Goal: Task Accomplishment & Management: Complete application form

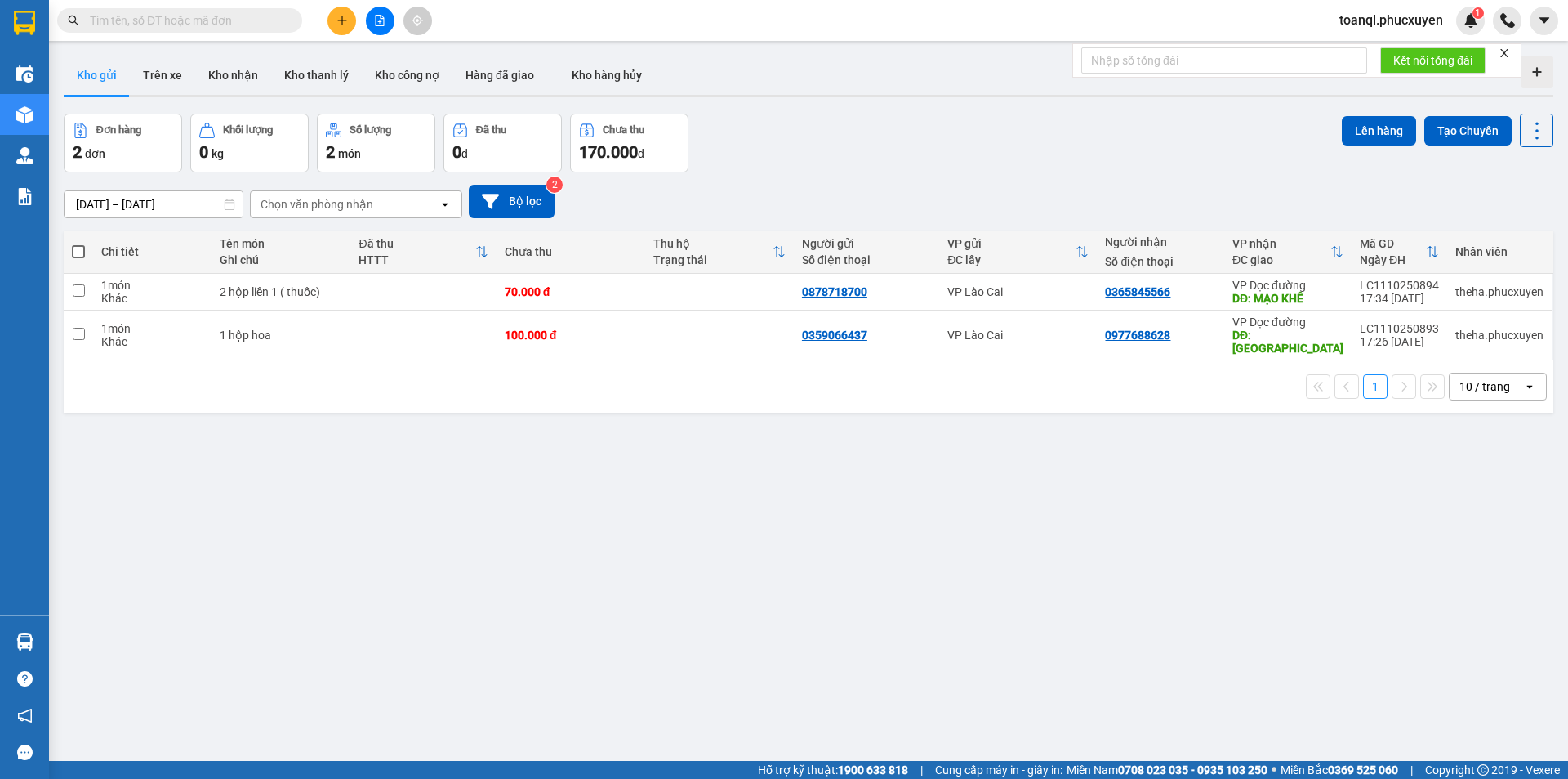
click at [388, 28] on button at bounding box center [380, 21] width 29 height 29
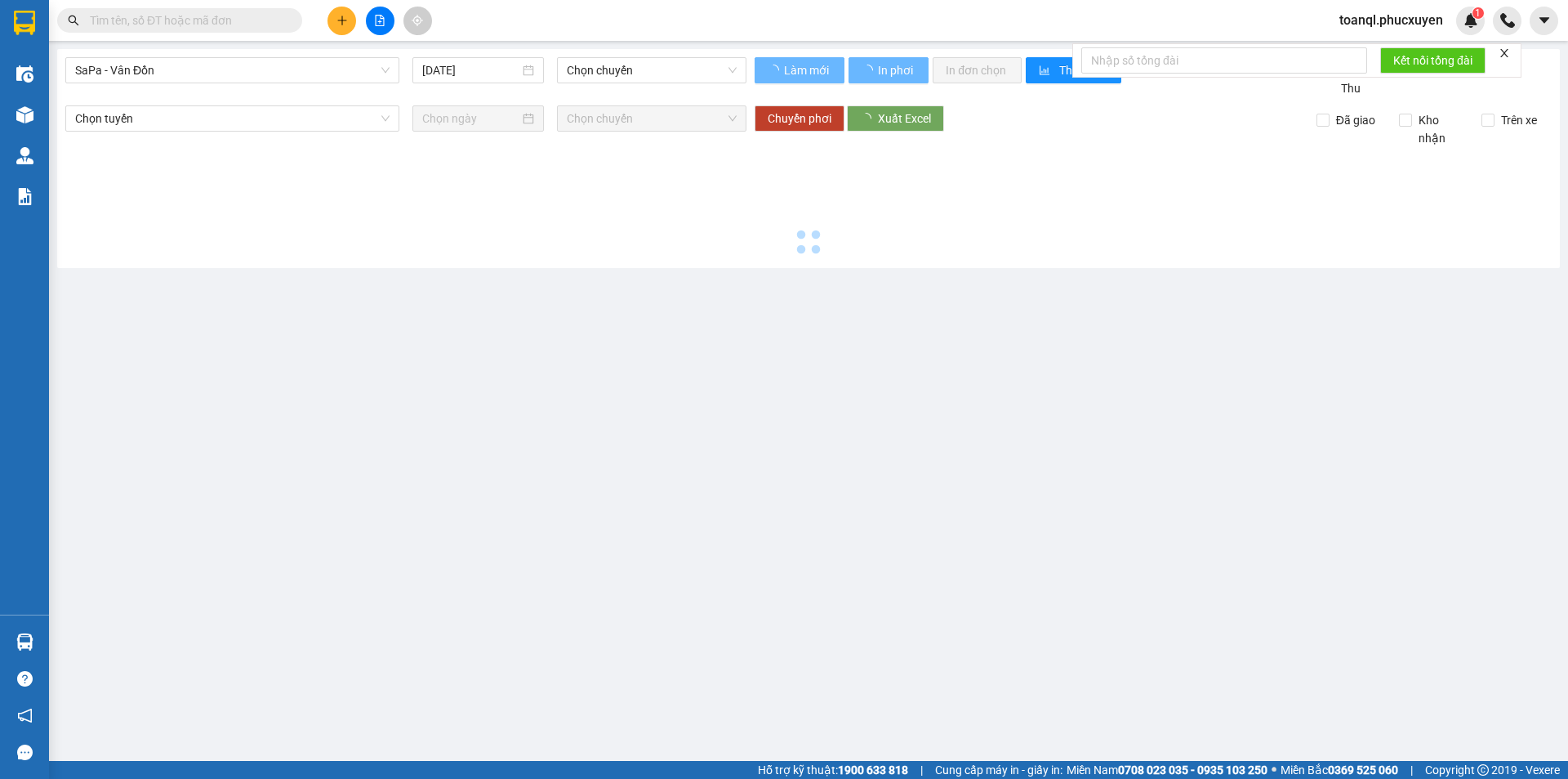
click at [228, 83] on div "SaPa - Vân Đồn [DATE] Chọn chuyến" at bounding box center [406, 78] width 681 height 40
click at [227, 80] on span "SaPa - Vân Đồn" at bounding box center [232, 70] width 315 height 25
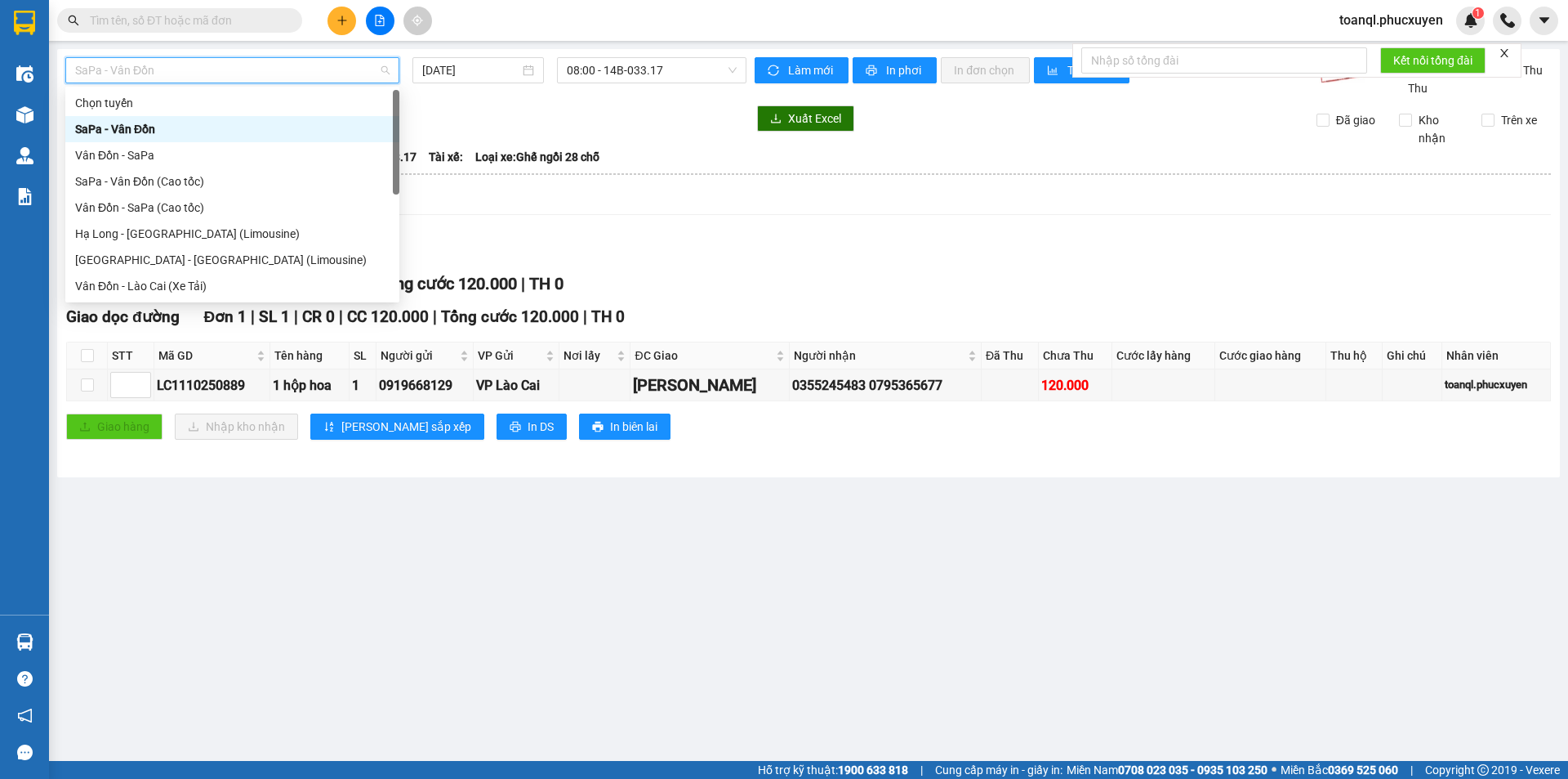
click at [176, 132] on div "SaPa - Vân Đồn" at bounding box center [232, 129] width 315 height 18
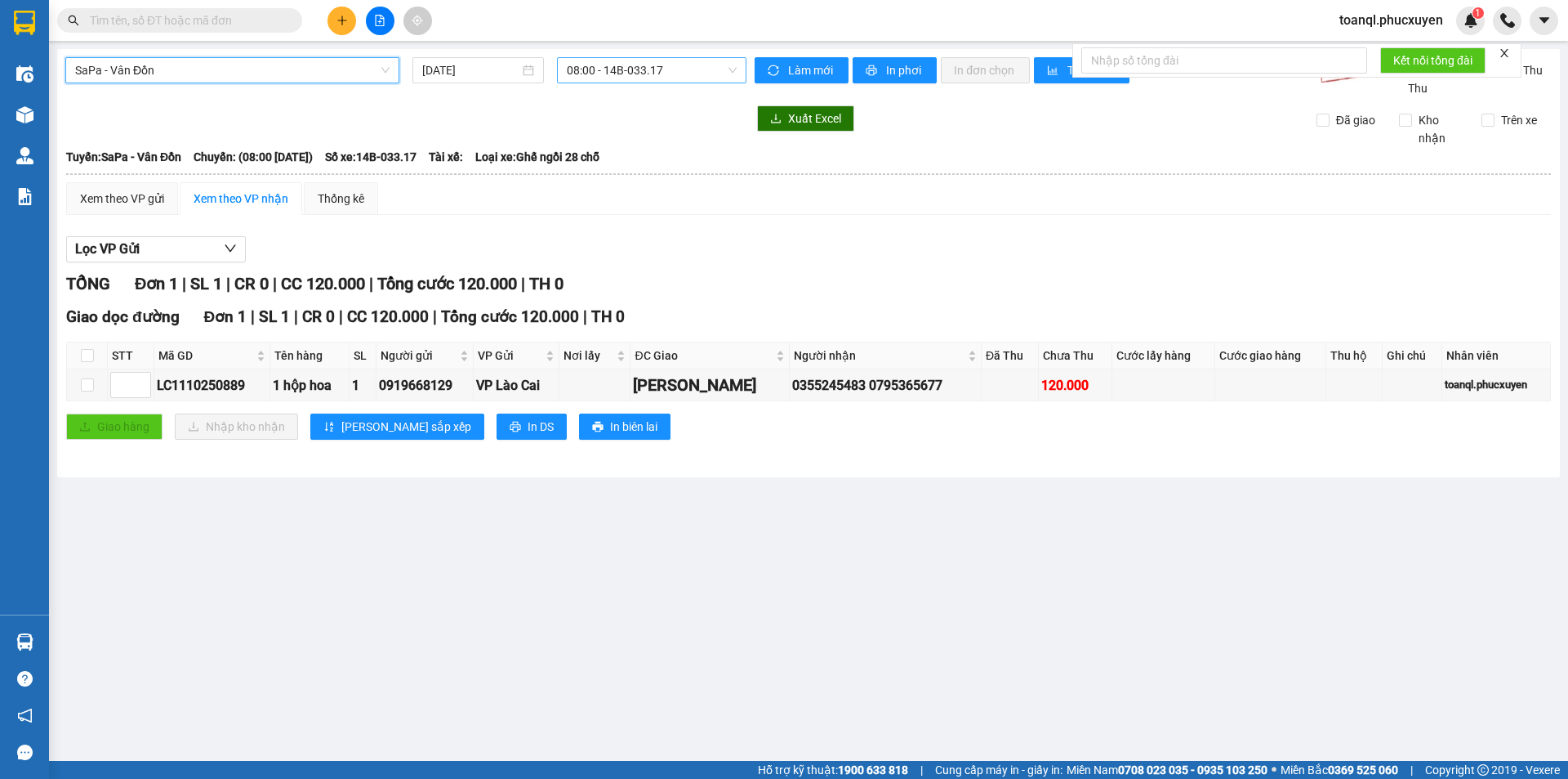
click at [581, 64] on span "08:00 - 14B-033.17" at bounding box center [651, 70] width 170 height 25
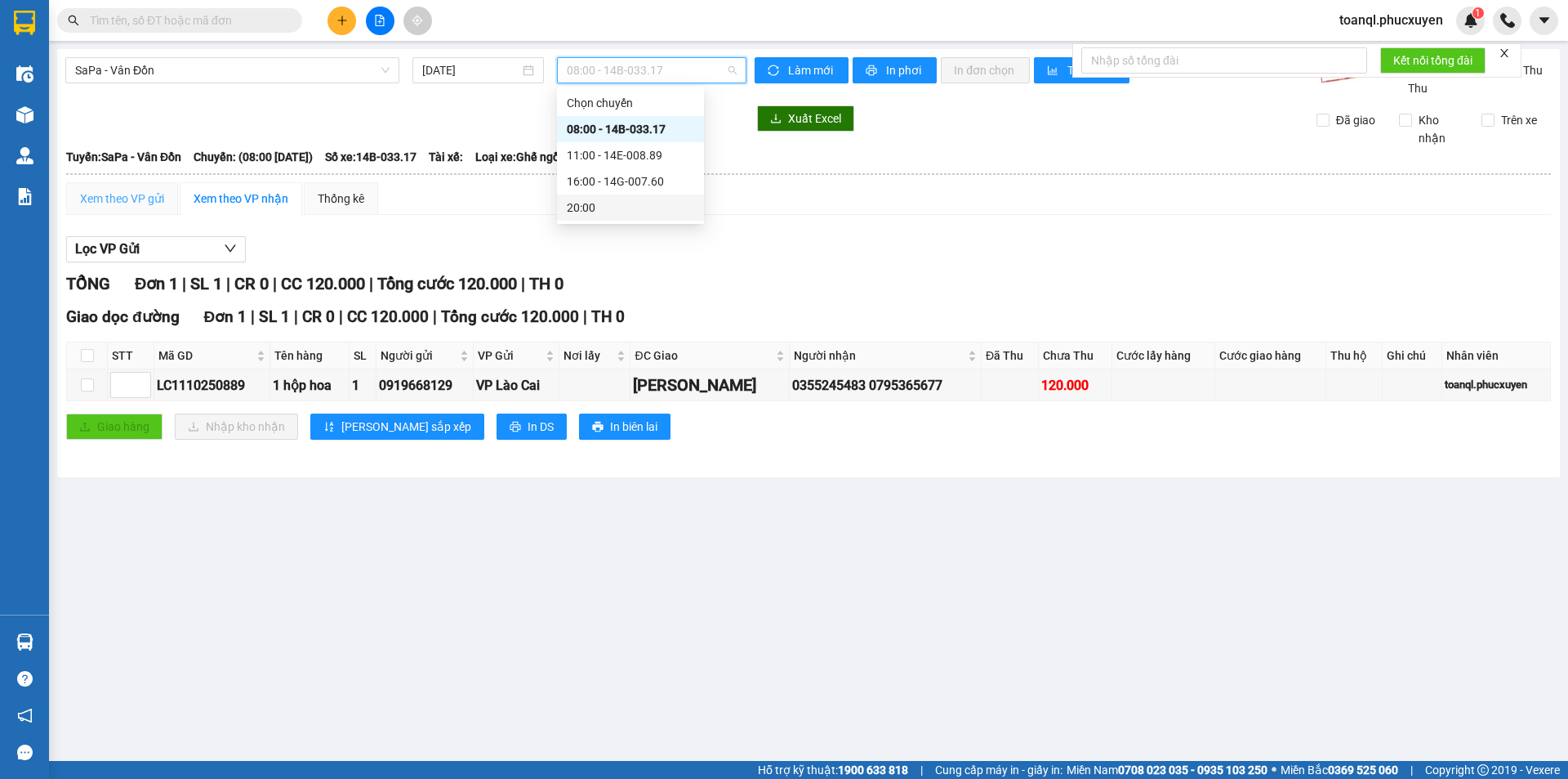
click at [146, 183] on div "Xem theo VP gửi" at bounding box center [122, 199] width 112 height 33
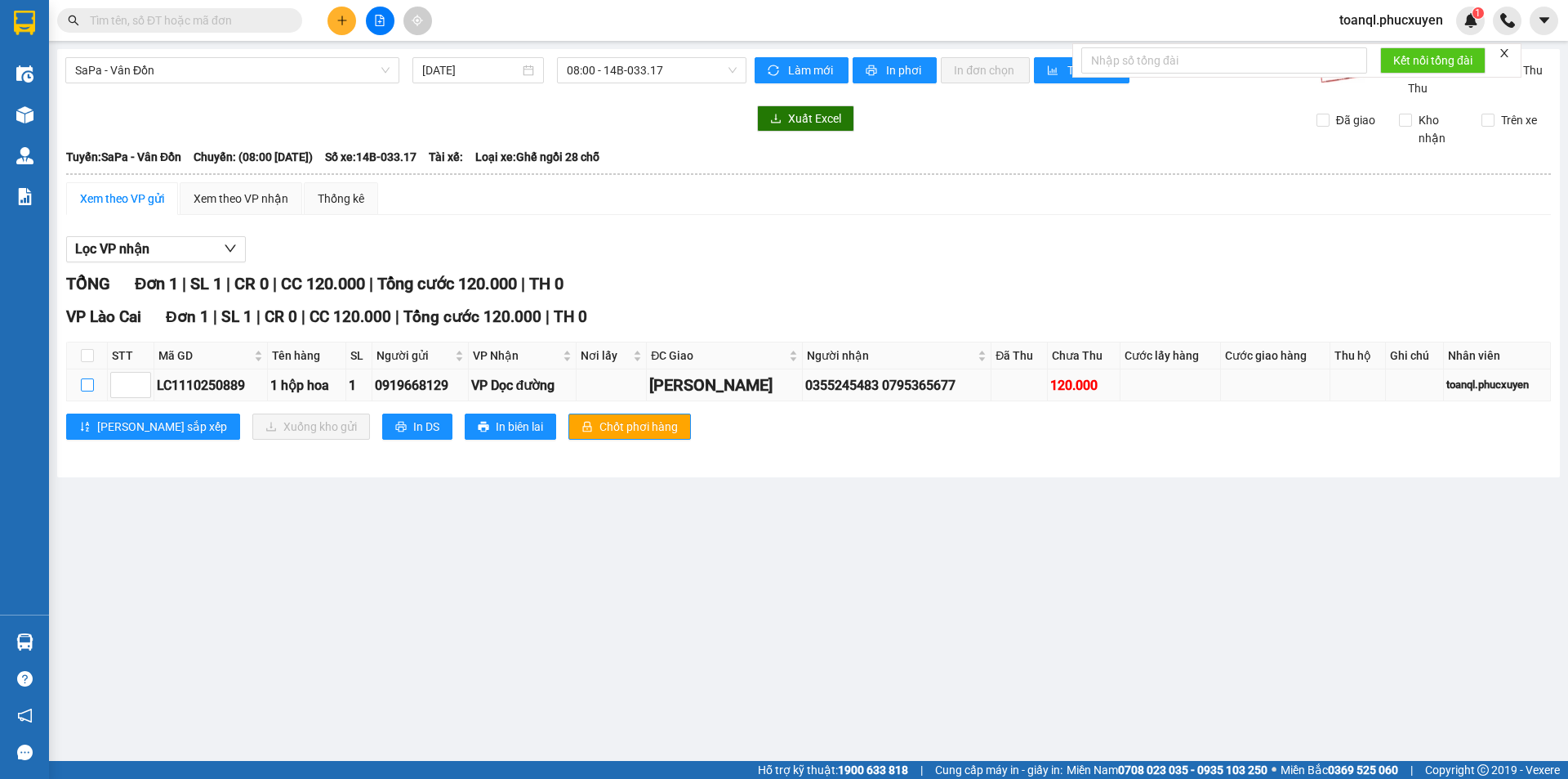
click at [84, 391] on input "checkbox" at bounding box center [87, 385] width 13 height 13
checkbox input "true"
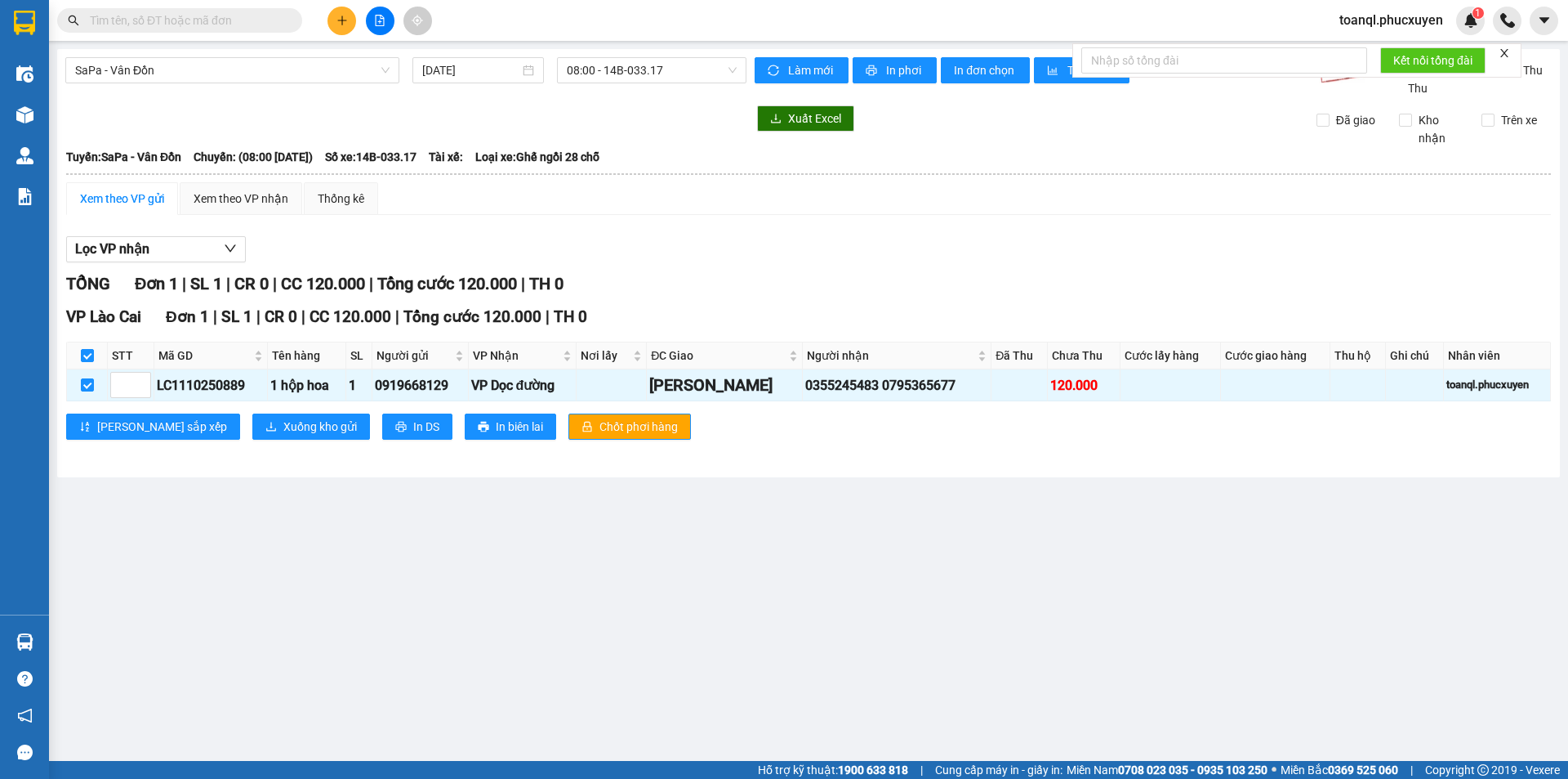
click at [267, 442] on div "VP Lào Cai Đơn 1 | SL 1 | CR 0 | CC 120.000 | Tổng cước 120.000 | TH 0 STT Mã G…" at bounding box center [808, 378] width 1485 height 147
click at [283, 432] on span "Xuống kho gửi" at bounding box center [319, 426] width 74 height 18
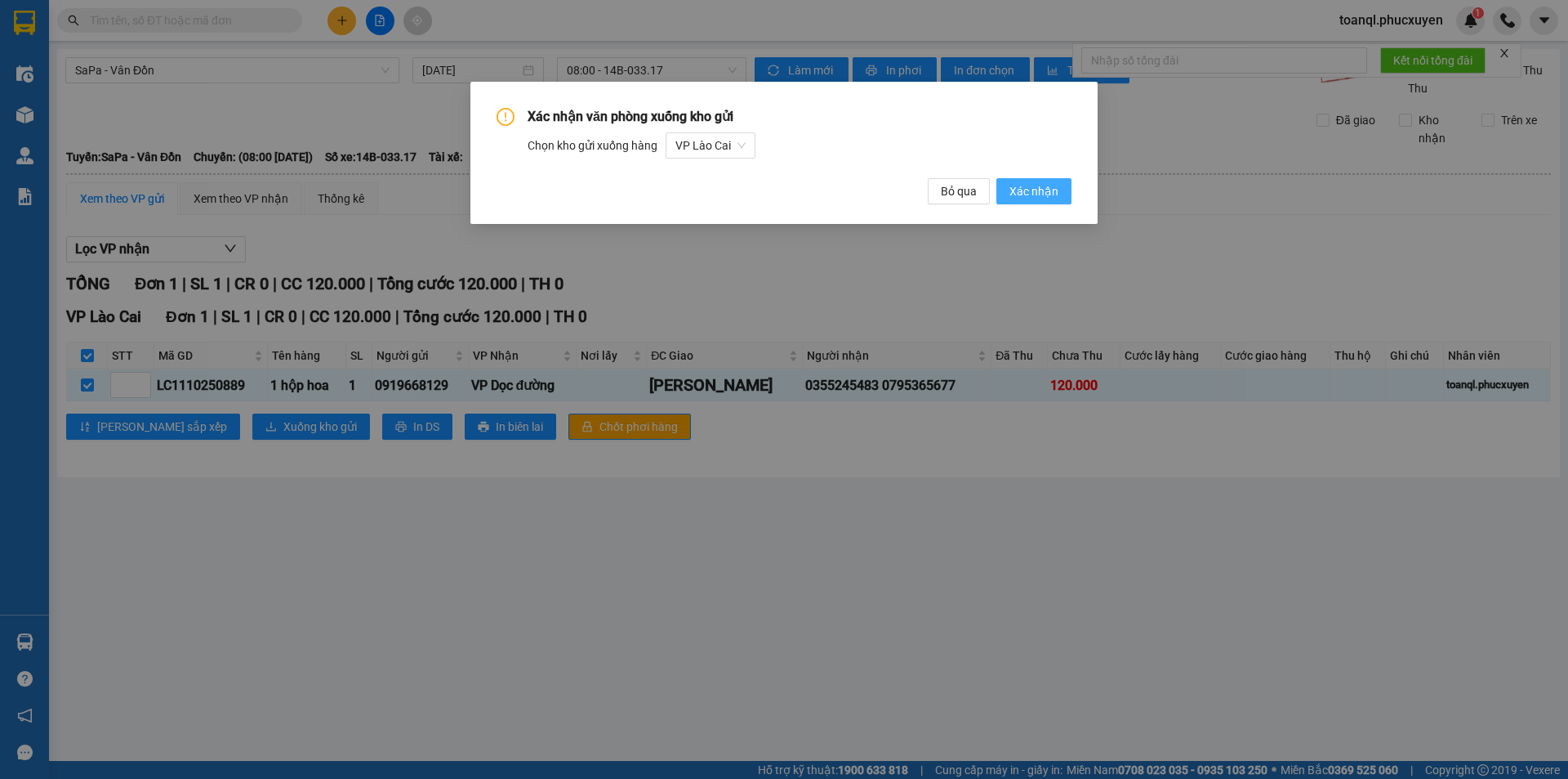
click at [1054, 183] on span "Xác nhận" at bounding box center [1034, 191] width 49 height 18
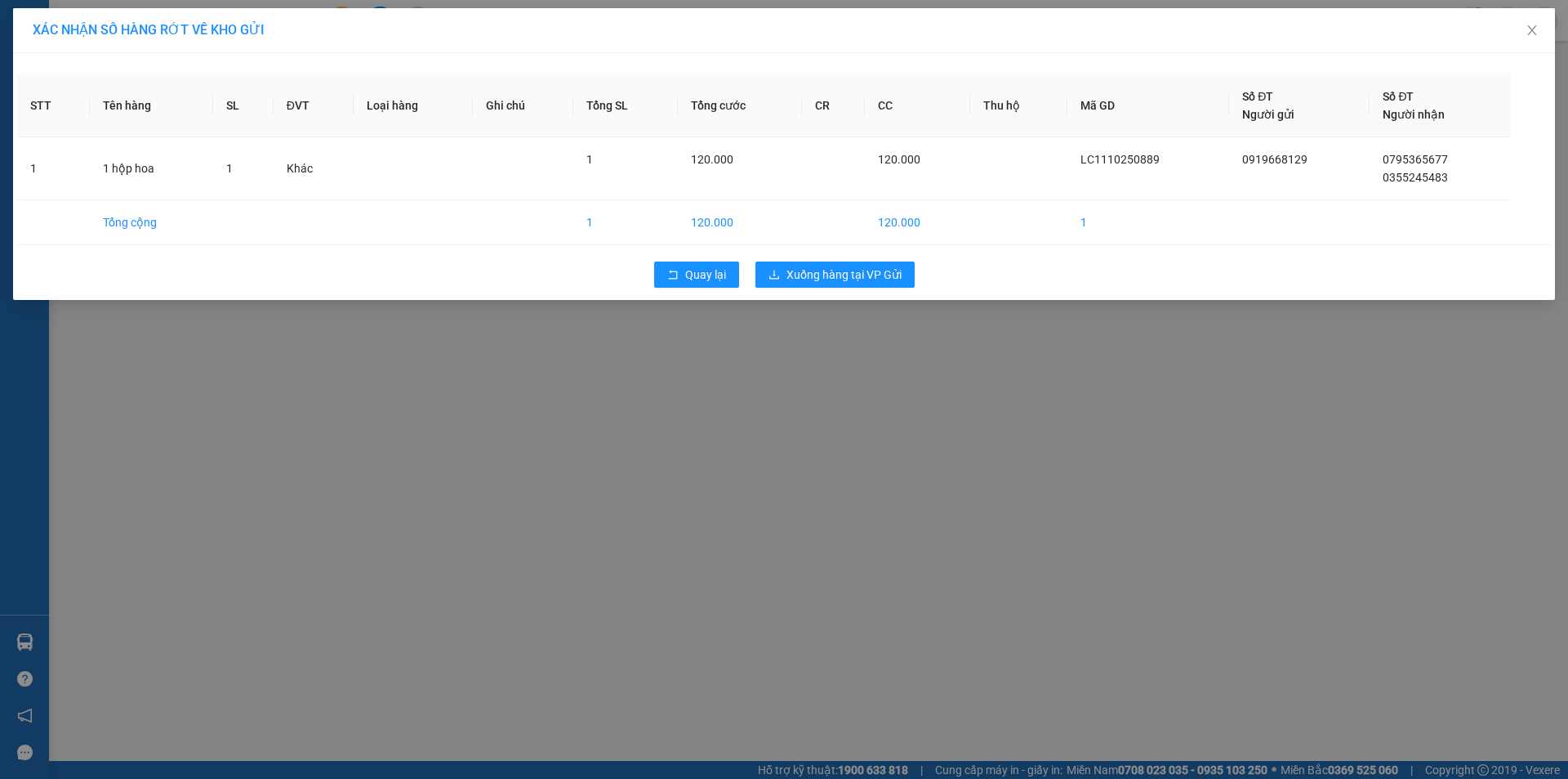
drag, startPoint x: 827, startPoint y: 259, endPoint x: 819, endPoint y: 267, distance: 11.3
click at [826, 260] on div "Quay lại Xuống hàng tại VP Gửi" at bounding box center [784, 274] width 1533 height 42
click at [818, 268] on span "Xuống hàng tại VP Gửi" at bounding box center [844, 274] width 115 height 18
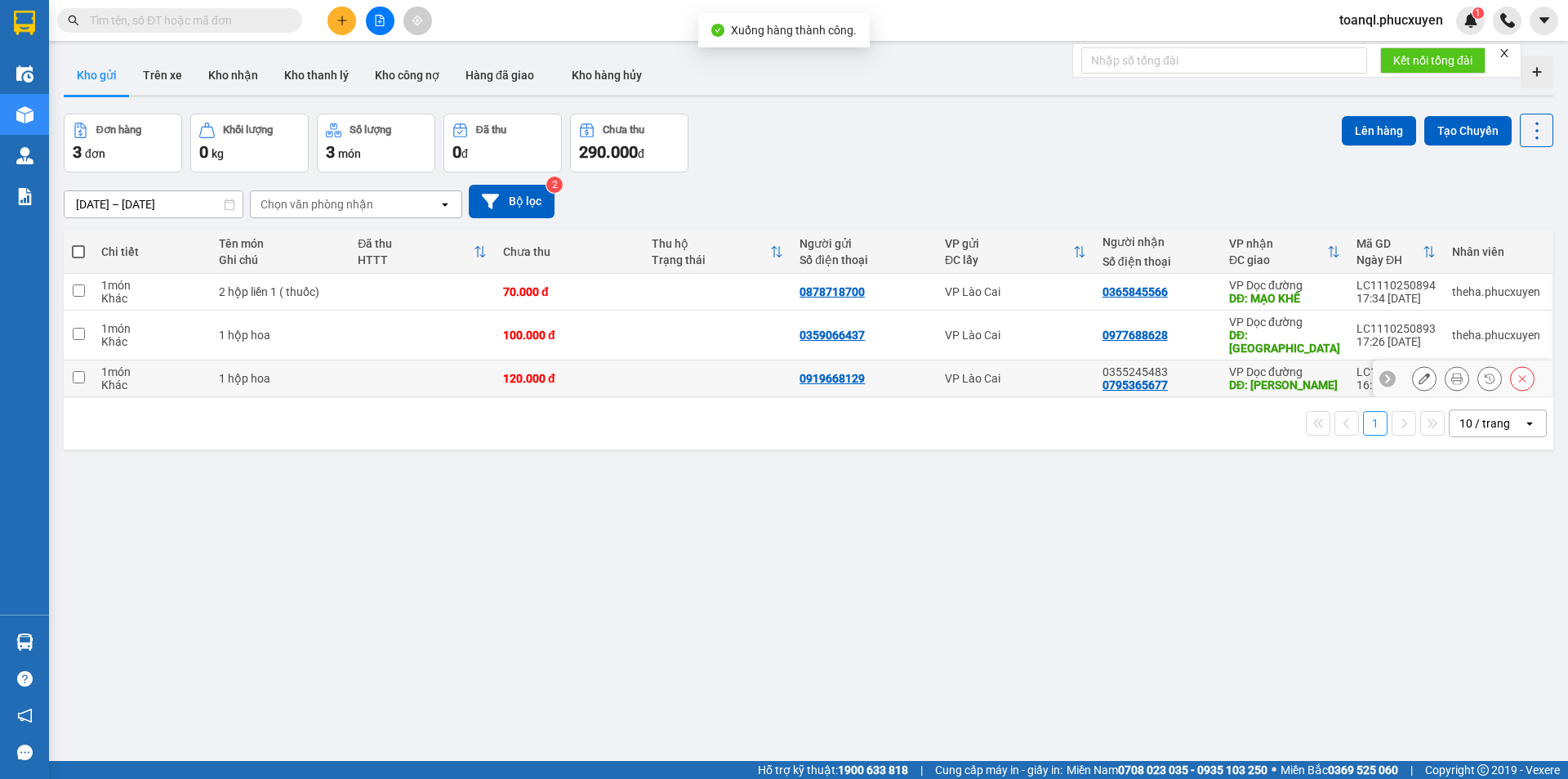
click at [1418, 372] on icon at bounding box center [1424, 378] width 12 height 12
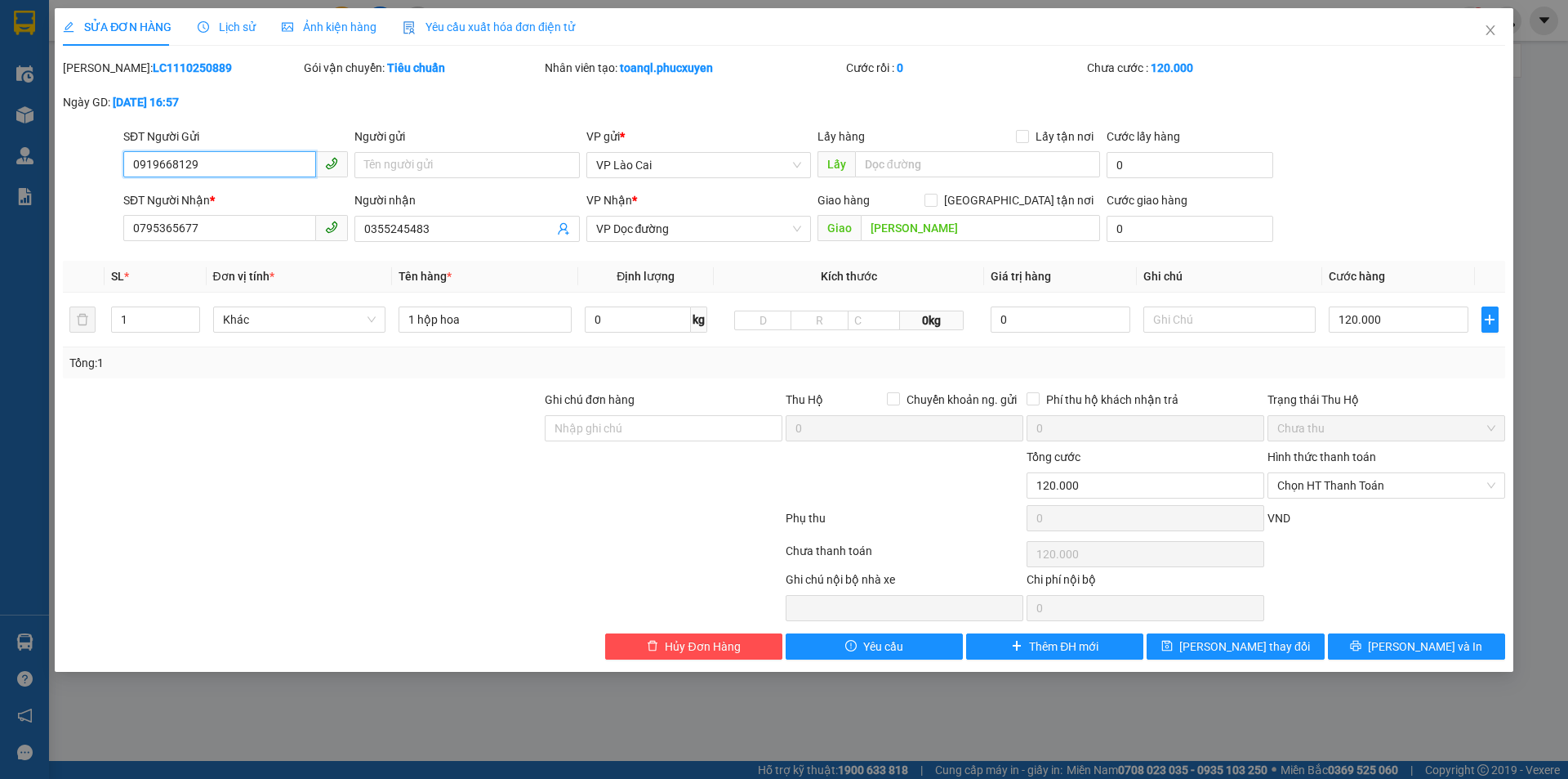
click at [273, 171] on input "0919668129" at bounding box center [220, 164] width 193 height 26
click at [1489, 29] on icon "close" at bounding box center [1490, 31] width 13 height 13
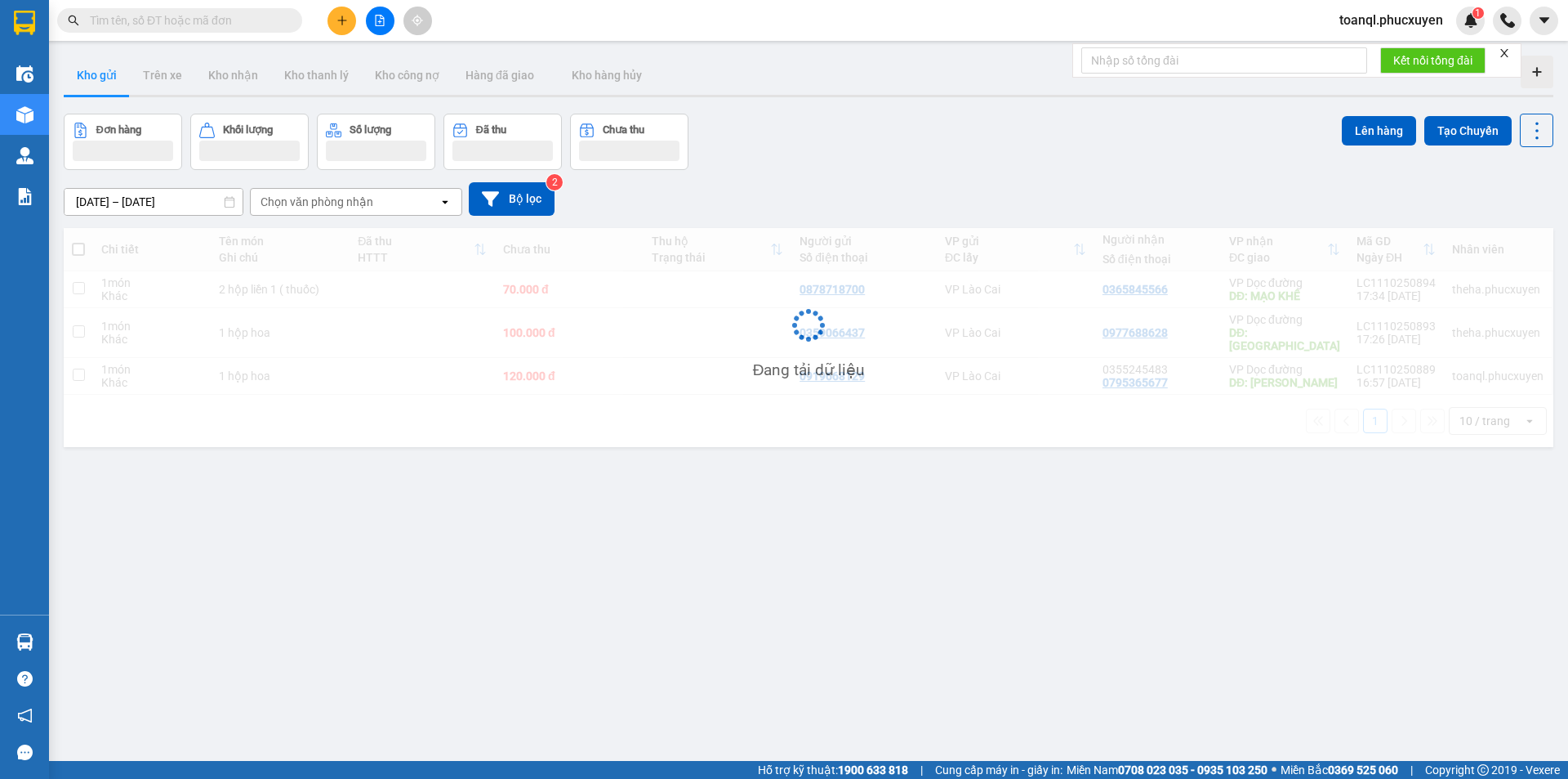
click at [340, 22] on icon "plus" at bounding box center [342, 20] width 12 height 12
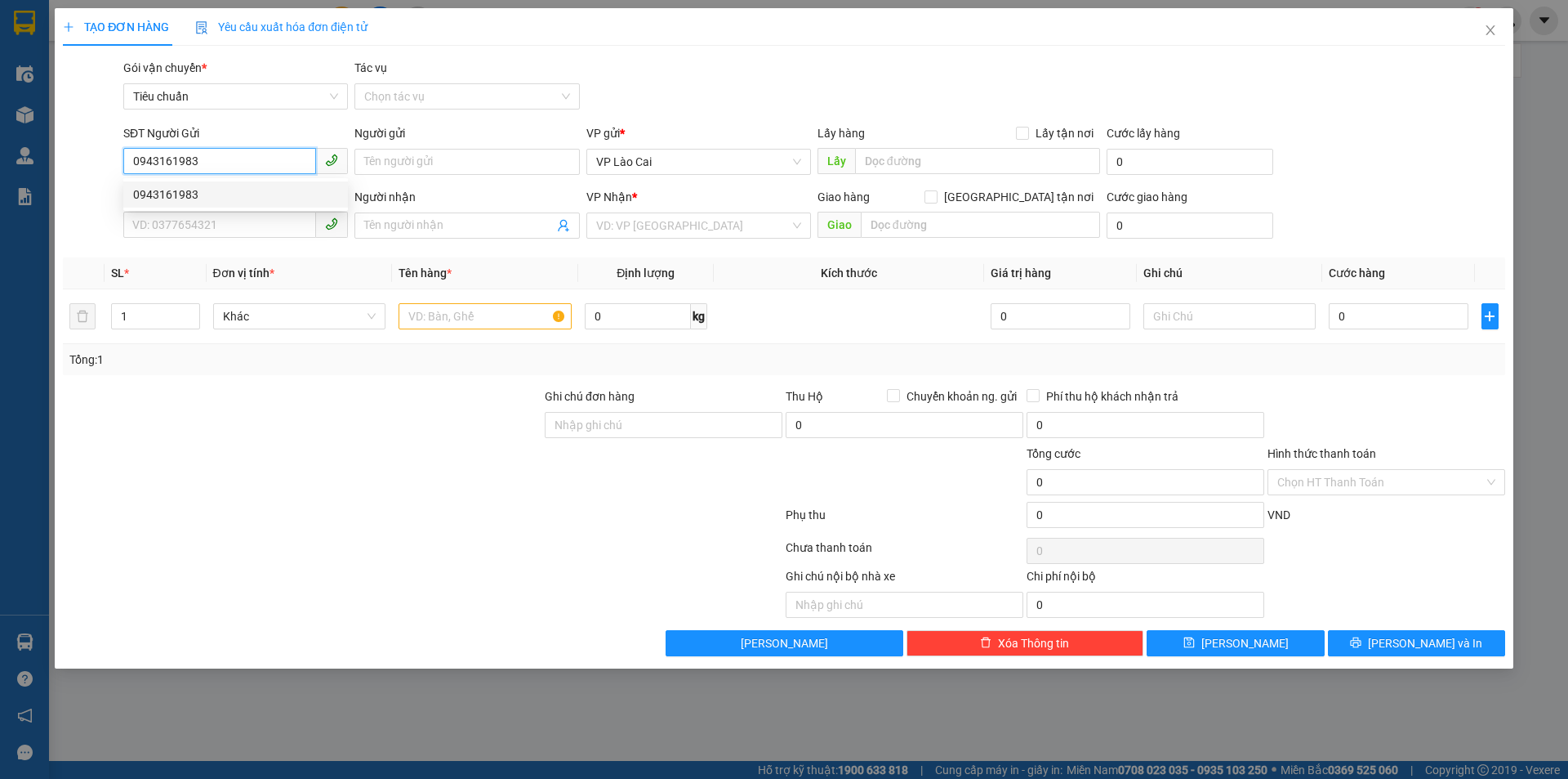
click at [184, 190] on div "0943161983" at bounding box center [236, 194] width 205 height 18
type input "0943161983"
click at [189, 209] on div "0943161983 0943161983" at bounding box center [236, 195] width 224 height 33
click at [189, 213] on input "SĐT Người Nhận *" at bounding box center [220, 224] width 193 height 26
click at [243, 248] on div "Transit Pickup Surcharge Ids Transit Deliver Surcharge Ids Transit Deliver Surc…" at bounding box center [784, 357] width 1442 height 597
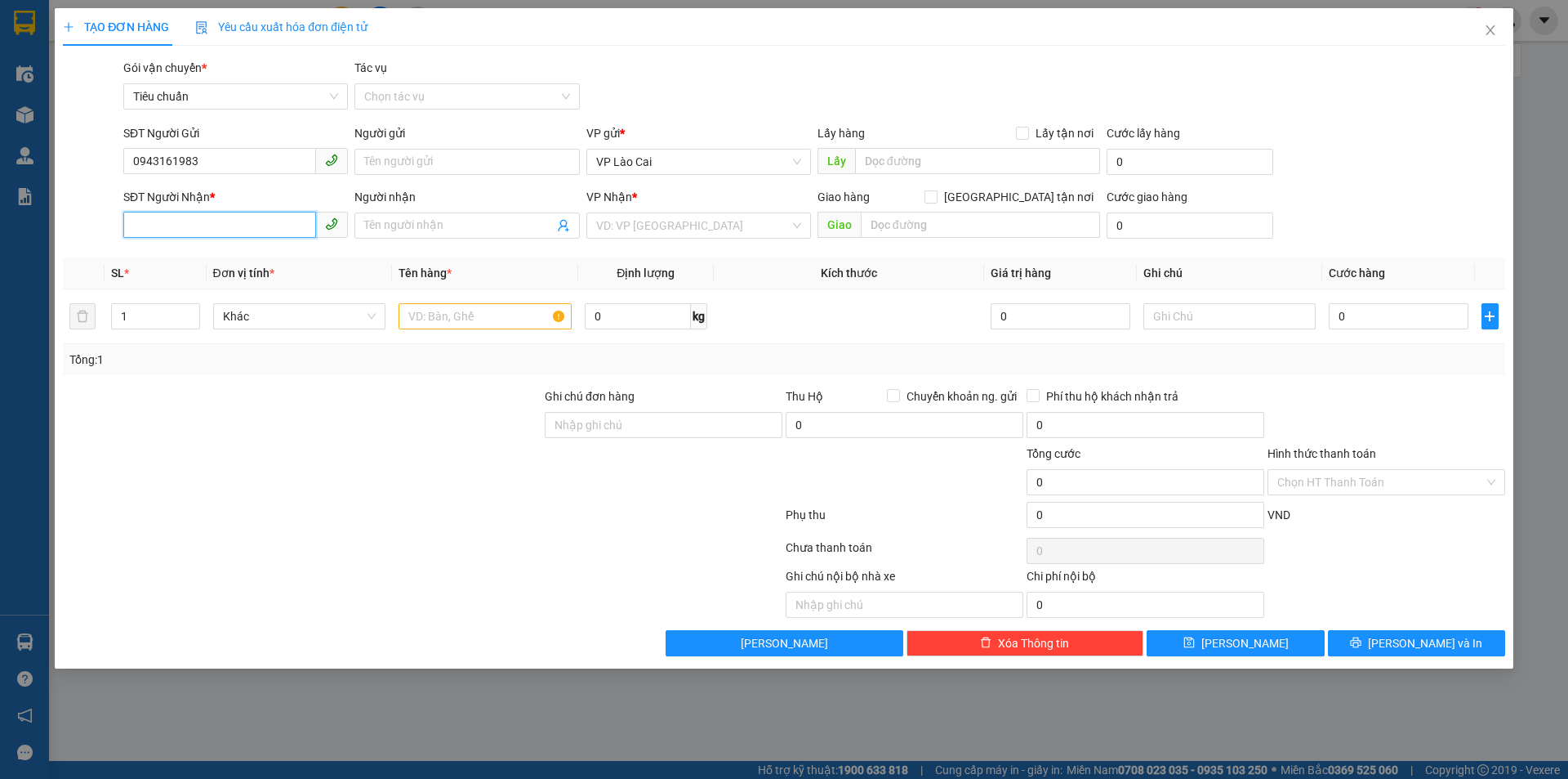
click at [230, 223] on input "SĐT Người Nhận *" at bounding box center [220, 224] width 193 height 26
click at [218, 283] on div "0973990294 - nhung" at bounding box center [236, 284] width 205 height 18
type input "0973990294"
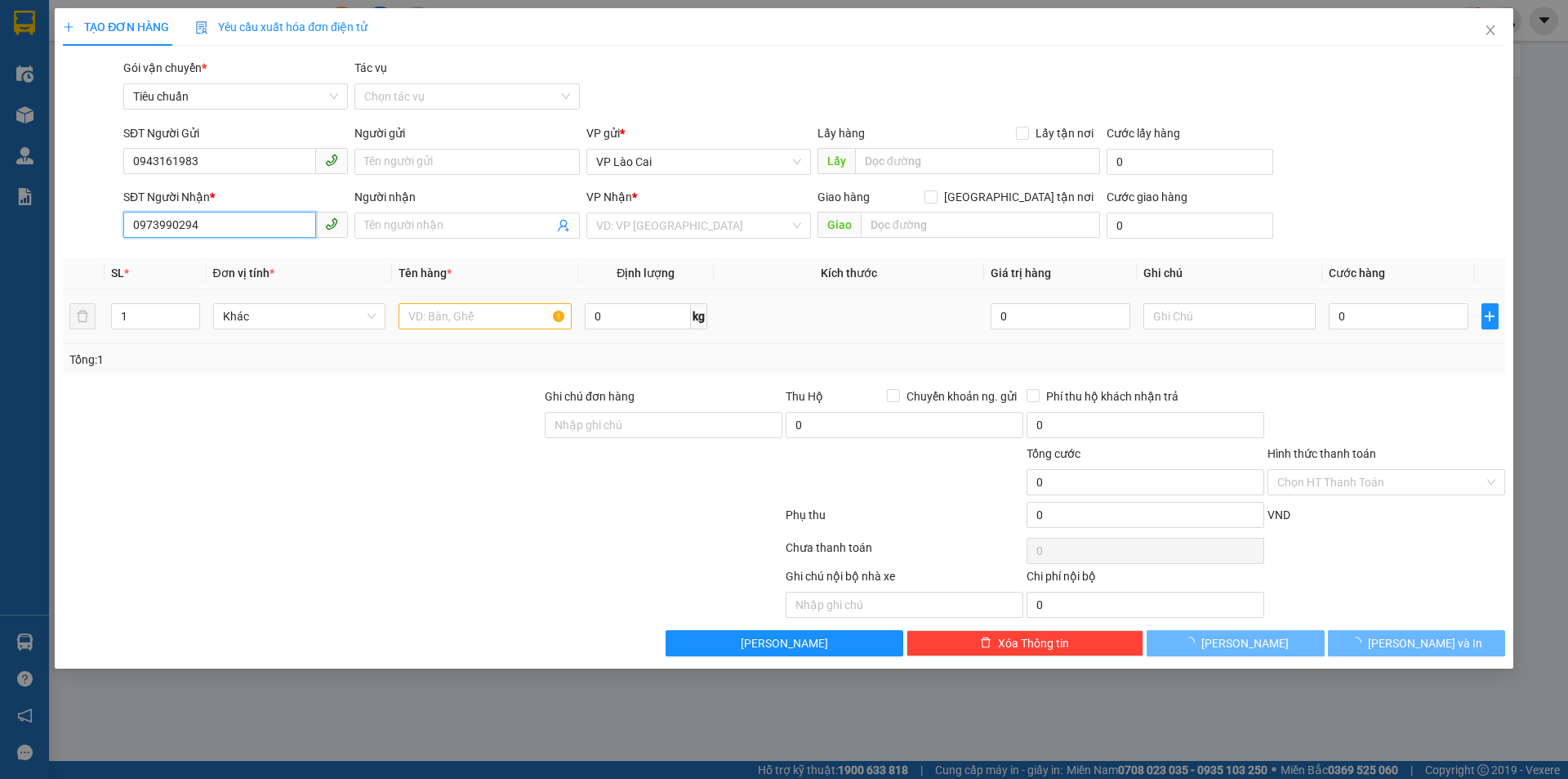
type input "nhung"
type input "hạ long"
click at [481, 296] on td at bounding box center [485, 316] width 186 height 55
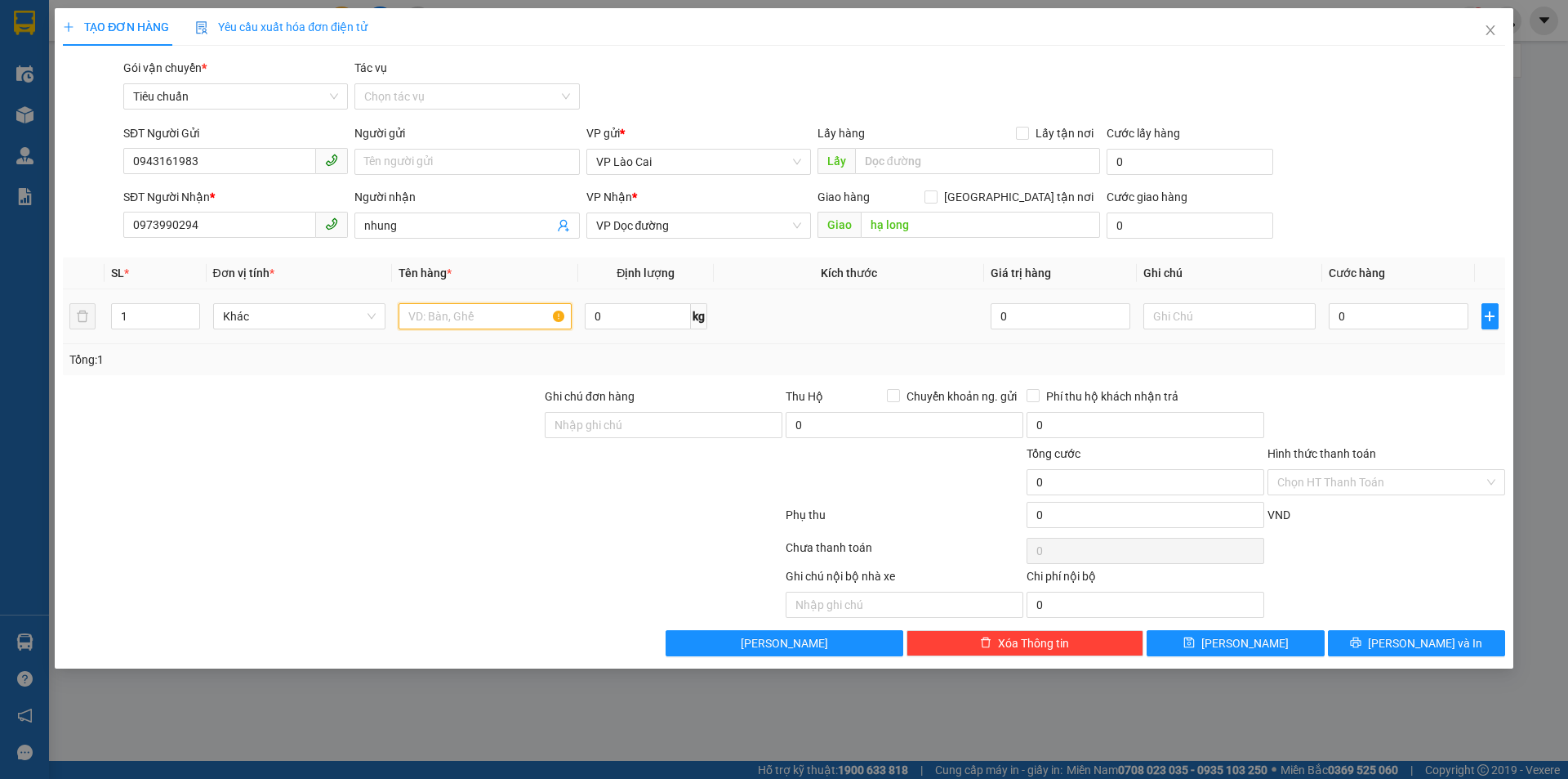
click at [468, 318] on input "text" at bounding box center [485, 316] width 174 height 26
type input "1 bao gạo"
click at [1392, 321] on input "0" at bounding box center [1397, 316] width 139 height 26
type input "1"
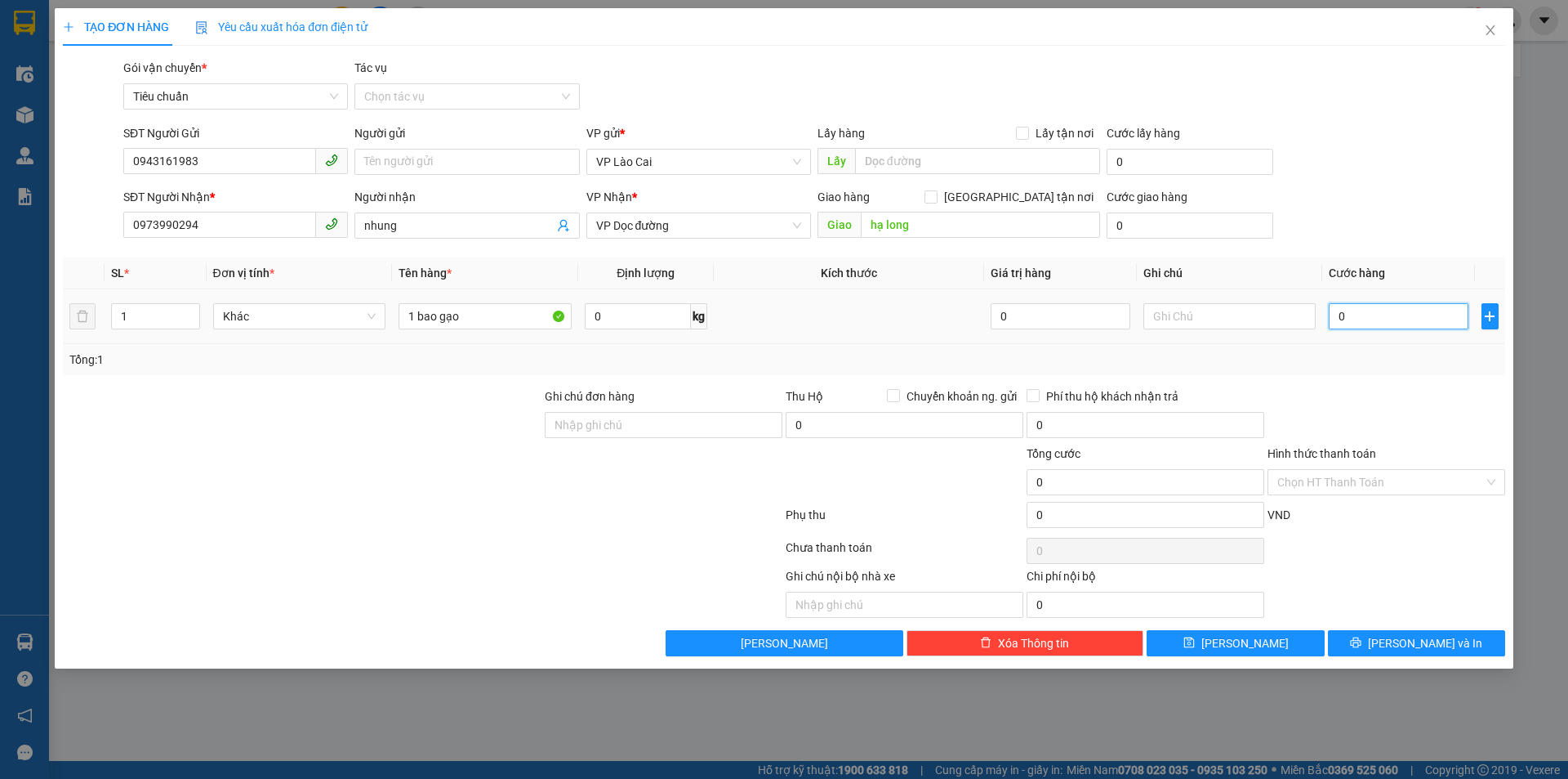
type input "1"
type input "15"
type input "150"
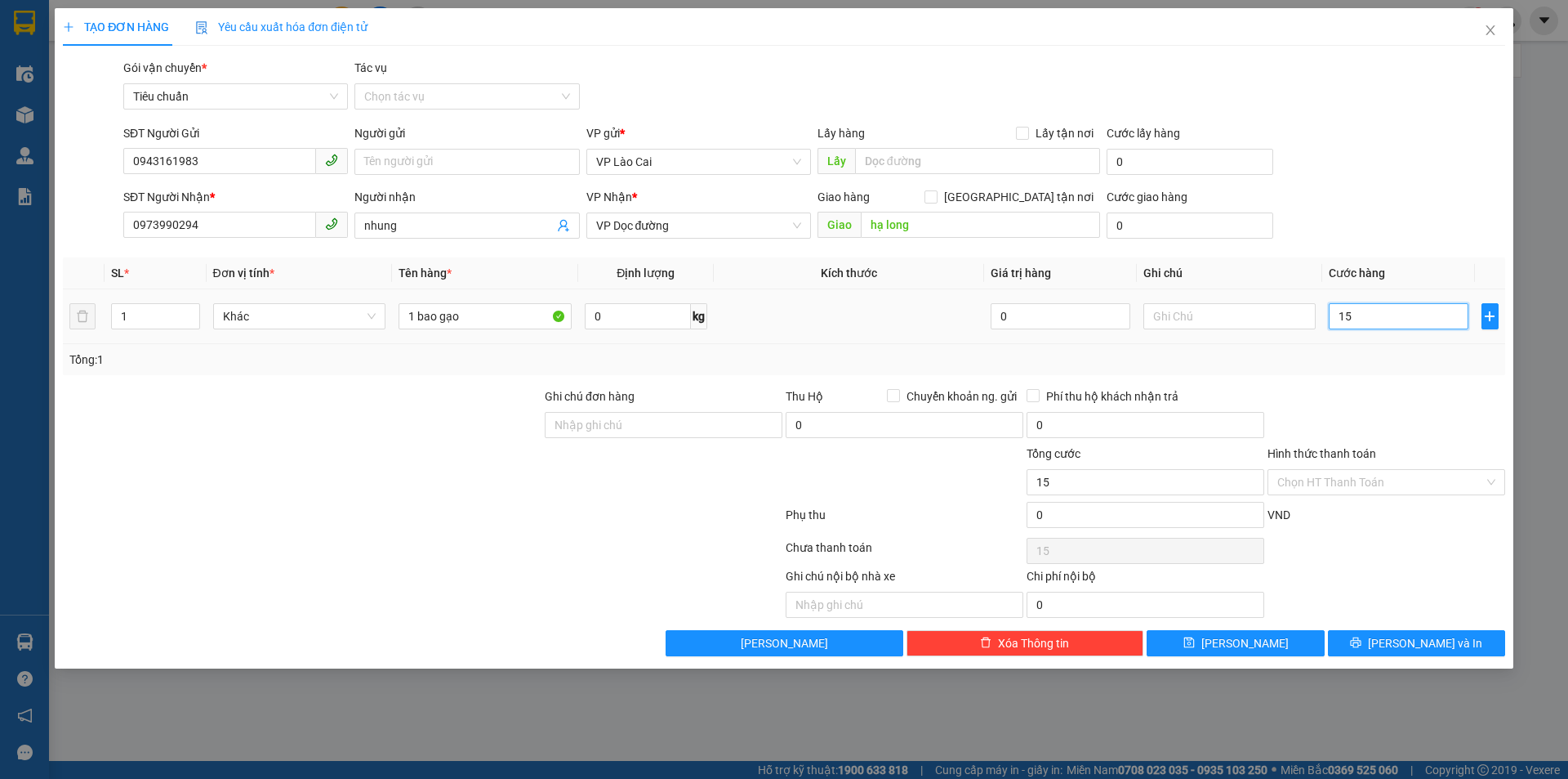
type input "150"
type input "150.000"
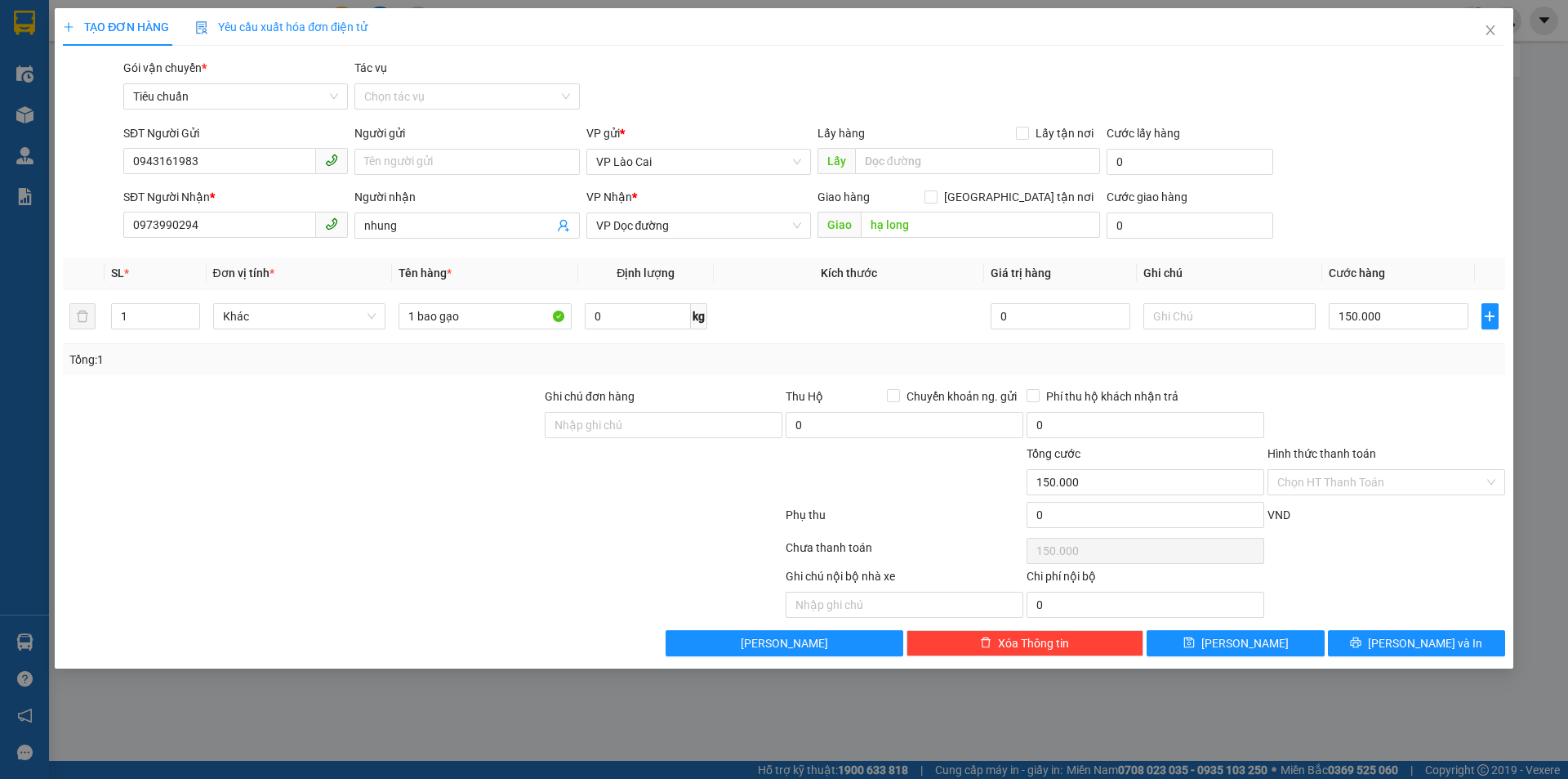
click at [1417, 412] on div at bounding box center [1386, 416] width 241 height 58
click at [236, 162] on input "0943161983" at bounding box center [220, 160] width 193 height 26
click at [226, 224] on input "0973990294" at bounding box center [220, 224] width 193 height 26
click at [1447, 634] on span "Lưu và In" at bounding box center [1424, 643] width 114 height 18
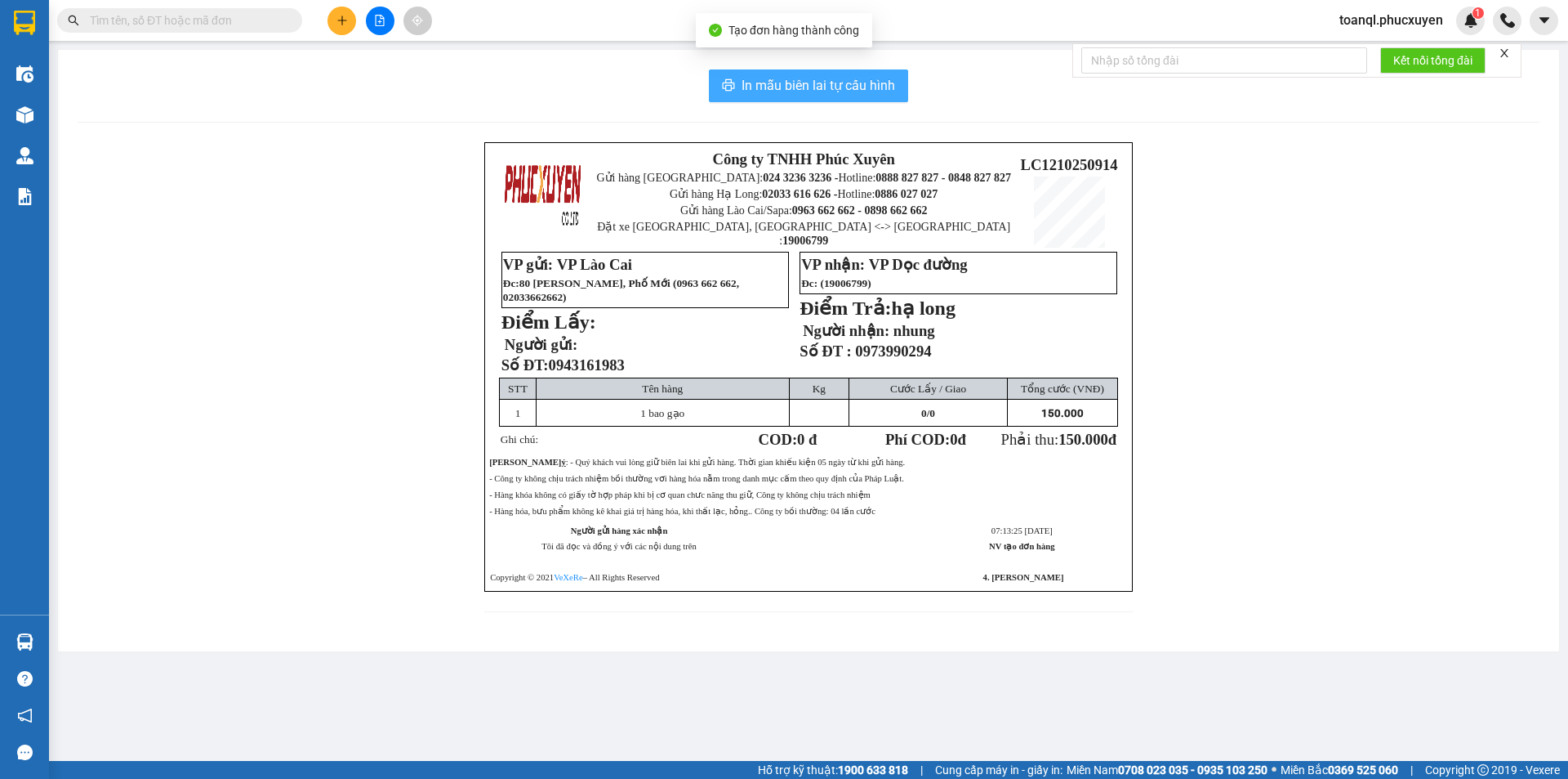
click at [779, 101] on button "In mẫu biên lai tự cấu hình" at bounding box center [808, 85] width 199 height 33
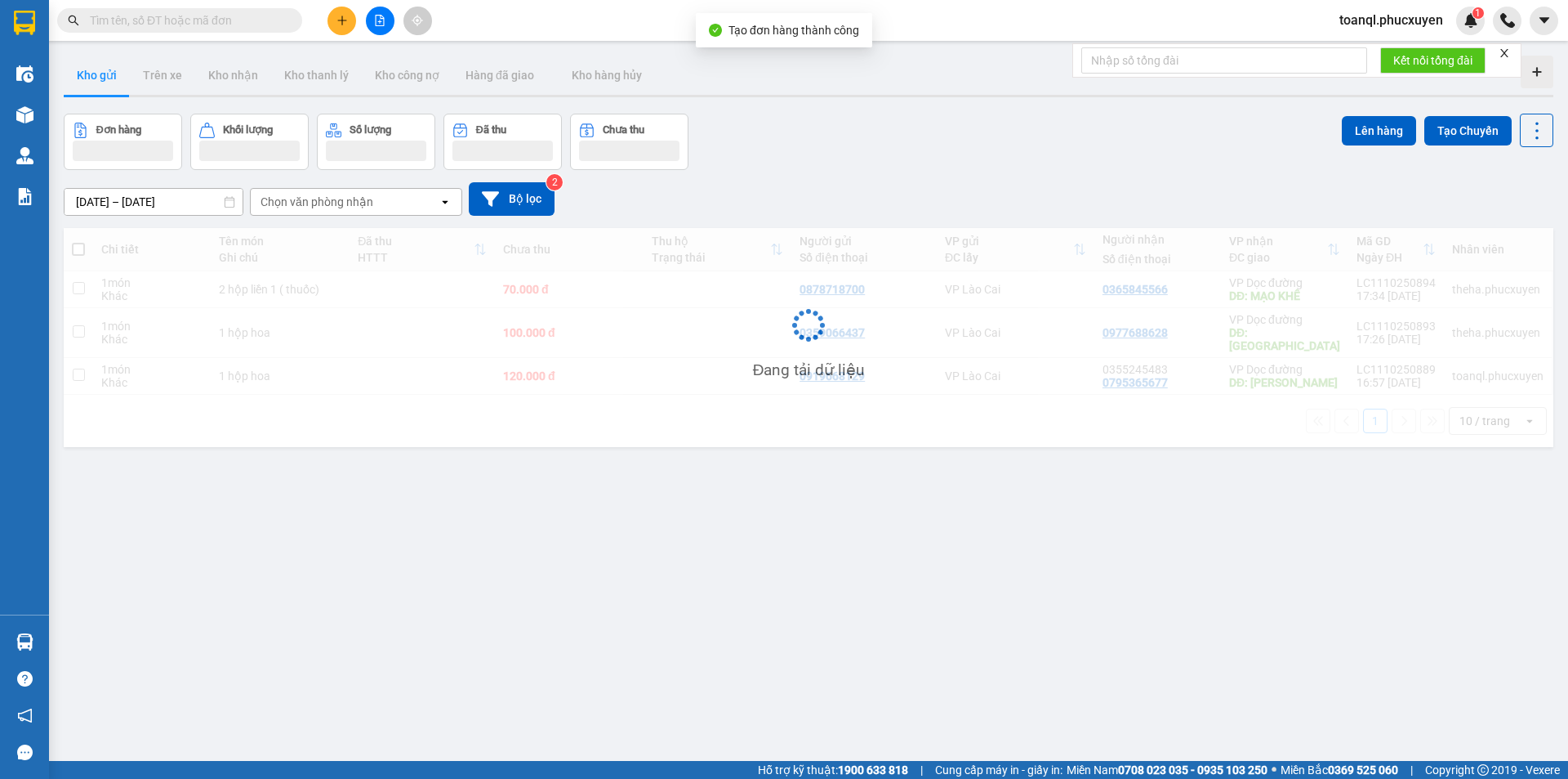
click at [1144, 588] on div "ver 1.8.146 Kho gửi Trên xe Kho nhận Kho thanh lý Kho công nợ Hàng đã giao Kho …" at bounding box center [808, 438] width 1503 height 779
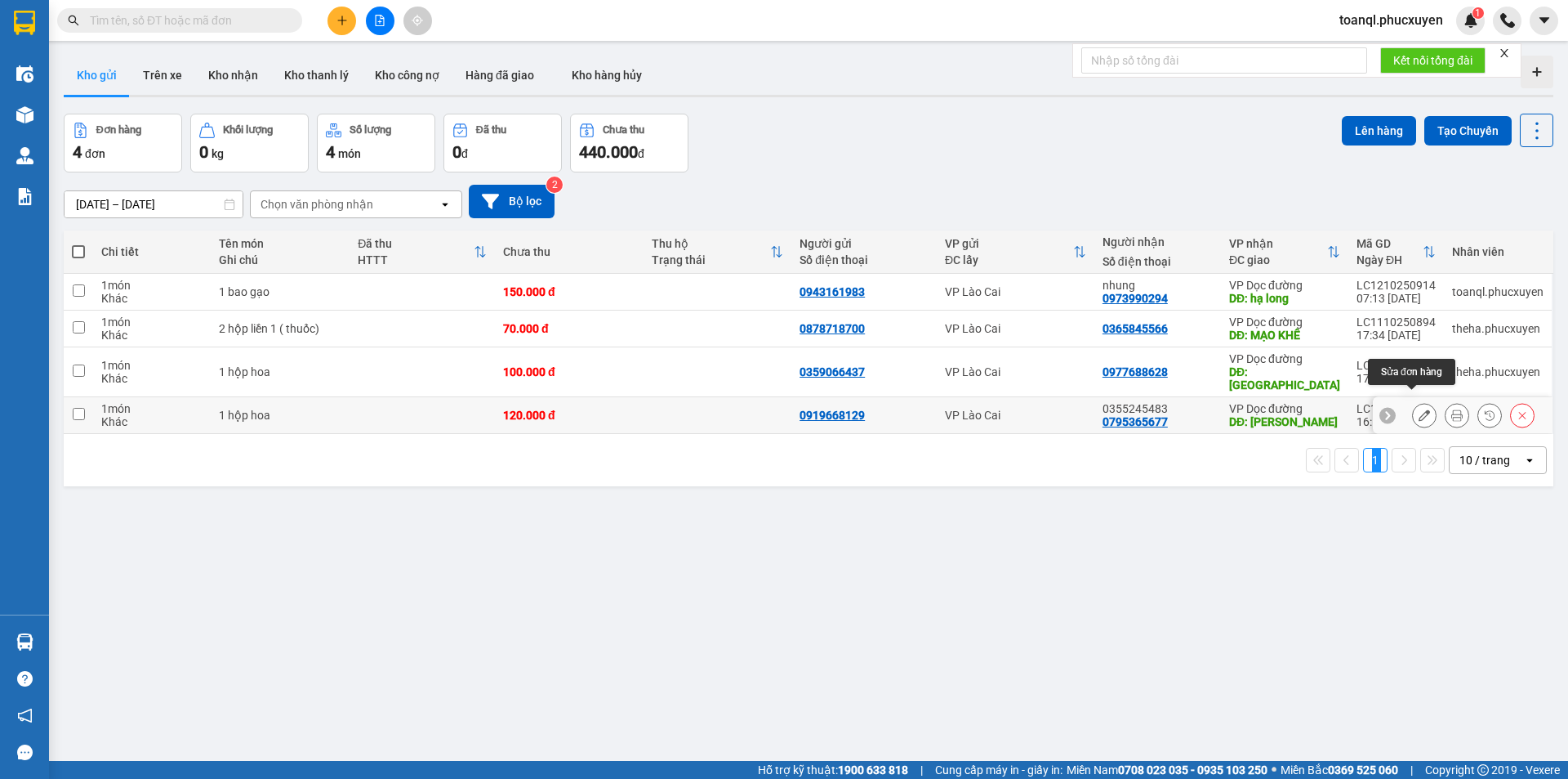
click at [1419, 410] on button at bounding box center [1424, 415] width 23 height 29
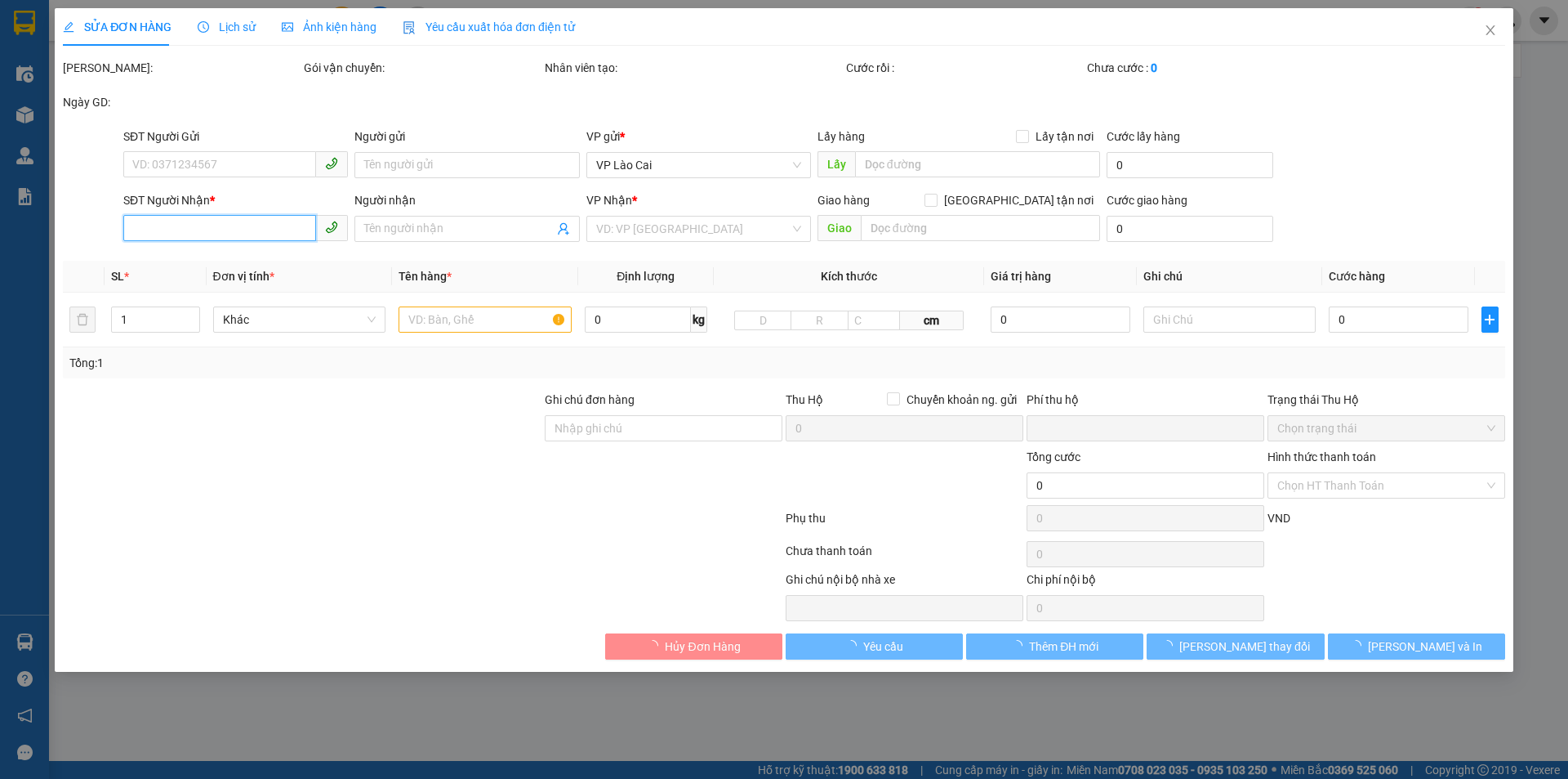
click at [219, 224] on input "SĐT Người Nhận *" at bounding box center [220, 227] width 193 height 26
type input "0795365677"
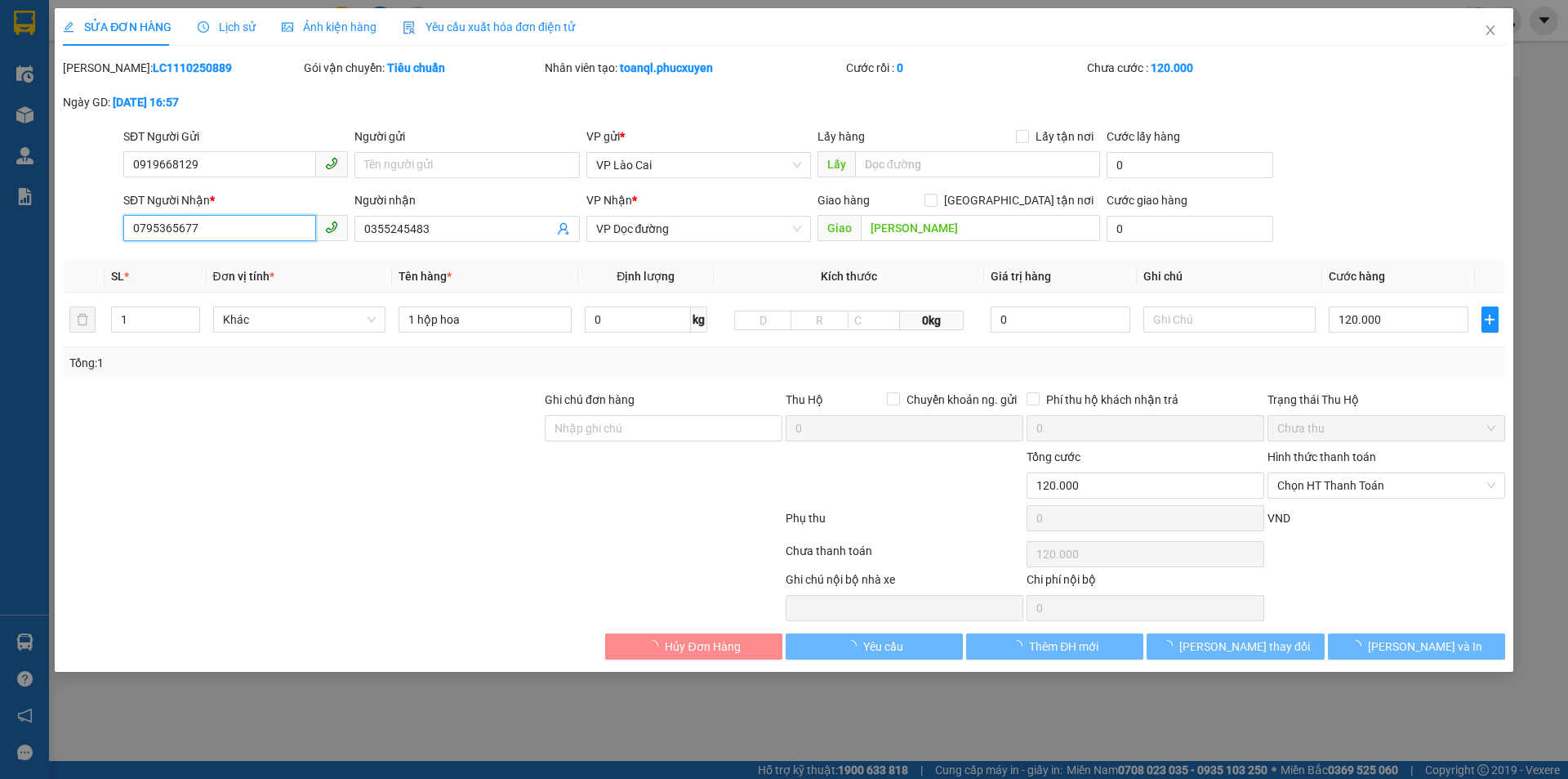
type input "0919668129"
type input "0355245483"
type input "Chí Linh"
type input "0"
type input "120.000"
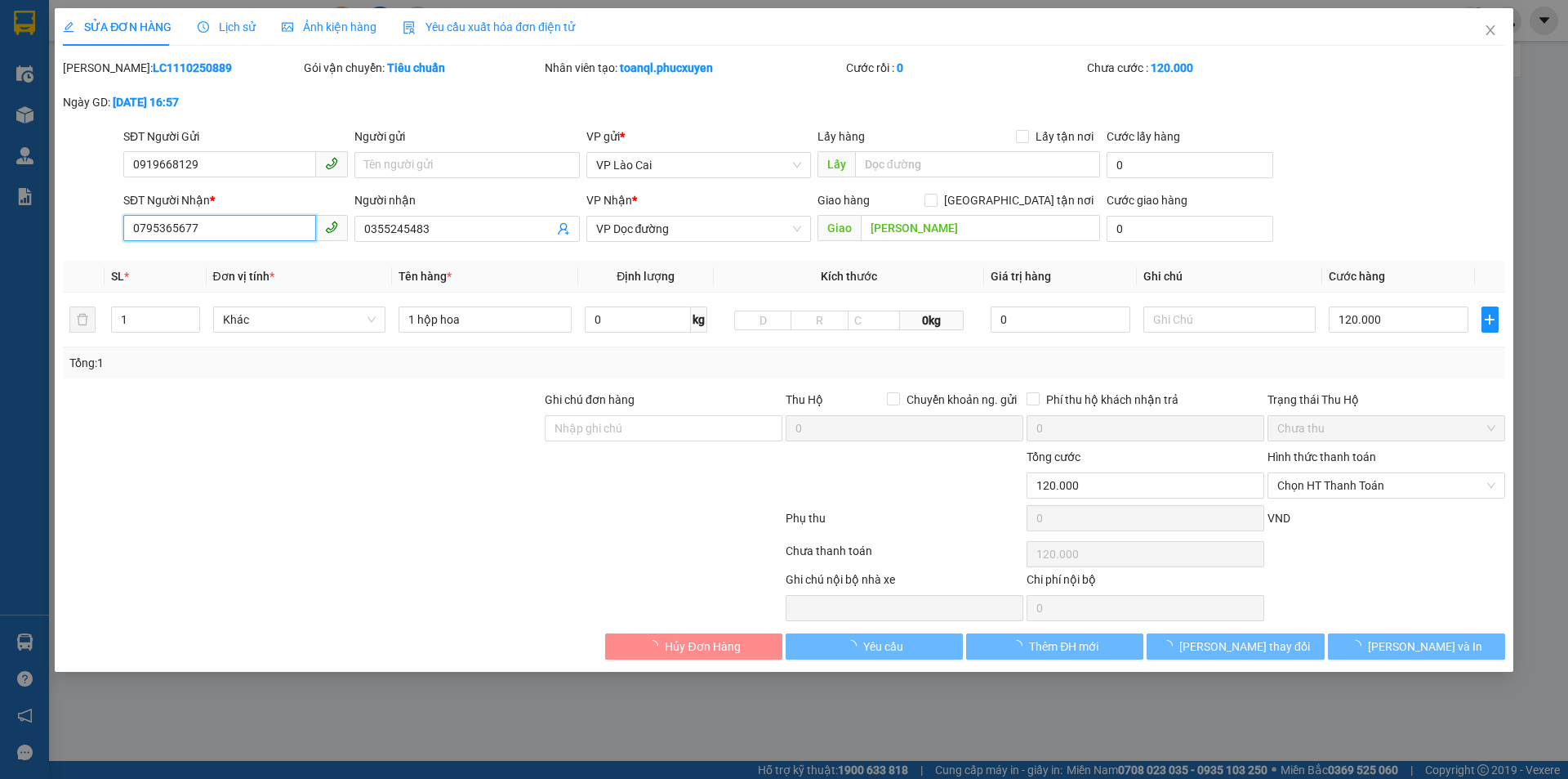
type input "120.000"
click at [219, 224] on input "0795365677" at bounding box center [220, 227] width 193 height 26
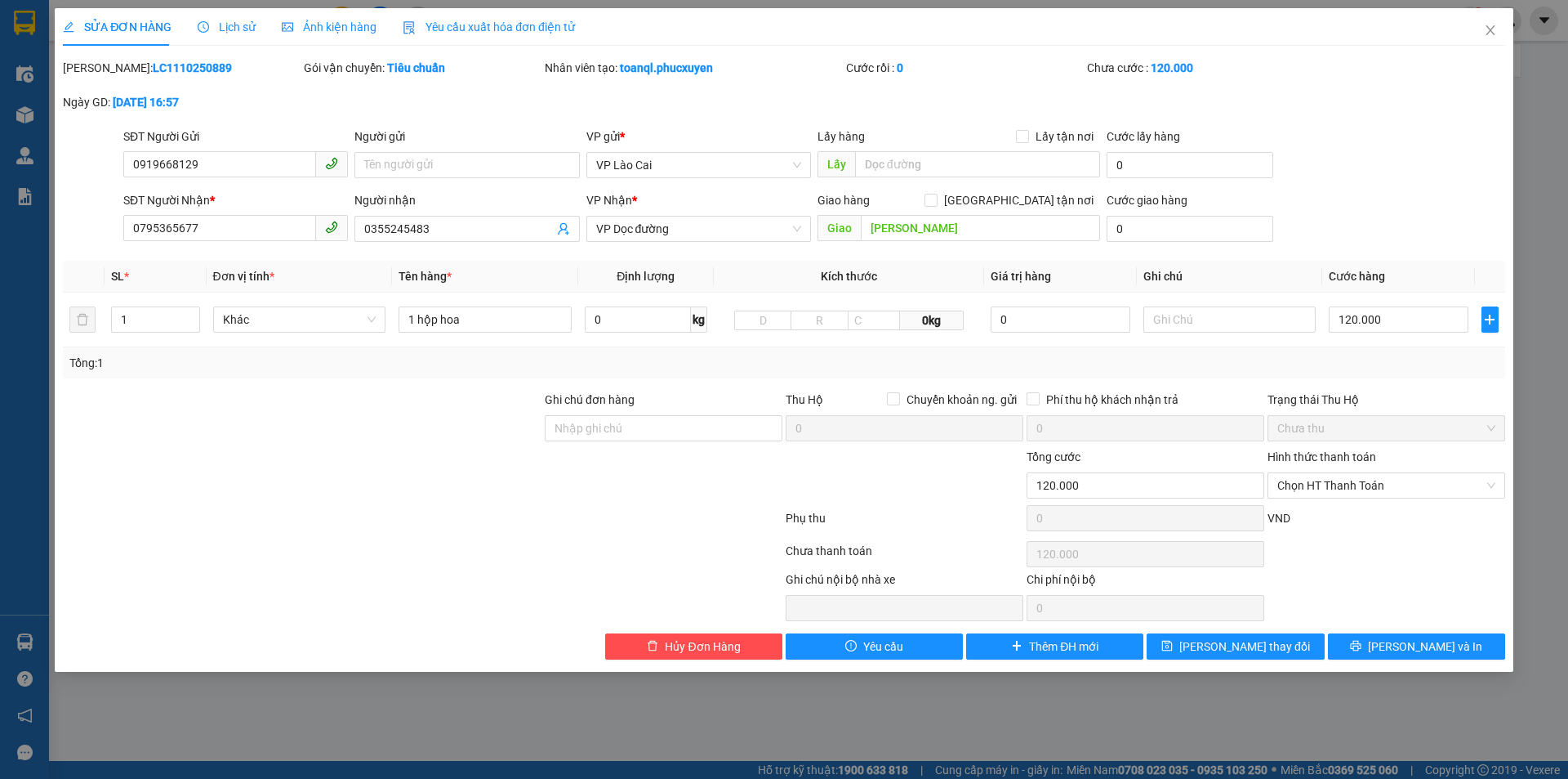
click at [1497, 0] on div "SỬA ĐƠN HÀNG Lịch sử Ảnh kiện hàng Yêu cầu xuất hóa đơn điện tử Total Paid Fee …" at bounding box center [784, 390] width 1568 height 779
click at [1488, 28] on icon "close" at bounding box center [1489, 30] width 9 height 10
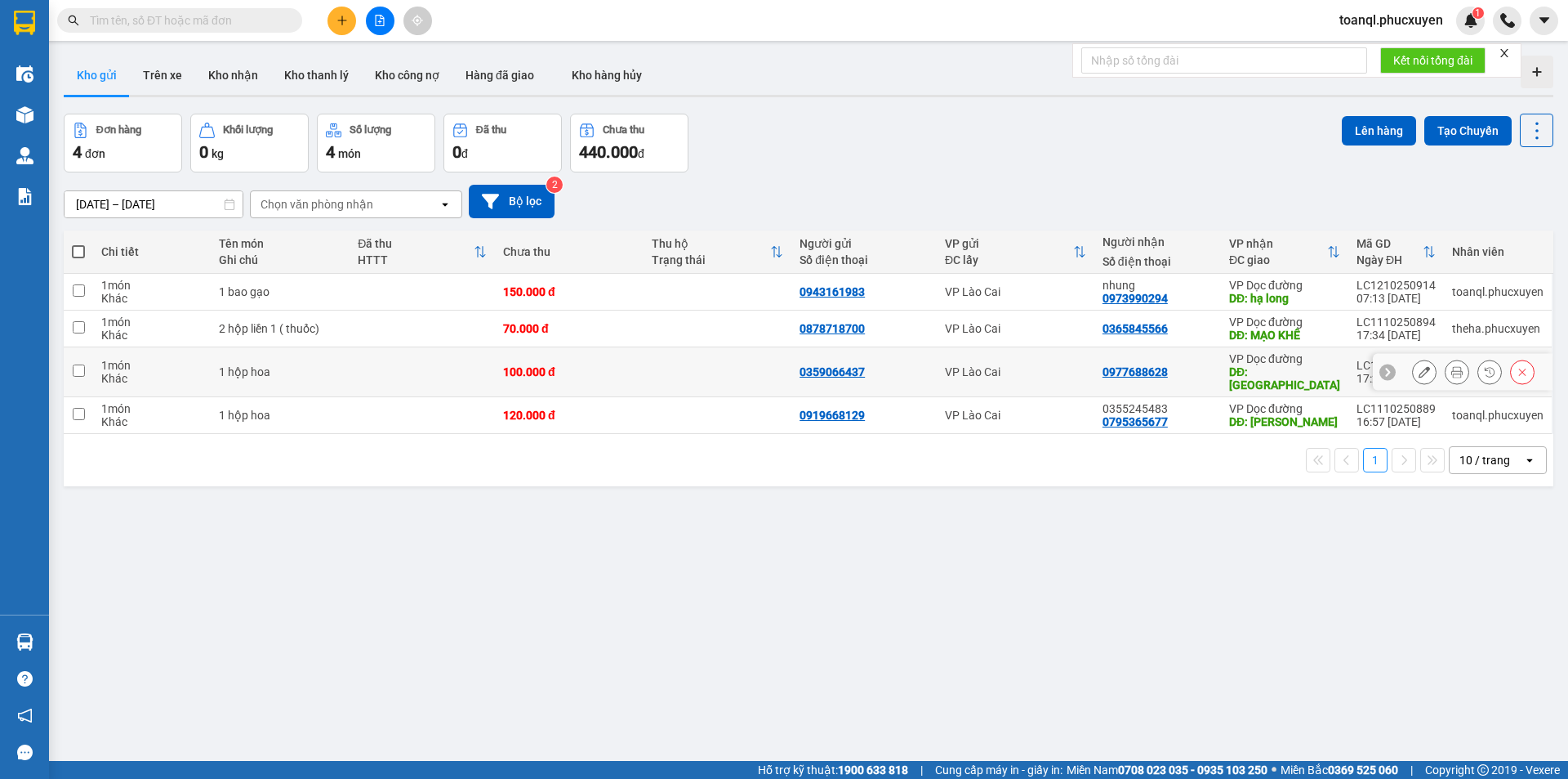
click at [1418, 366] on icon at bounding box center [1424, 371] width 12 height 12
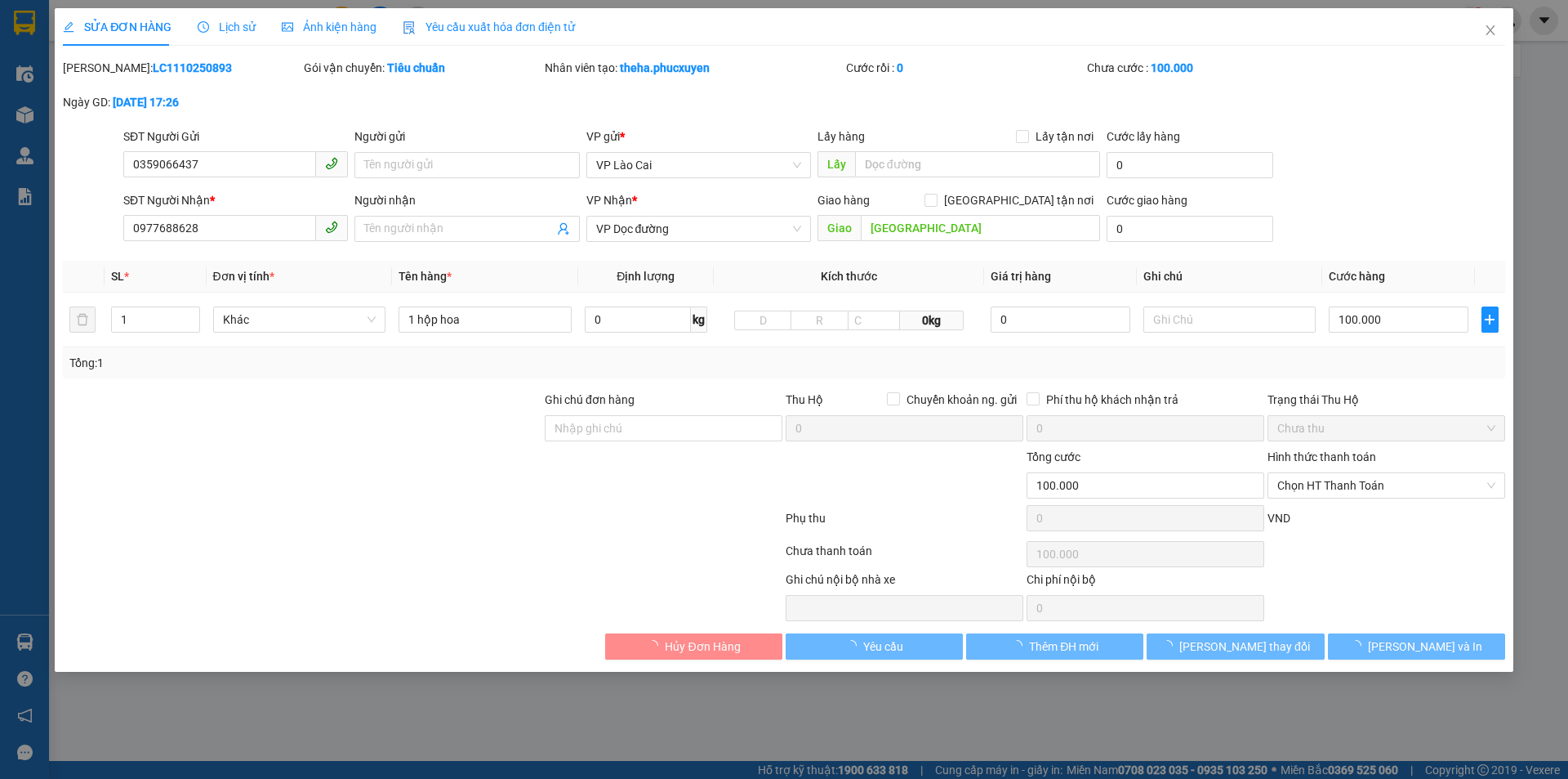
type input "0359066437"
type input "0977688628"
type input "QUẢNG YÊN"
type input "0"
type input "100.000"
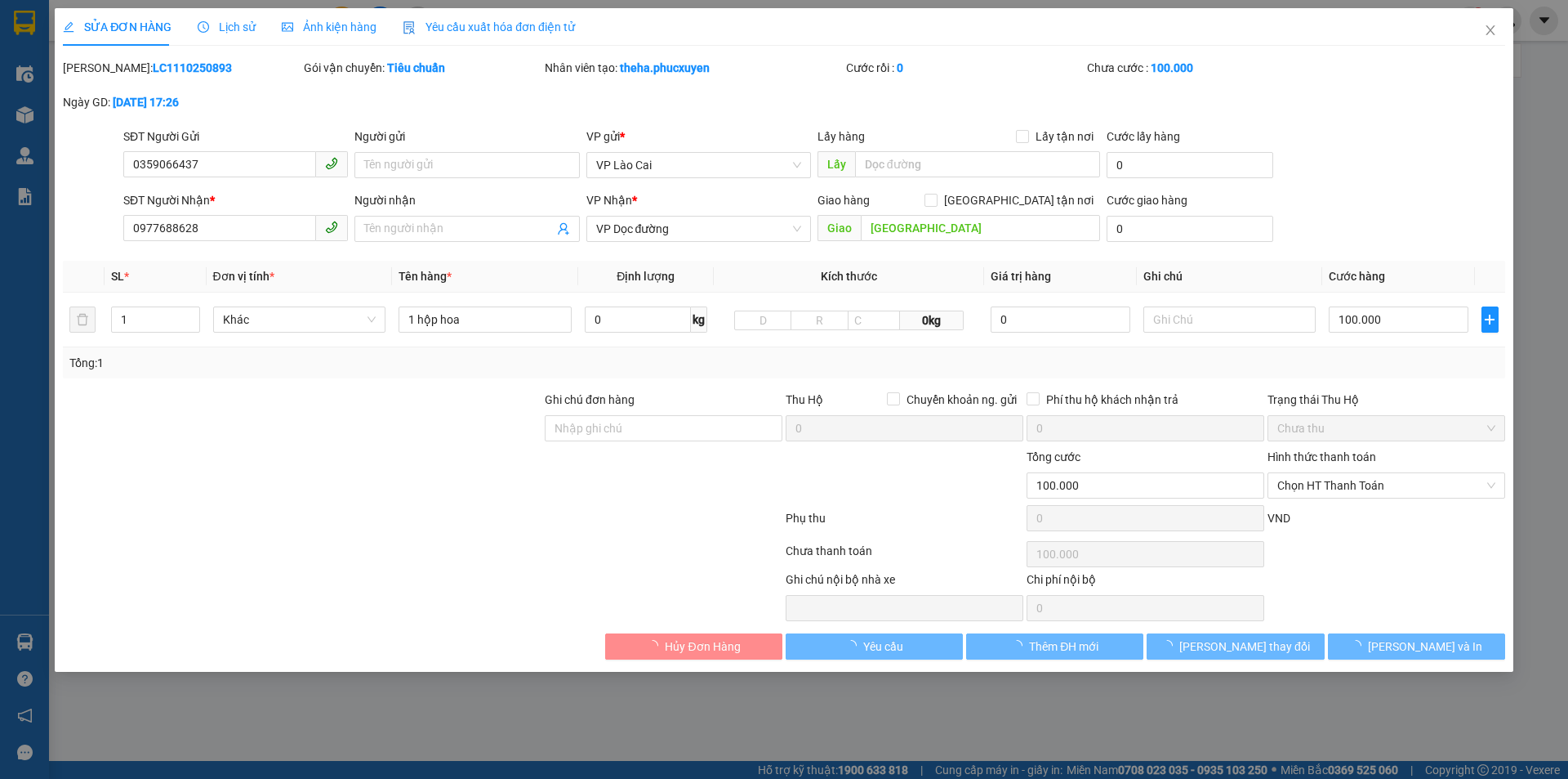
type input "100.000"
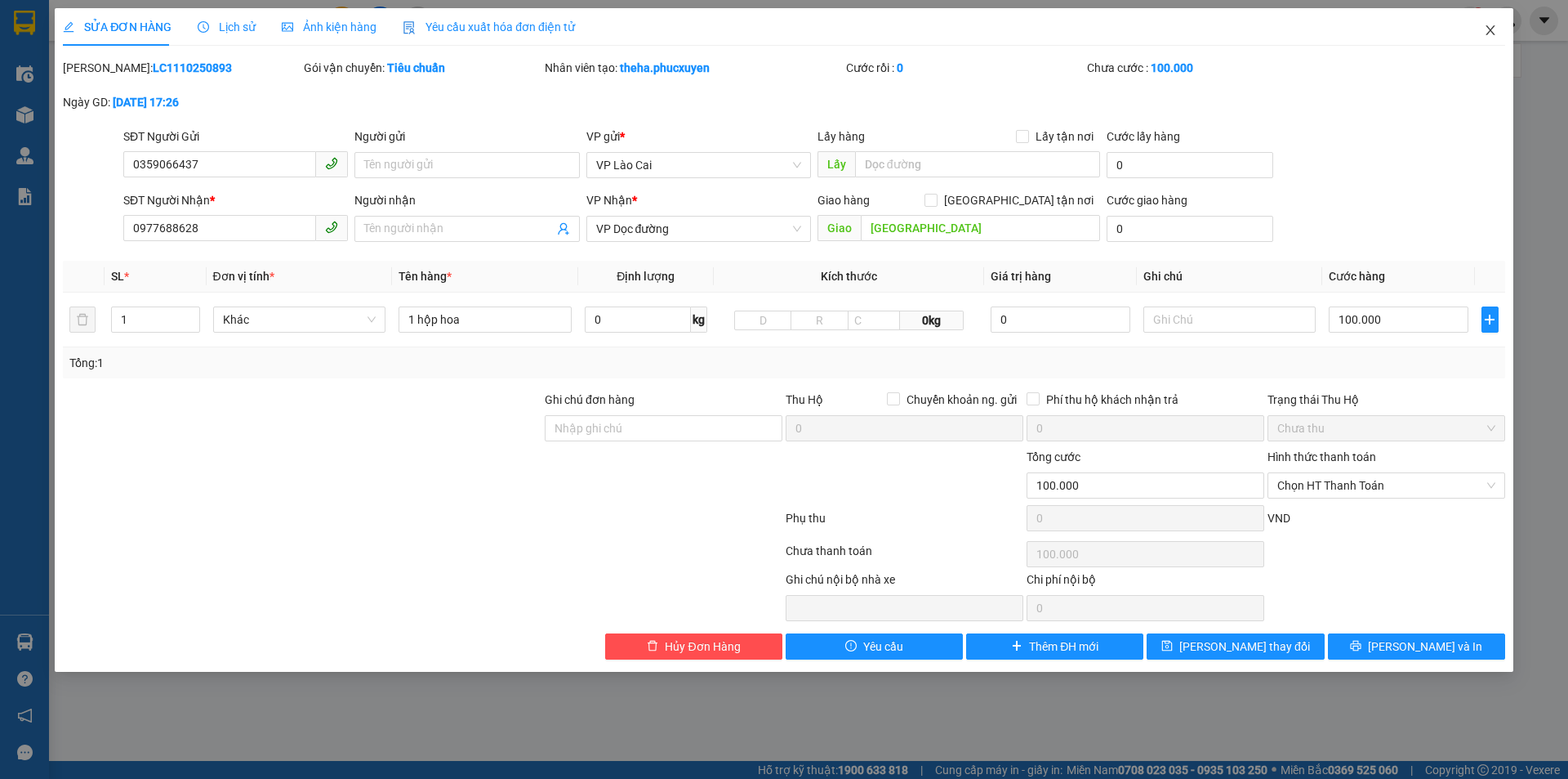
click at [1494, 26] on icon "close" at bounding box center [1490, 31] width 13 height 13
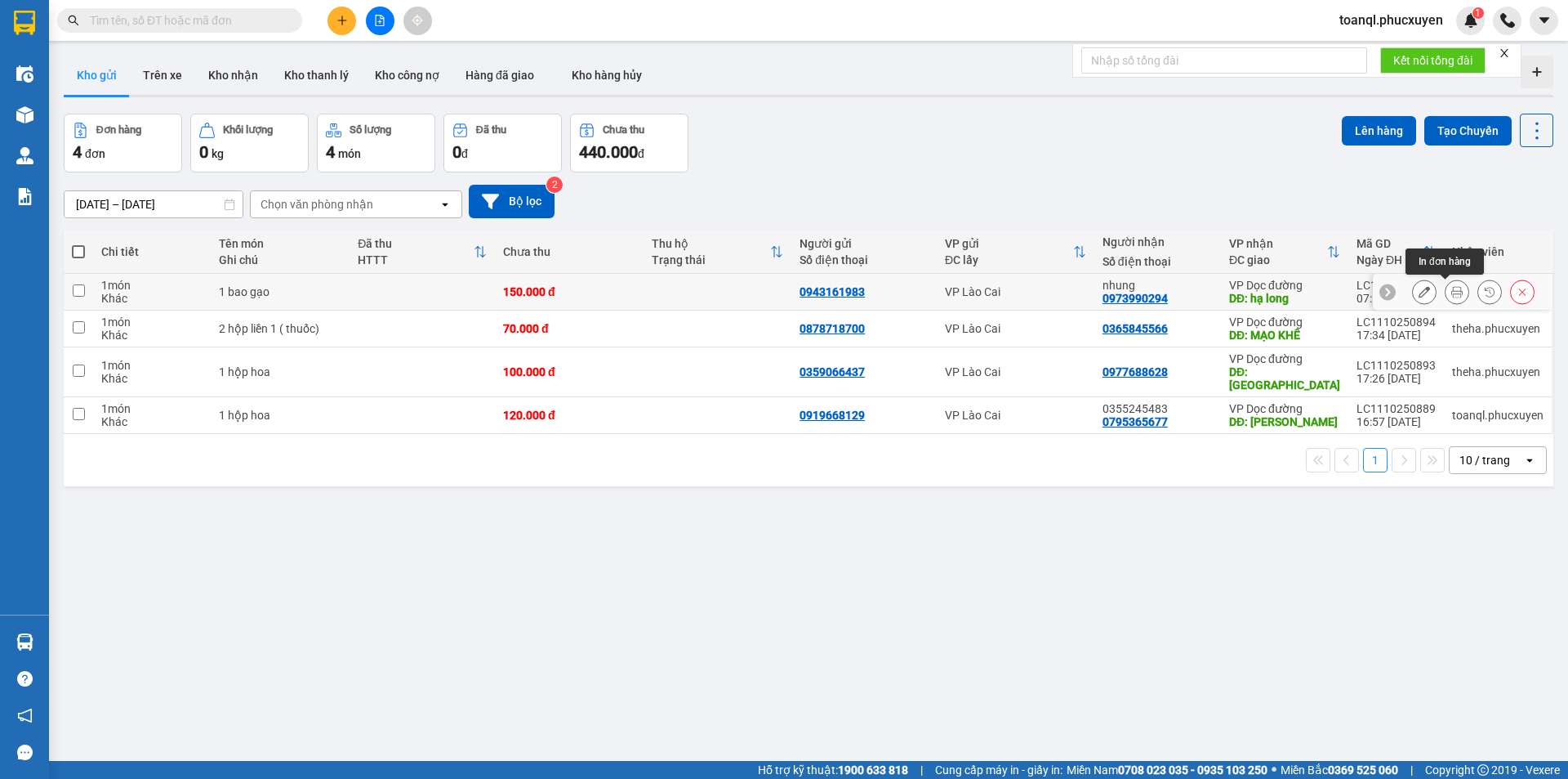
click at [1445, 293] on button at bounding box center [1457, 293] width 23 height 29
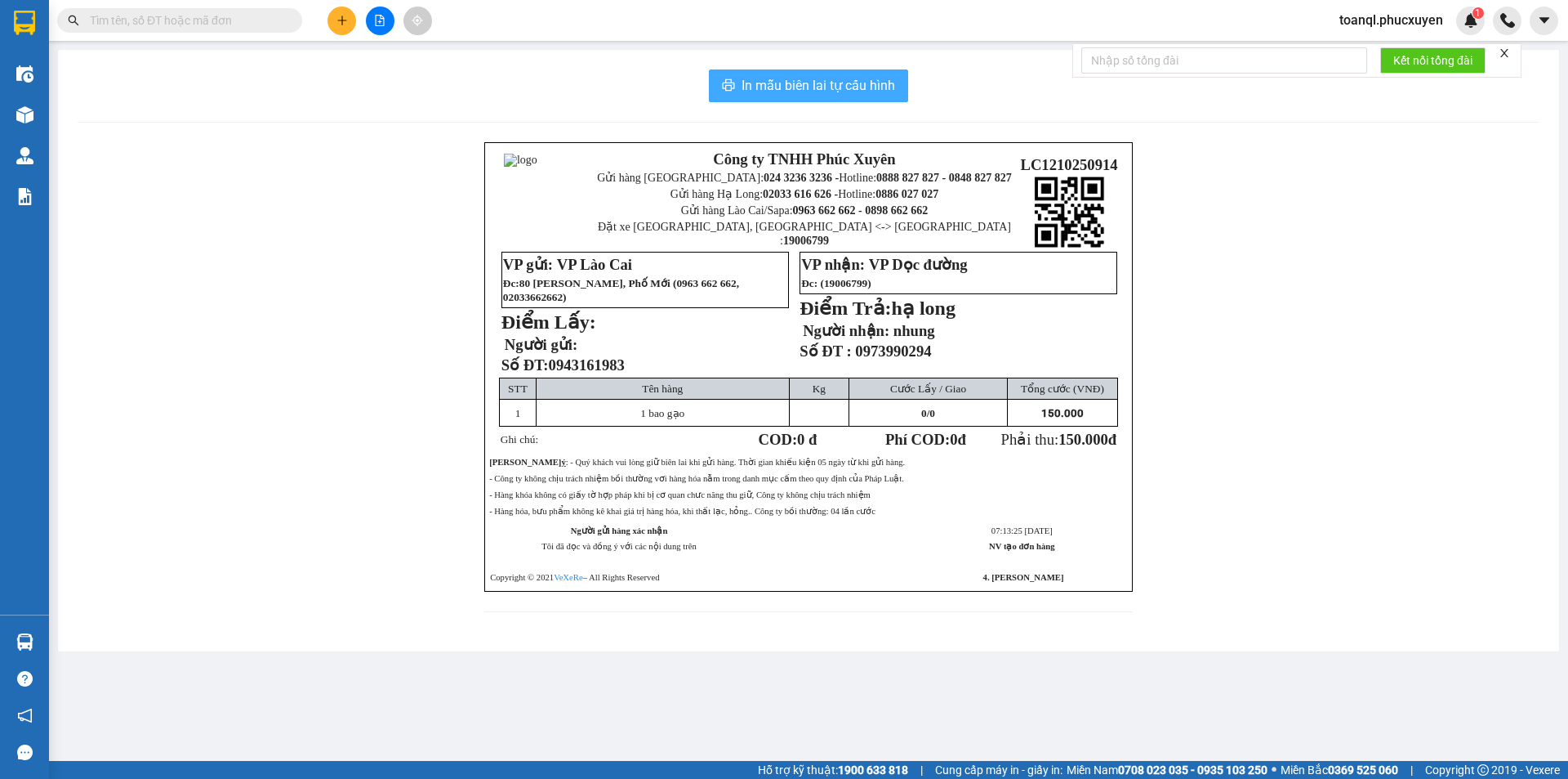
click at [779, 89] on span "In mẫu biên lai tự cấu hình" at bounding box center [818, 84] width 153 height 20
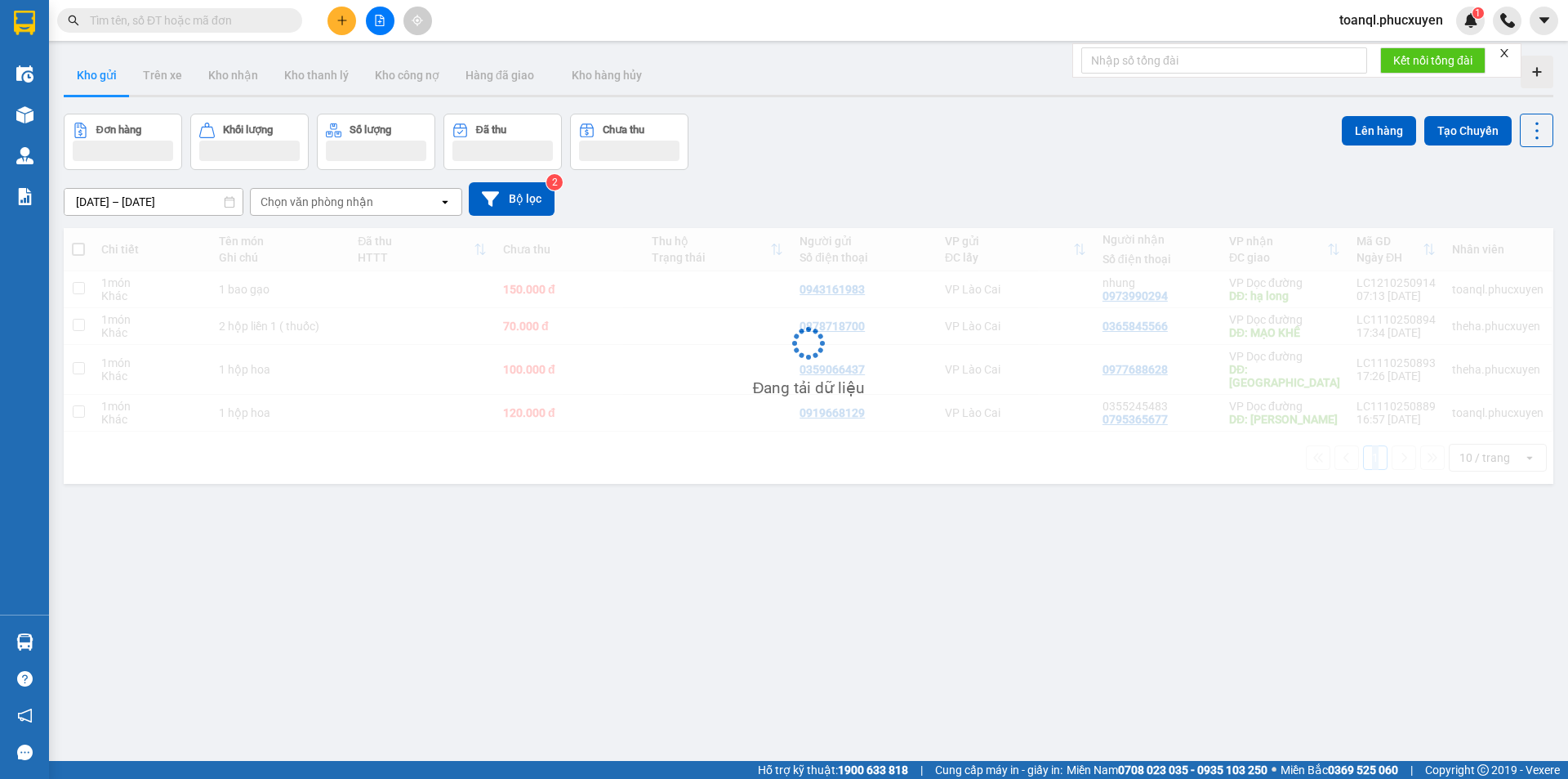
click at [1118, 542] on div "ver 1.8.146 Kho gửi Trên xe Kho nhận Kho thanh lý Kho công nợ Hàng đã giao Kho …" at bounding box center [808, 438] width 1503 height 779
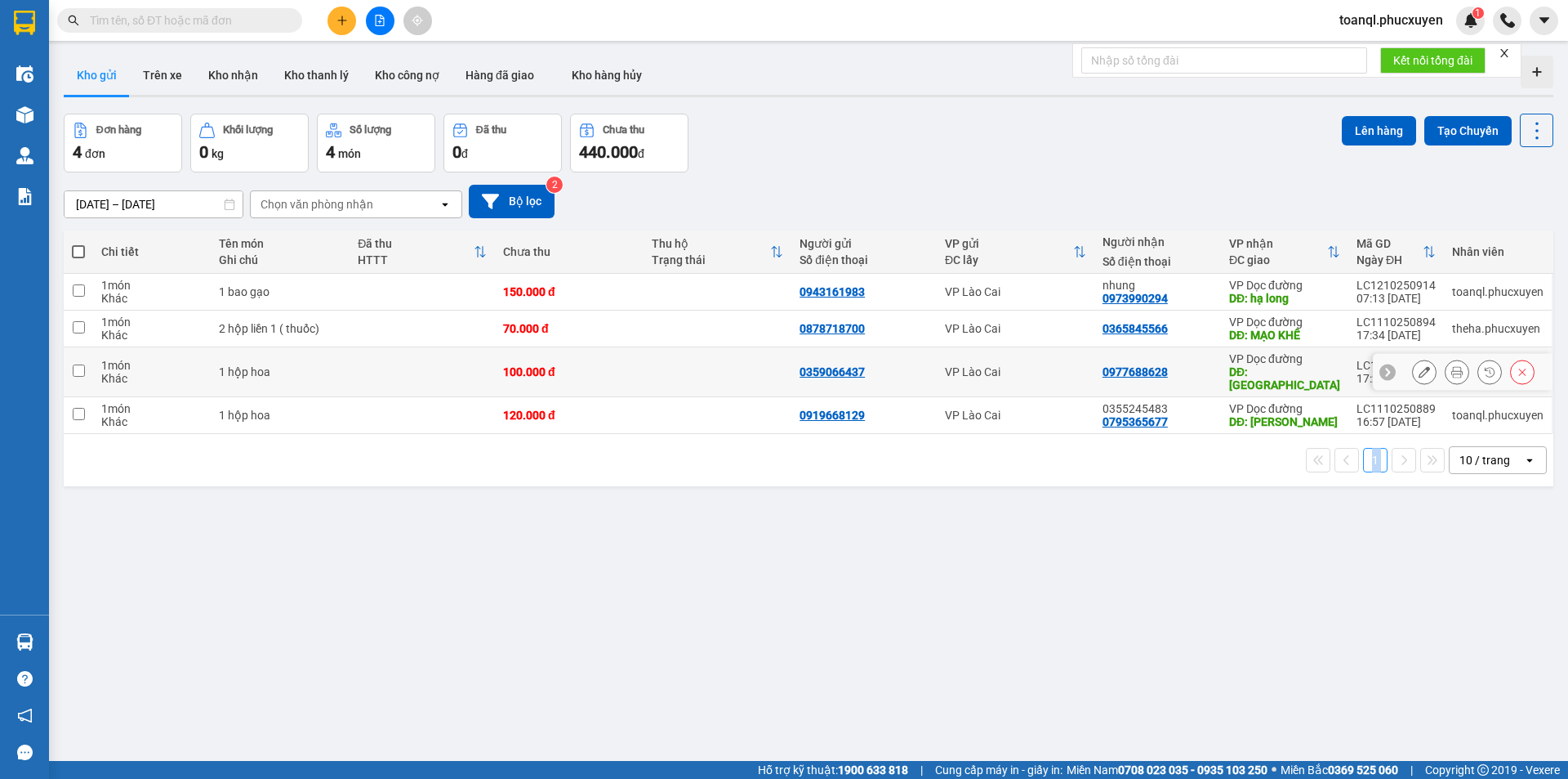
click at [1413, 358] on button at bounding box center [1424, 372] width 23 height 29
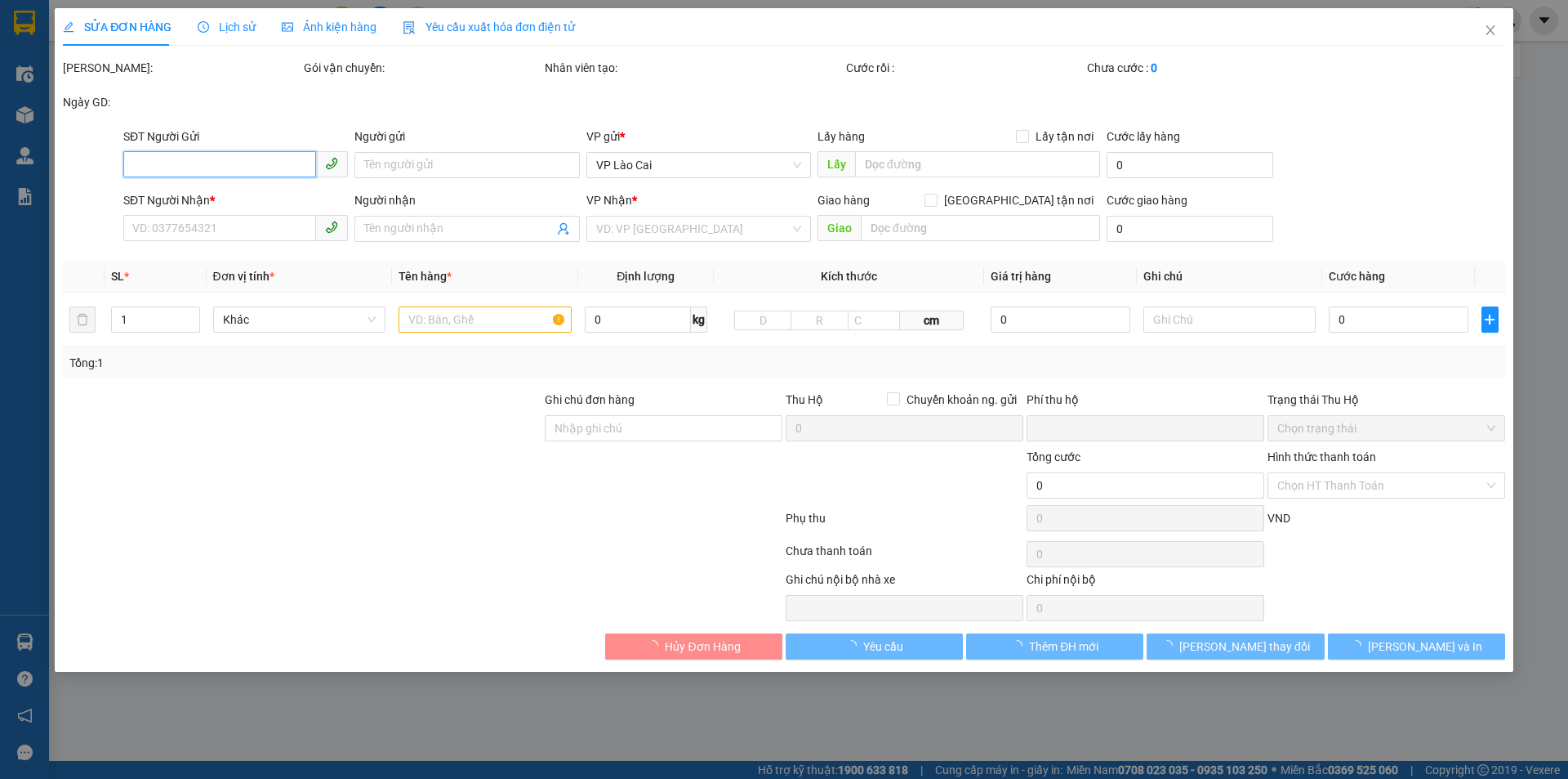
click at [174, 172] on input "SĐT Người Gửi" at bounding box center [220, 164] width 193 height 26
type input "0359066437"
type input "0977688628"
type input "QUẢNG YÊN"
type input "0"
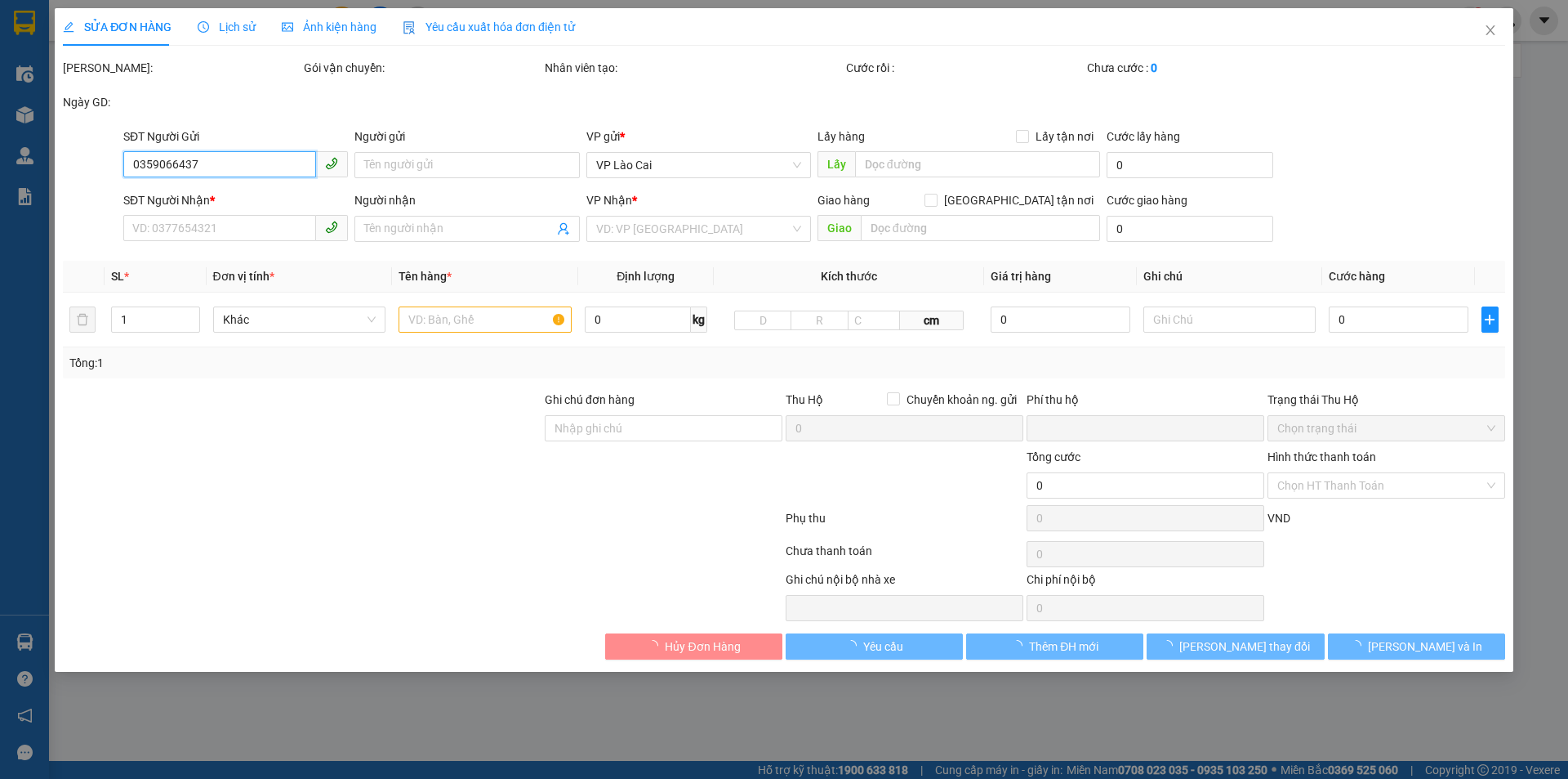
type input "100.000"
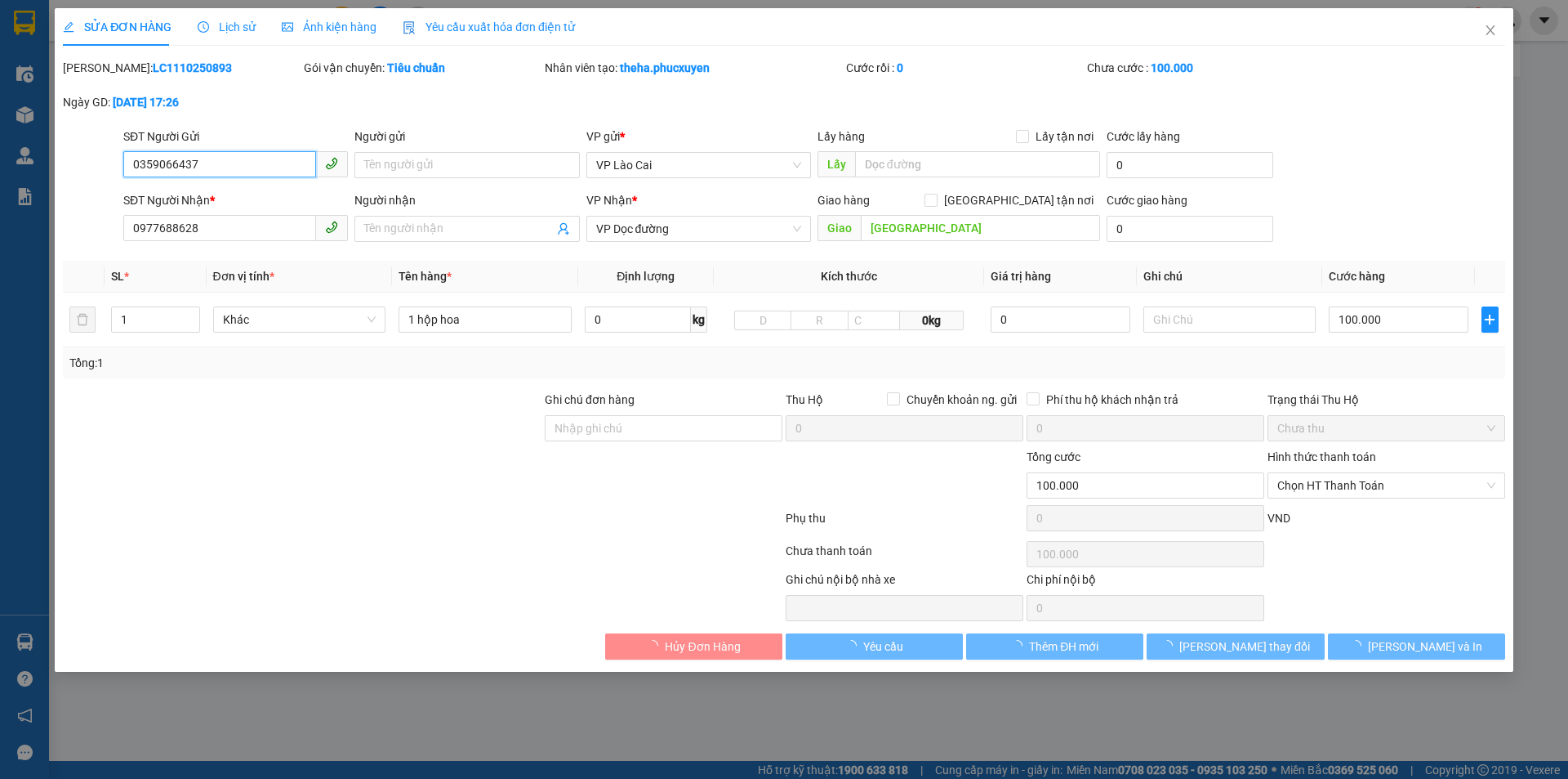
click at [174, 172] on input "0359066437" at bounding box center [220, 164] width 193 height 26
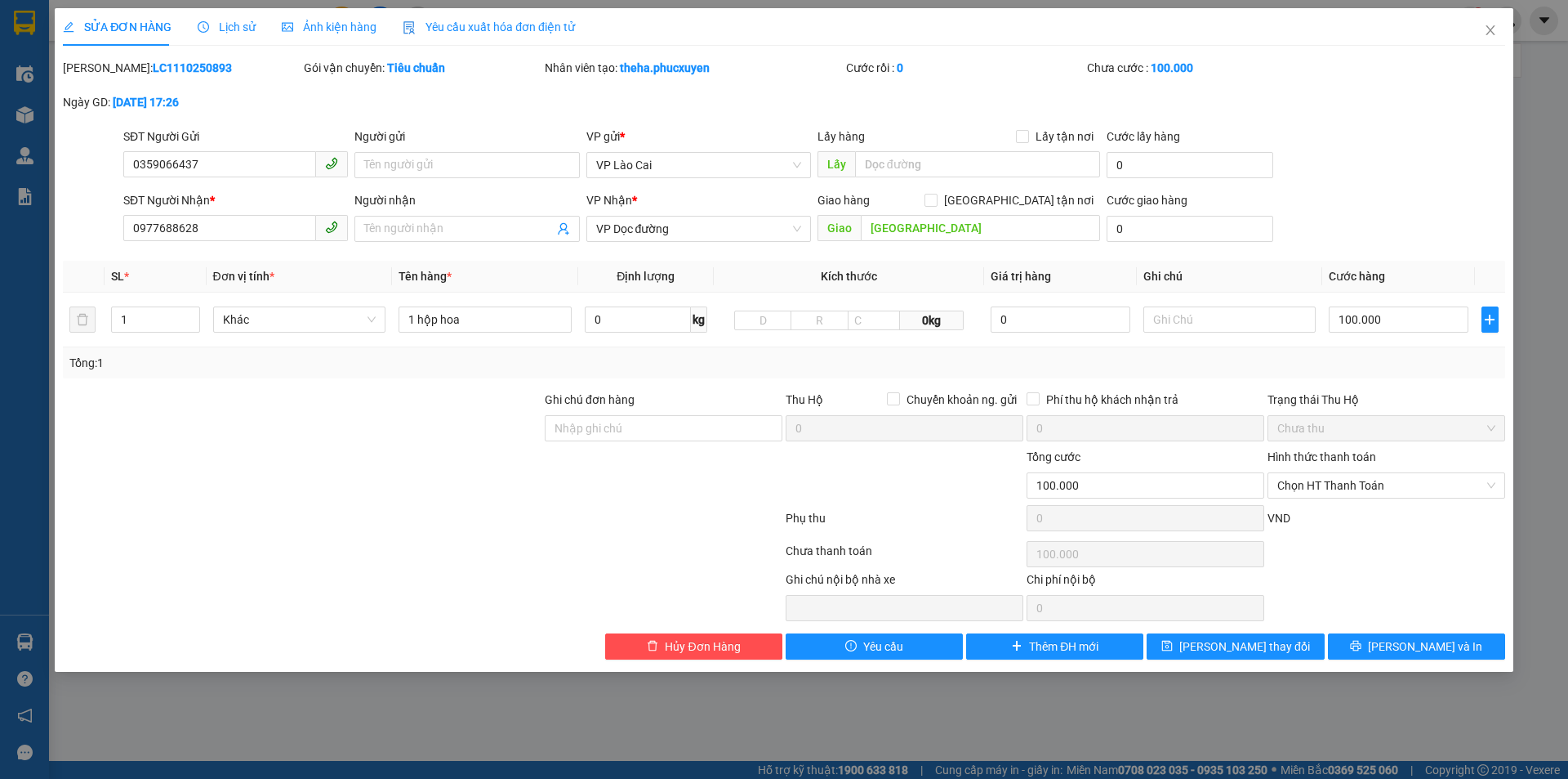
click at [244, 242] on div "SĐT Người Nhận * 0977688628" at bounding box center [236, 220] width 224 height 58
click at [1481, 40] on span "Close" at bounding box center [1490, 32] width 46 height 46
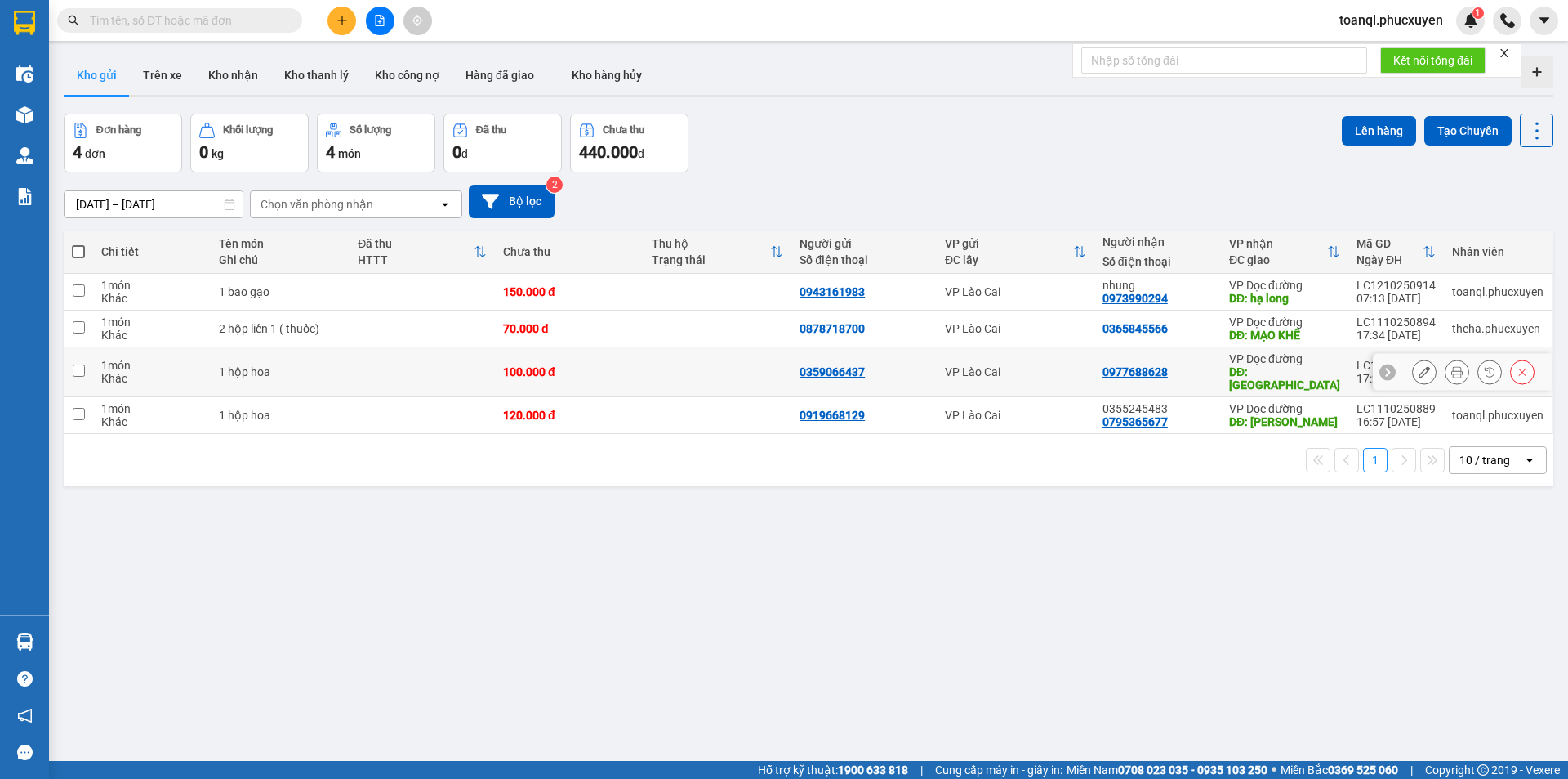
drag, startPoint x: 1396, startPoint y: 365, endPoint x: 1406, endPoint y: 369, distance: 10.8
click at [1406, 368] on div at bounding box center [1462, 372] width 179 height 36
click at [1418, 369] on icon at bounding box center [1424, 371] width 12 height 12
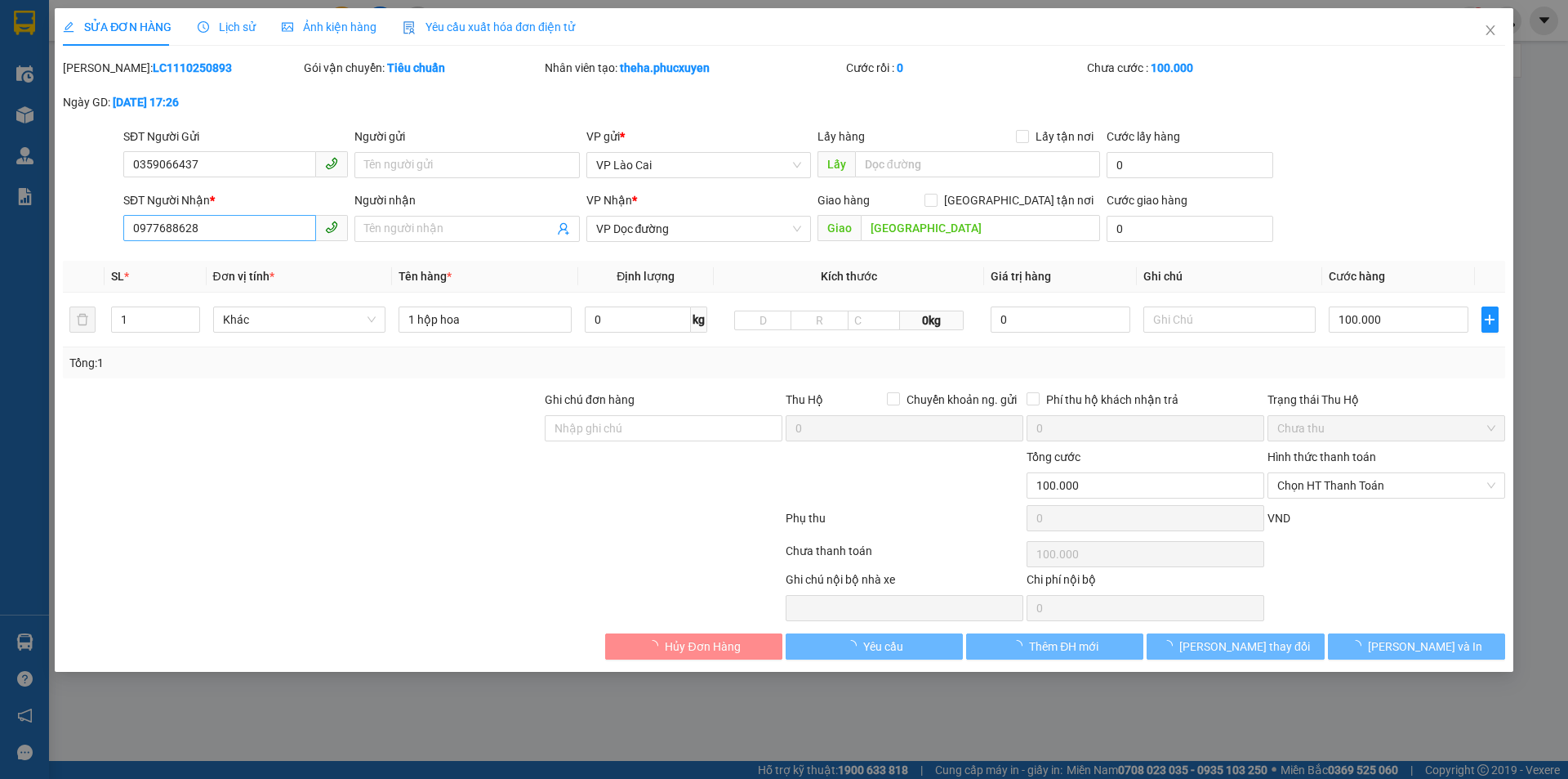
type input "0359066437"
type input "0977688628"
type input "QUẢNG YÊN"
type input "0"
type input "100.000"
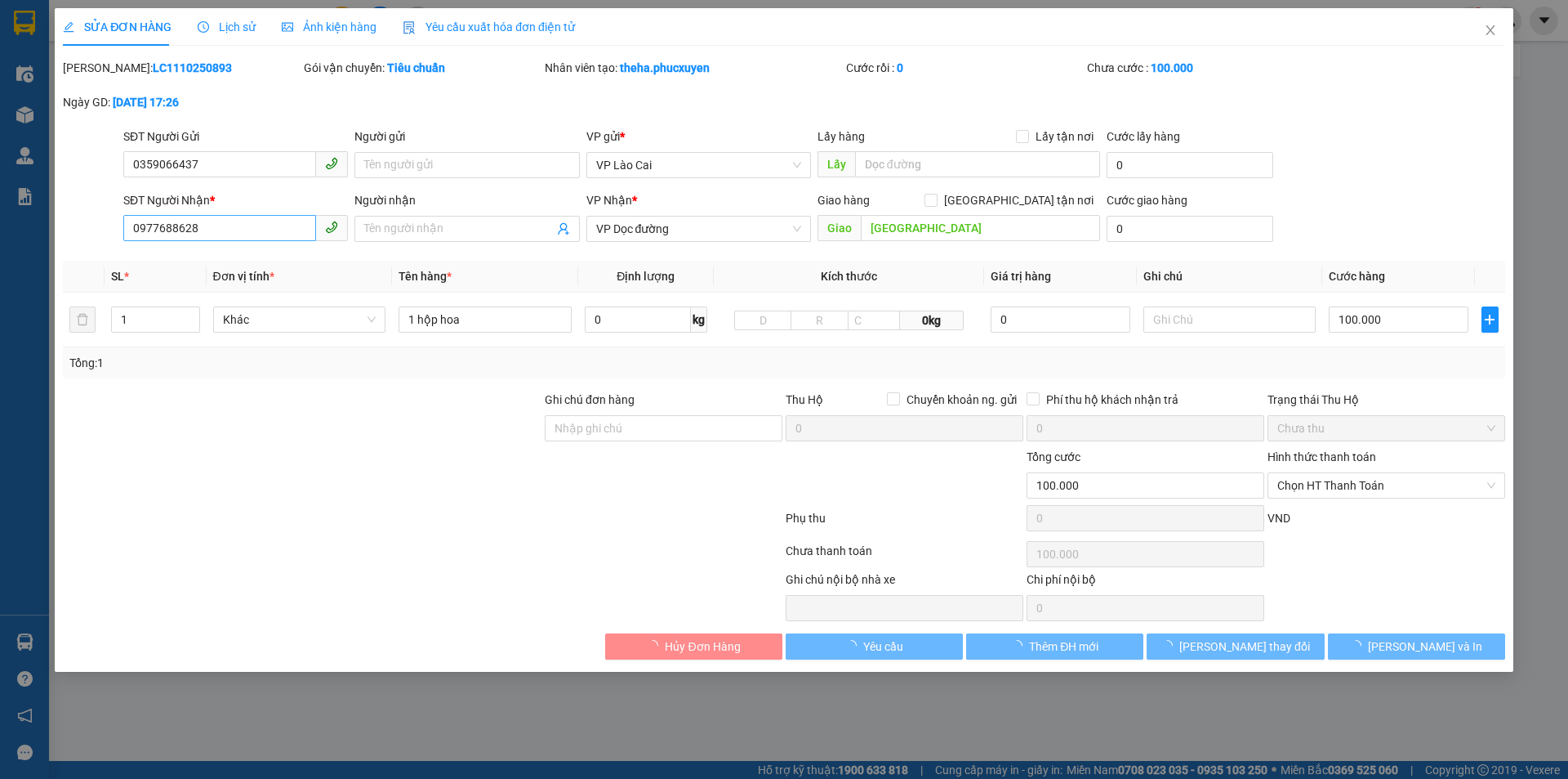
type input "100.000"
click at [171, 232] on input "0977688628" at bounding box center [220, 227] width 193 height 26
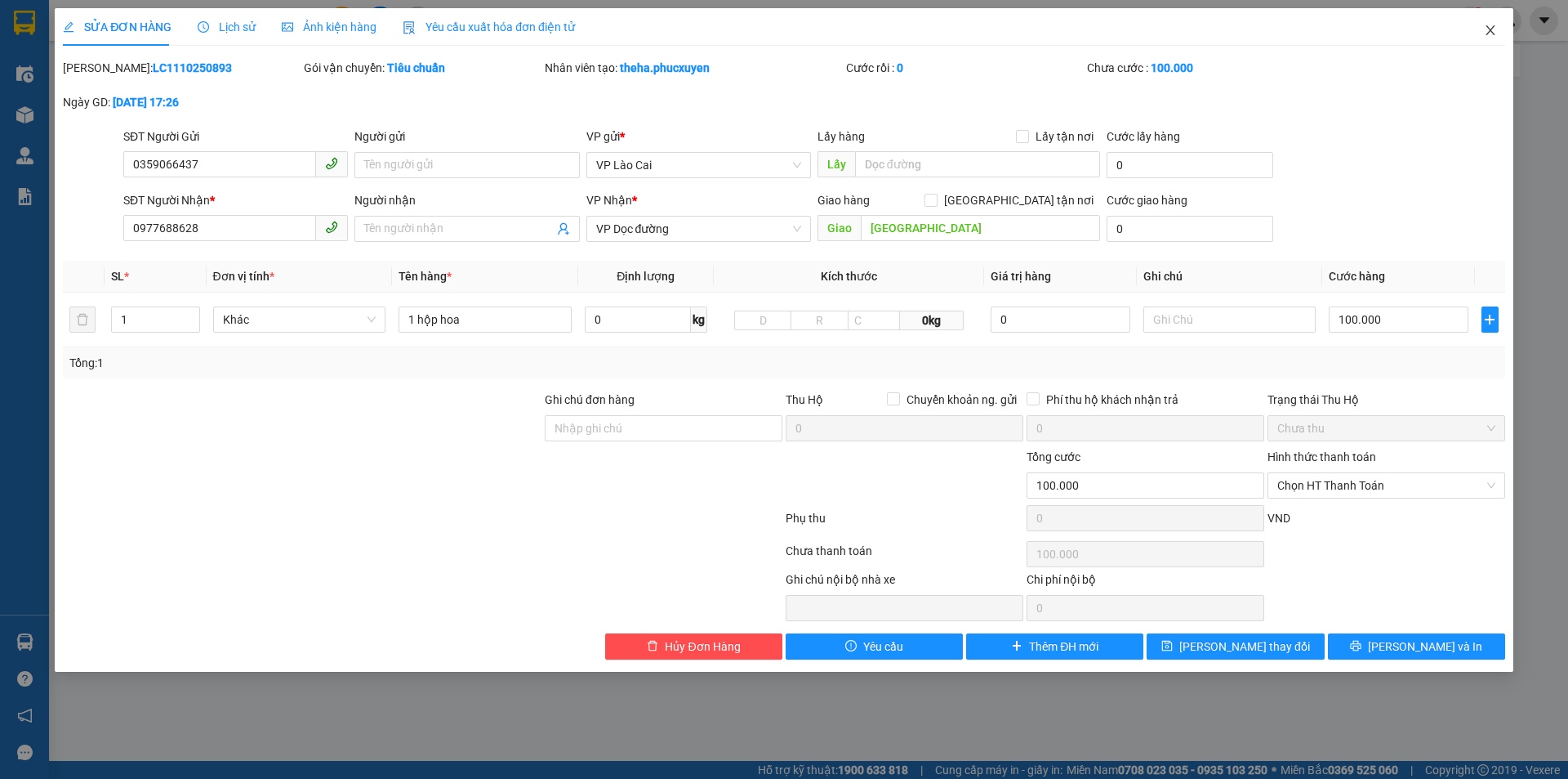
click at [1478, 21] on span "Close" at bounding box center [1490, 32] width 46 height 46
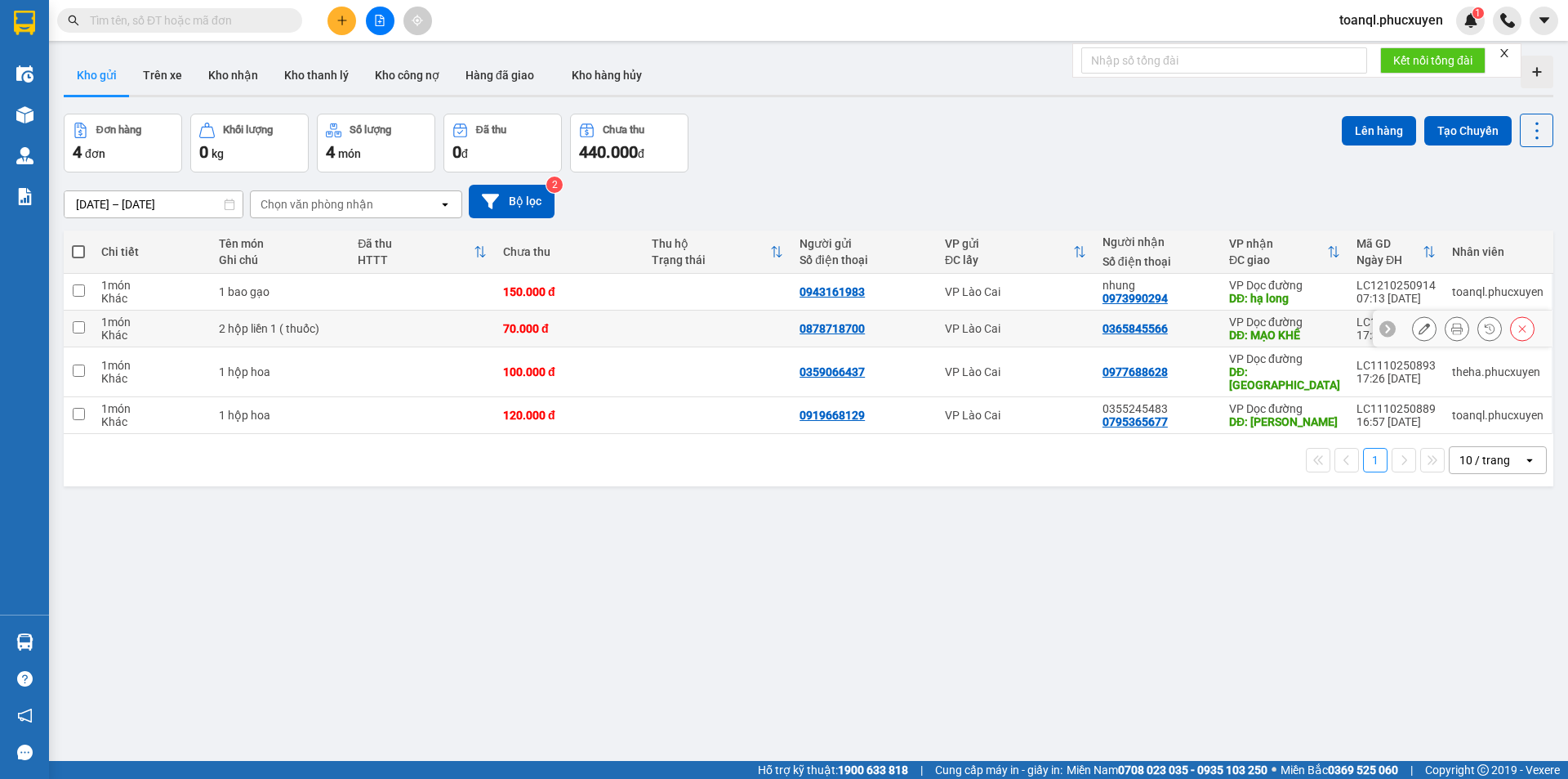
click at [1413, 328] on button at bounding box center [1424, 329] width 23 height 29
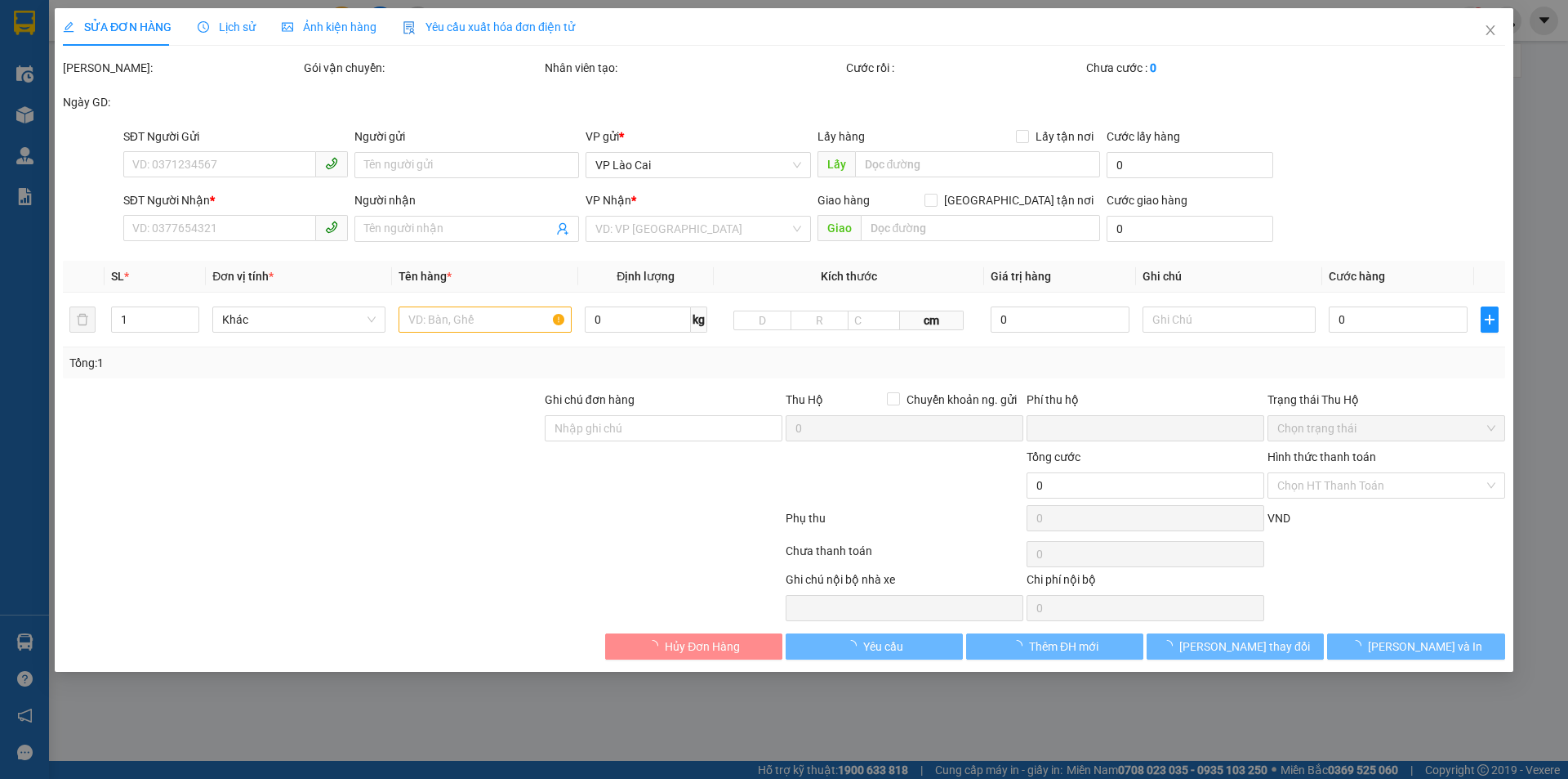
type input "0878718700"
type input "0365845566"
type input "MẠO KHÊ"
type input "0"
type input "70.000"
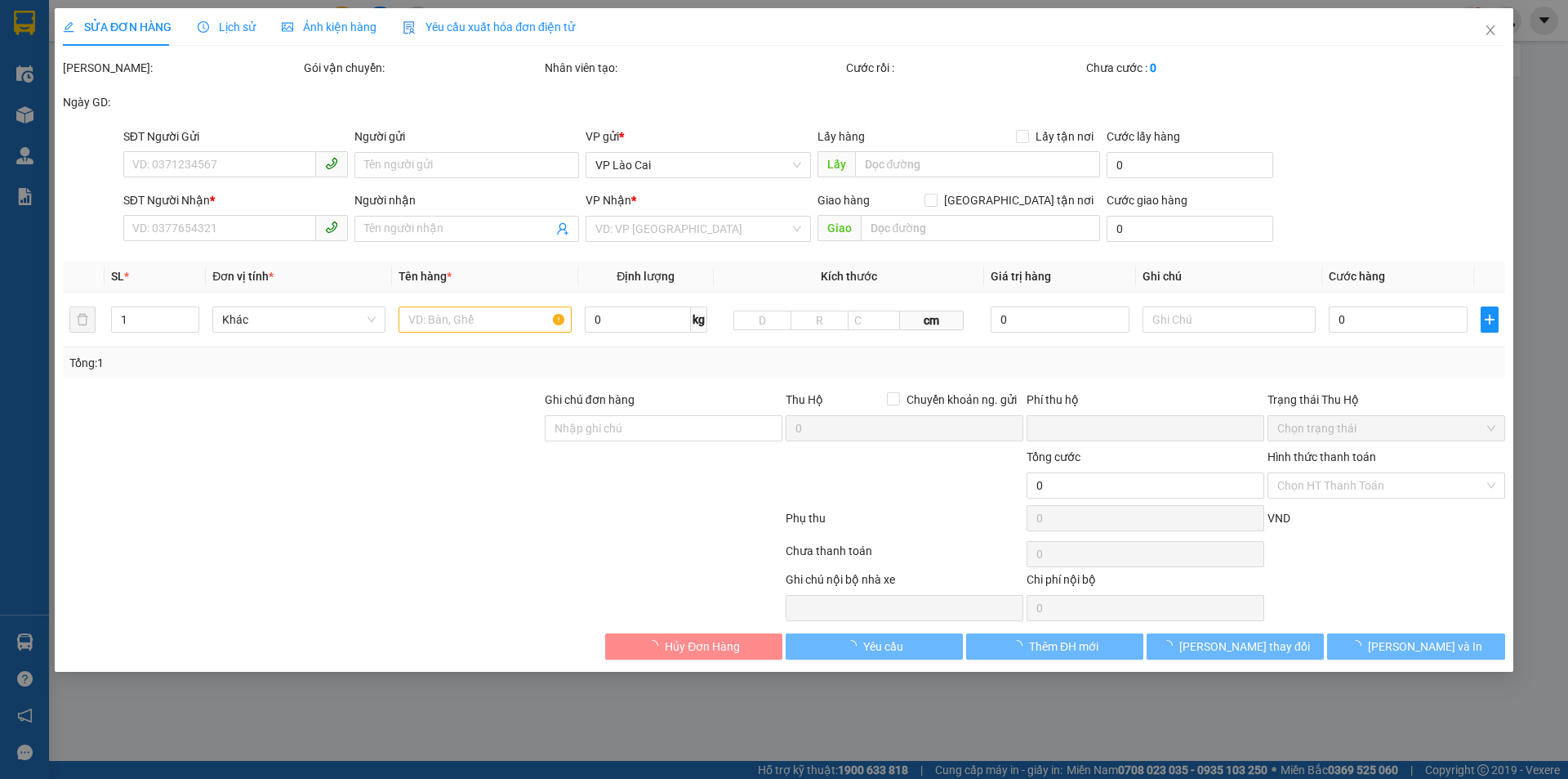
type input "70.000"
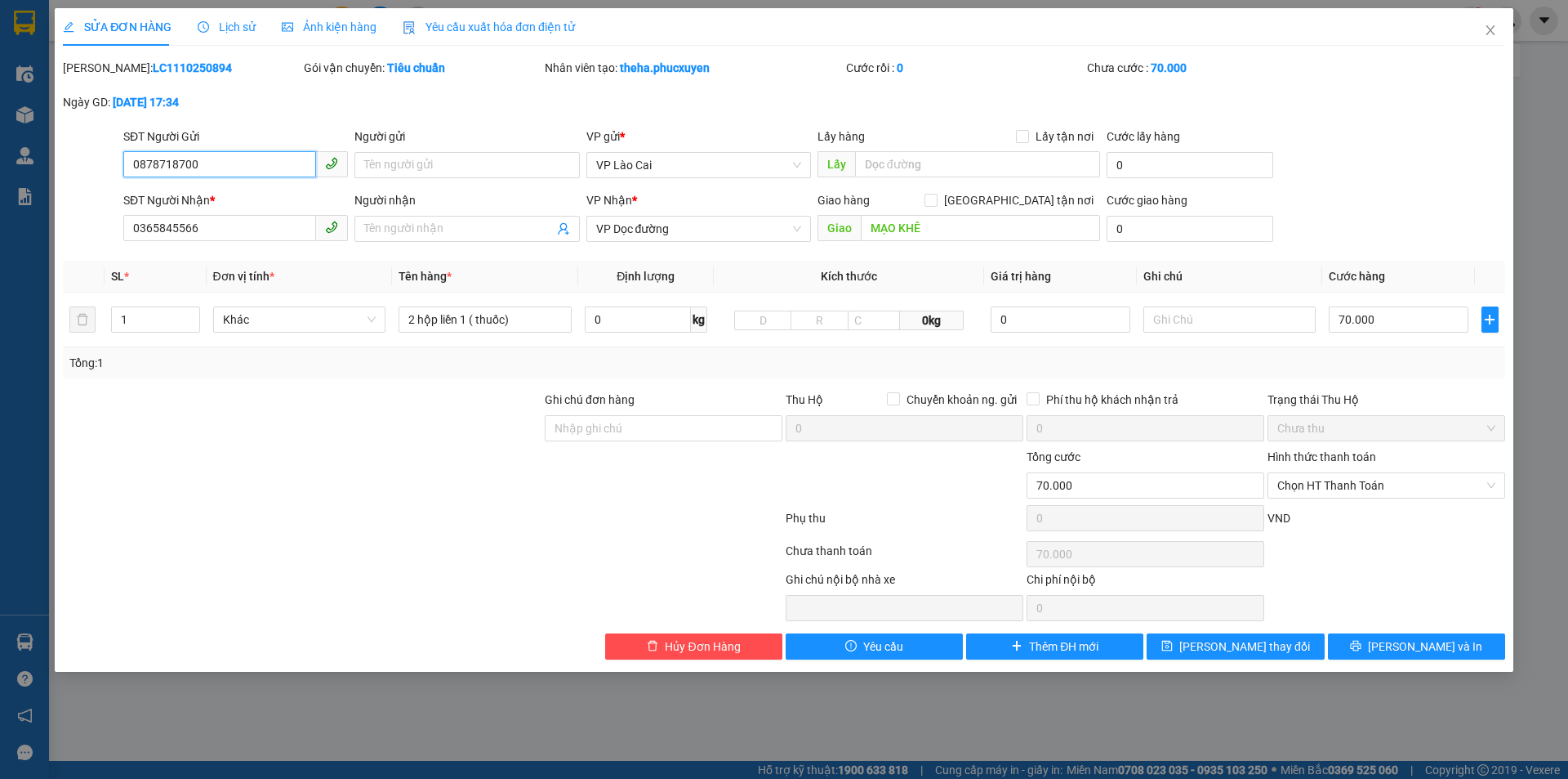
click at [219, 174] on input "0878718700" at bounding box center [220, 164] width 193 height 26
click at [230, 174] on input "0878718700" at bounding box center [220, 164] width 193 height 26
click at [206, 207] on div "SĐT Người Nhận *" at bounding box center [236, 200] width 224 height 18
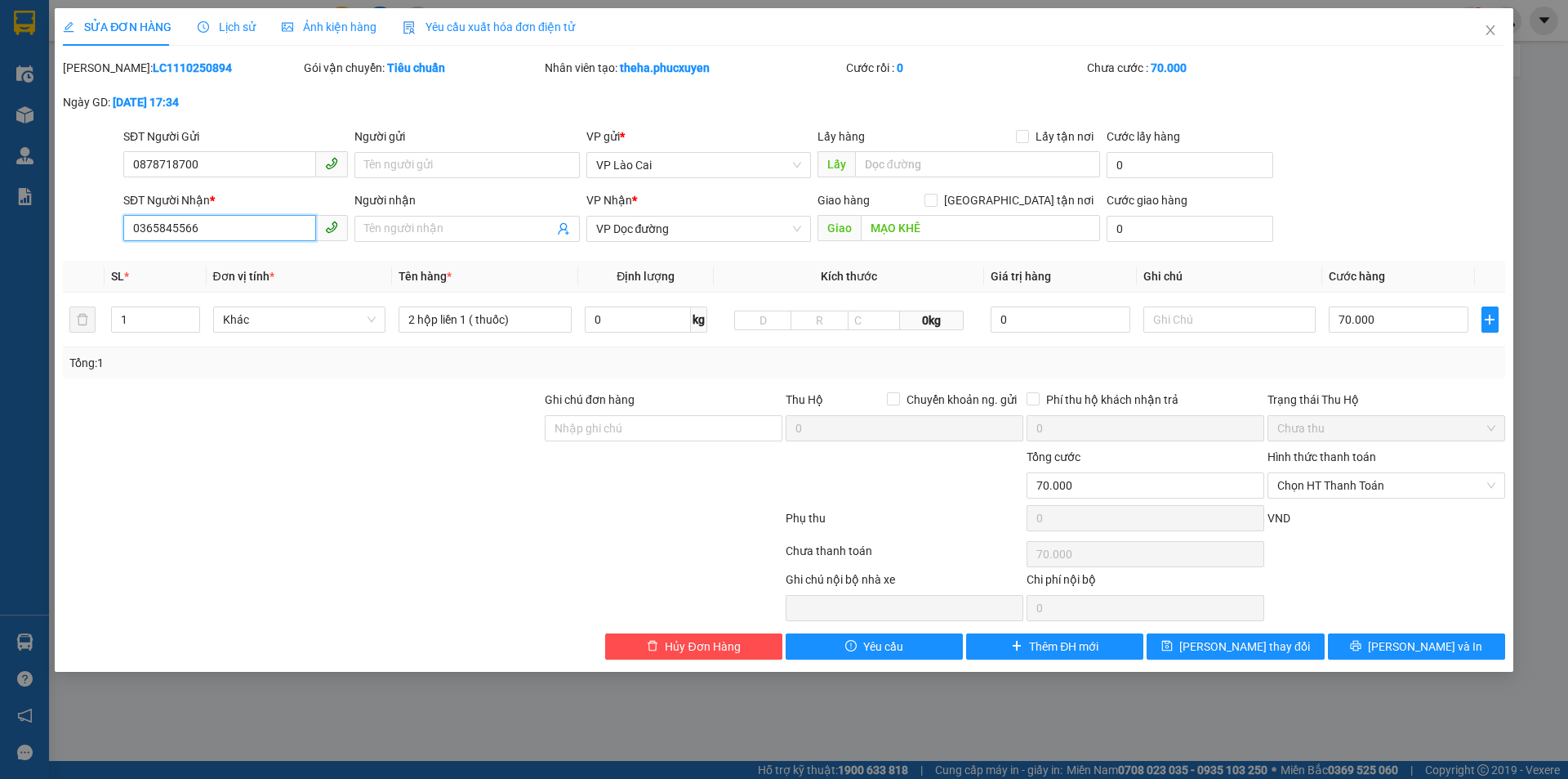
click at [206, 215] on input "0365845566" at bounding box center [220, 227] width 193 height 26
click at [210, 226] on input "0365845566" at bounding box center [220, 227] width 193 height 26
click at [501, 303] on div "2 hộp liền 1 ( thuốc)" at bounding box center [485, 319] width 174 height 33
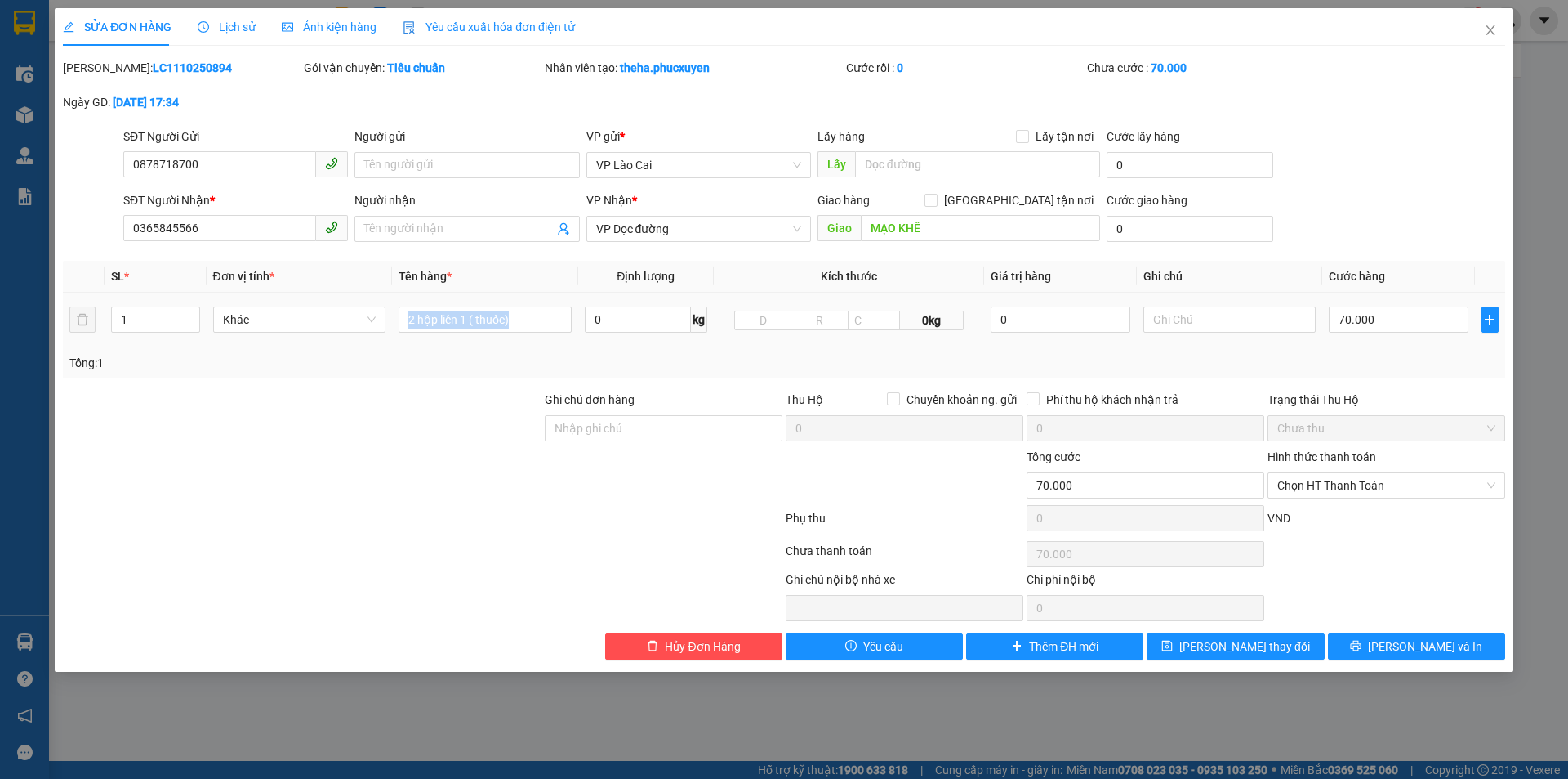
click at [501, 303] on div "2 hộp liền 1 ( thuốc)" at bounding box center [485, 319] width 174 height 33
click at [1490, 43] on span "Close" at bounding box center [1490, 32] width 46 height 46
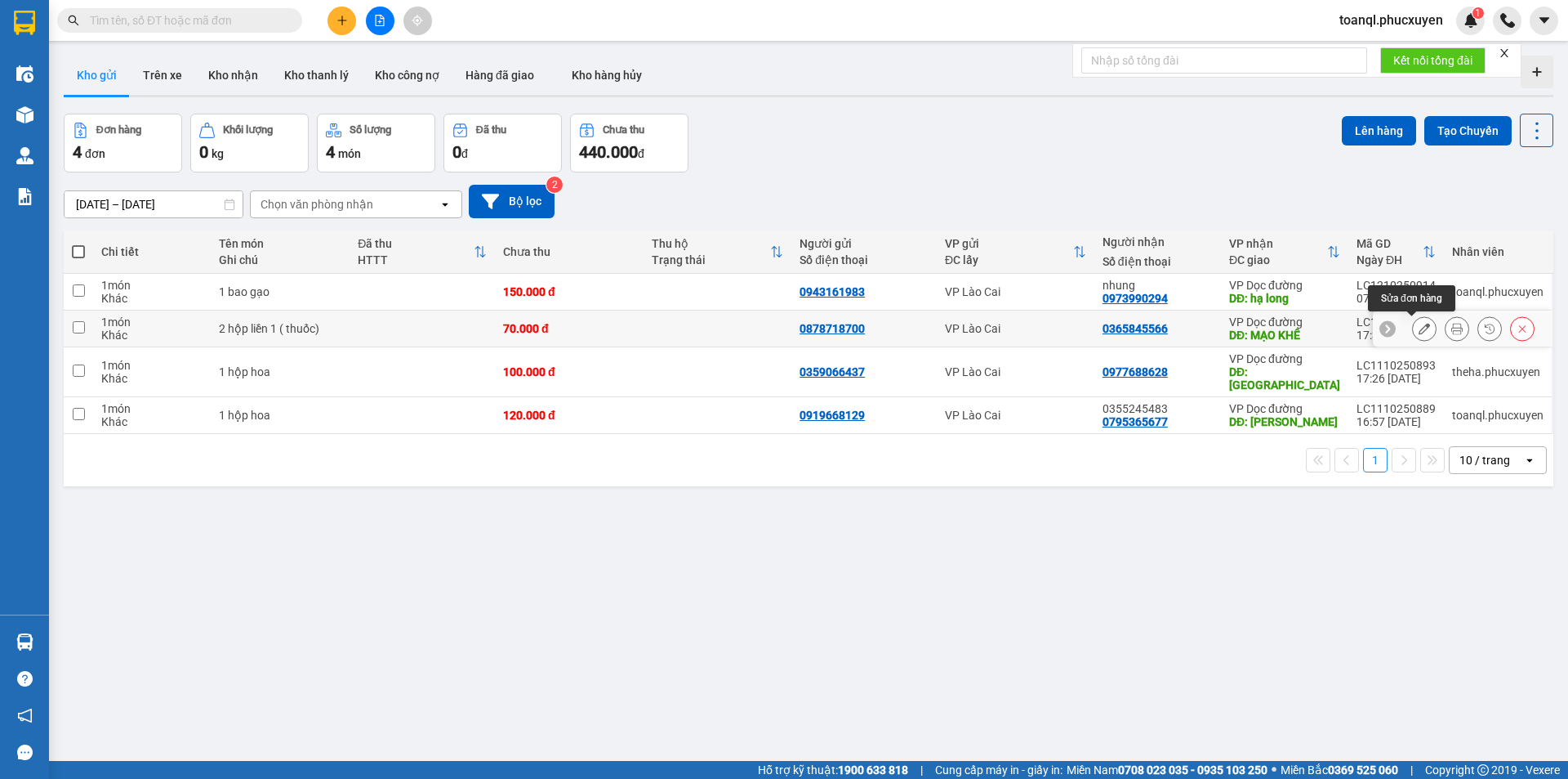
click at [1417, 333] on button at bounding box center [1424, 329] width 23 height 29
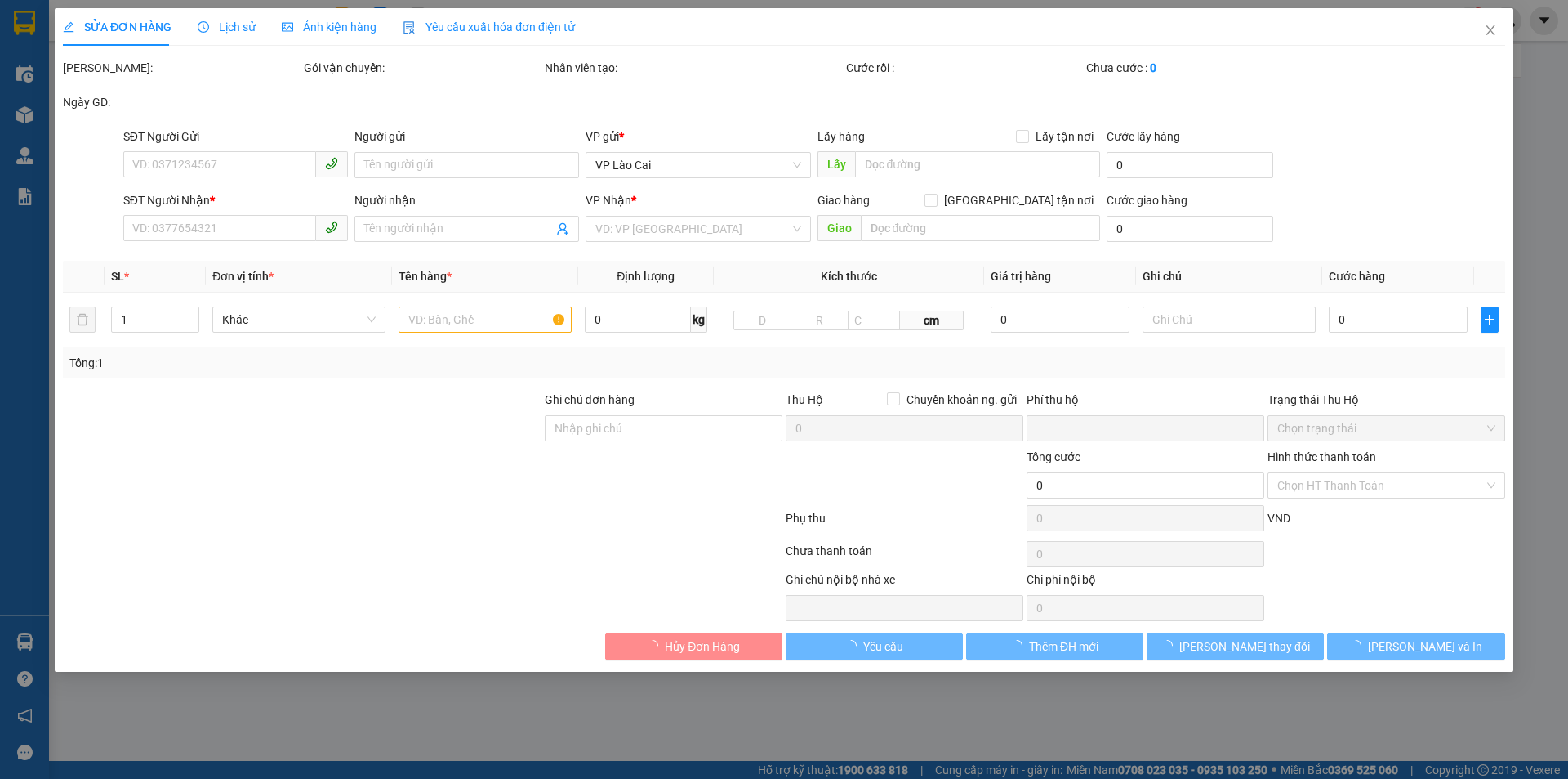
type input "0878718700"
type input "0365845566"
type input "MẠO KHÊ"
type input "0"
type input "70.000"
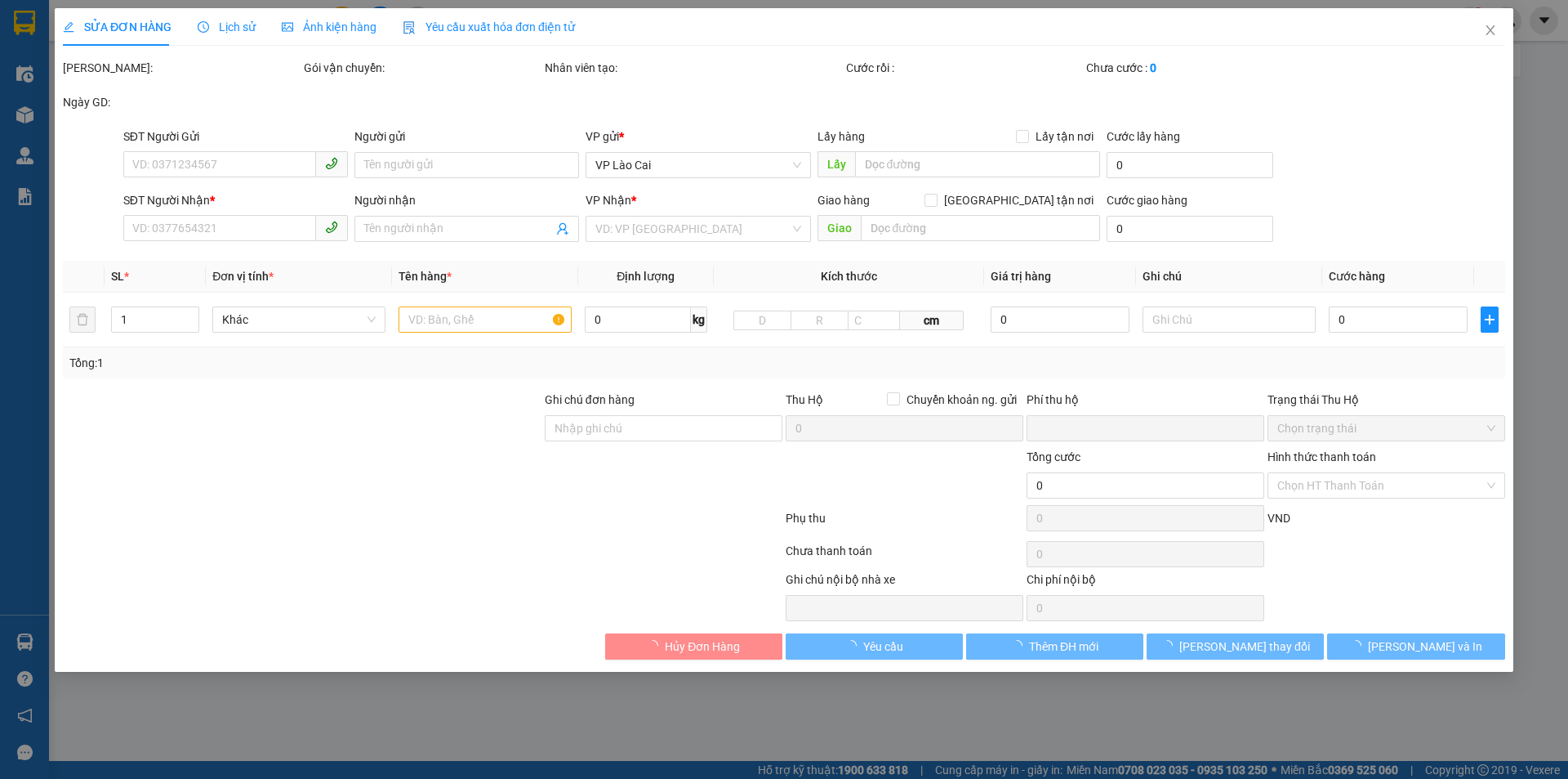
type input "70.000"
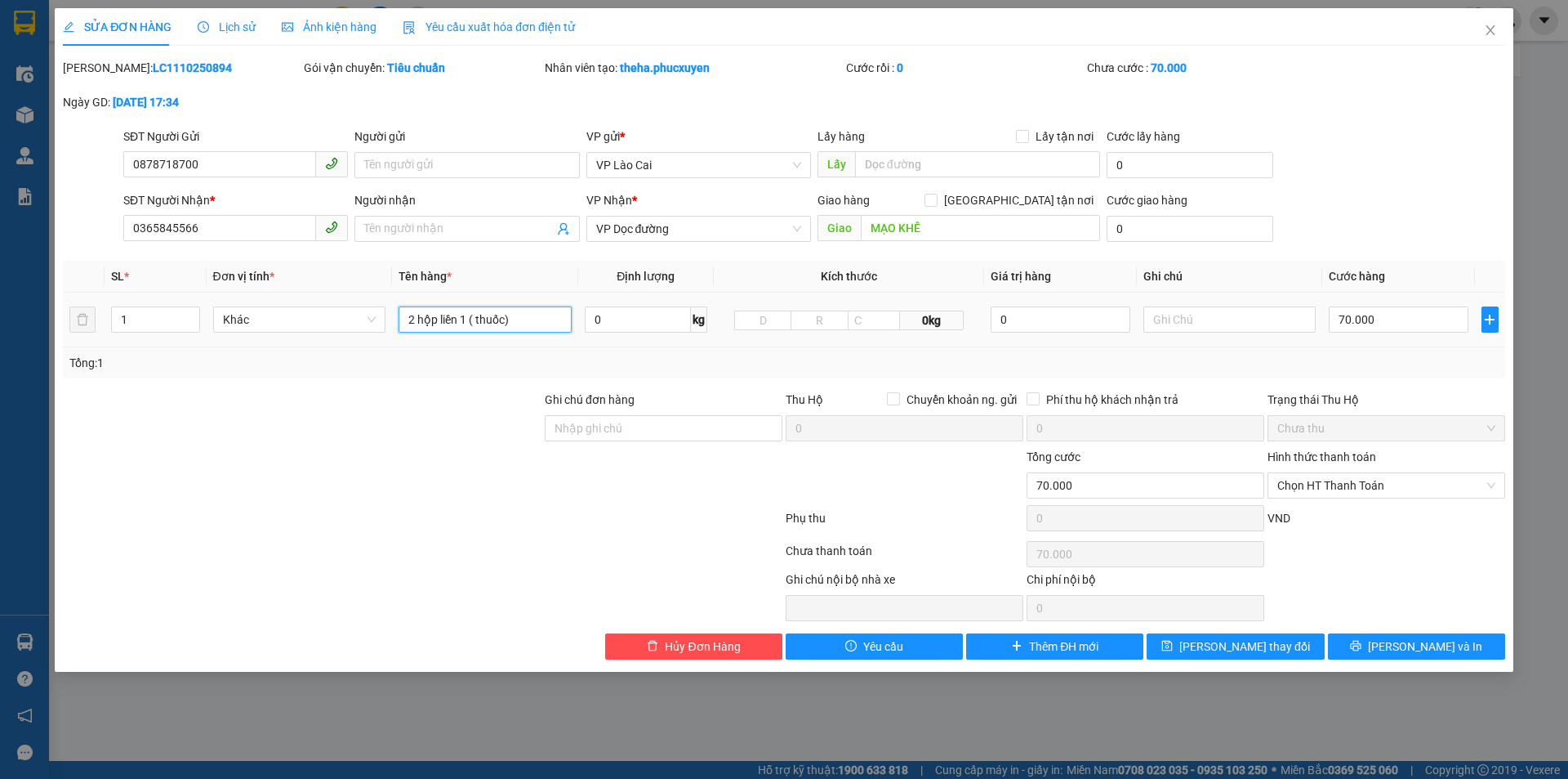
click at [454, 321] on input "2 hộp liền 1 ( thuốc)" at bounding box center [485, 319] width 174 height 26
drag, startPoint x: 1459, startPoint y: 40, endPoint x: 1481, endPoint y: 37, distance: 22.2
click at [1481, 37] on div "SỬA ĐƠN HÀNG Lịch sử Ảnh kiện hàng Yêu cầu xuất hóa đơn điện tử Total Paid Fee …" at bounding box center [784, 340] width 1459 height 663
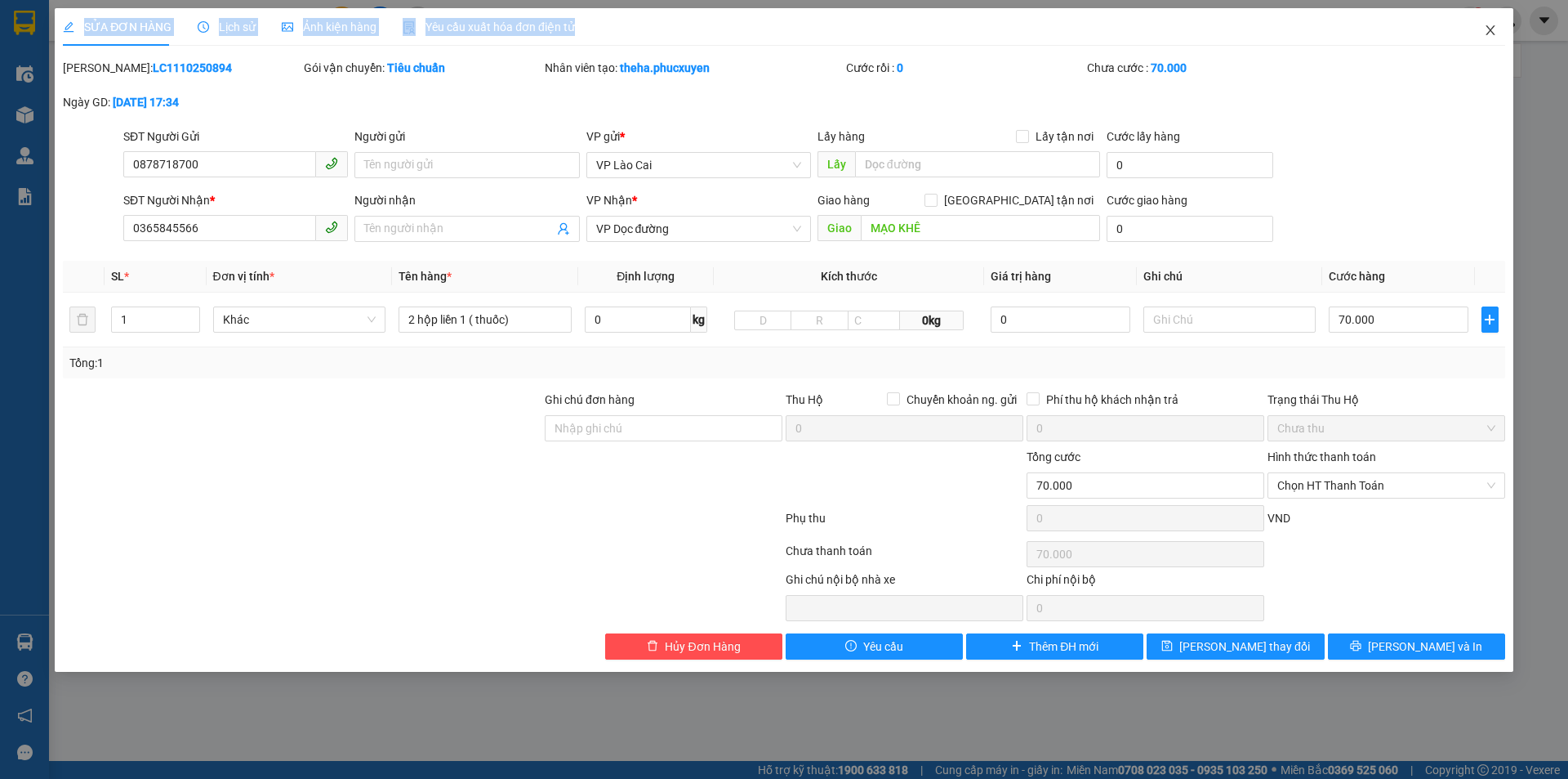
click at [1481, 37] on span "Close" at bounding box center [1490, 32] width 46 height 46
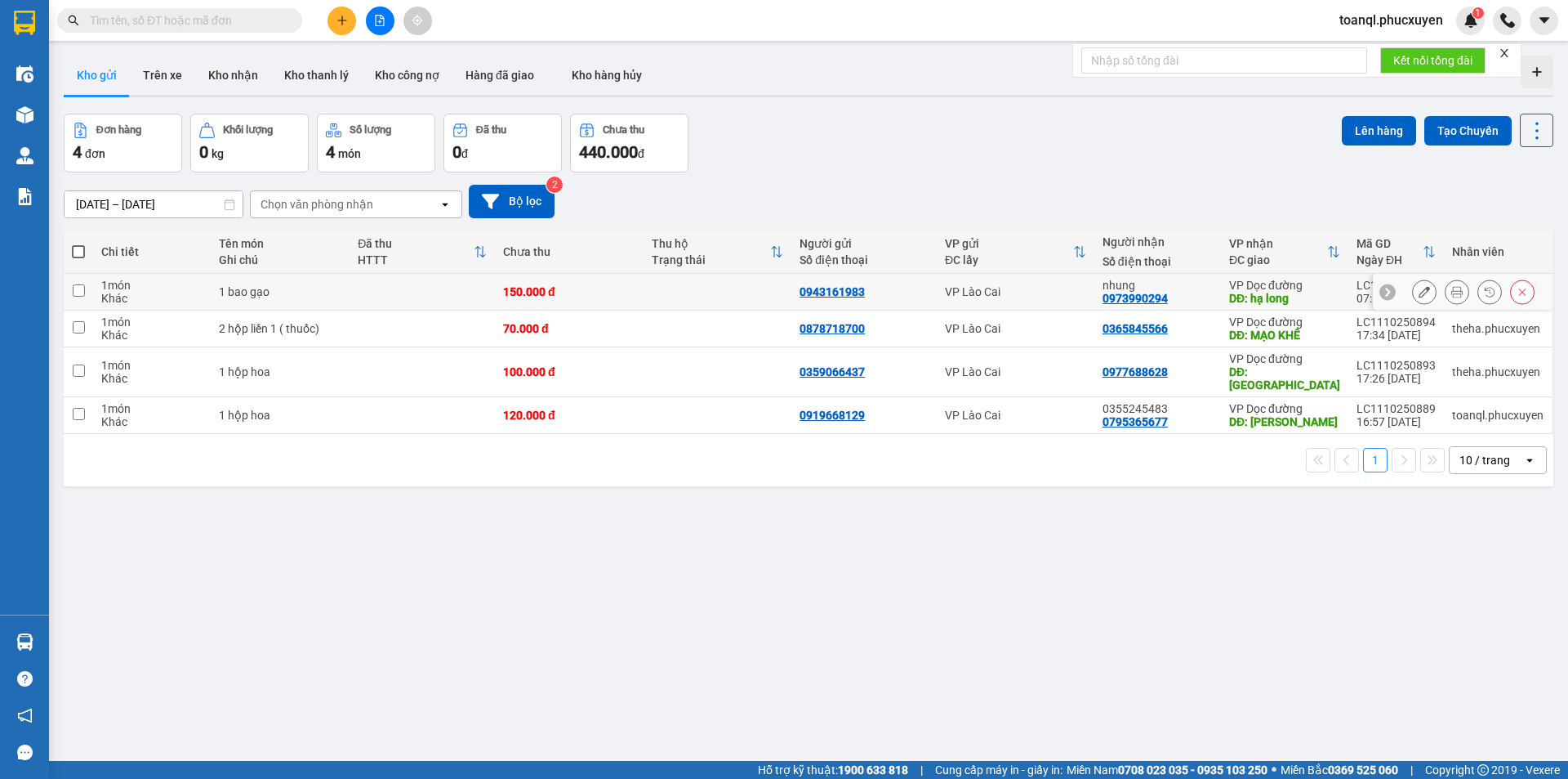
click at [1418, 288] on icon at bounding box center [1424, 292] width 12 height 12
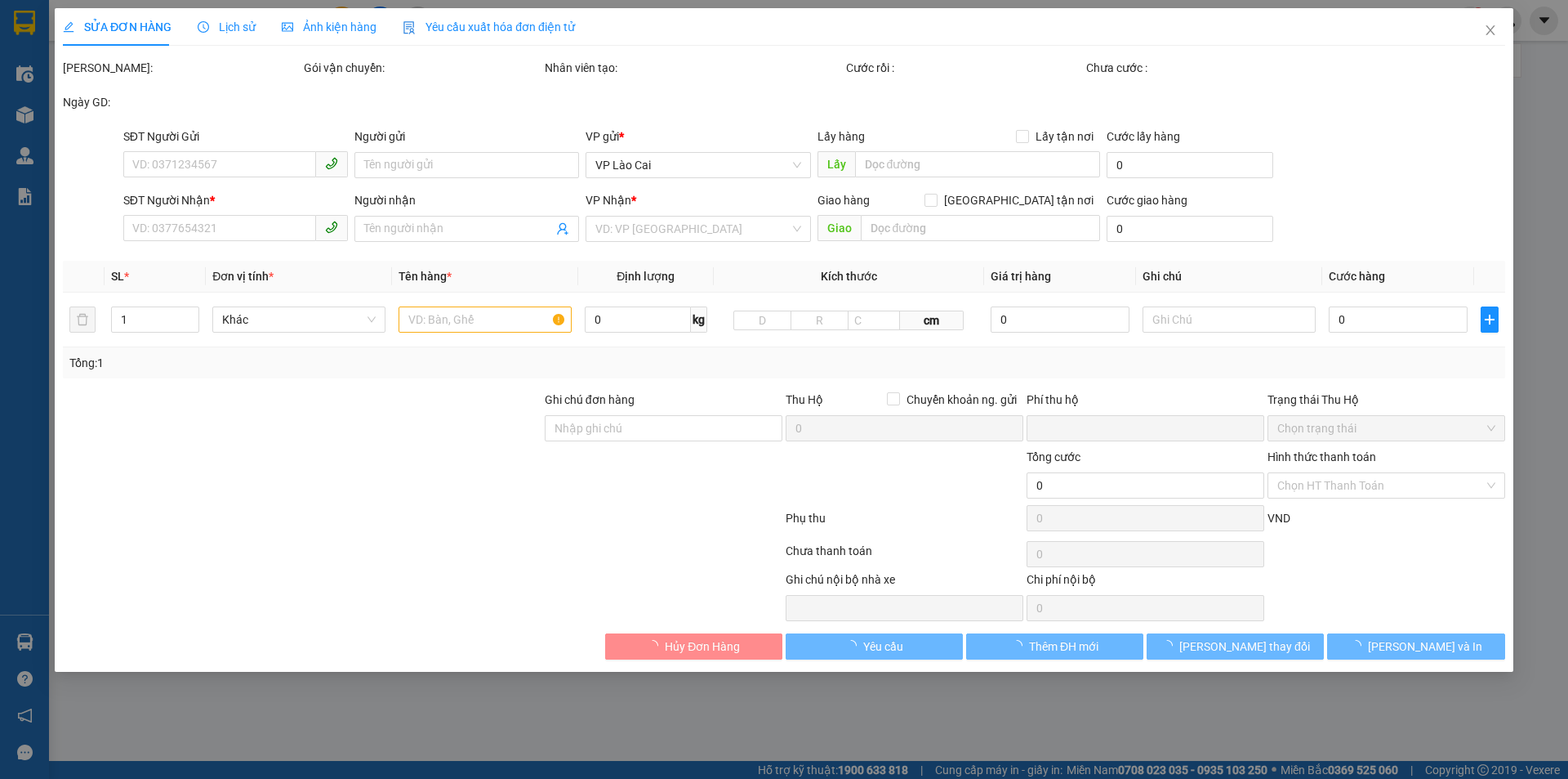
type input "0943161983"
type input "0973990294"
type input "nhung"
type input "hạ long"
type input "0"
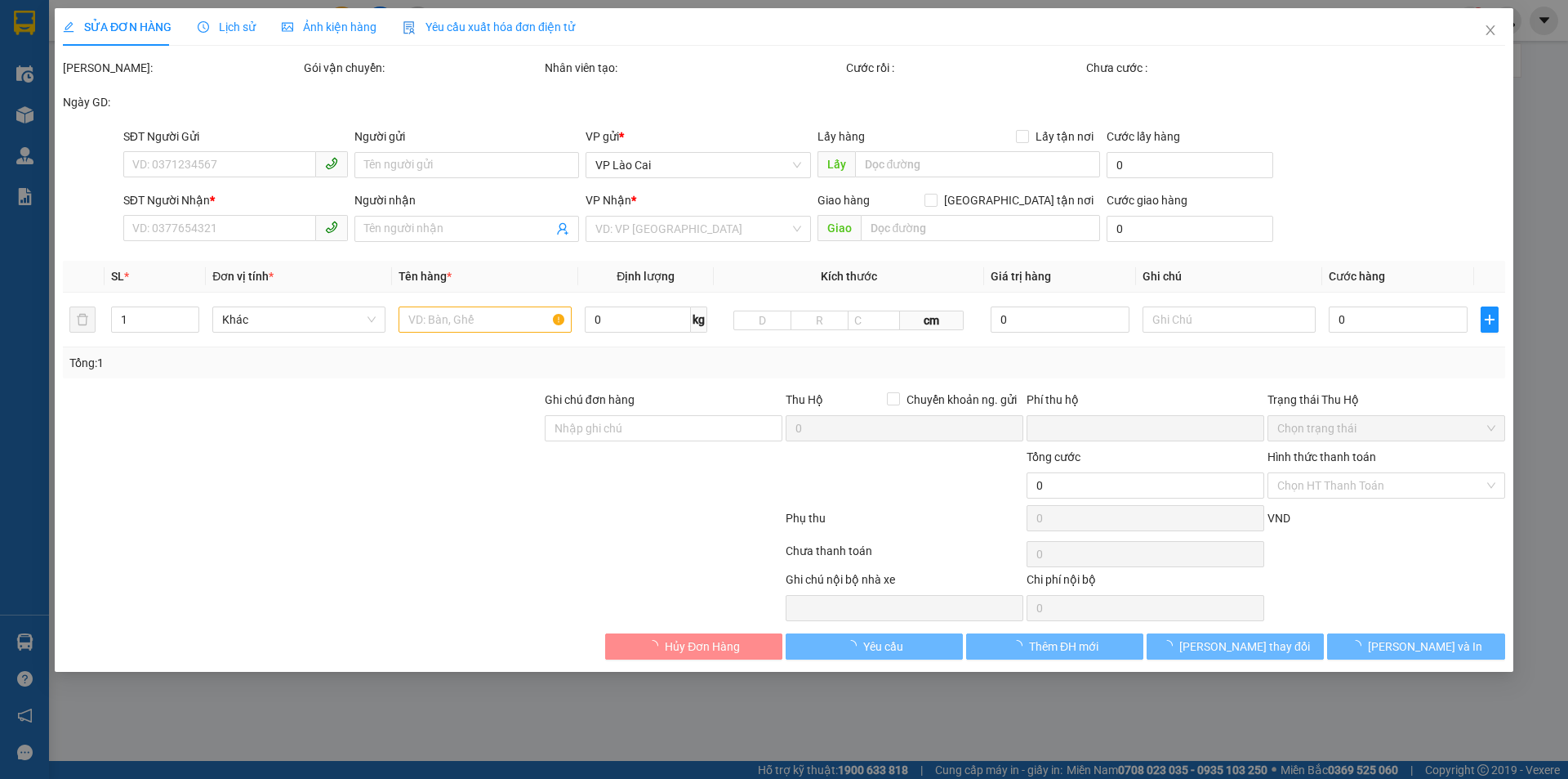
type input "150.000"
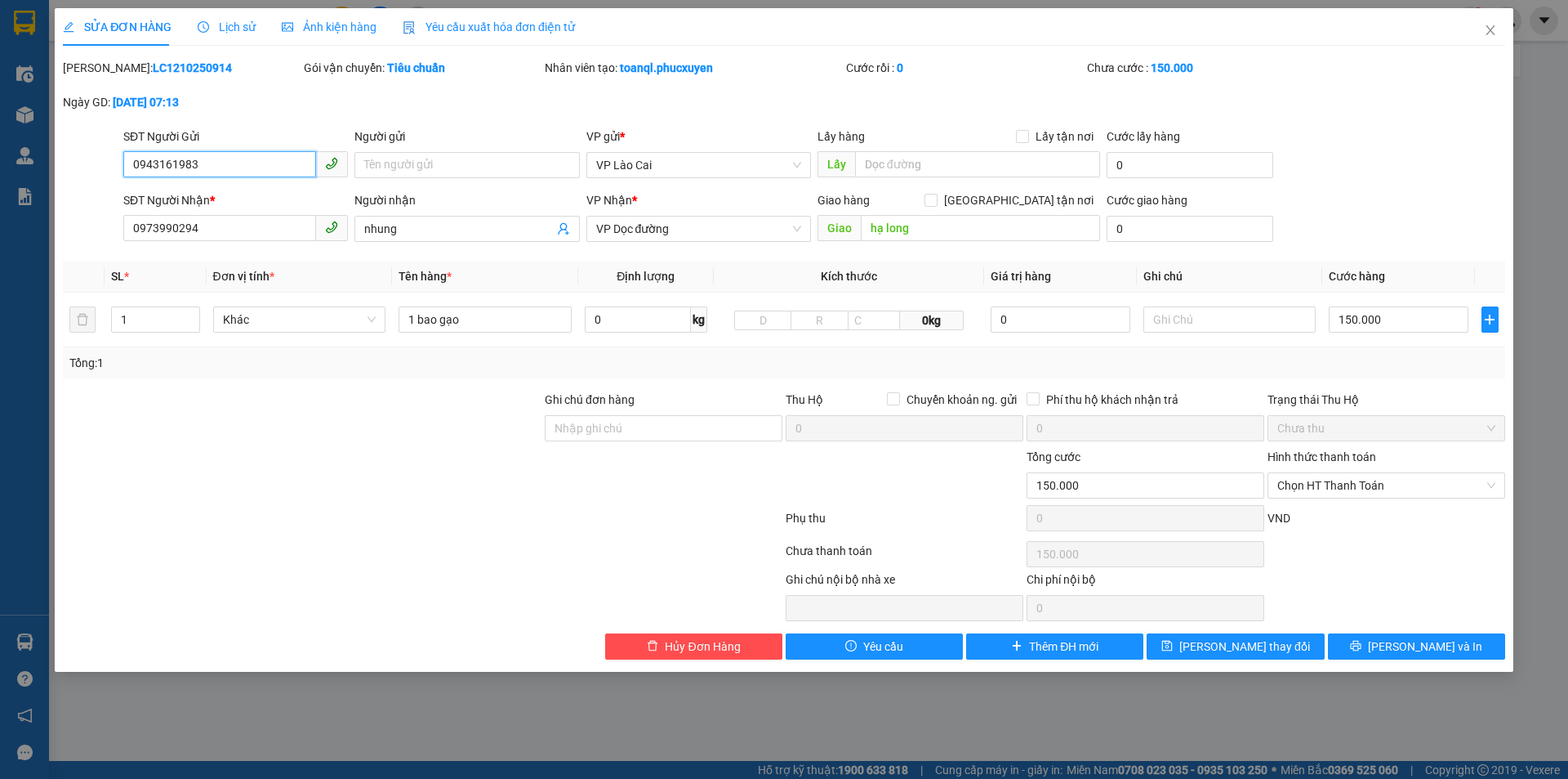
click at [204, 167] on input "0943161983" at bounding box center [220, 164] width 193 height 26
click at [250, 230] on input "0973990294" at bounding box center [220, 227] width 193 height 26
click at [1485, 24] on span "Close" at bounding box center [1490, 32] width 46 height 46
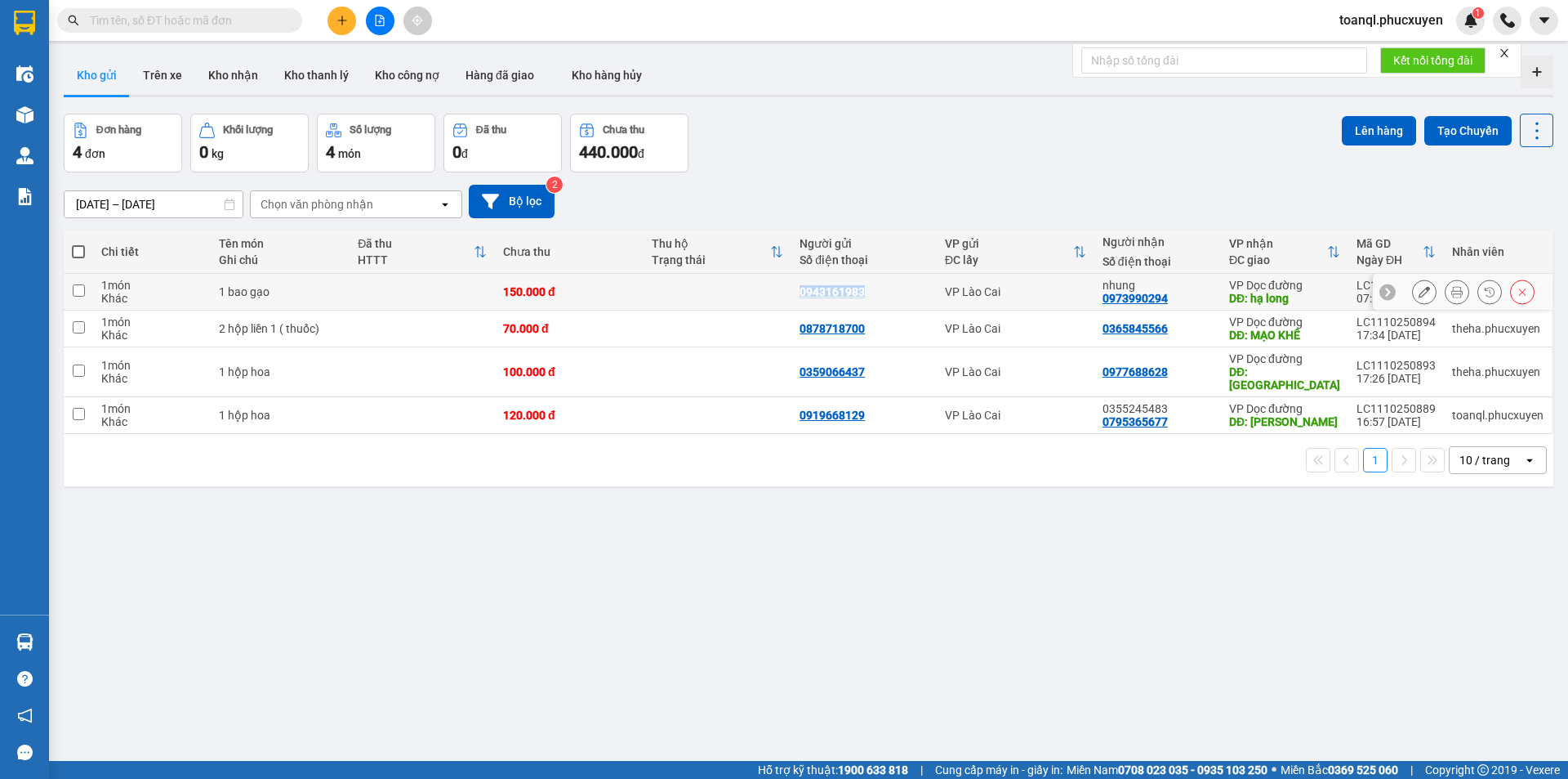
copy div "0943161983"
drag, startPoint x: 771, startPoint y: 283, endPoint x: 873, endPoint y: 295, distance: 102.7
click at [878, 295] on tr "1 món Khác 1 bao gạo 150.000 đ 0943161983 VP Lào Cai nhung 0973990294 VP Dọc đư…" at bounding box center [807, 292] width 1489 height 36
checkbox input "true"
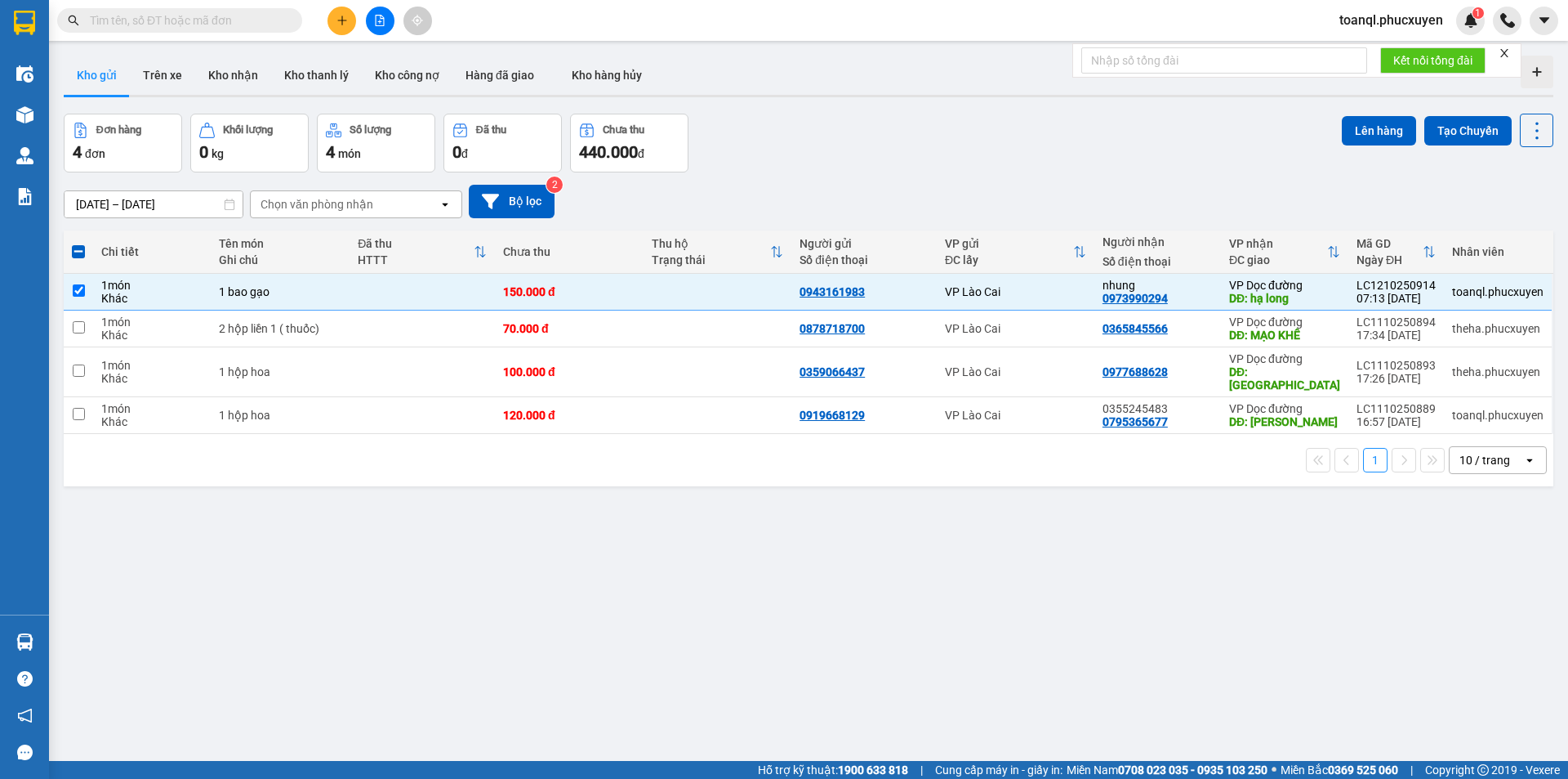
click at [286, 22] on span at bounding box center [291, 20] width 10 height 18
click at [267, 20] on input "text" at bounding box center [186, 20] width 193 height 18
paste input "0943161983"
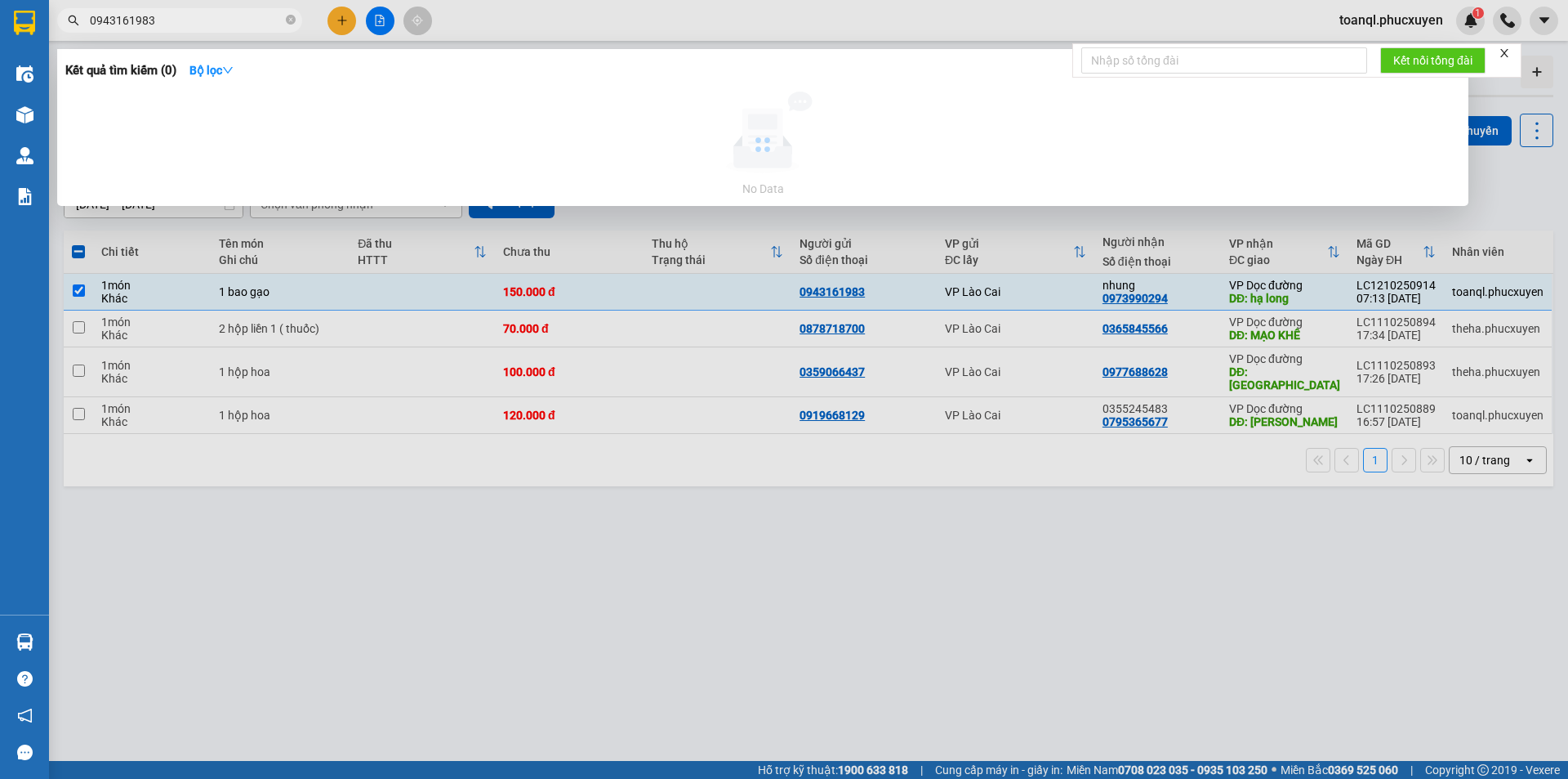
click at [267, 20] on input "0943161983" at bounding box center [186, 20] width 193 height 18
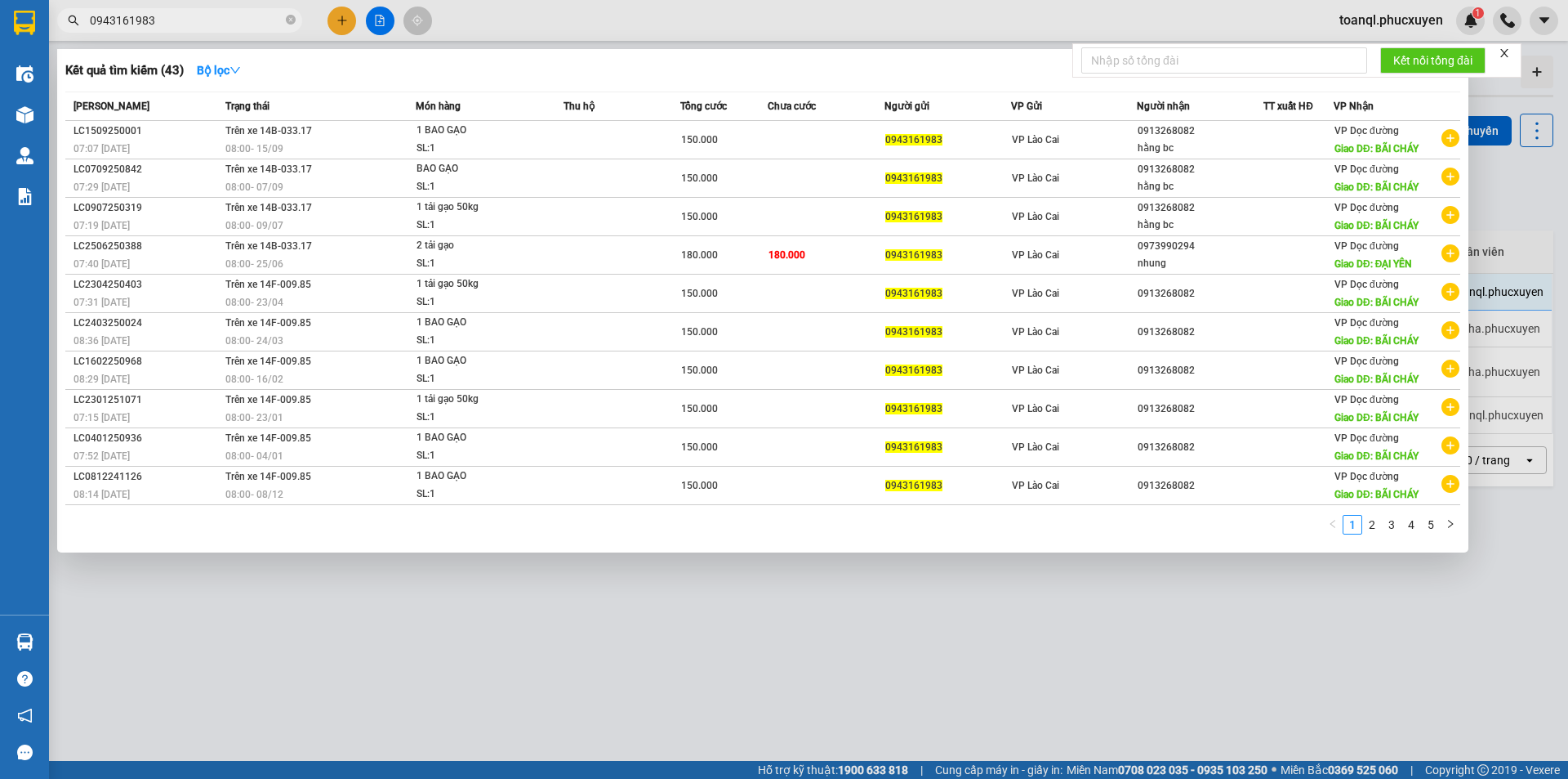
type input "0943161983"
click at [801, 570] on div at bounding box center [784, 390] width 1568 height 779
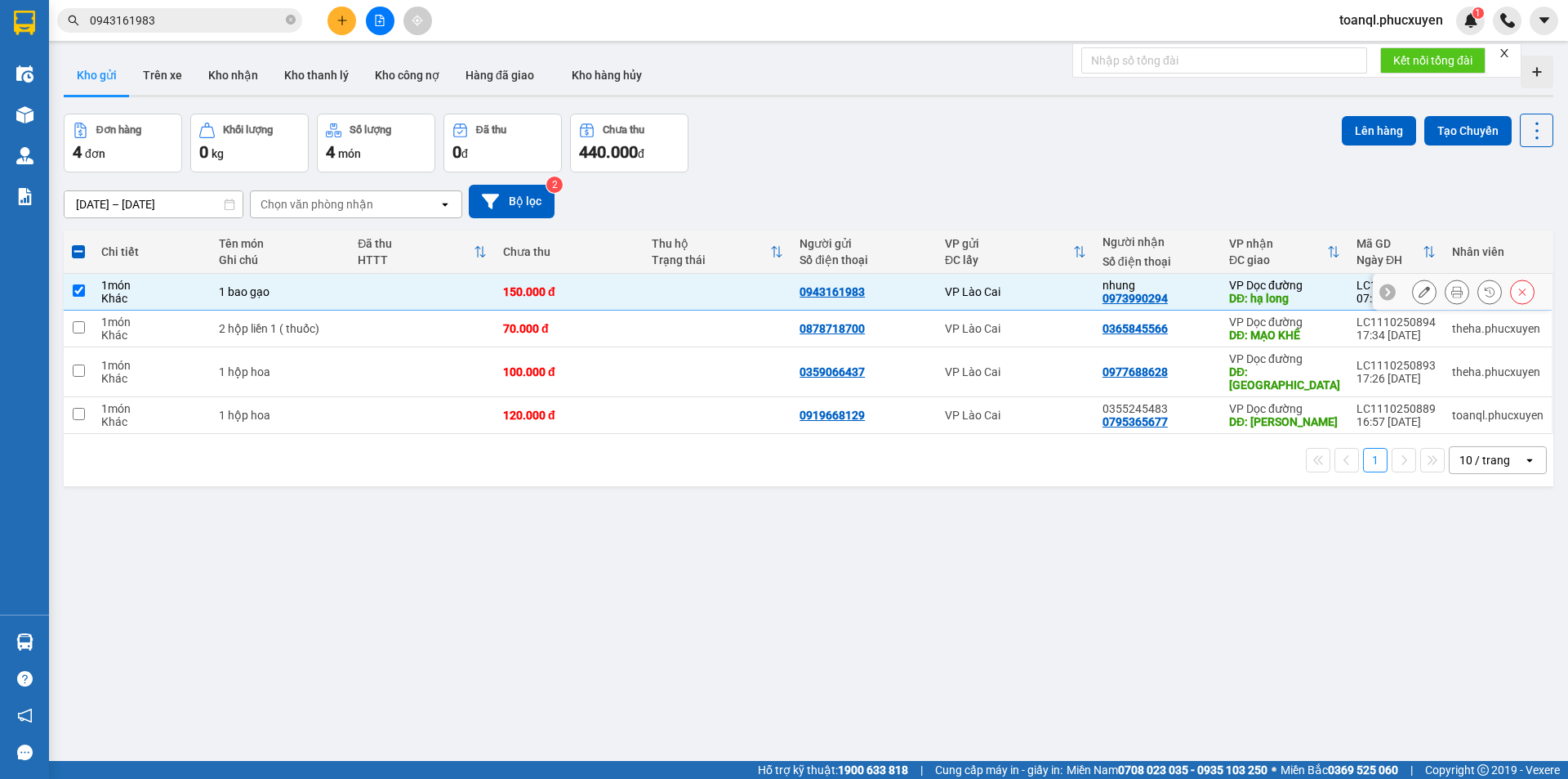
click at [1419, 292] on button at bounding box center [1424, 293] width 23 height 29
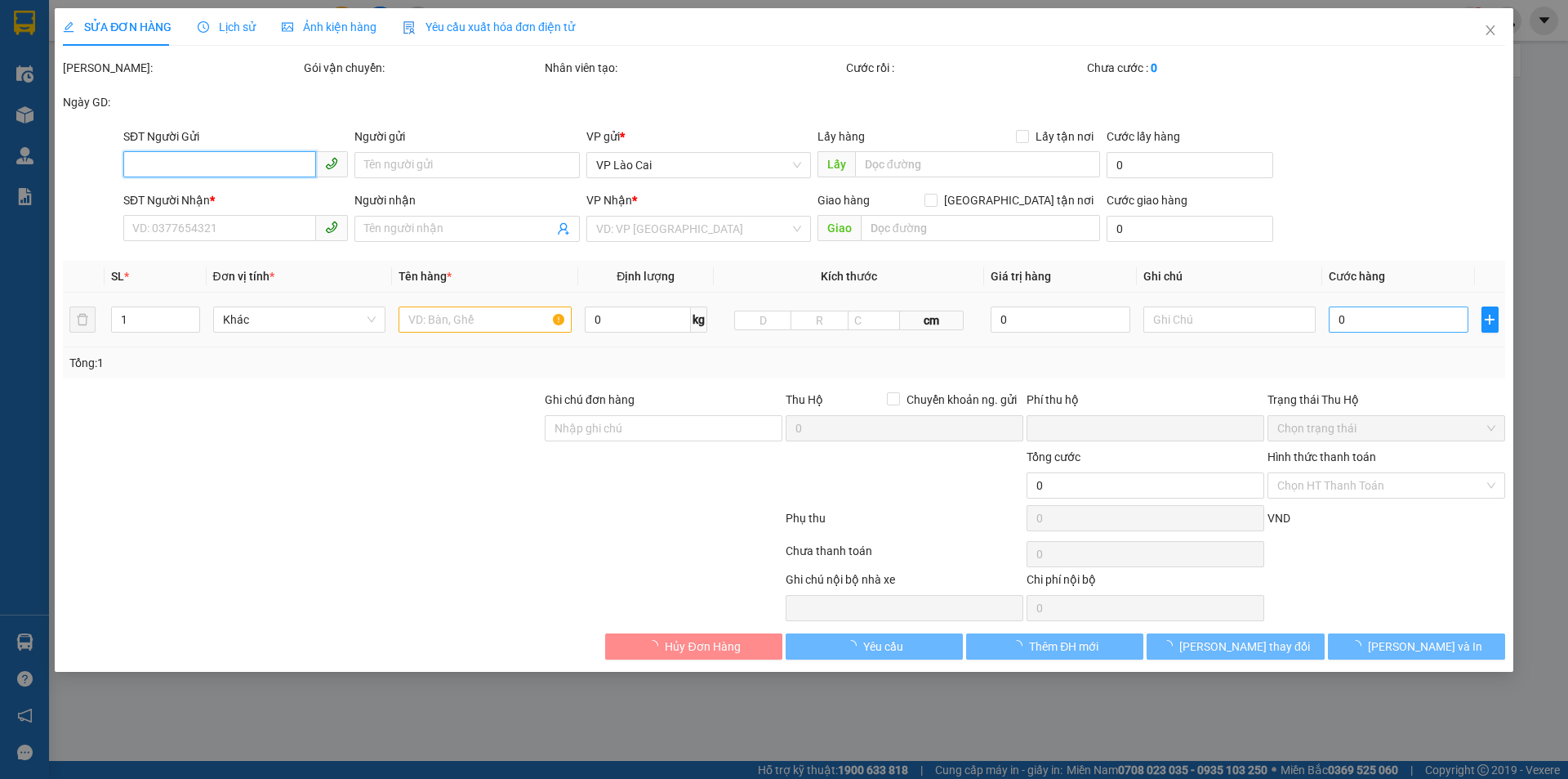
type input "0943161983"
type input "0973990294"
type input "nhung"
type input "hạ long"
type input "0"
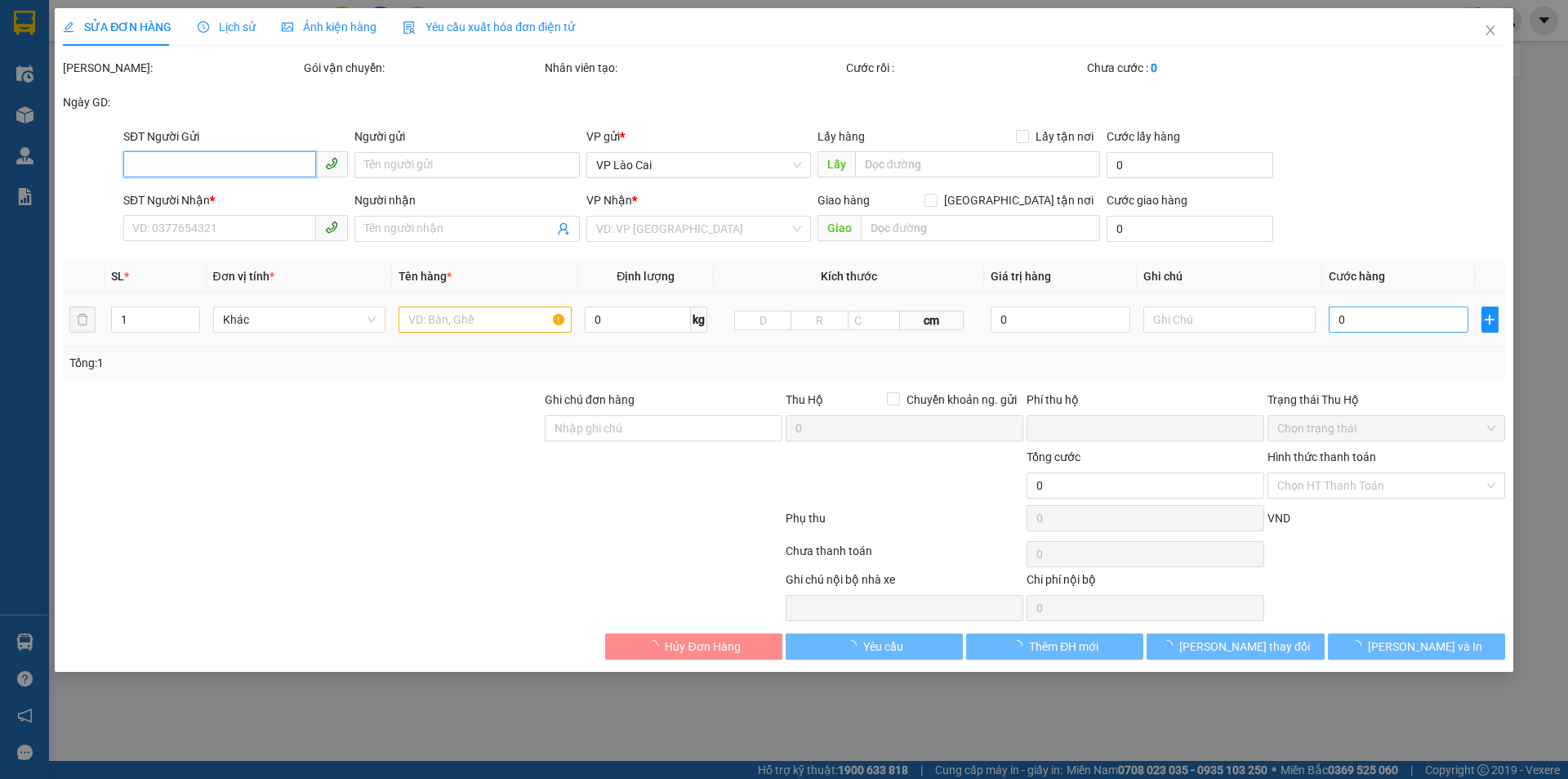
type input "150.000"
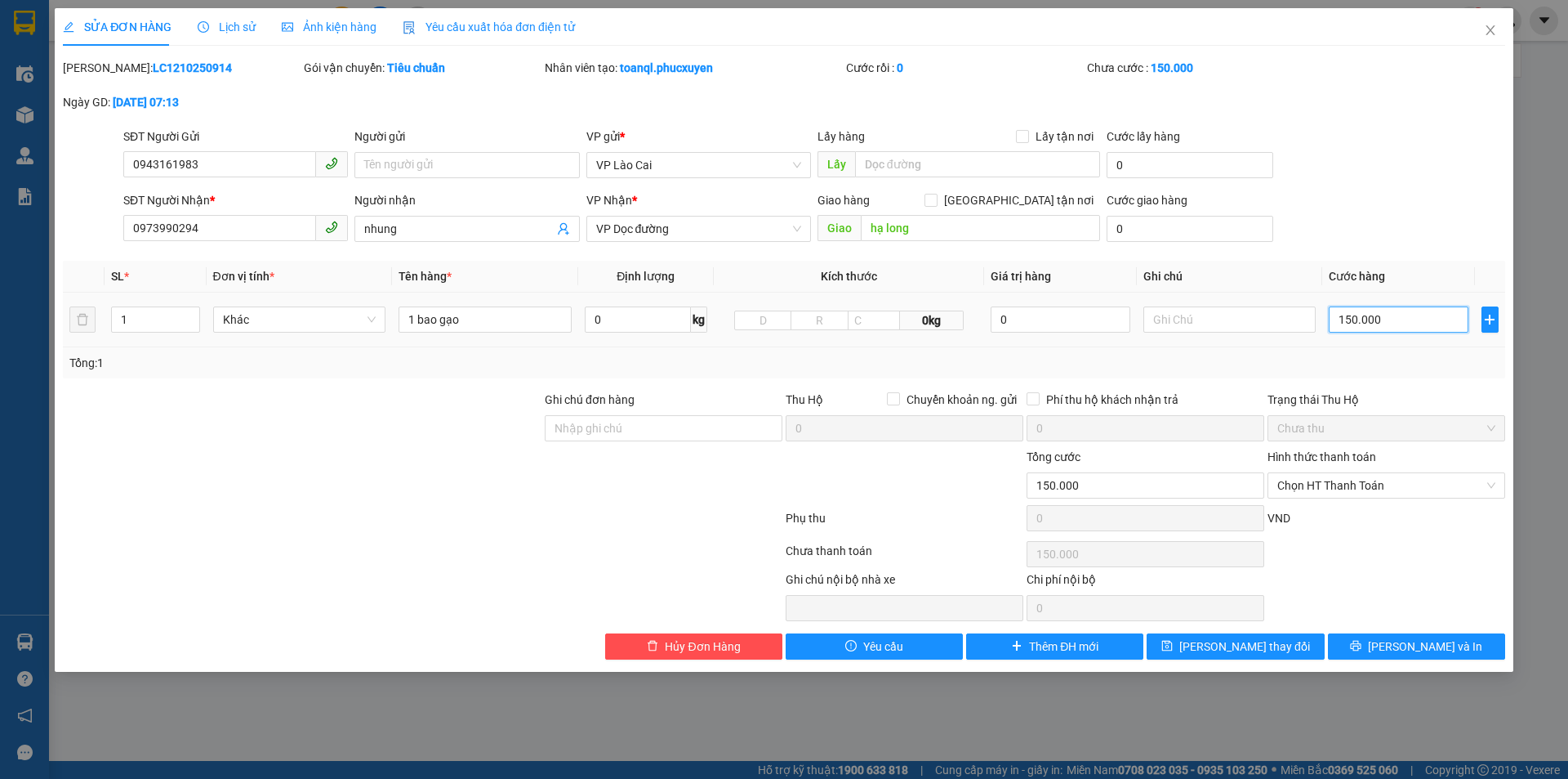
click at [1349, 322] on input "150.000" at bounding box center [1397, 319] width 139 height 26
click at [1356, 317] on input "150.000" at bounding box center [1397, 319] width 139 height 26
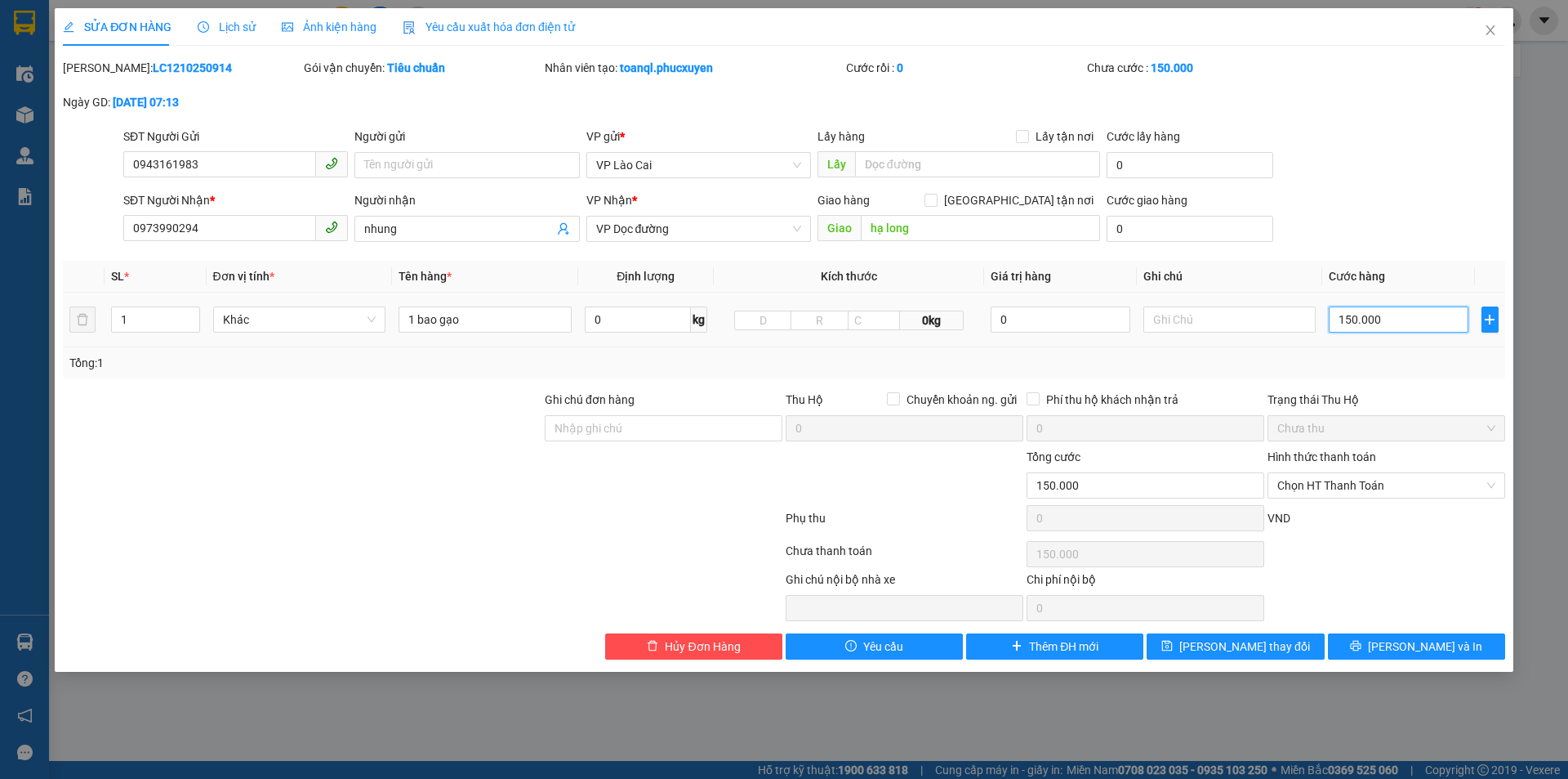
click at [1349, 319] on input "150.000" at bounding box center [1397, 319] width 139 height 26
type input "100.000"
click at [1451, 649] on button "Lưu và In" at bounding box center [1416, 646] width 177 height 26
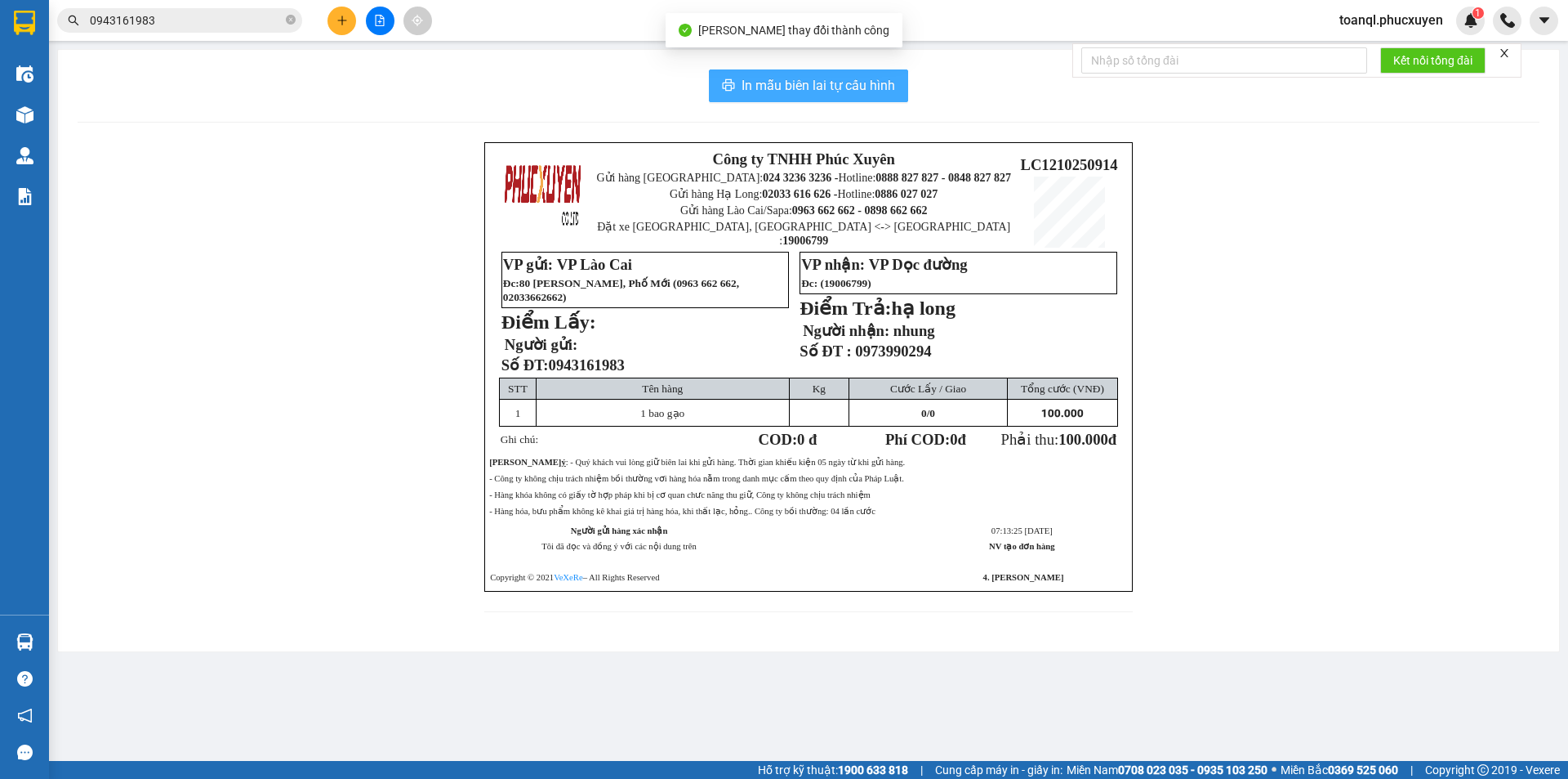
click at [828, 97] on button "In mẫu biên lai tự cấu hình" at bounding box center [808, 85] width 199 height 33
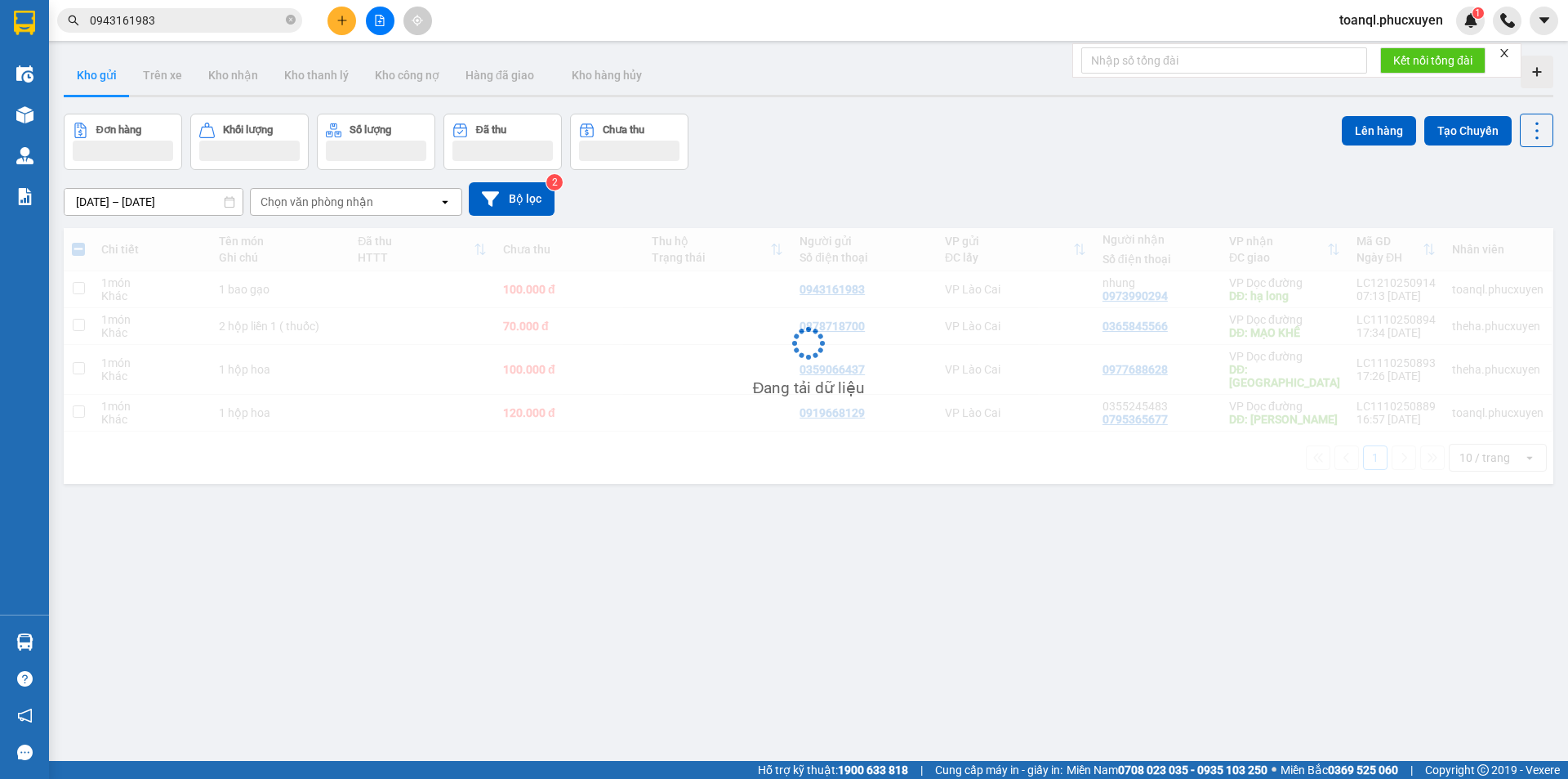
click at [933, 525] on div "ver 1.8.146 Kho gửi Trên xe Kho nhận Kho thanh lý Kho công nợ Hàng đã giao Kho …" at bounding box center [808, 438] width 1503 height 779
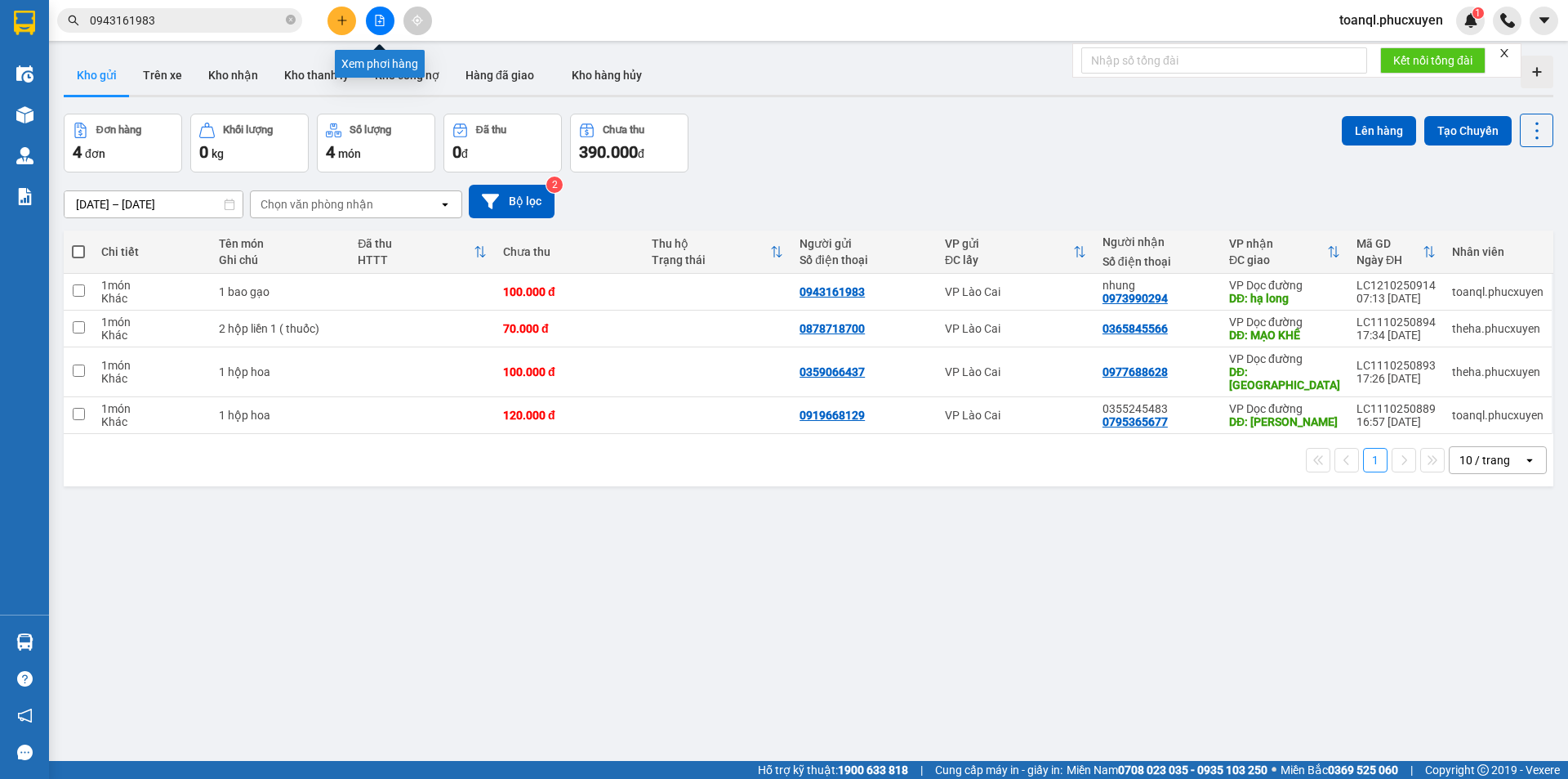
click at [377, 9] on button at bounding box center [380, 21] width 29 height 29
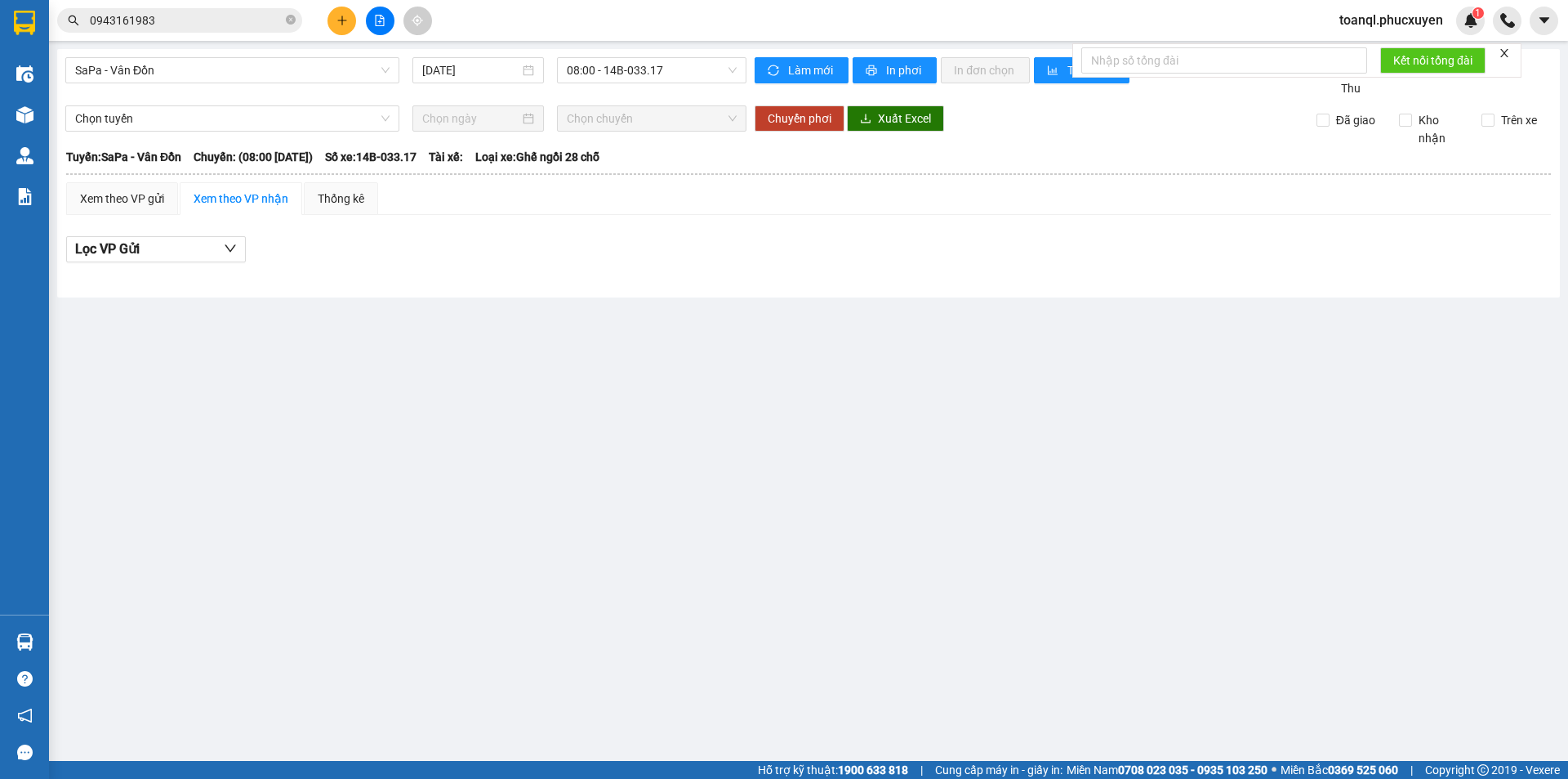
click at [203, 39] on div "Kết quả tìm kiếm ( 43 ) Bộ lọc Mã ĐH Trạng thái Món hàng Thu hộ Tổng cước Chưa …" at bounding box center [784, 20] width 1568 height 41
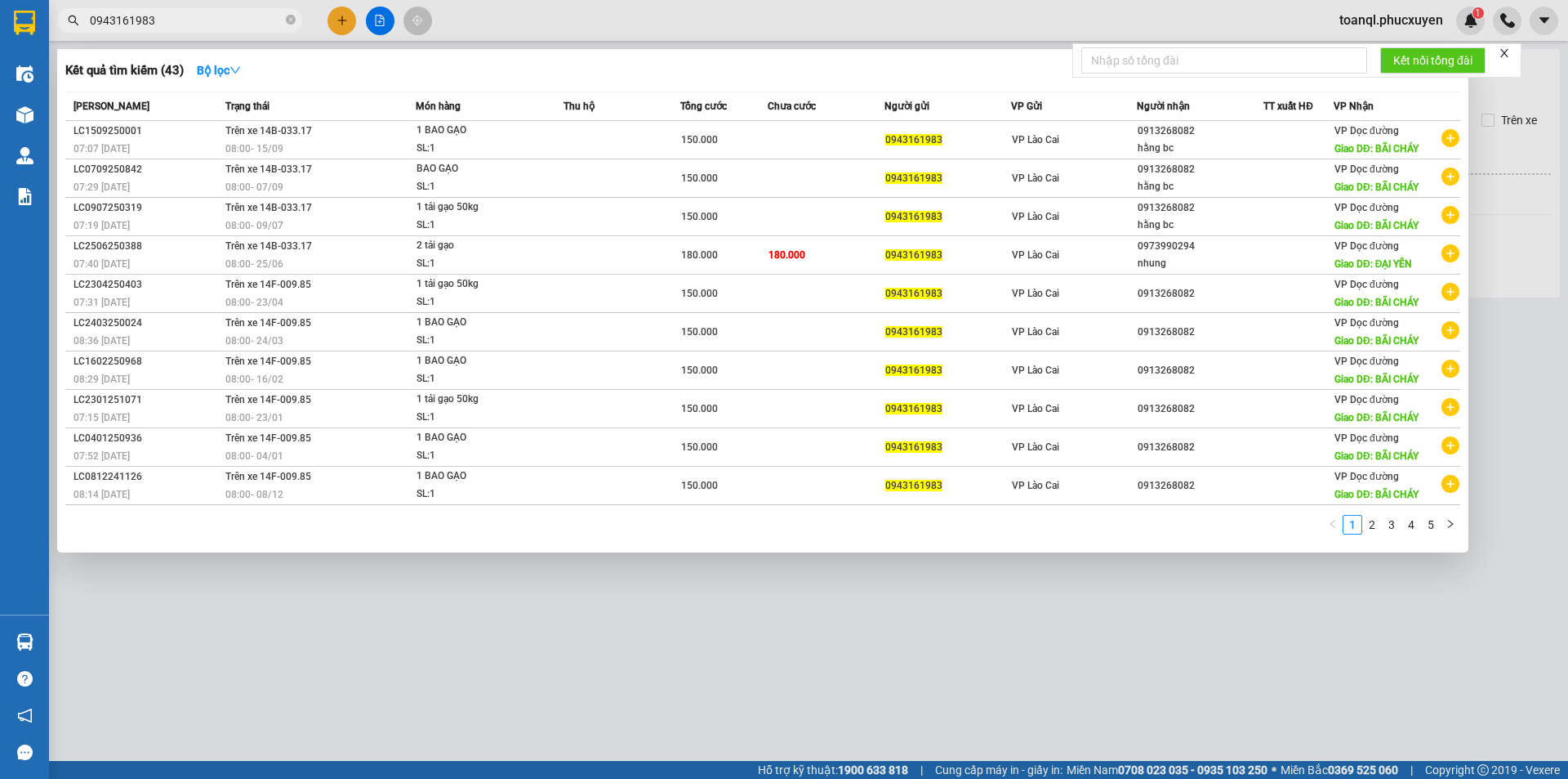
click at [210, 31] on span "0943161983" at bounding box center [179, 21] width 245 height 25
click at [1375, 531] on link "2" at bounding box center [1371, 524] width 18 height 18
click at [1390, 533] on link "3" at bounding box center [1392, 524] width 18 height 18
click at [1402, 536] on div "1 2 3 4 5" at bounding box center [762, 529] width 1394 height 30
click at [1407, 533] on link "4" at bounding box center [1411, 524] width 18 height 18
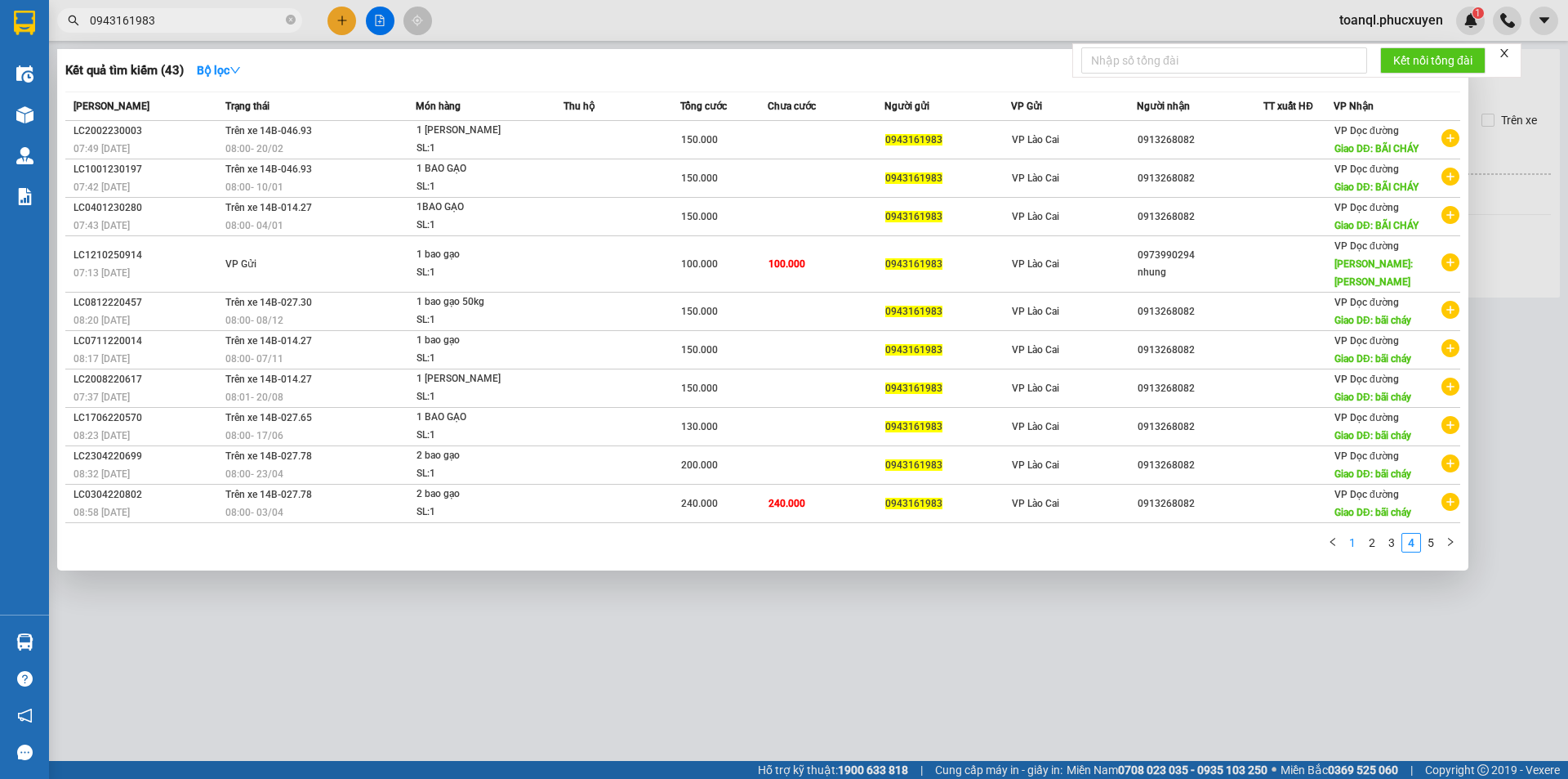
click at [1358, 533] on link "1" at bounding box center [1352, 542] width 18 height 18
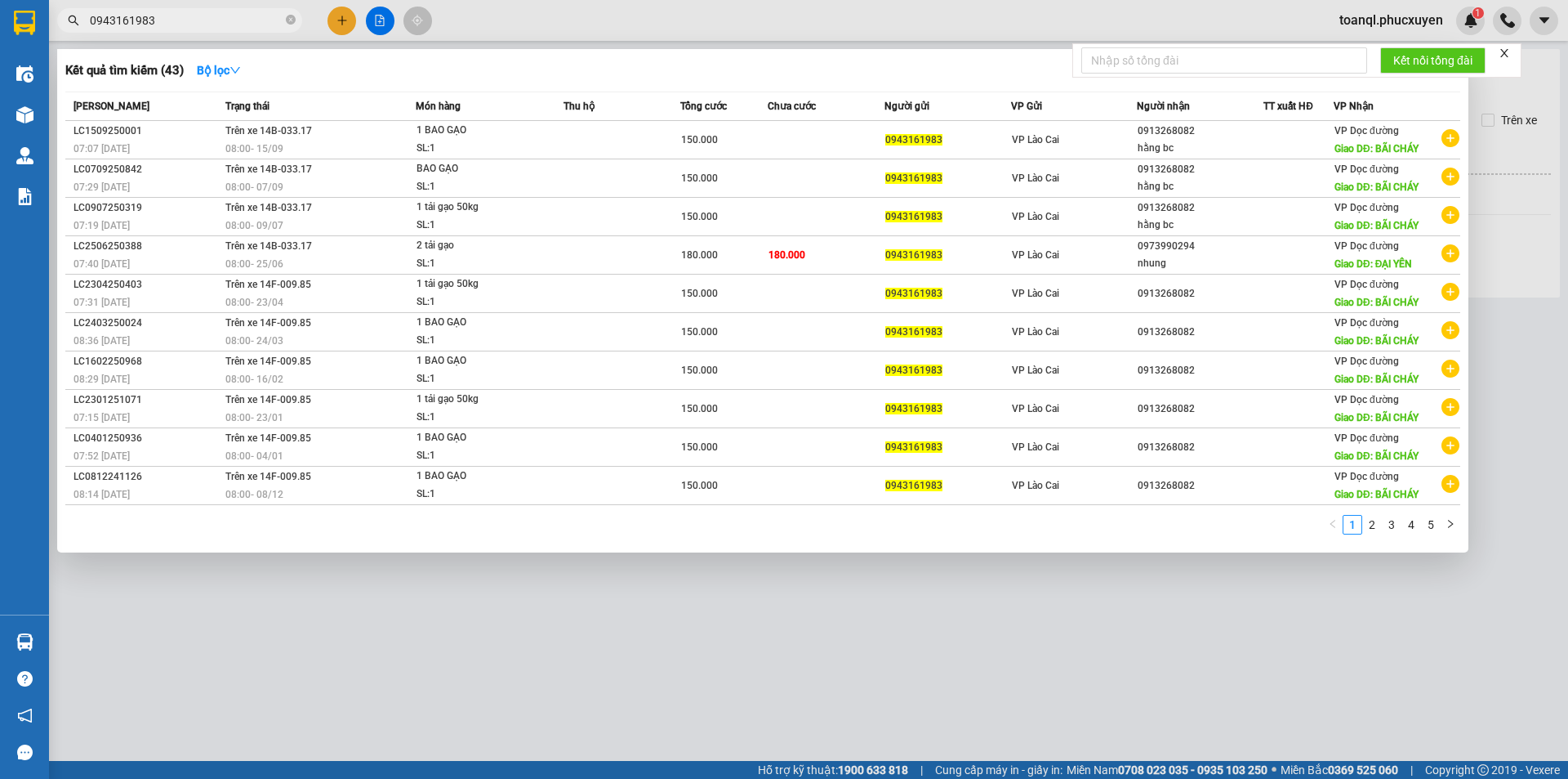
click at [1325, 583] on div at bounding box center [784, 390] width 1568 height 779
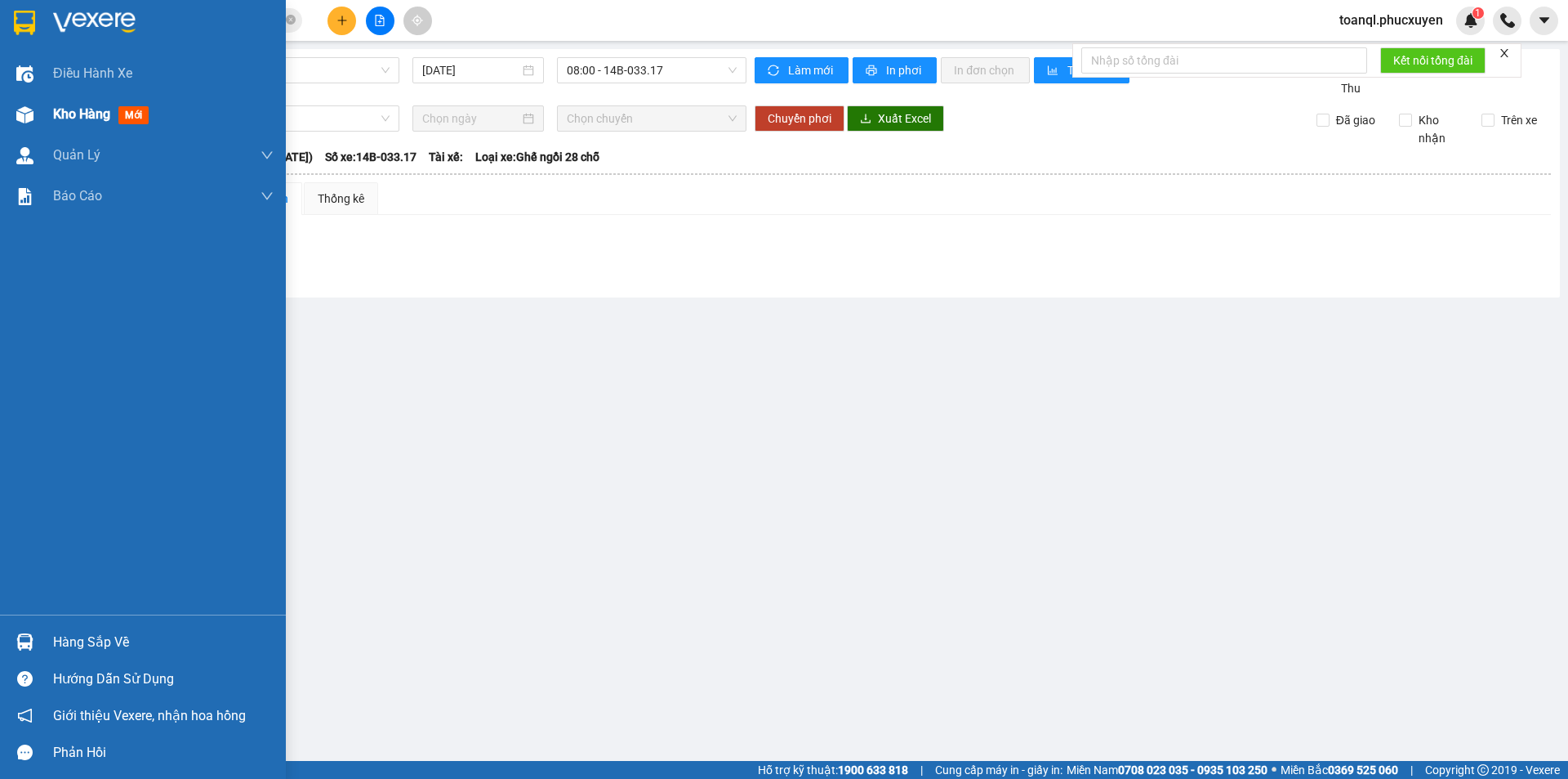
click at [3, 118] on div "Kho hàng mới" at bounding box center [143, 114] width 286 height 41
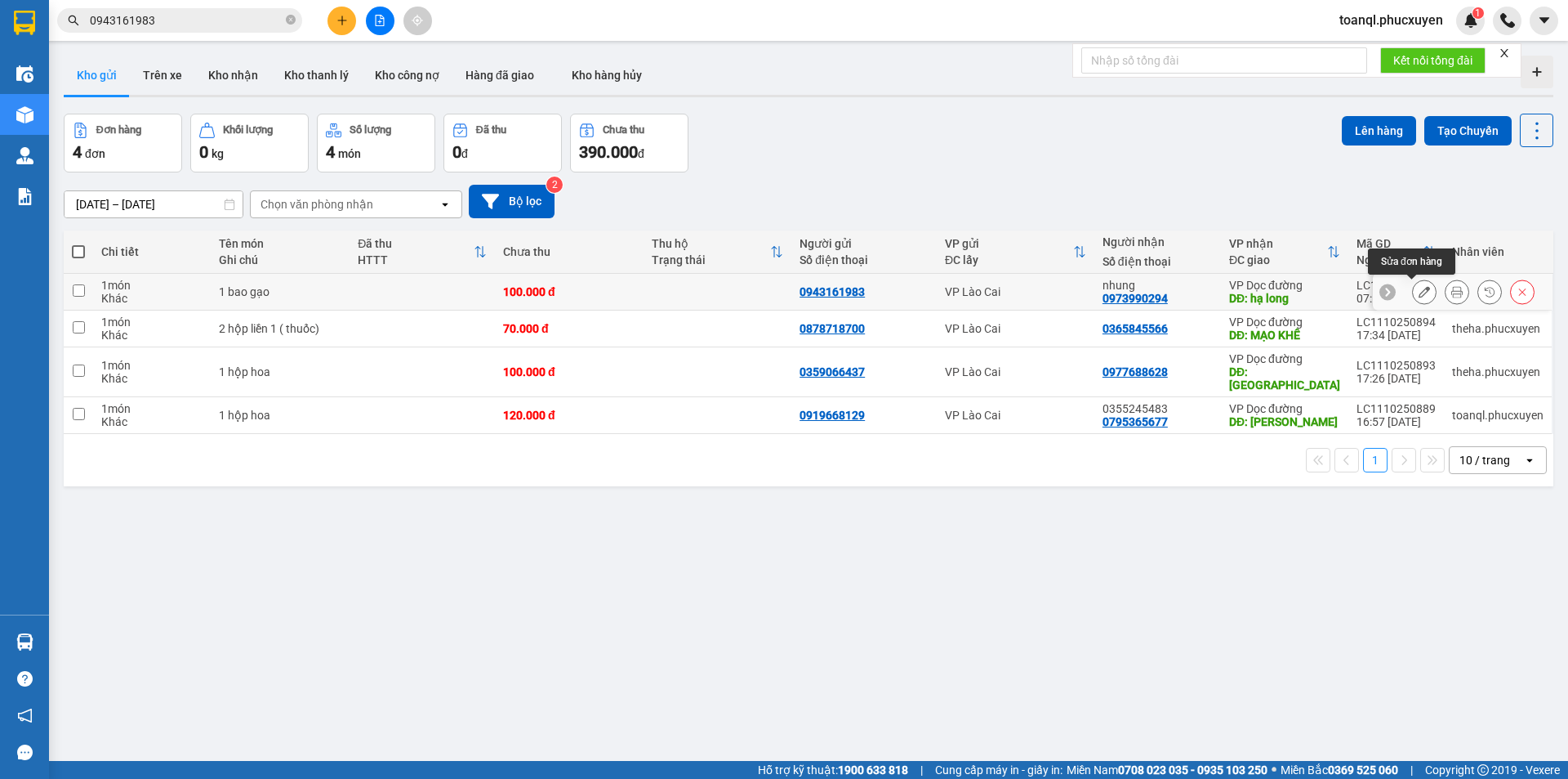
click at [1417, 297] on button at bounding box center [1424, 293] width 23 height 29
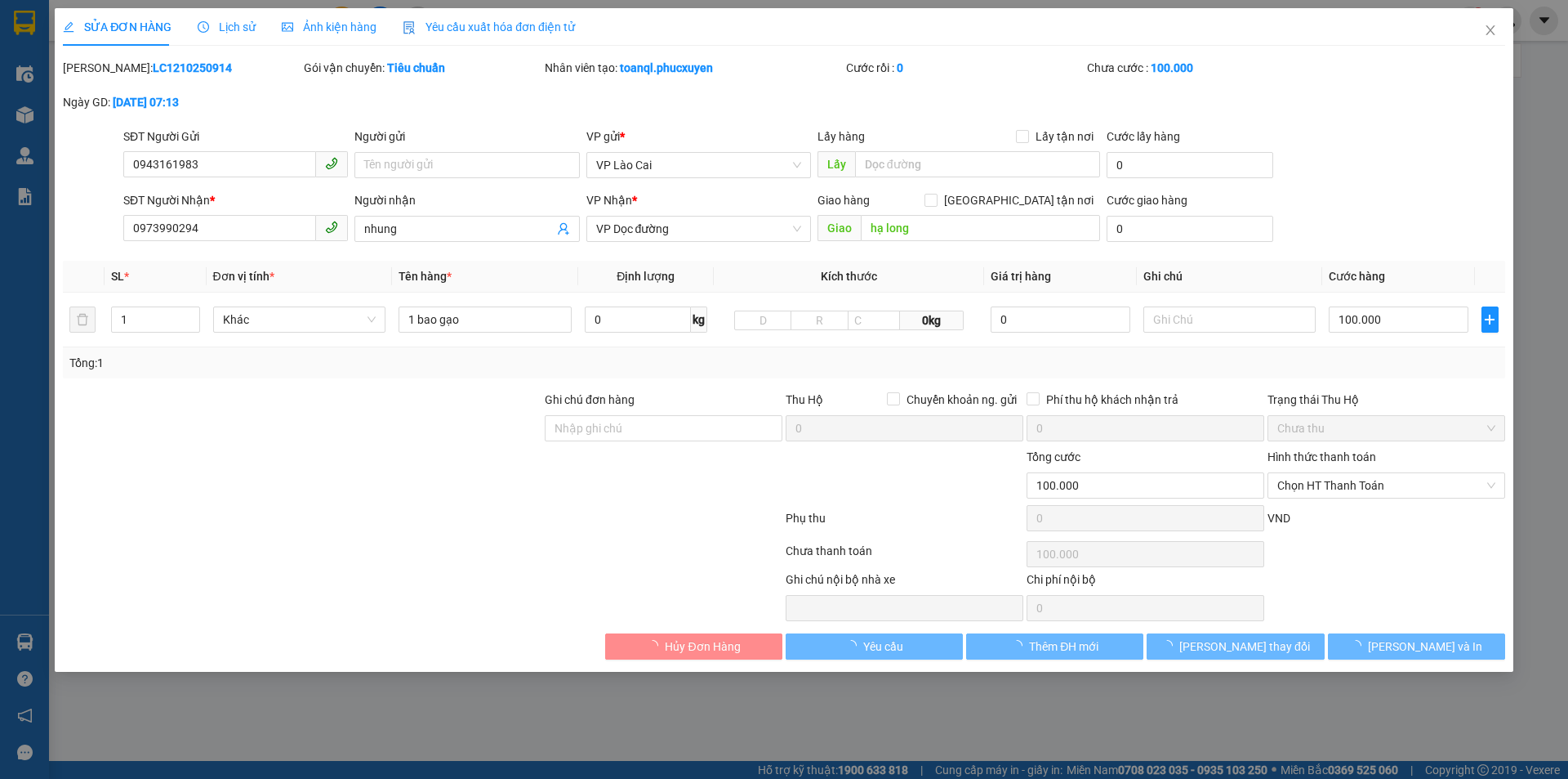
type input "0943161983"
type input "0973990294"
type input "nhung"
type input "hạ long"
type input "0"
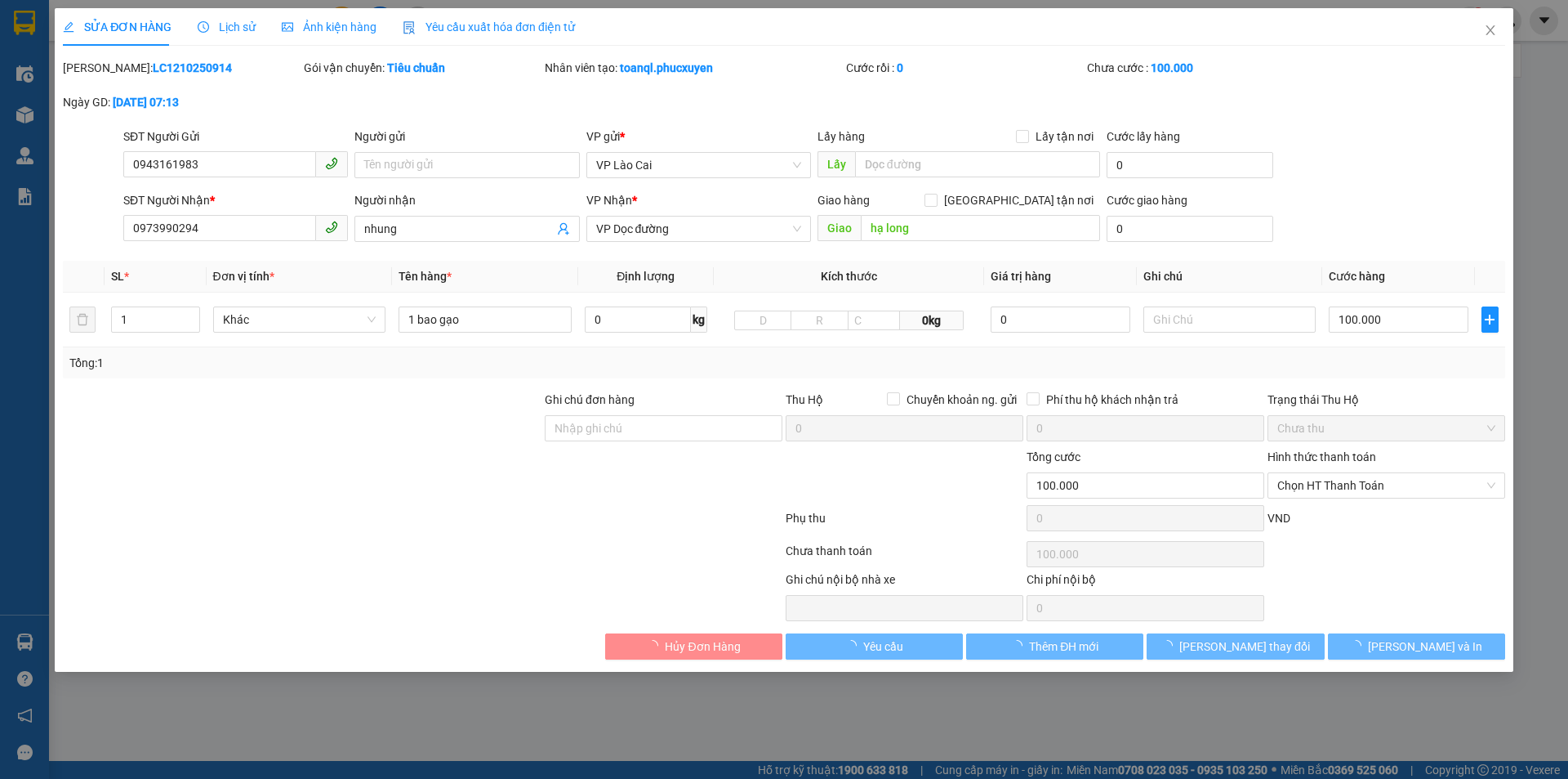
type input "100.000"
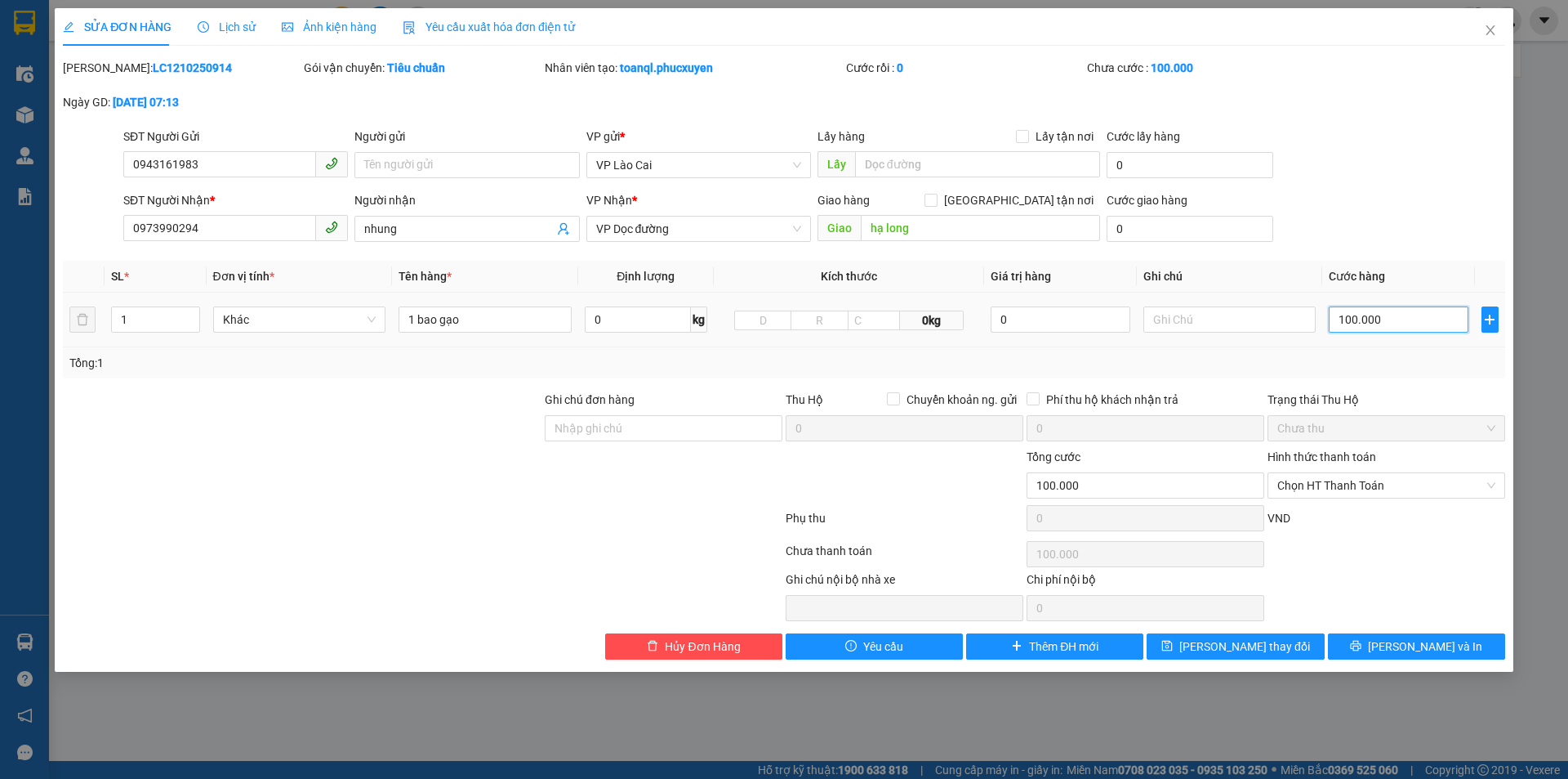
click at [1352, 326] on input "100.000" at bounding box center [1397, 319] width 139 height 26
click at [1346, 330] on input "100.000" at bounding box center [1397, 319] width 139 height 26
click at [1346, 360] on div "Tổng: 1" at bounding box center [784, 363] width 1429 height 18
click at [1501, 18] on span "Close" at bounding box center [1490, 32] width 46 height 46
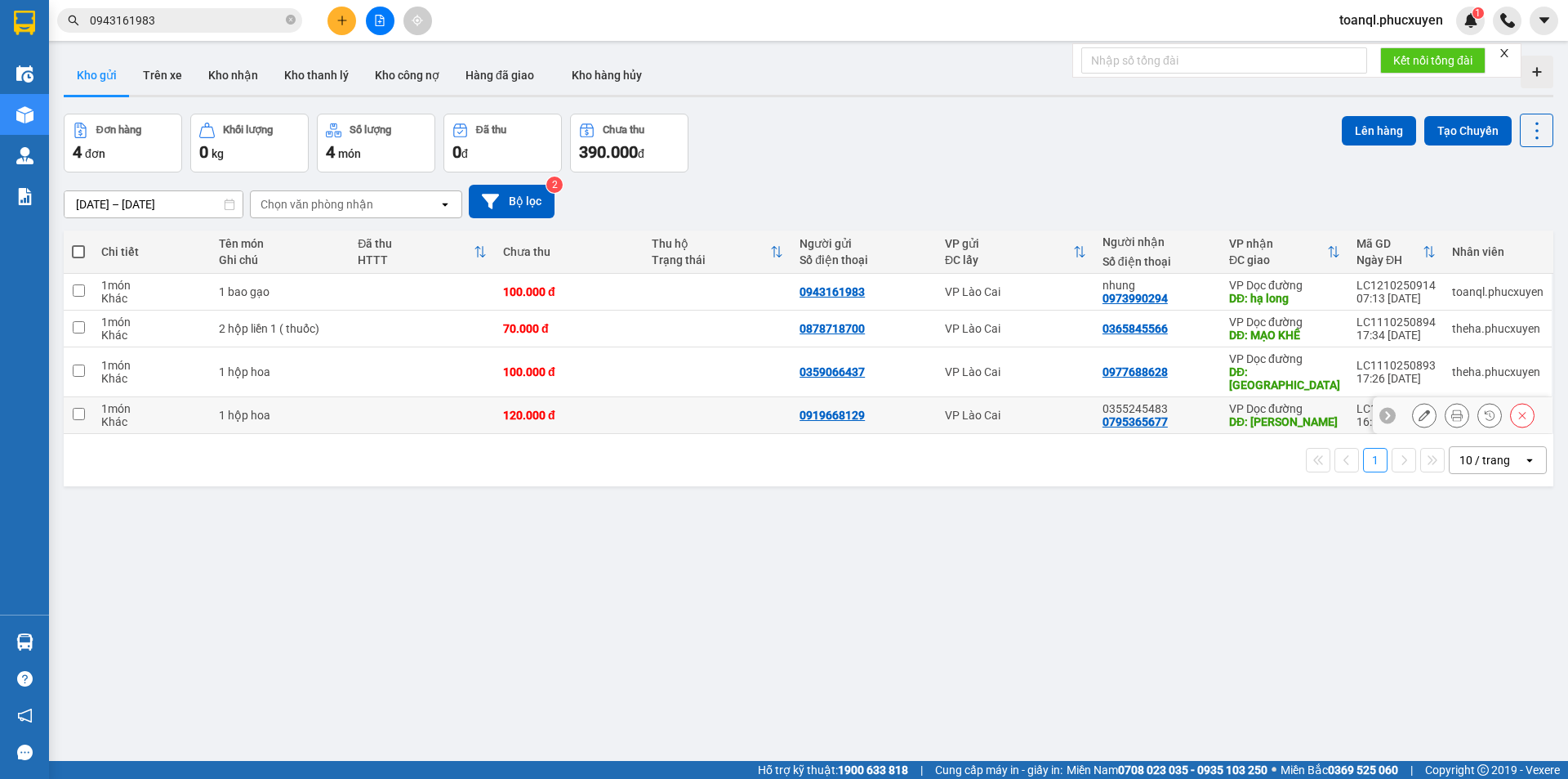
click at [616, 409] on div "120.000 đ" at bounding box center [570, 415] width 132 height 13
checkbox input "true"
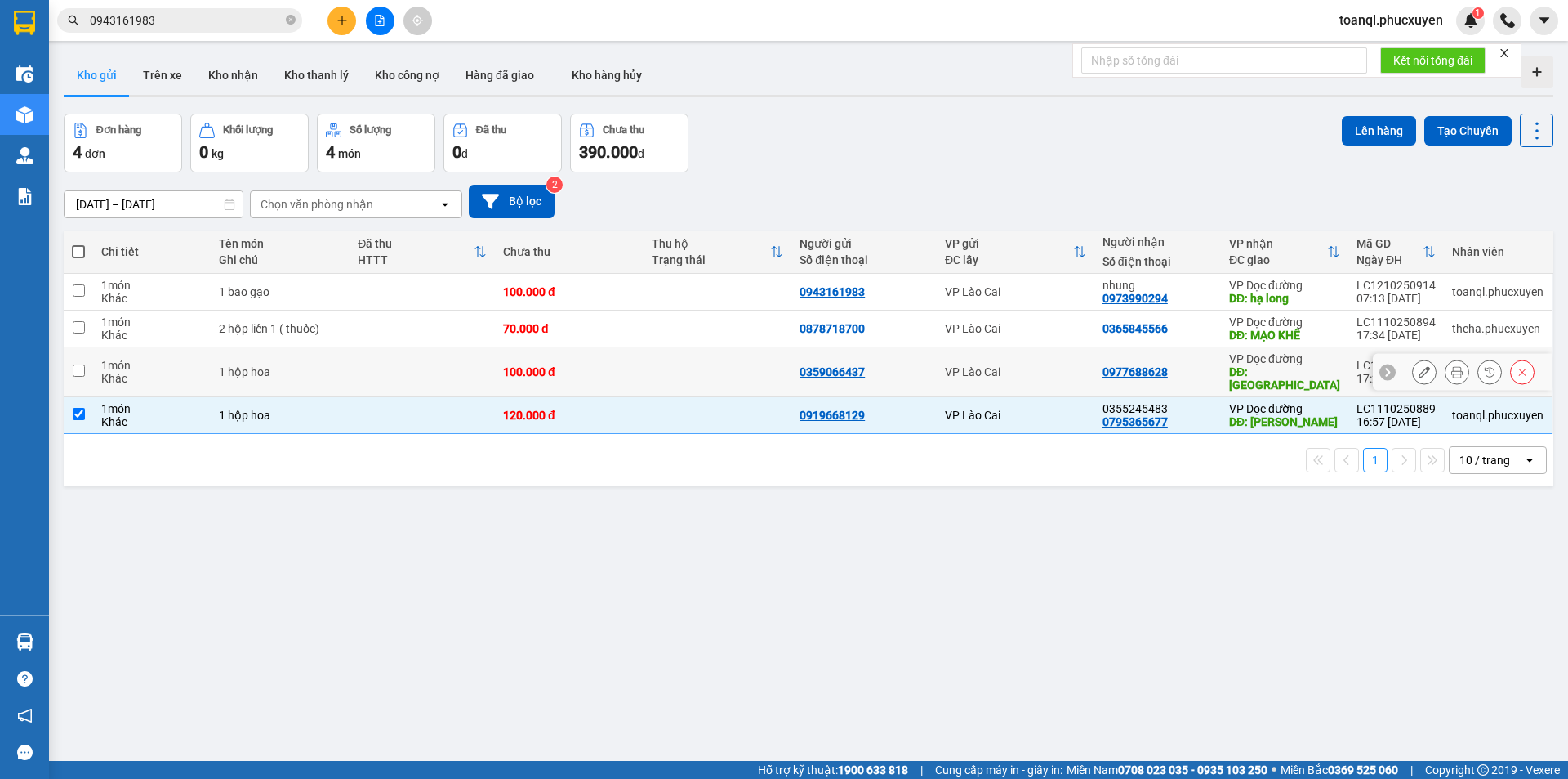
click at [610, 366] on div "100.000 đ" at bounding box center [570, 372] width 132 height 13
checkbox input "true"
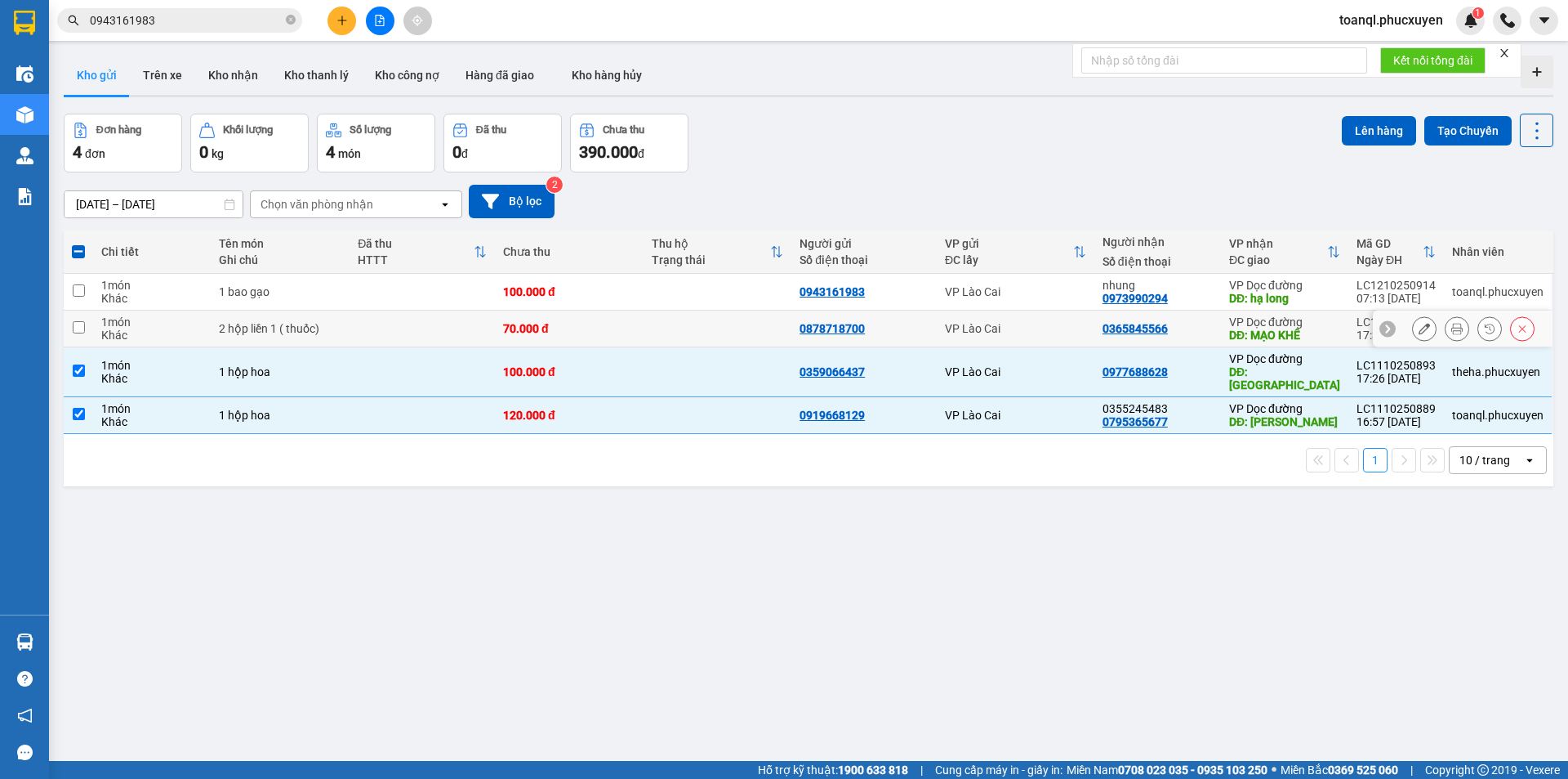
click at [609, 339] on td "70.000 đ" at bounding box center [569, 329] width 149 height 36
checkbox input "true"
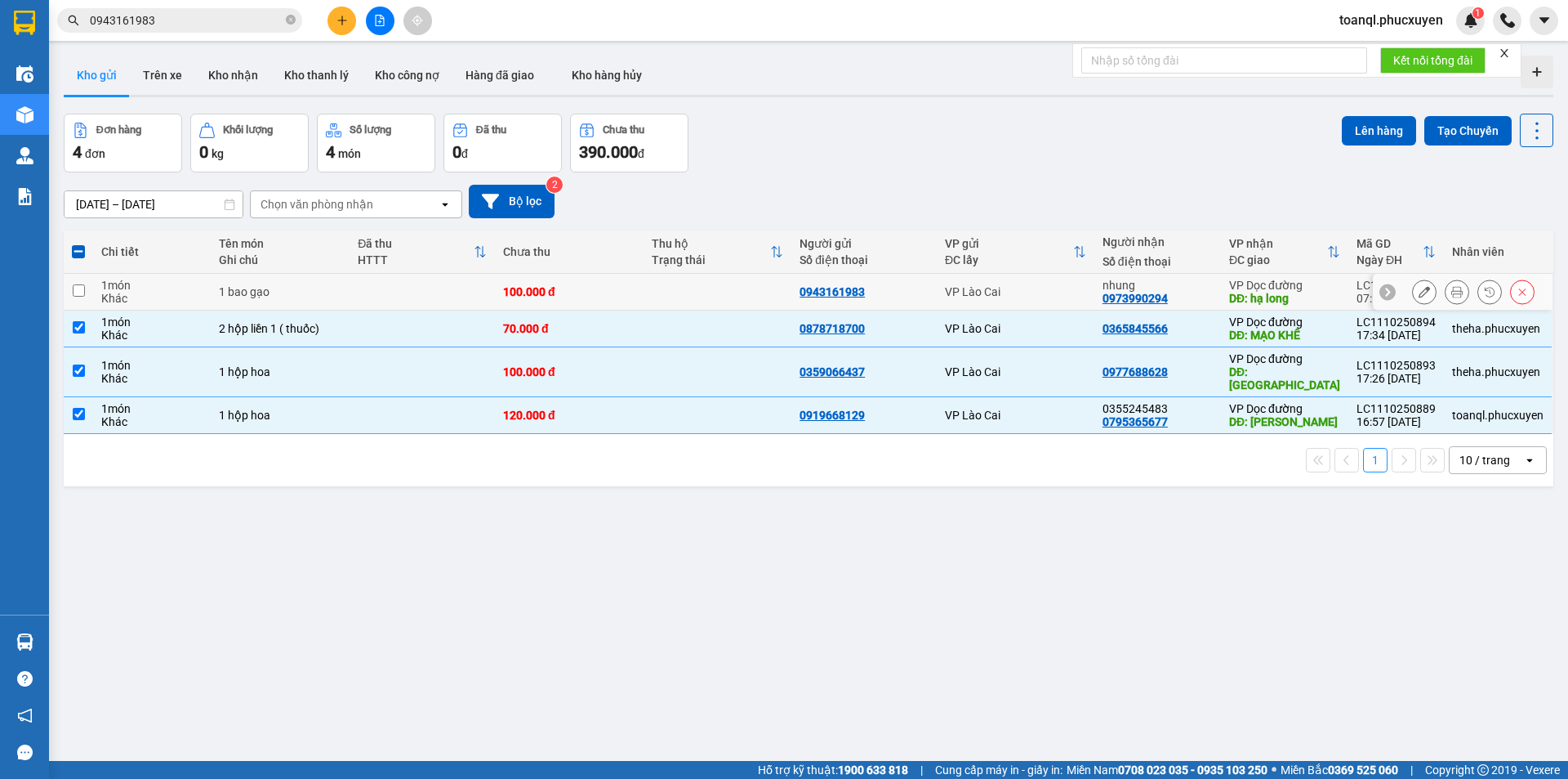
click at [610, 295] on div "100.000 đ" at bounding box center [570, 292] width 132 height 13
checkbox input "true"
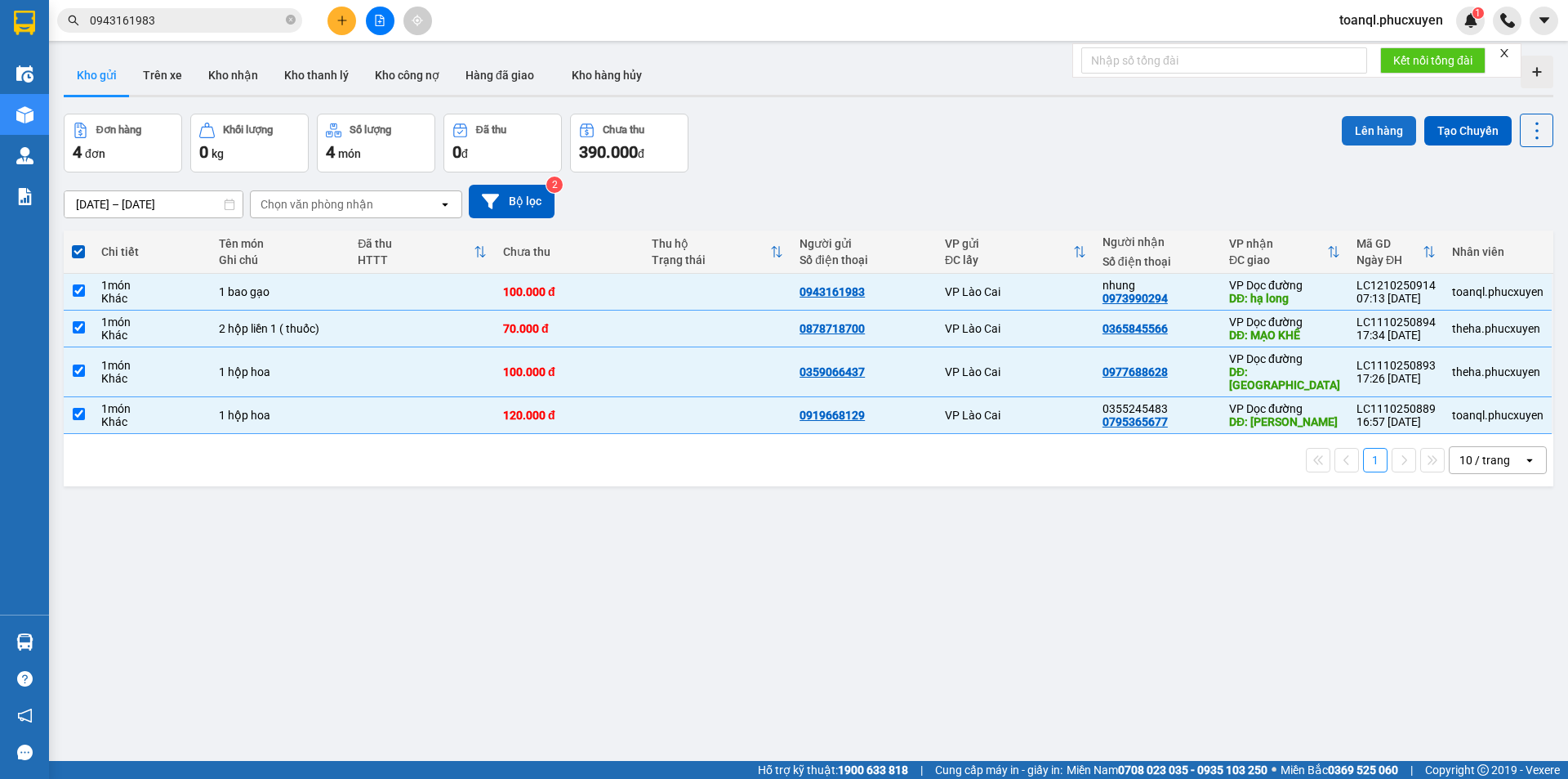
click at [1347, 130] on button "Lên hàng" at bounding box center [1378, 130] width 74 height 30
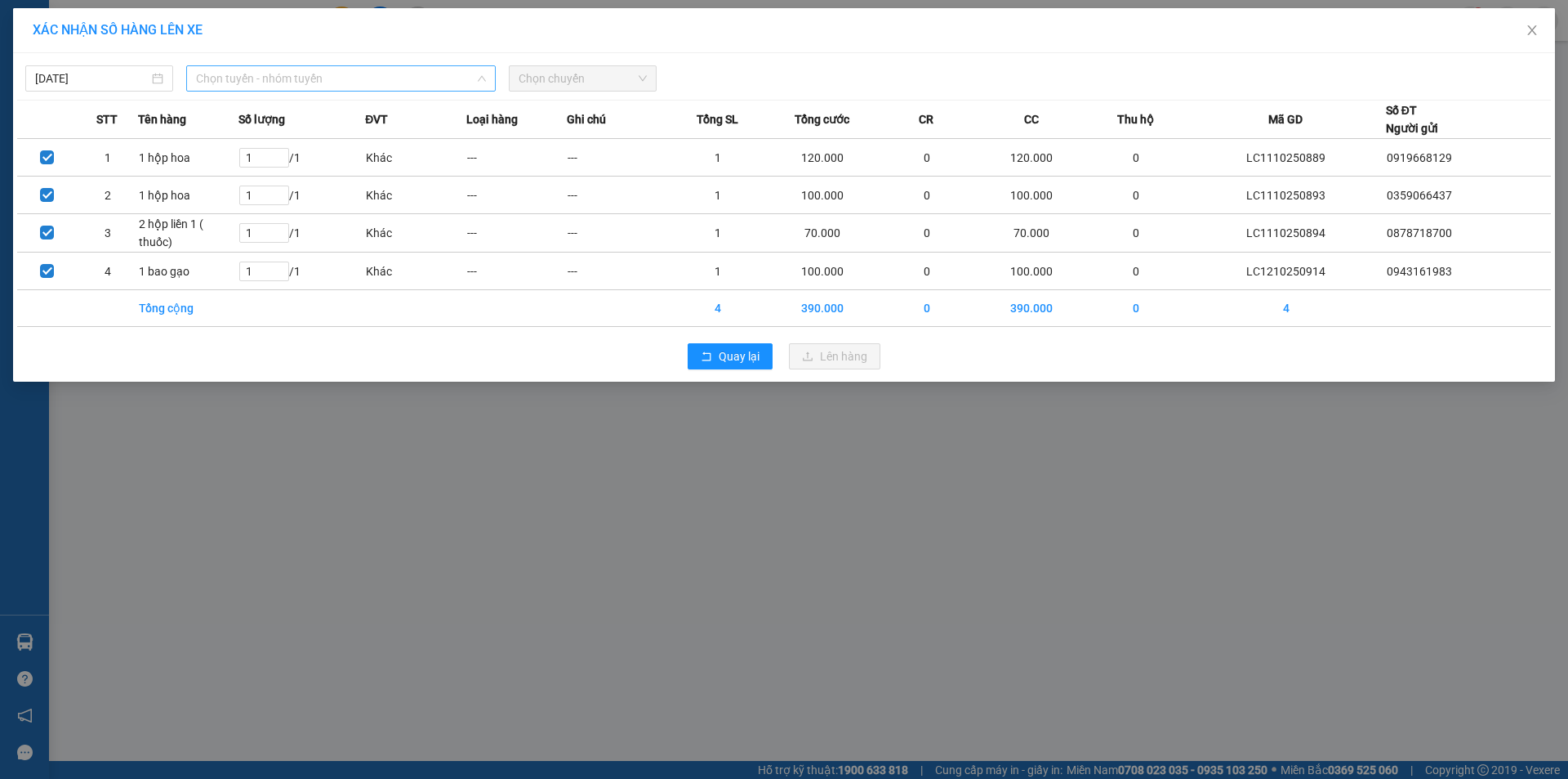
click at [265, 80] on span "Chọn tuyến - nhóm tuyến" at bounding box center [340, 79] width 290 height 25
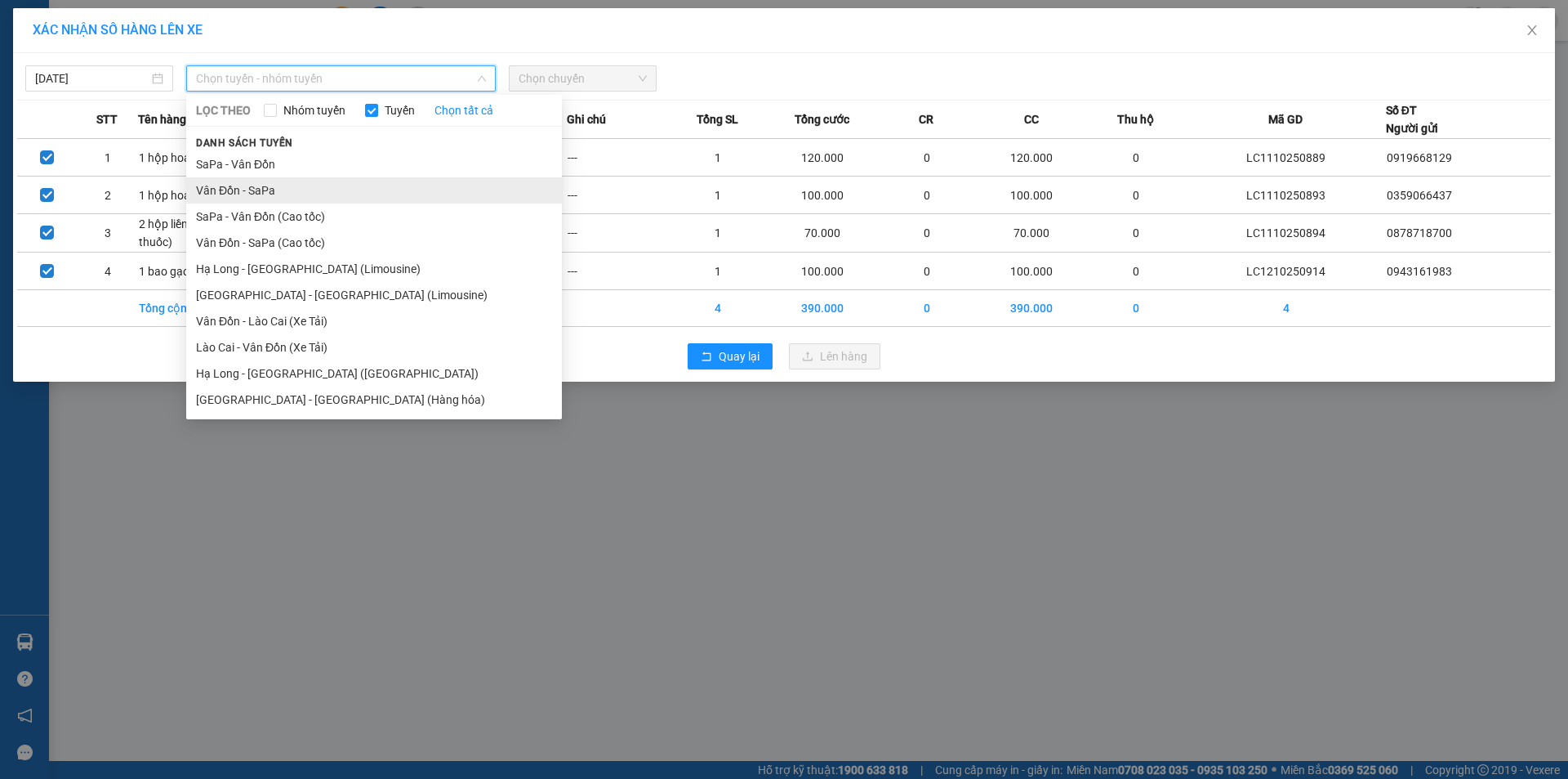
click at [280, 184] on li "Vân Đồn - SaPa" at bounding box center [374, 190] width 376 height 26
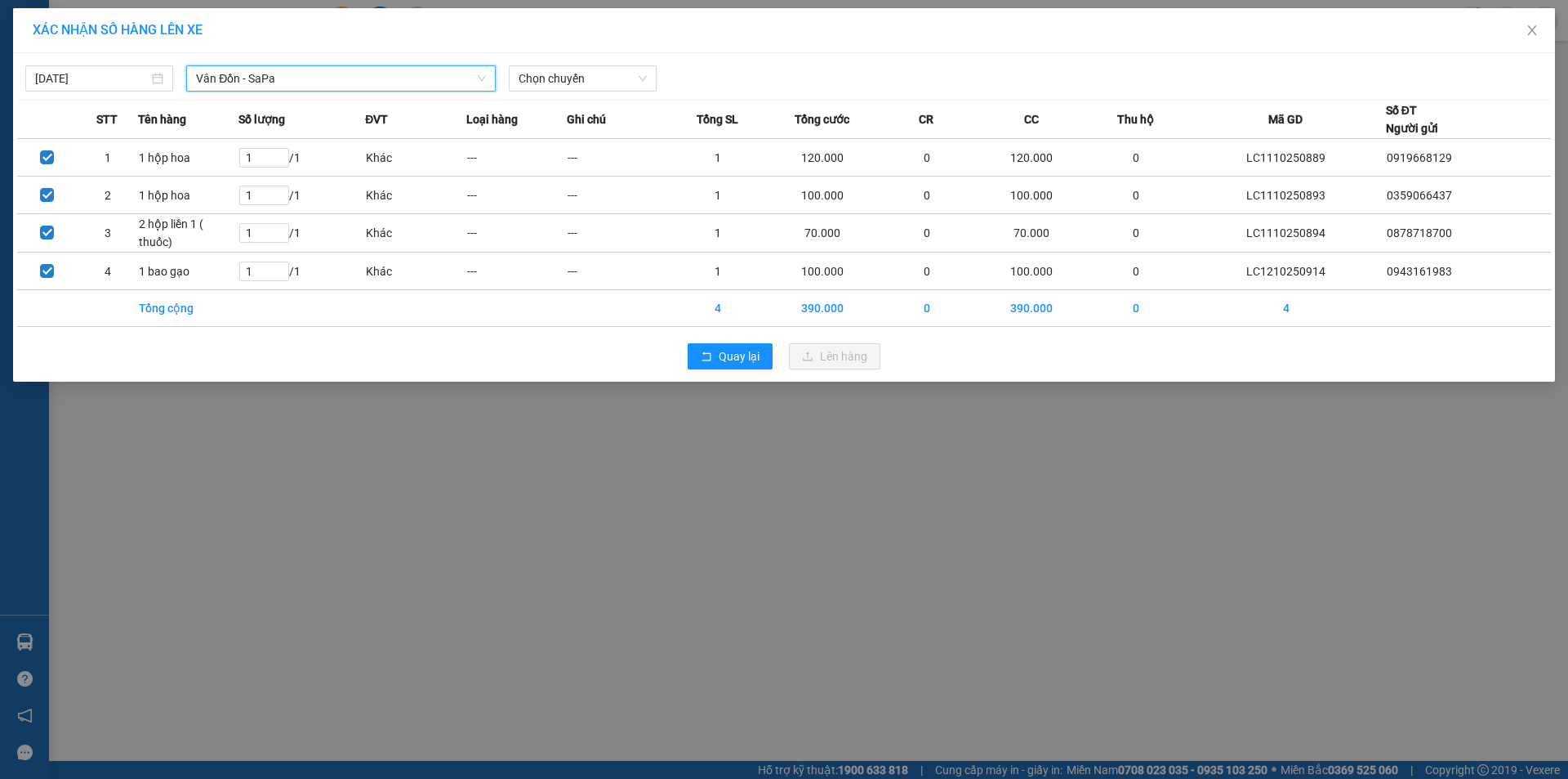
click at [360, 92] on div "12/10/2025 Vân Đồn - SaPa Vân Đồn - SaPa LỌC THEO Nhóm tuyến Tuyến Chọn tất cả …" at bounding box center [784, 217] width 1542 height 328
drag, startPoint x: 326, startPoint y: 85, endPoint x: 327, endPoint y: 113, distance: 28.0
click at [333, 91] on div "Vân Đồn - SaPa LỌC THEO Nhóm tuyến Tuyến Chọn tất cả Danh sách tuyến SaPa - Vân…" at bounding box center [340, 78] width 310 height 26
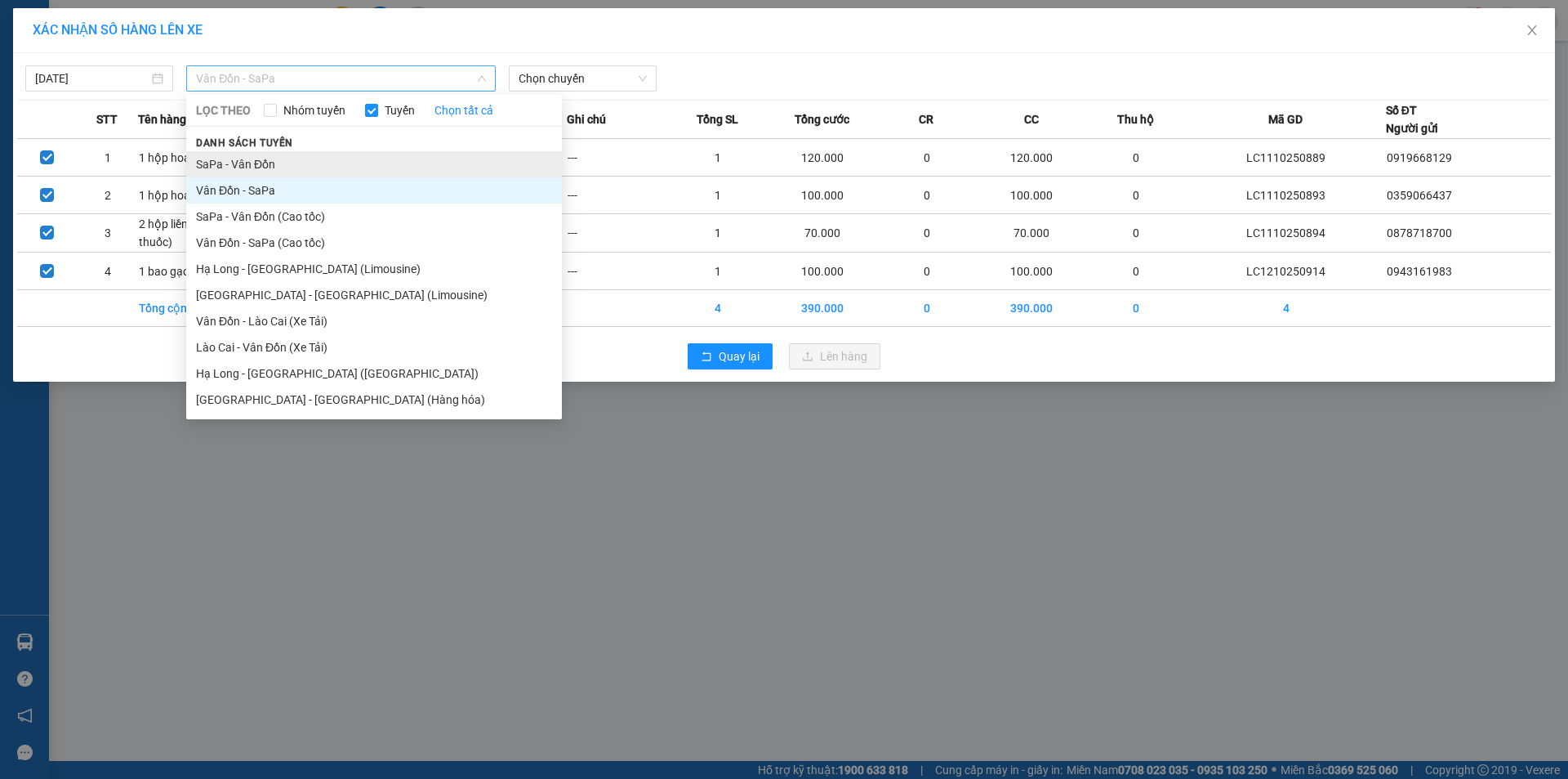
click at [286, 163] on li "SaPa - Vân Đồn" at bounding box center [374, 164] width 376 height 26
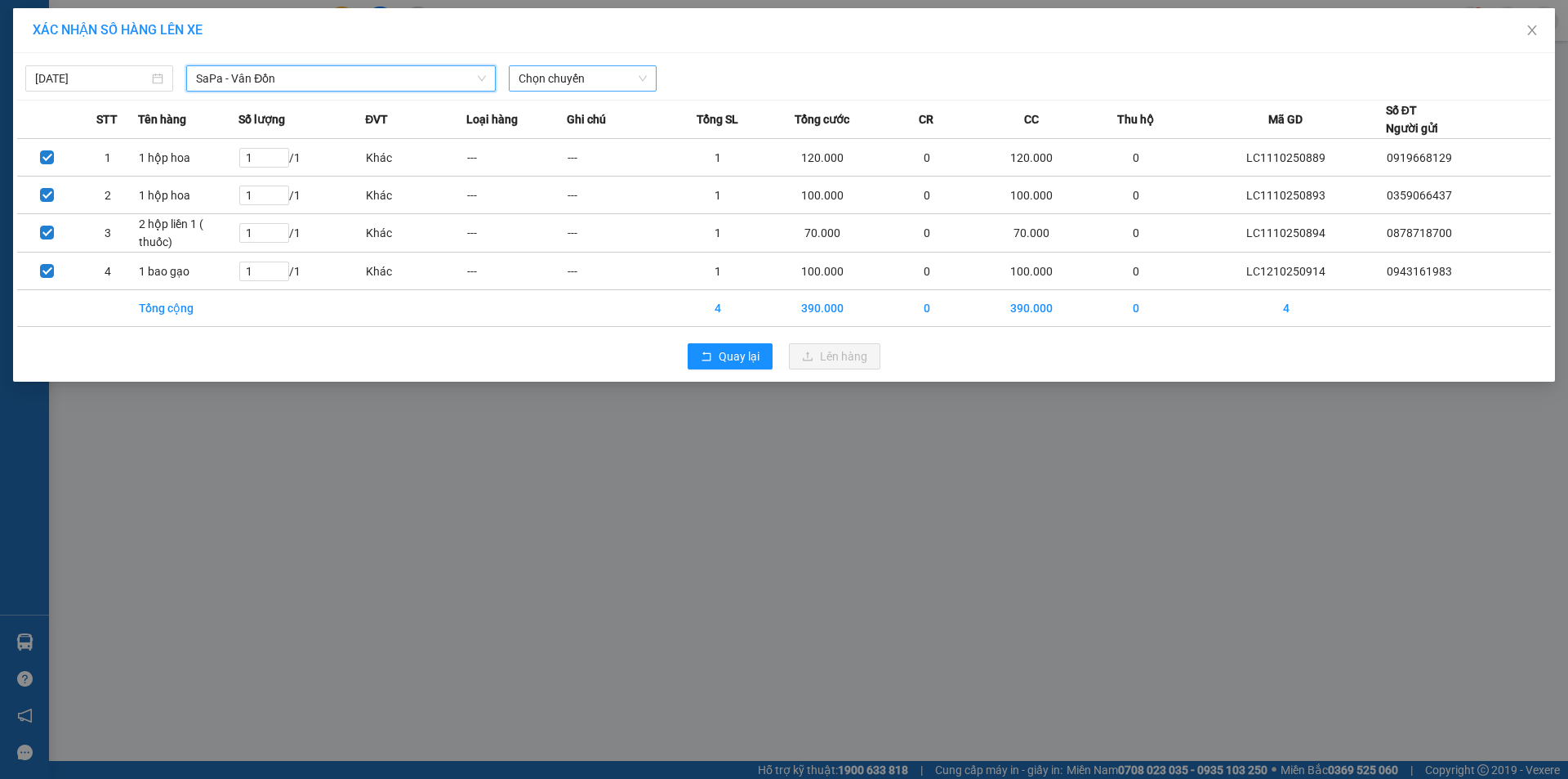
click at [575, 74] on span "Chọn chuyến" at bounding box center [583, 79] width 129 height 25
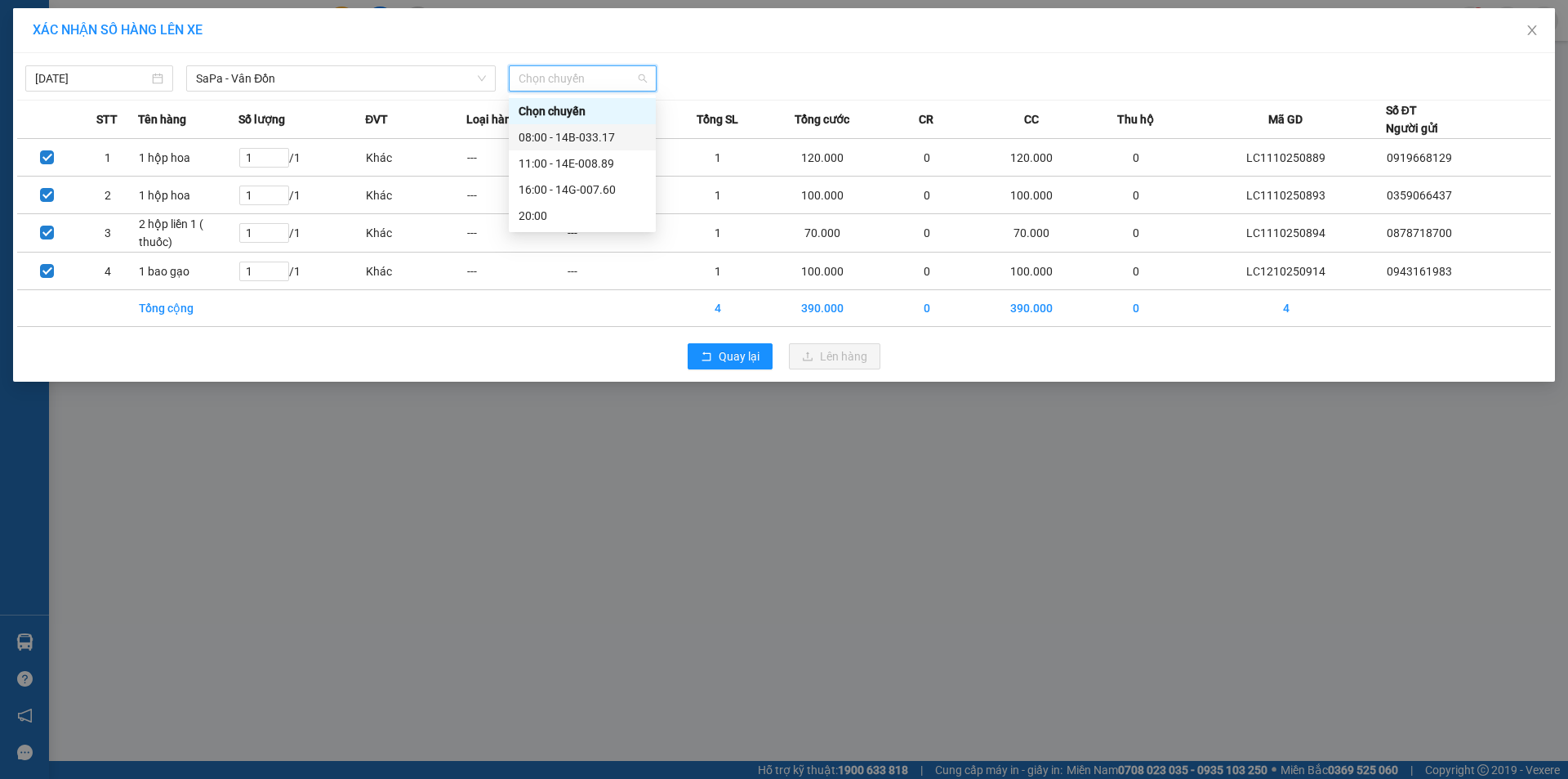
click at [608, 140] on div "08:00 - 14B-033.17" at bounding box center [582, 137] width 128 height 18
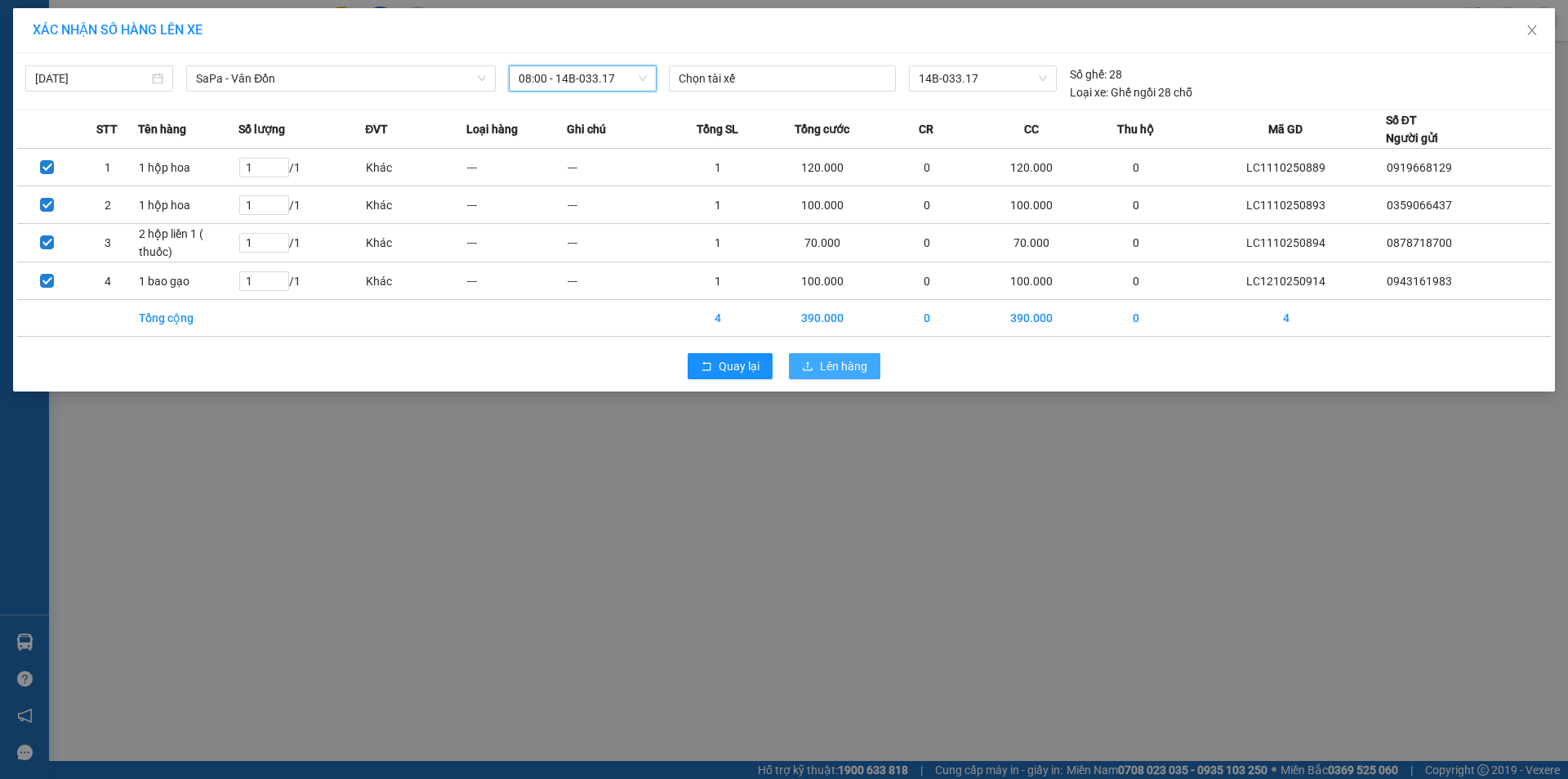
click at [850, 377] on button "Lên hàng" at bounding box center [834, 366] width 91 height 26
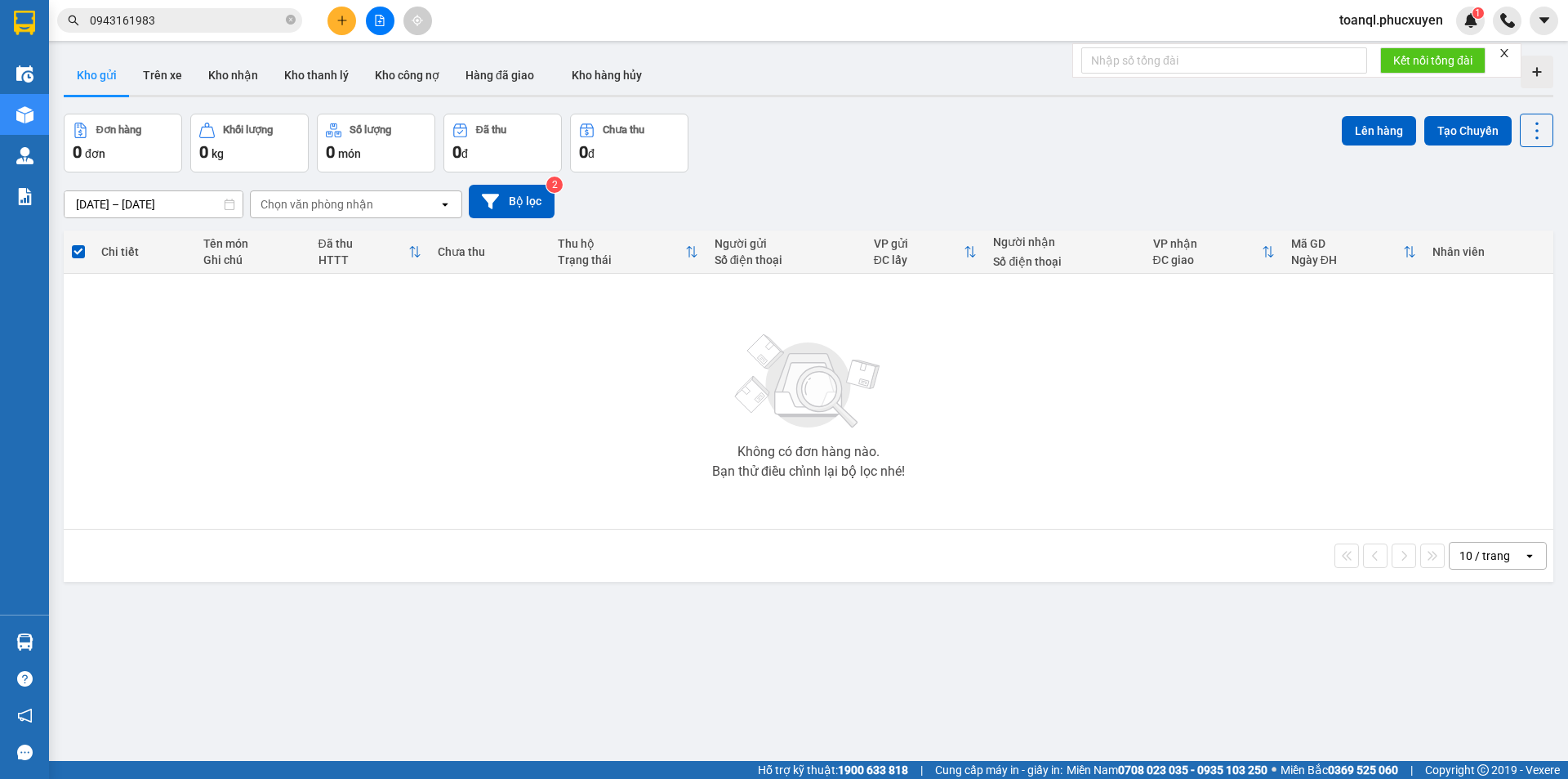
click at [342, 4] on div "Kết quả tìm kiếm ( 43 ) Bộ lọc Mã ĐH Trạng thái Món hàng Thu hộ Tổng cước Chưa …" at bounding box center [784, 20] width 1568 height 41
click at [342, 17] on icon "plus" at bounding box center [341, 19] width 1 height 9
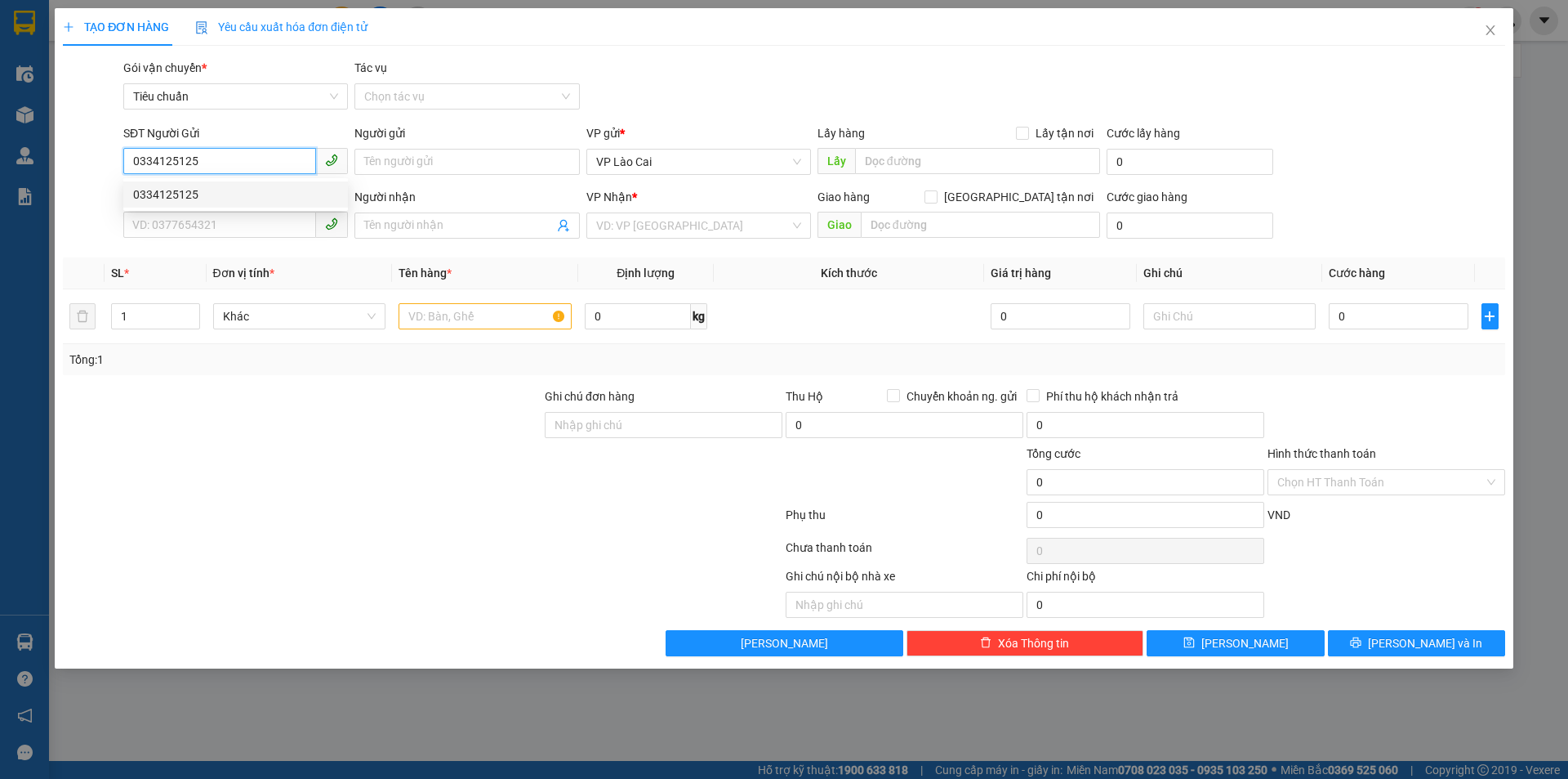
click at [155, 187] on div "0334125125" at bounding box center [236, 194] width 205 height 18
type input "0334125125"
click at [160, 226] on input "SĐT Người Nhận *" at bounding box center [220, 224] width 193 height 26
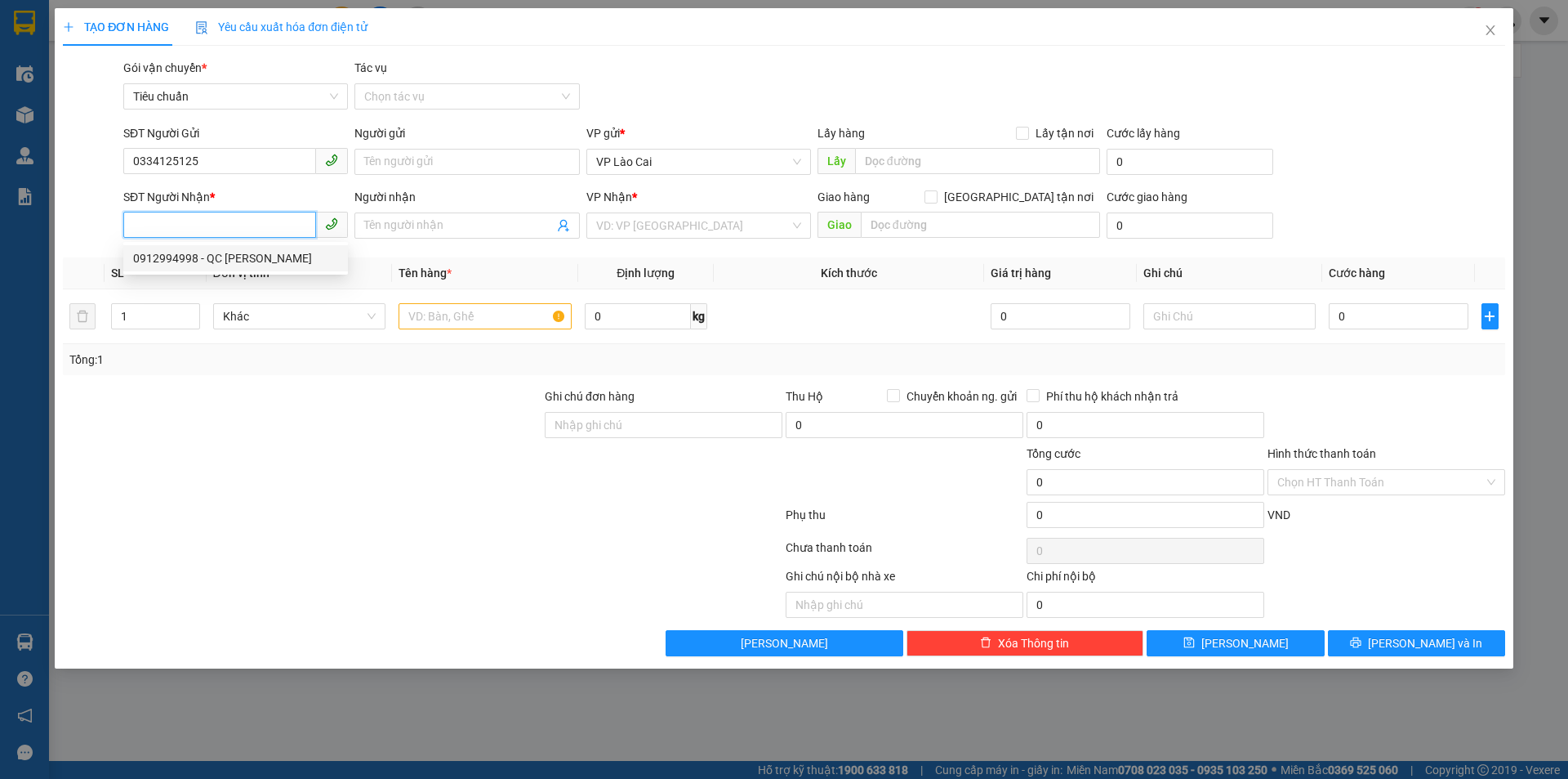
click at [155, 271] on div "0912994998 - QC Mạnh Tôn" at bounding box center [236, 257] width 224 height 26
type input "0912994998"
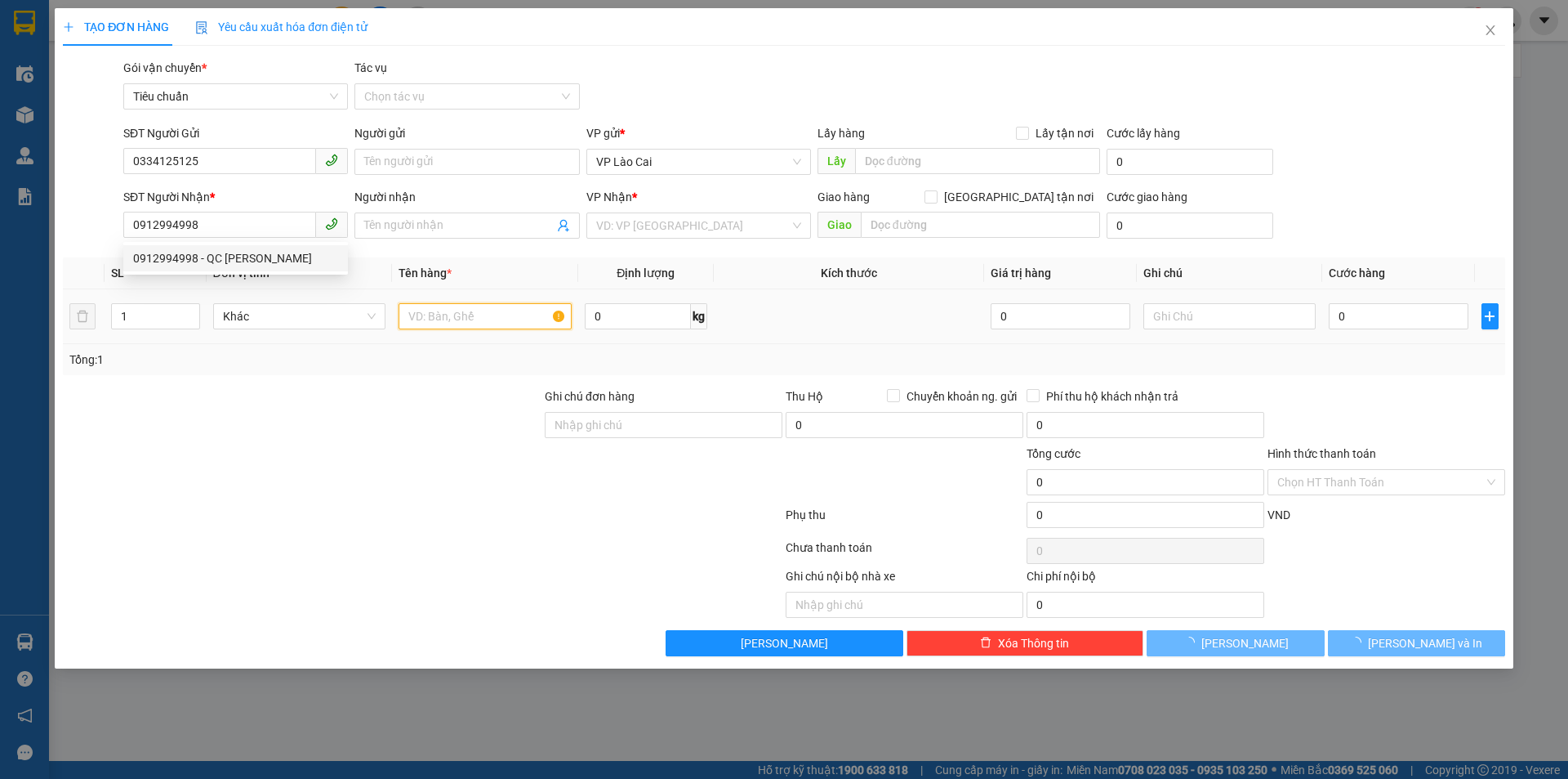
type input "QC Mạnh Tôn"
type input "HẠ LONG"
click at [473, 308] on input "text" at bounding box center [485, 316] width 174 height 26
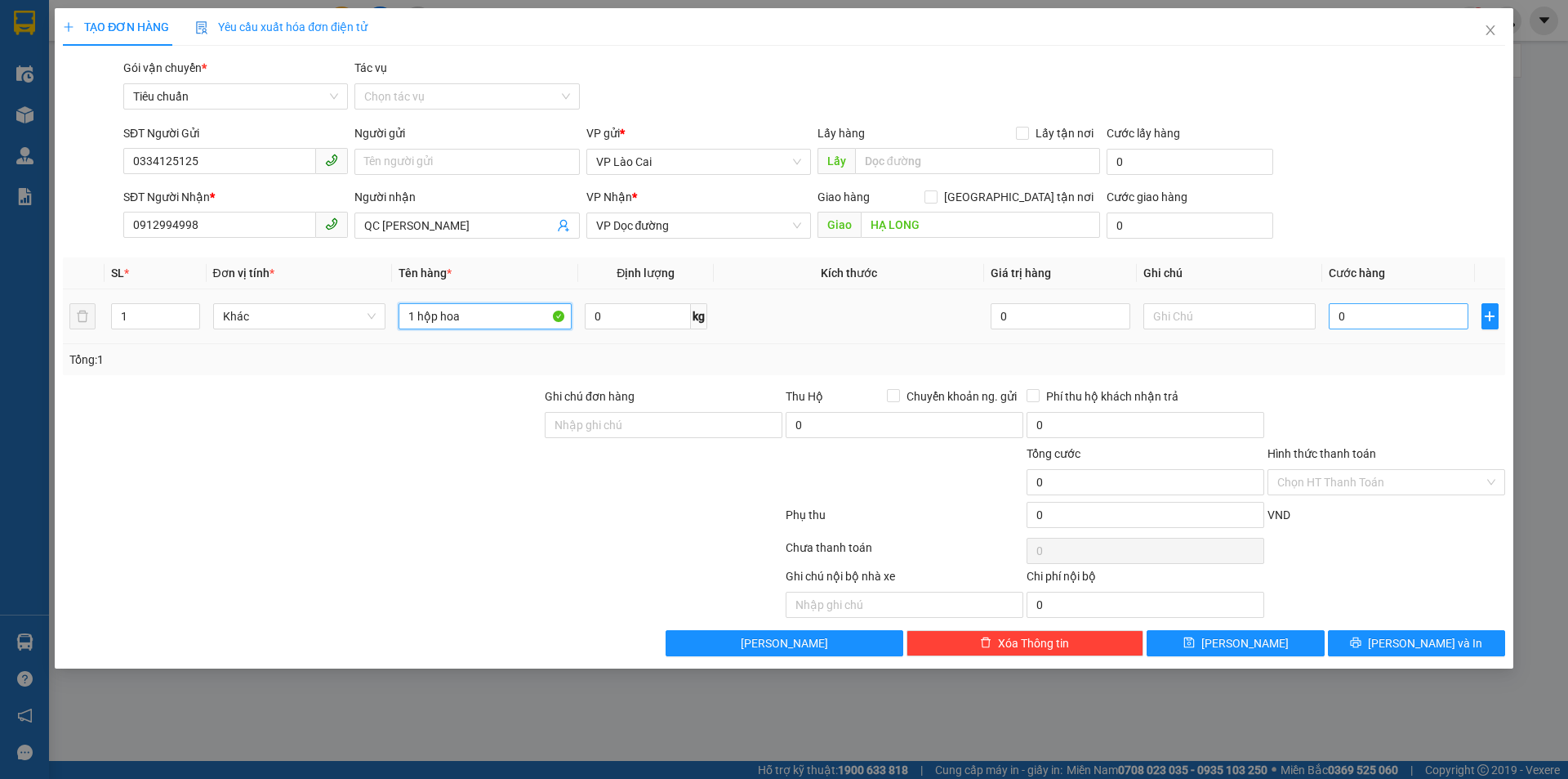
type input "1 hộp hoa"
click at [1358, 315] on input "0" at bounding box center [1397, 316] width 139 height 26
type input "1"
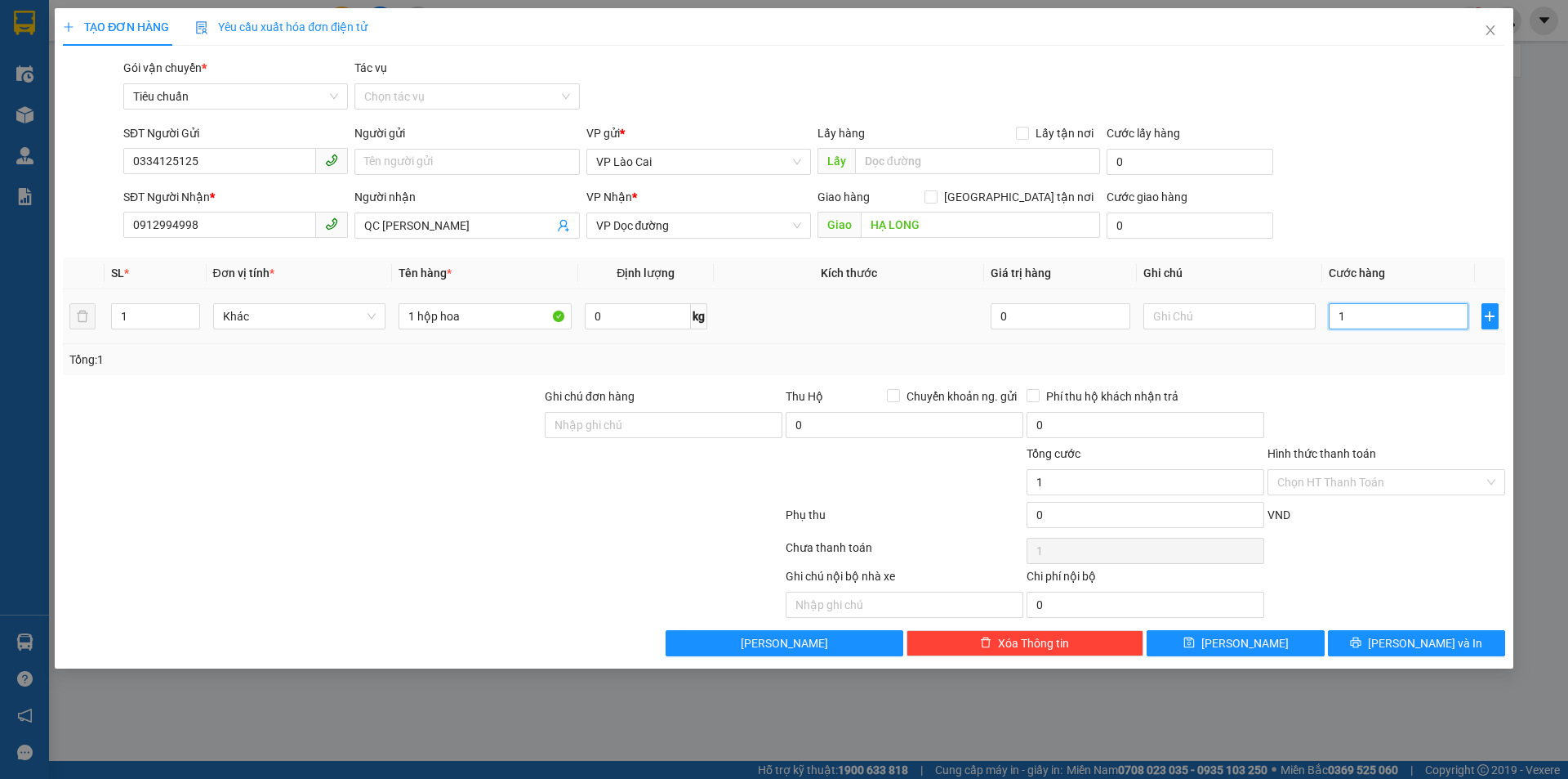
type input "15"
type input "150"
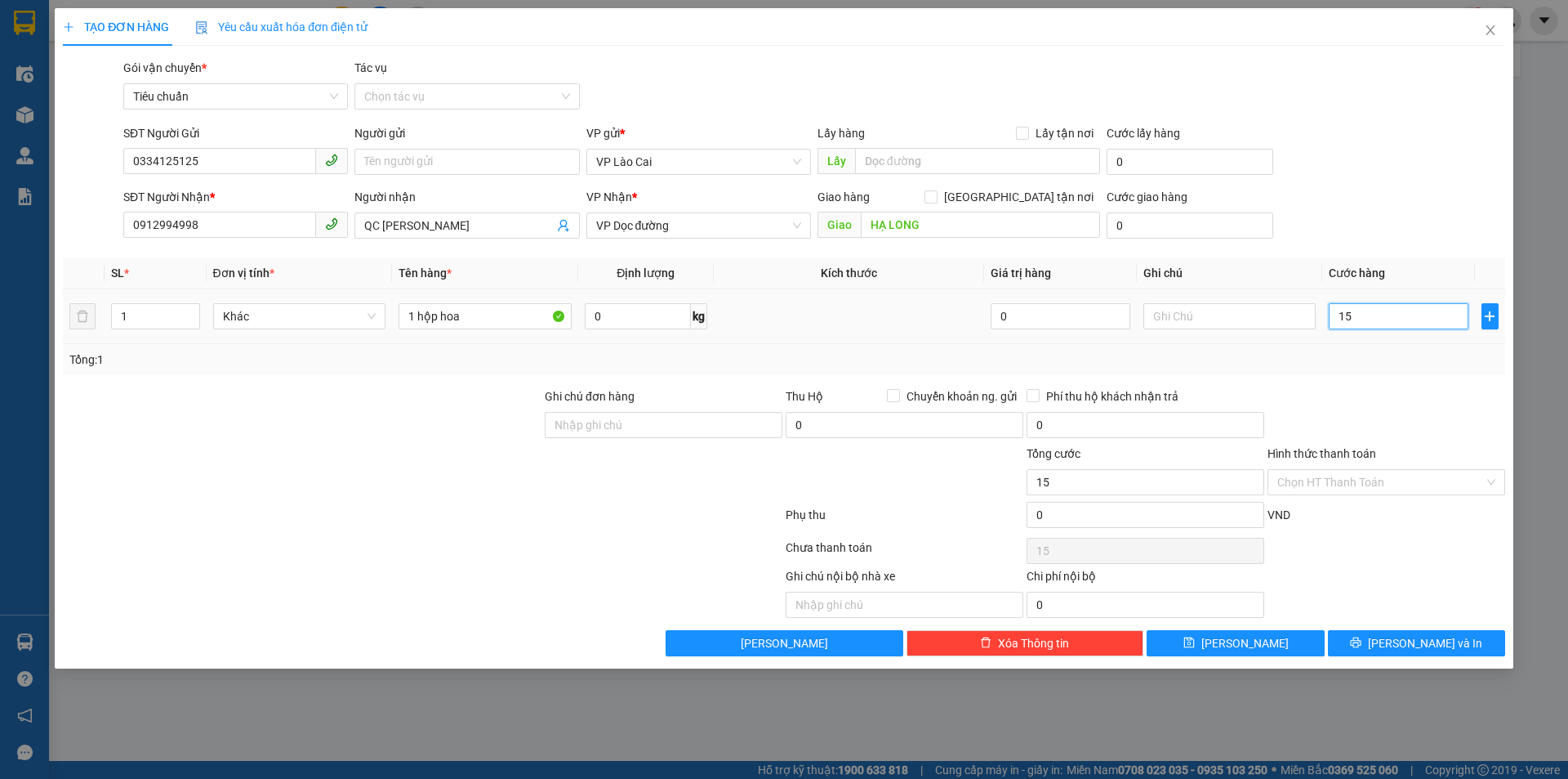
type input "150"
type input "150.000"
drag, startPoint x: 1360, startPoint y: 383, endPoint x: 1350, endPoint y: 389, distance: 11.7
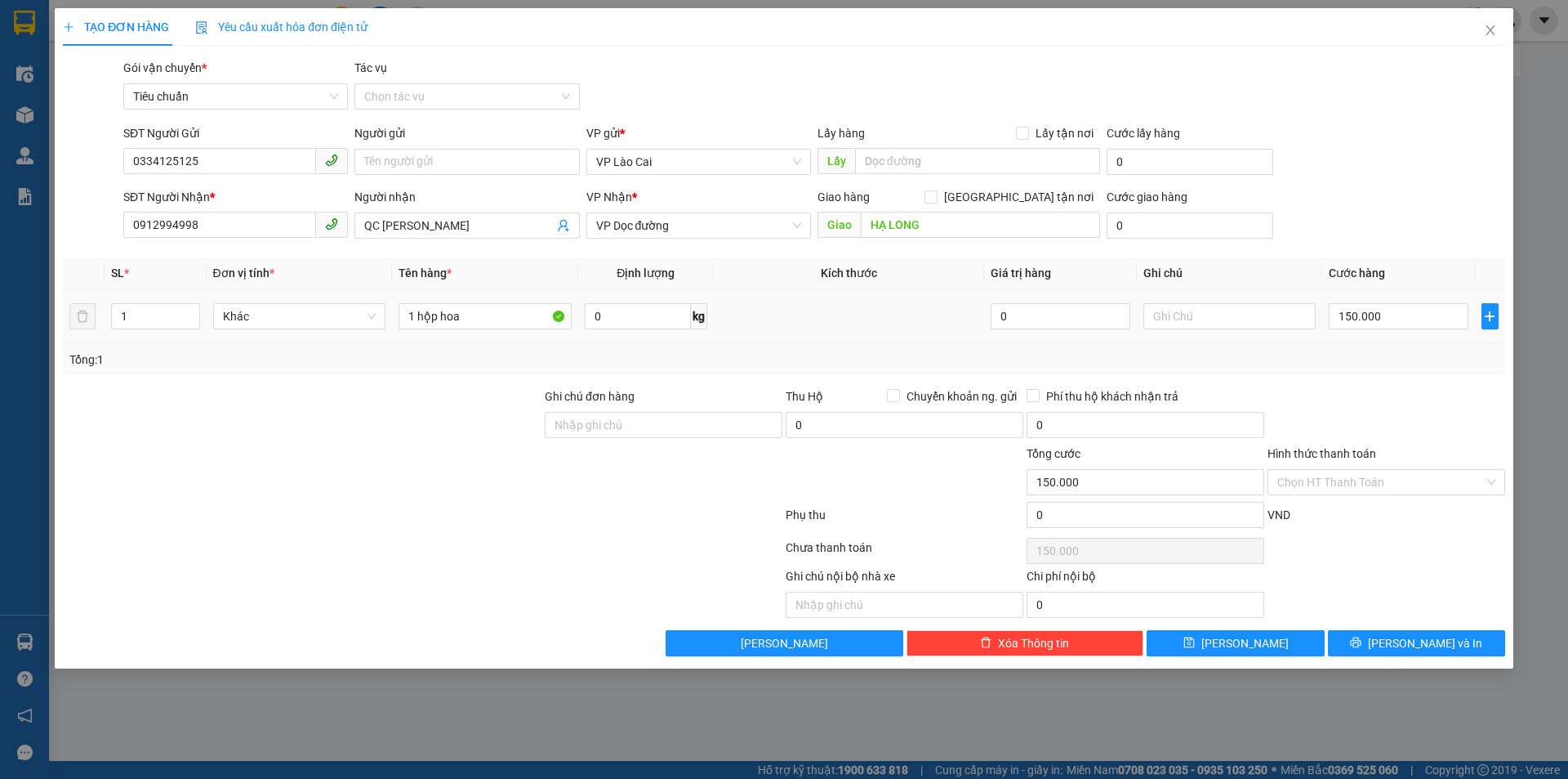
click at [1353, 387] on div "Transit Pickup Surcharge Ids Transit Deliver Surcharge Ids Transit Deliver Surc…" at bounding box center [784, 357] width 1442 height 597
click at [1406, 634] on span "Lưu và In" at bounding box center [1424, 643] width 114 height 18
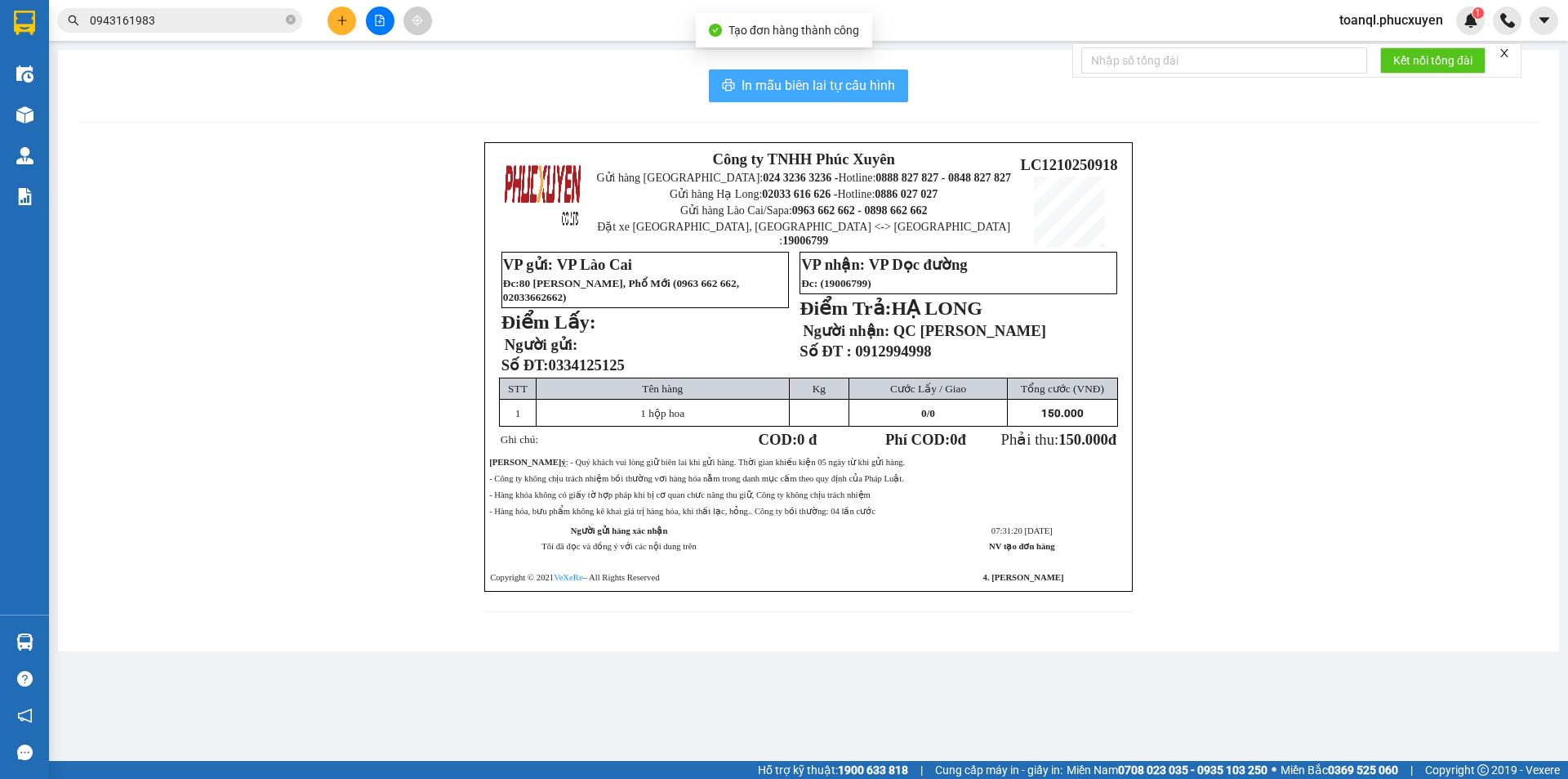
click at [827, 85] on span "In mẫu biên lai tự cấu hình" at bounding box center [818, 84] width 153 height 20
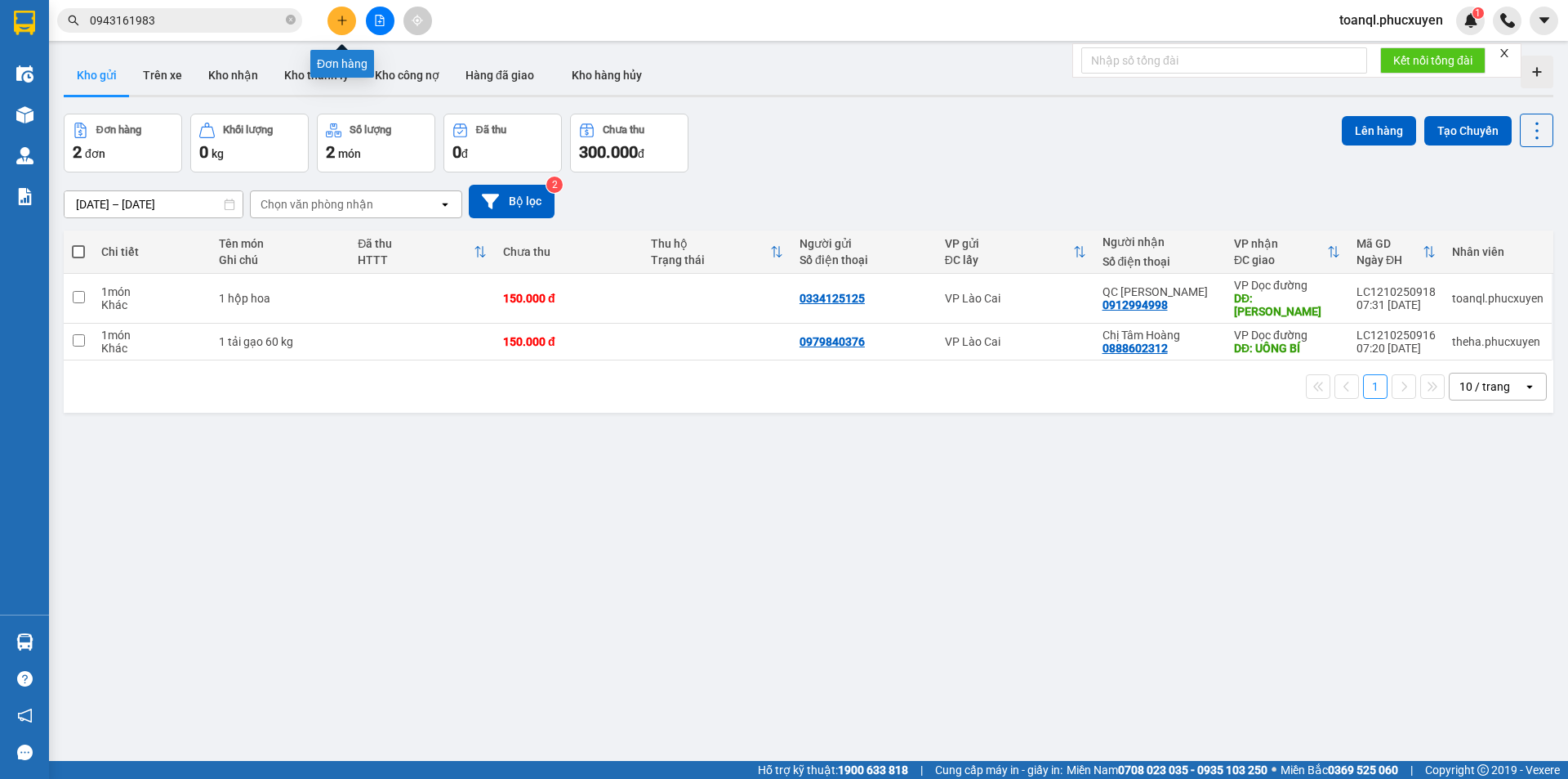
click at [341, 21] on icon "plus" at bounding box center [342, 20] width 12 height 12
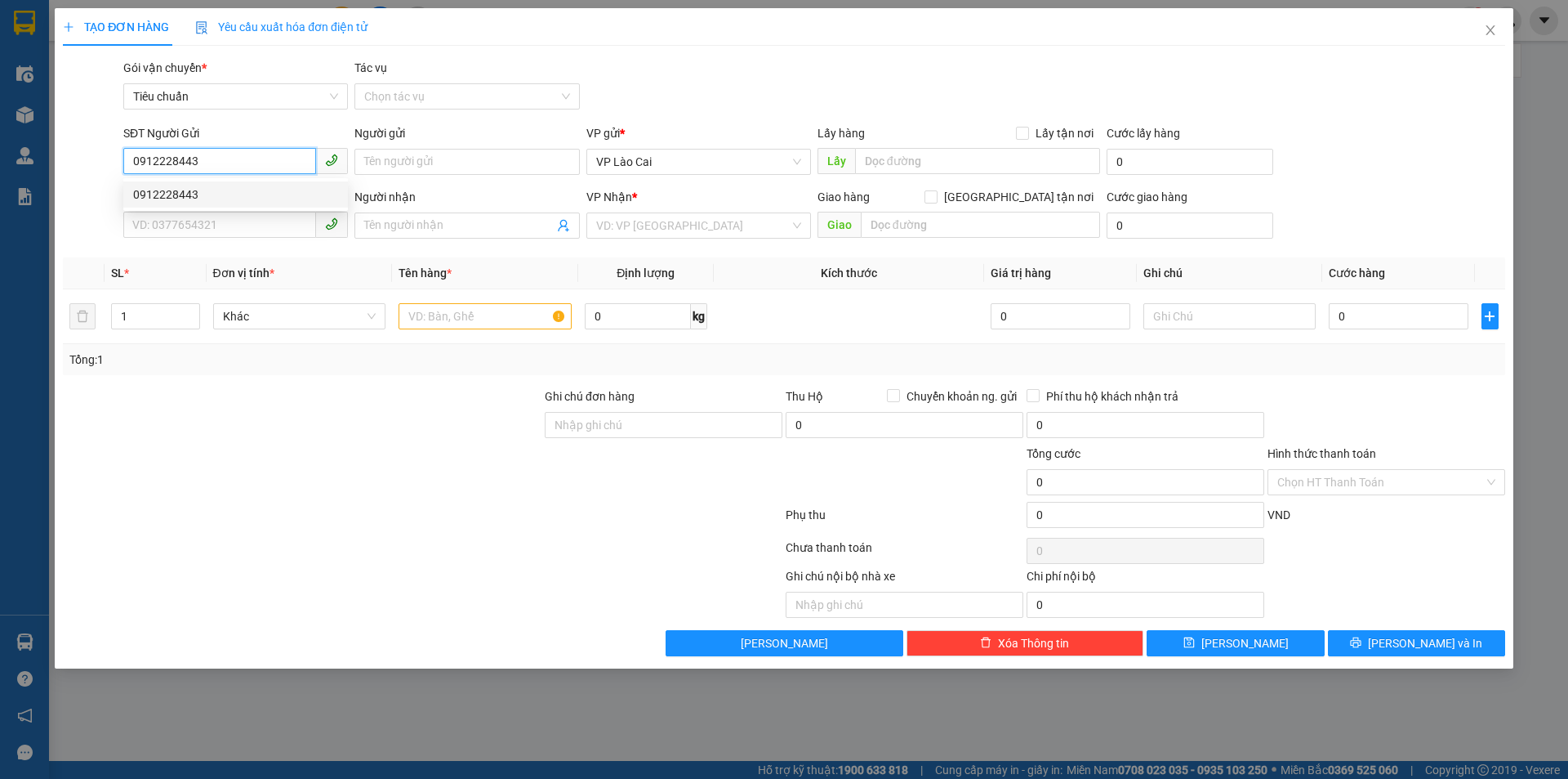
click at [233, 190] on div "0912228443" at bounding box center [236, 194] width 205 height 18
type input "0912228443"
click at [233, 216] on input "SĐT Người Nhận *" at bounding box center [220, 224] width 193 height 26
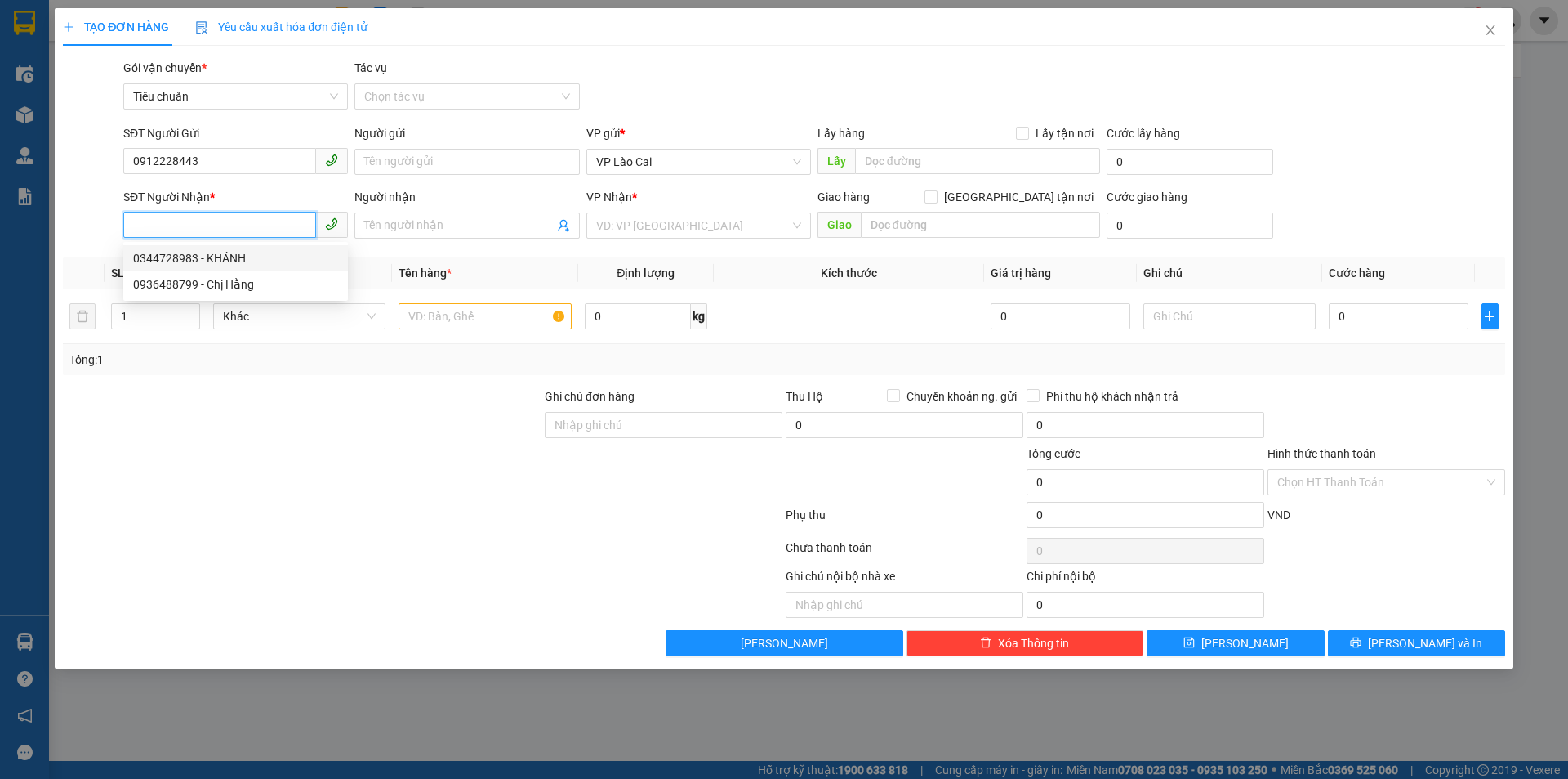
click at [230, 258] on div "0344728983 - KHÁNH" at bounding box center [236, 258] width 205 height 18
type input "0344728983"
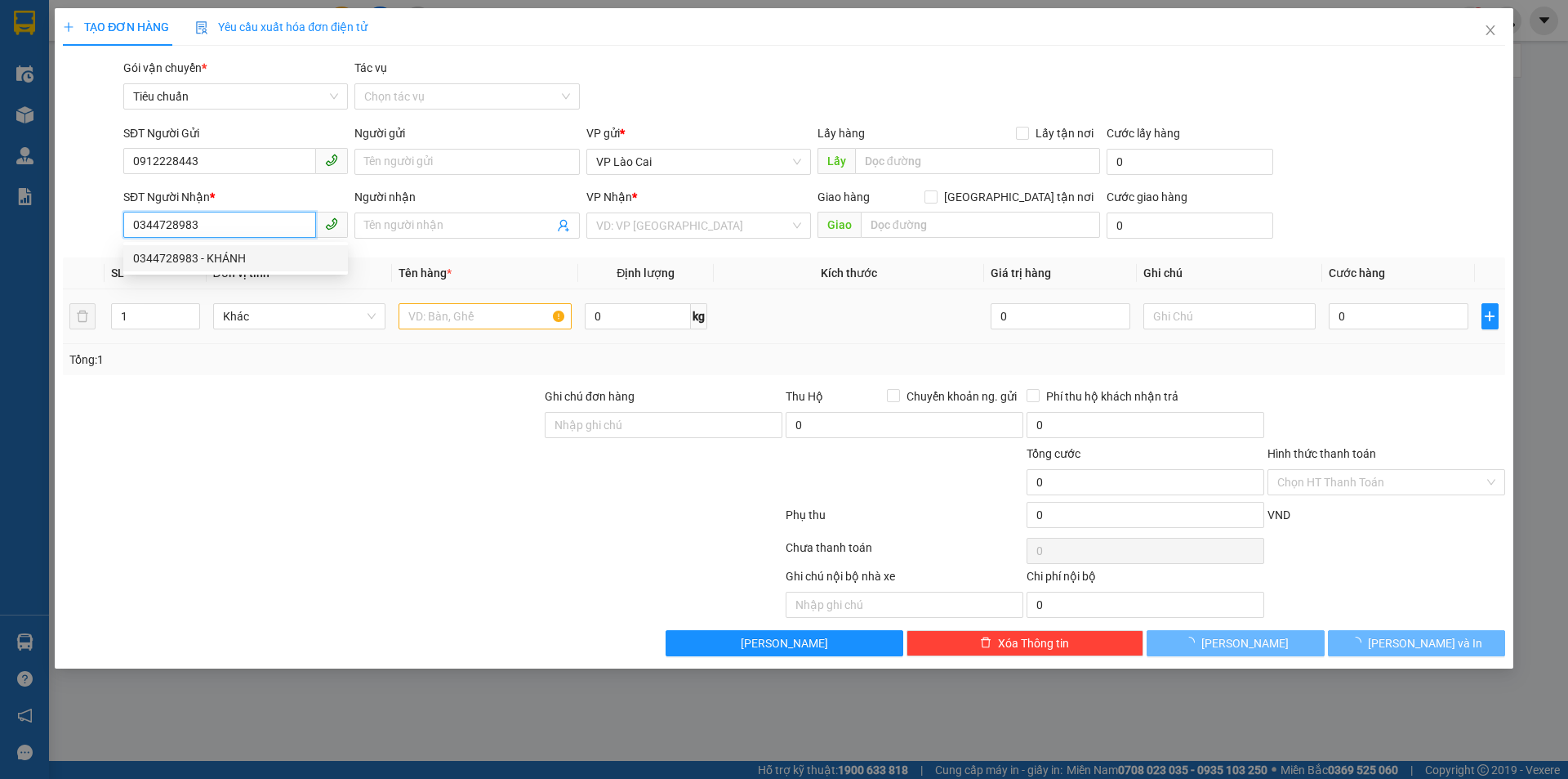
type input "KHÁNH"
type input "HẠ LONG"
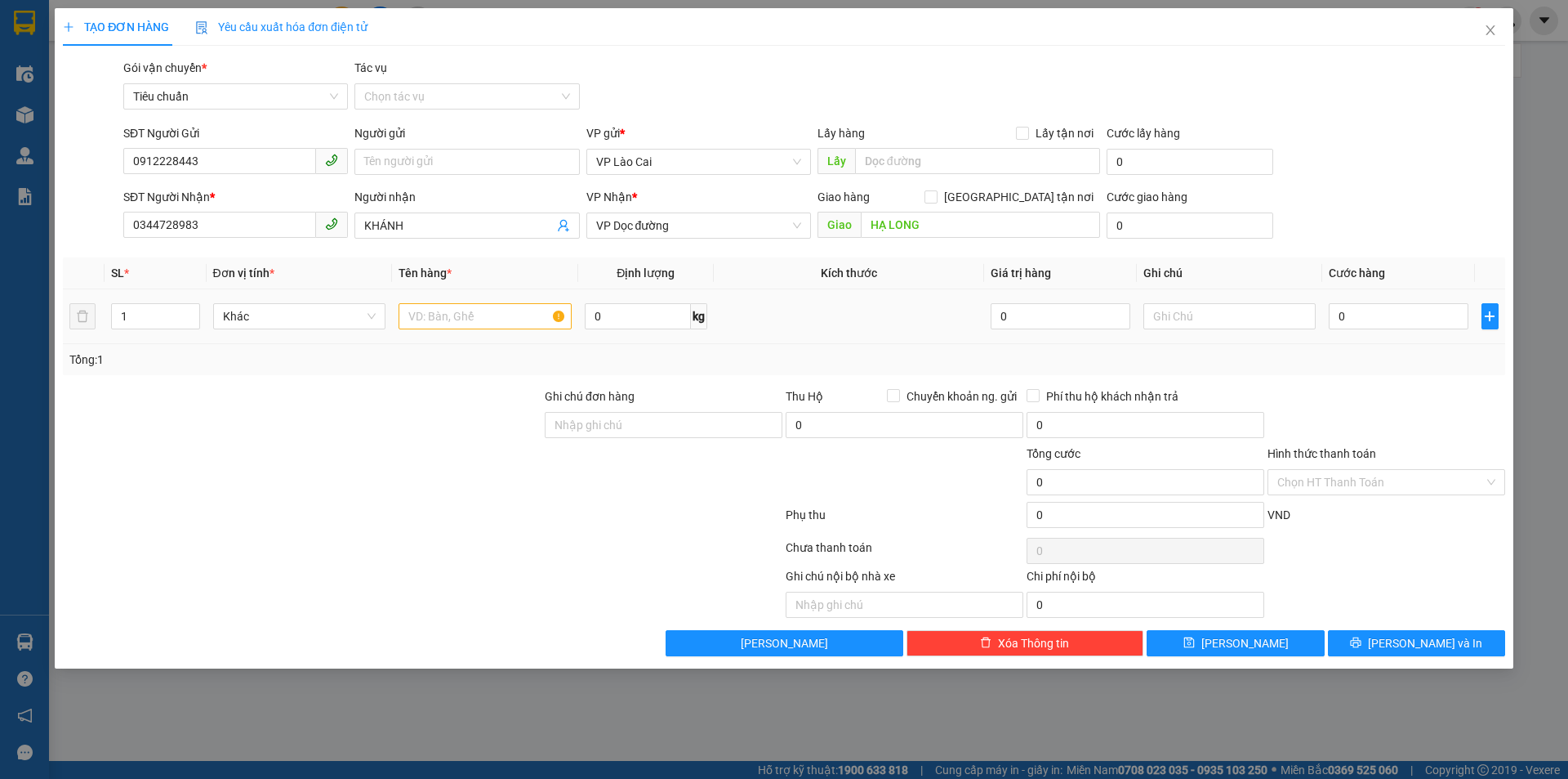
click at [467, 338] on td at bounding box center [485, 316] width 186 height 55
click at [491, 287] on th "Tên hàng *" at bounding box center [485, 272] width 186 height 32
click at [491, 300] on div at bounding box center [485, 317] width 174 height 33
click at [487, 310] on input "text" at bounding box center [485, 316] width 174 height 26
type input "1 xốp hoa"
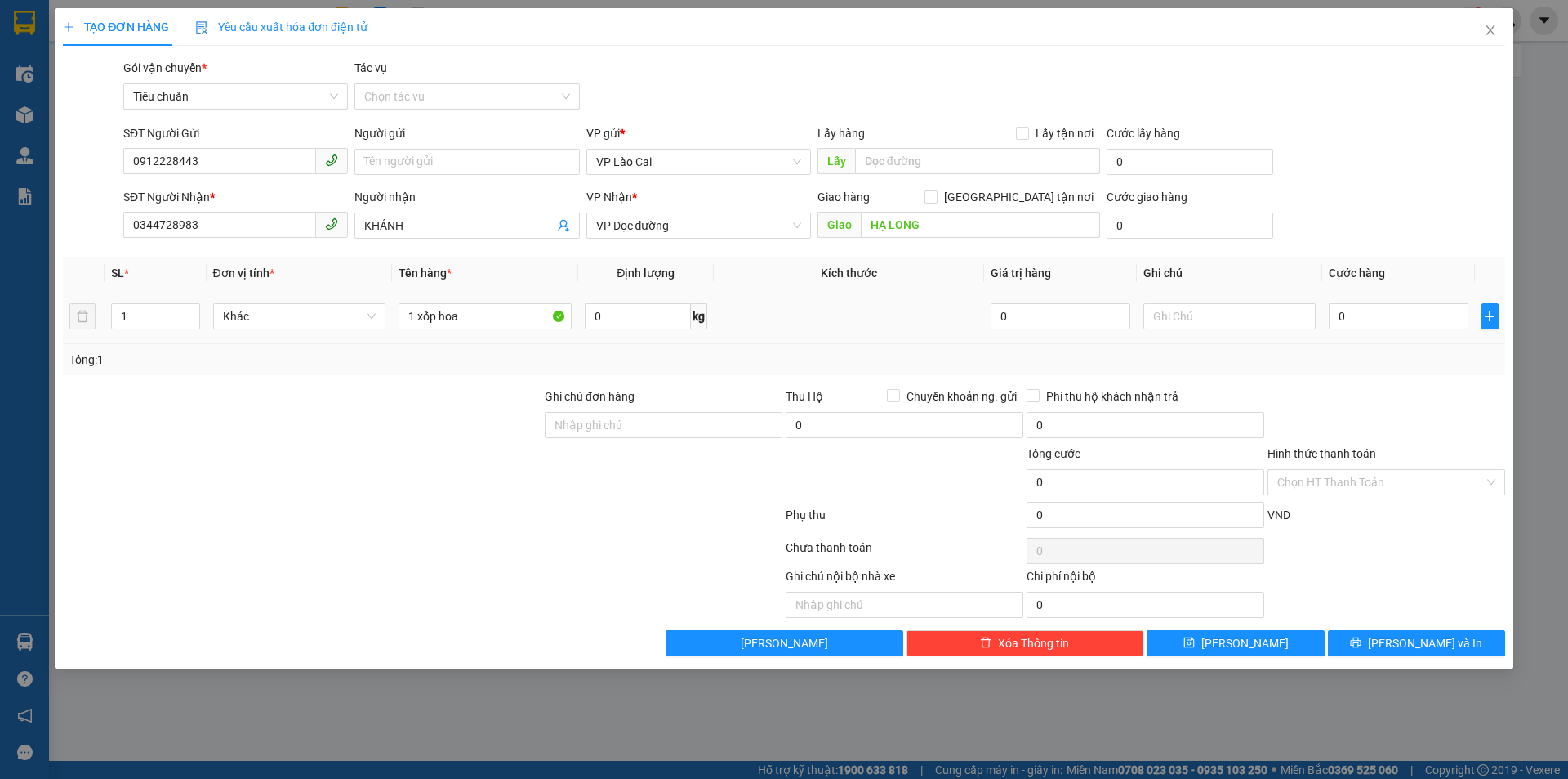
click at [1351, 331] on div "0" at bounding box center [1397, 317] width 139 height 33
click at [1354, 322] on input "0" at bounding box center [1397, 316] width 139 height 26
type input "1"
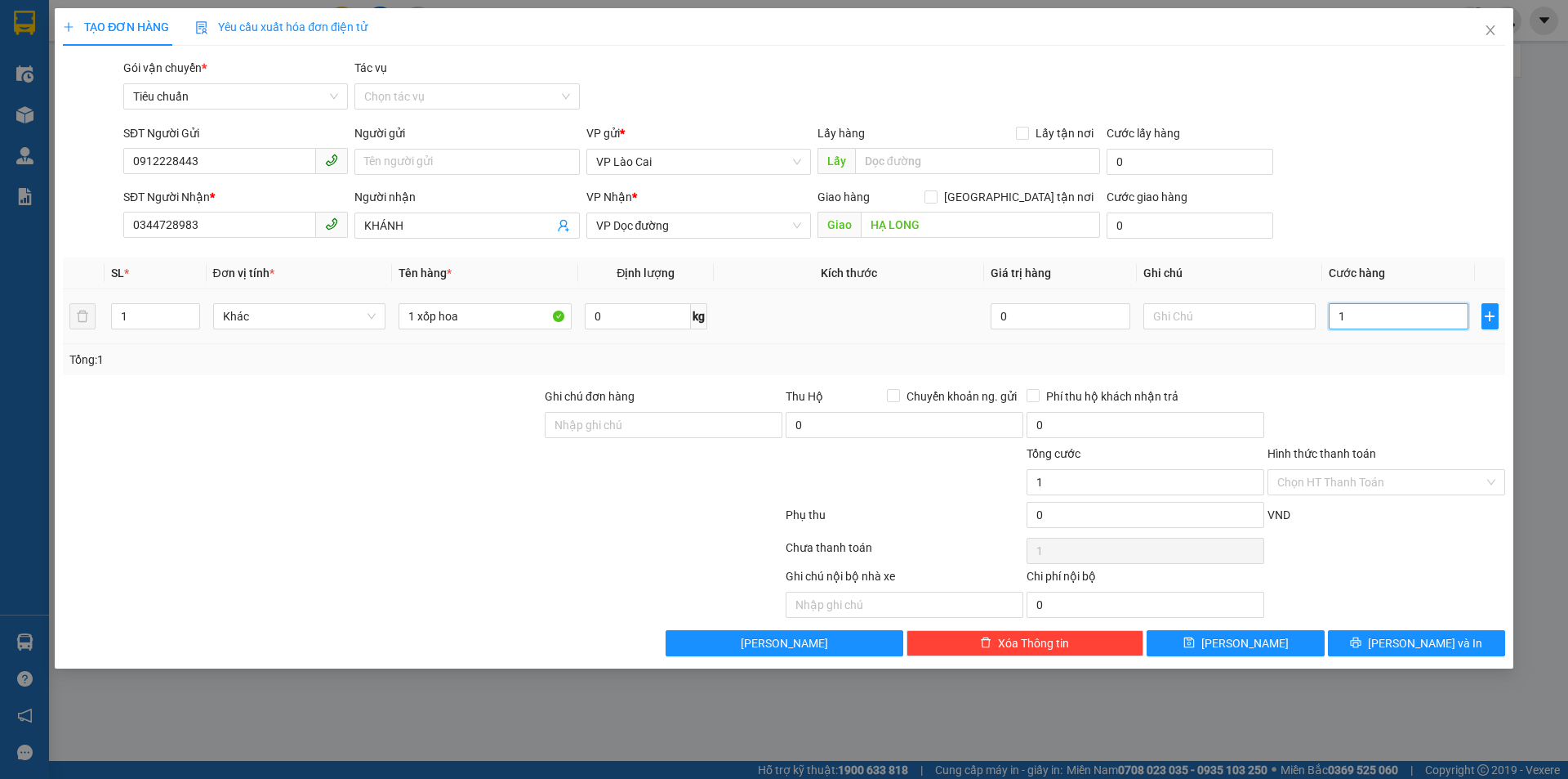
type input "15"
type input "150"
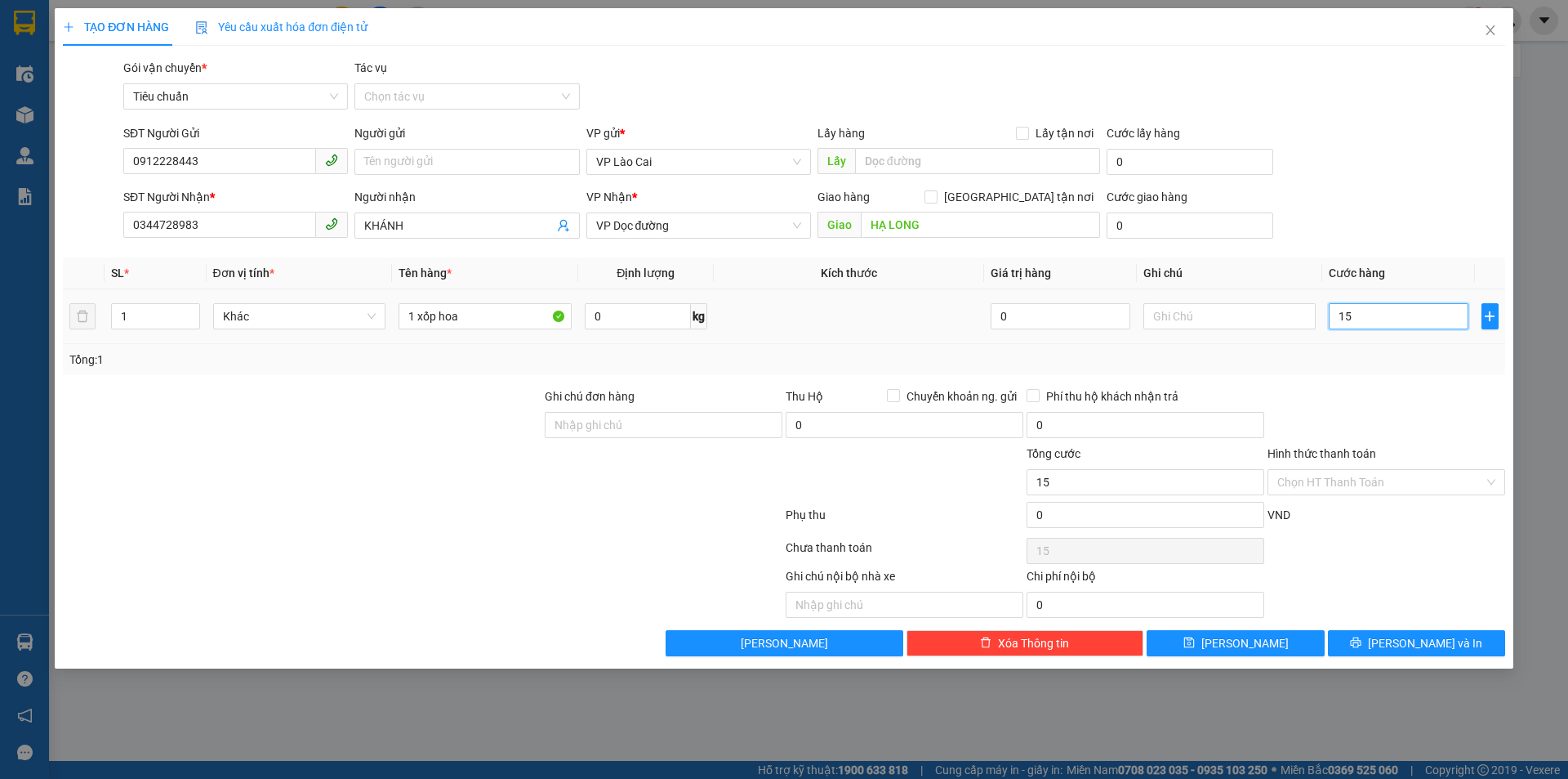
type input "150"
click at [1391, 379] on div "Transit Pickup Surcharge Ids Transit Deliver Surcharge Ids Transit Deliver Surc…" at bounding box center [784, 357] width 1442 height 597
type input "150.000"
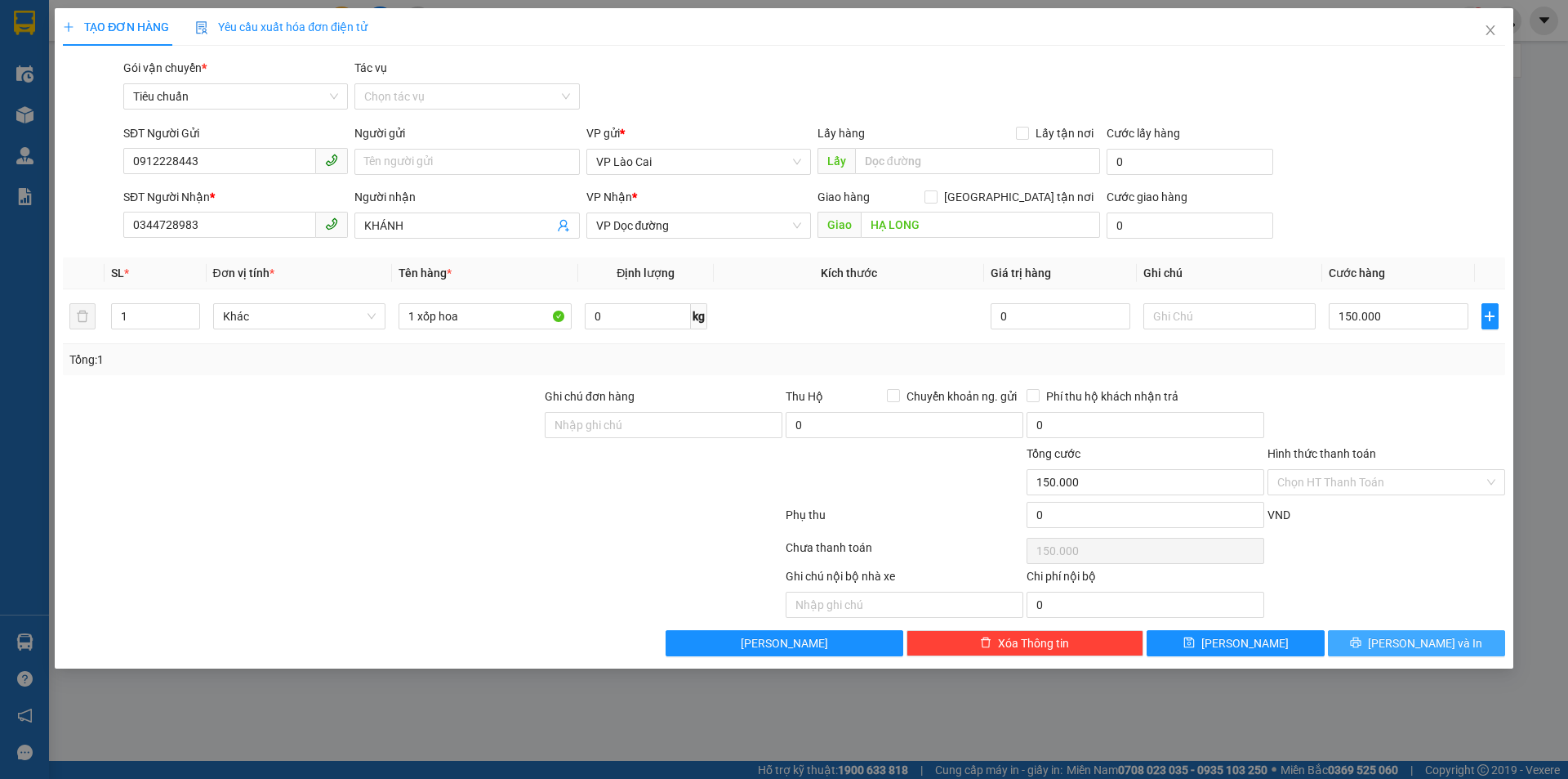
click at [1407, 648] on span "Lưu và In" at bounding box center [1424, 643] width 114 height 18
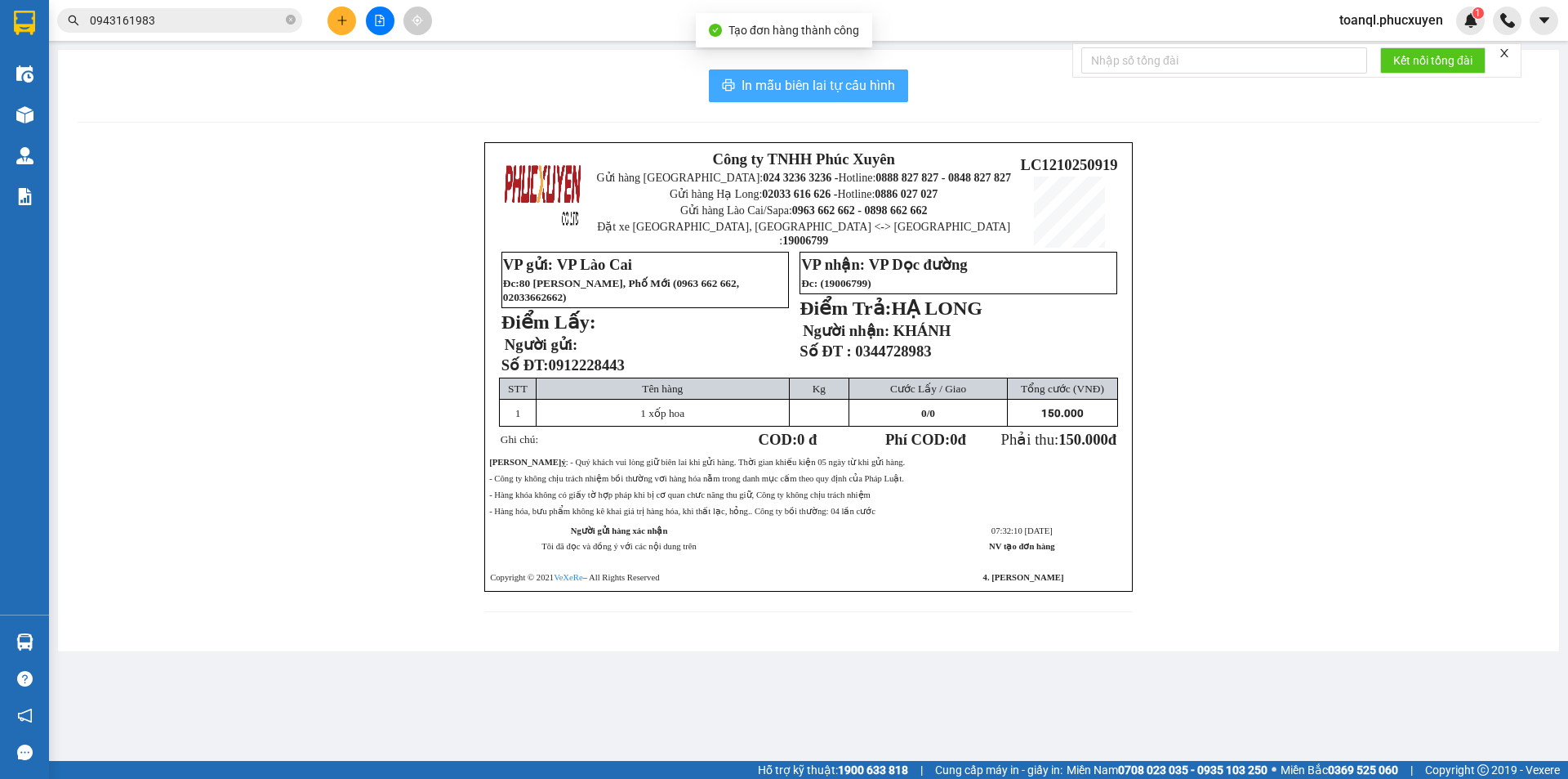
click at [897, 76] on button "In mẫu biên lai tự cấu hình" at bounding box center [808, 85] width 199 height 33
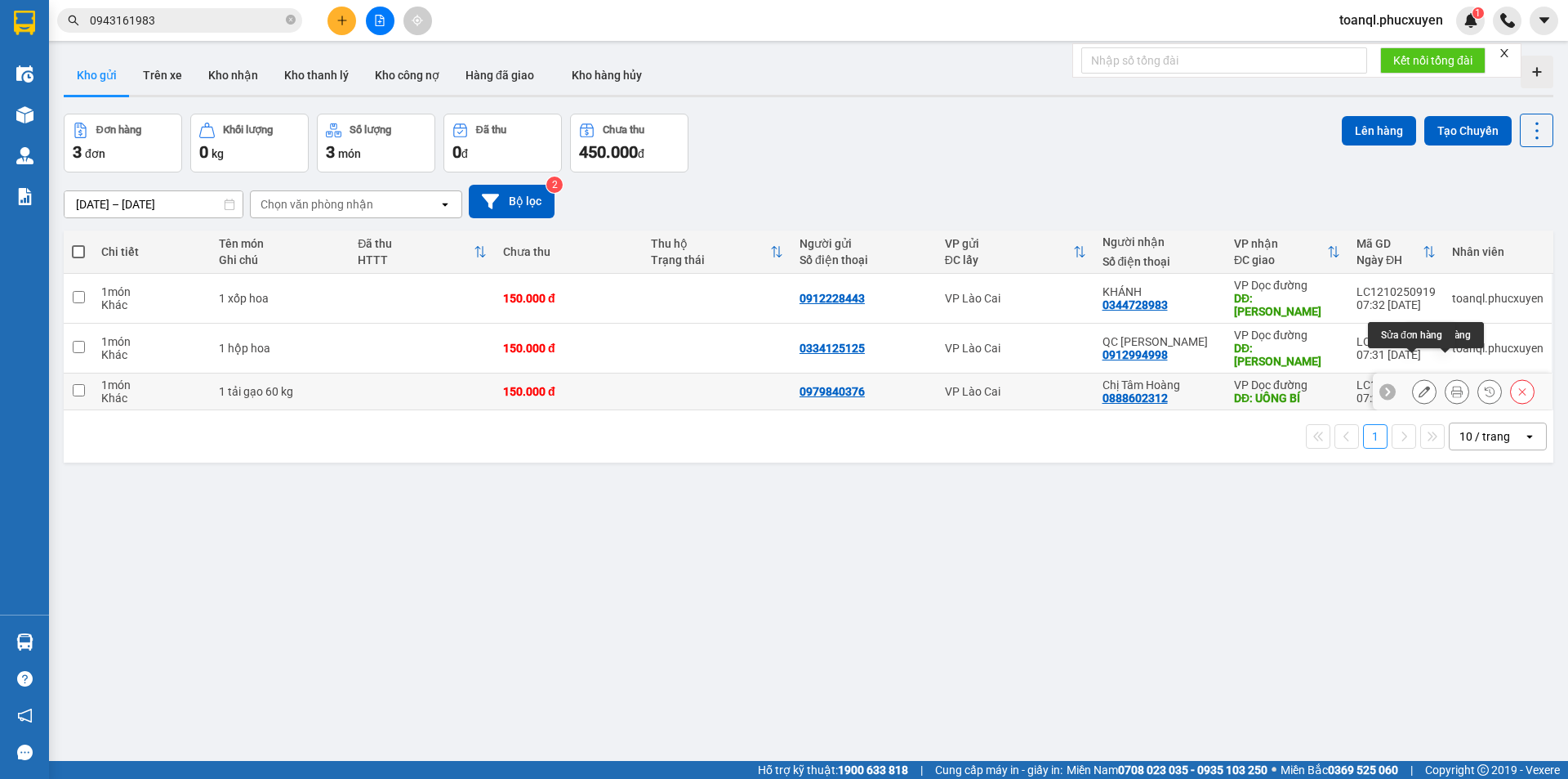
click at [1418, 386] on icon at bounding box center [1424, 391] width 12 height 12
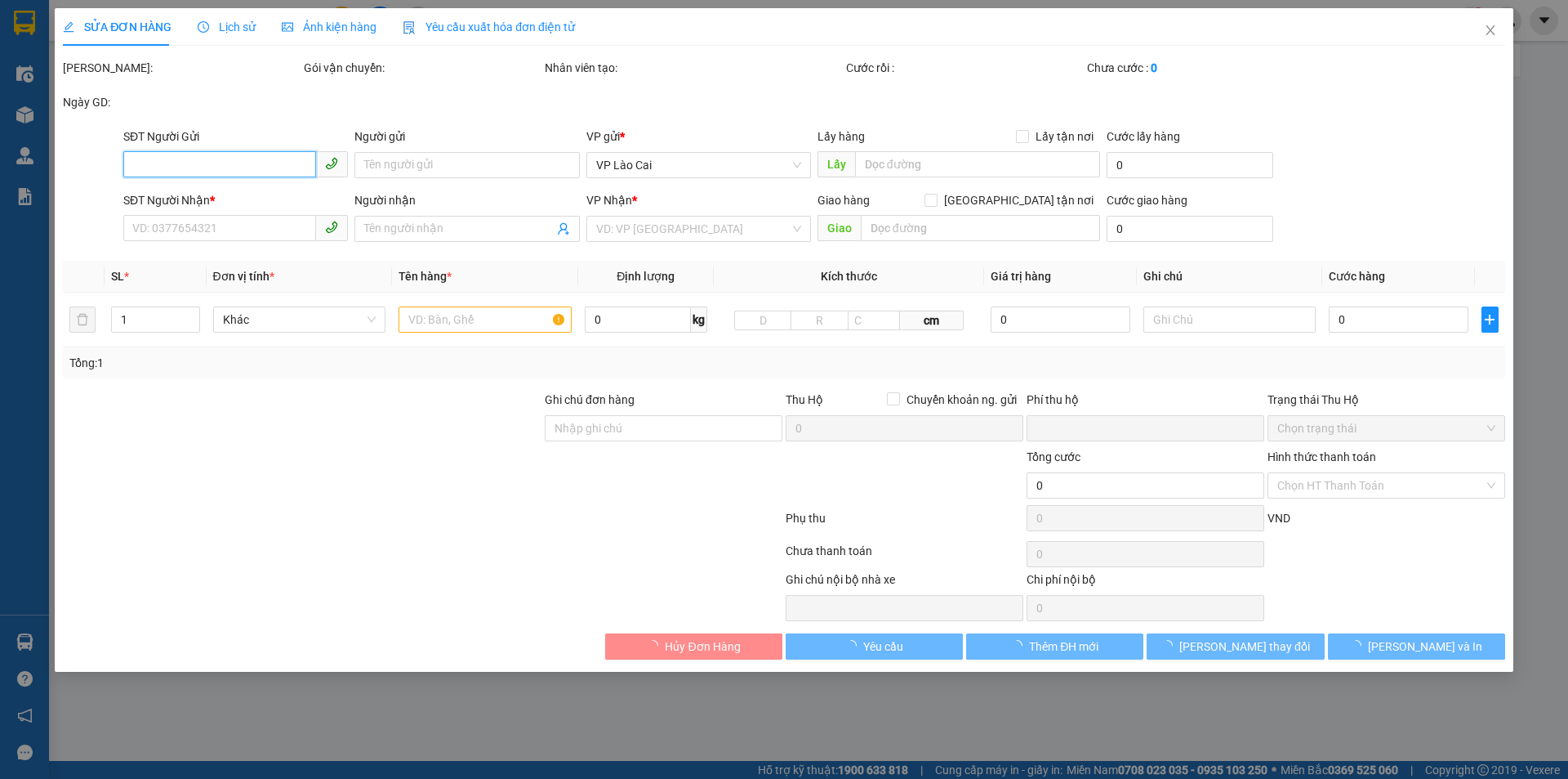
type input "0979840376"
type input "0888602312"
type input "Chị Tâm Hoàng"
type input "UÔNG BÍ"
type input "0"
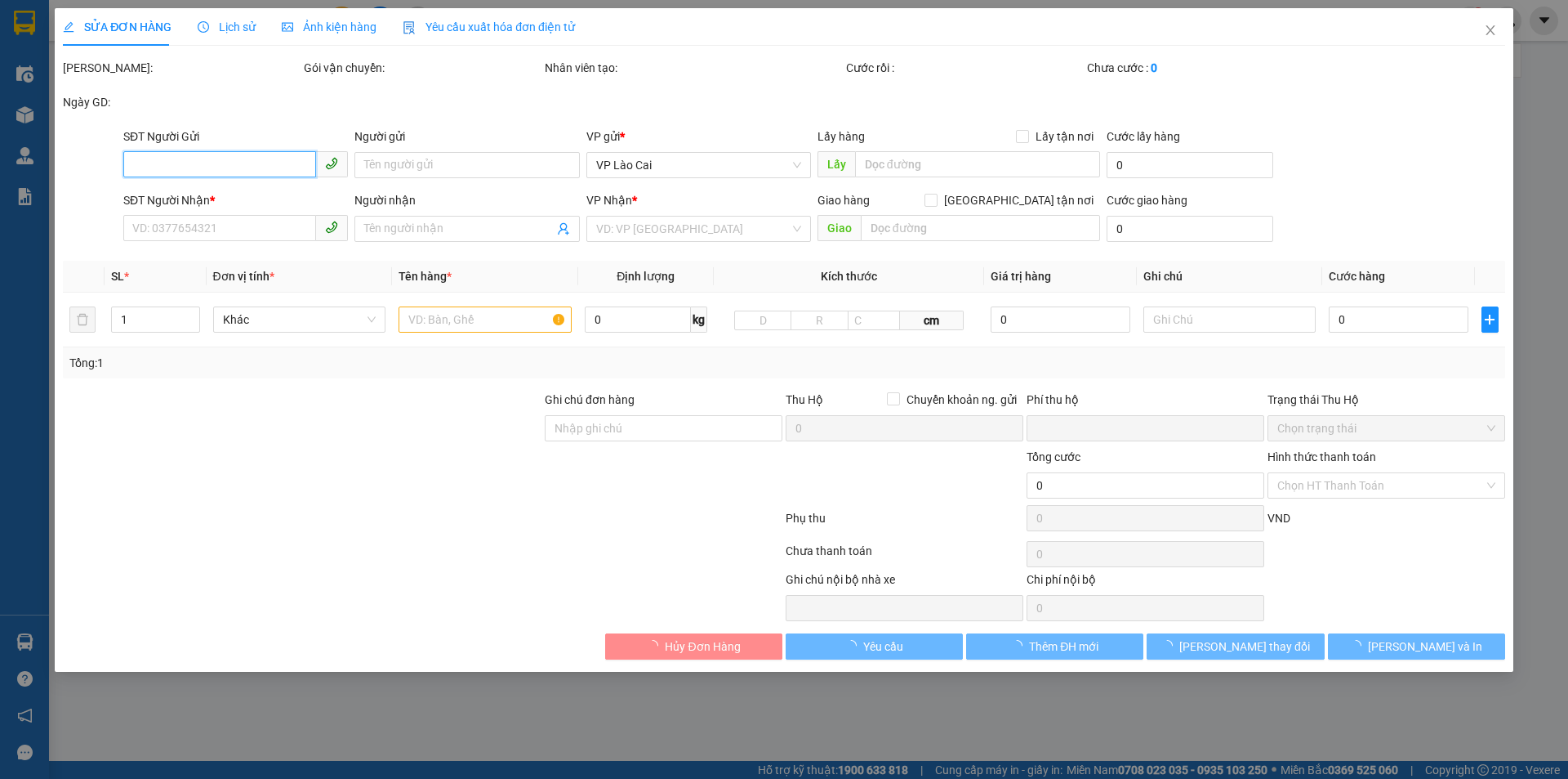
type input "150.000"
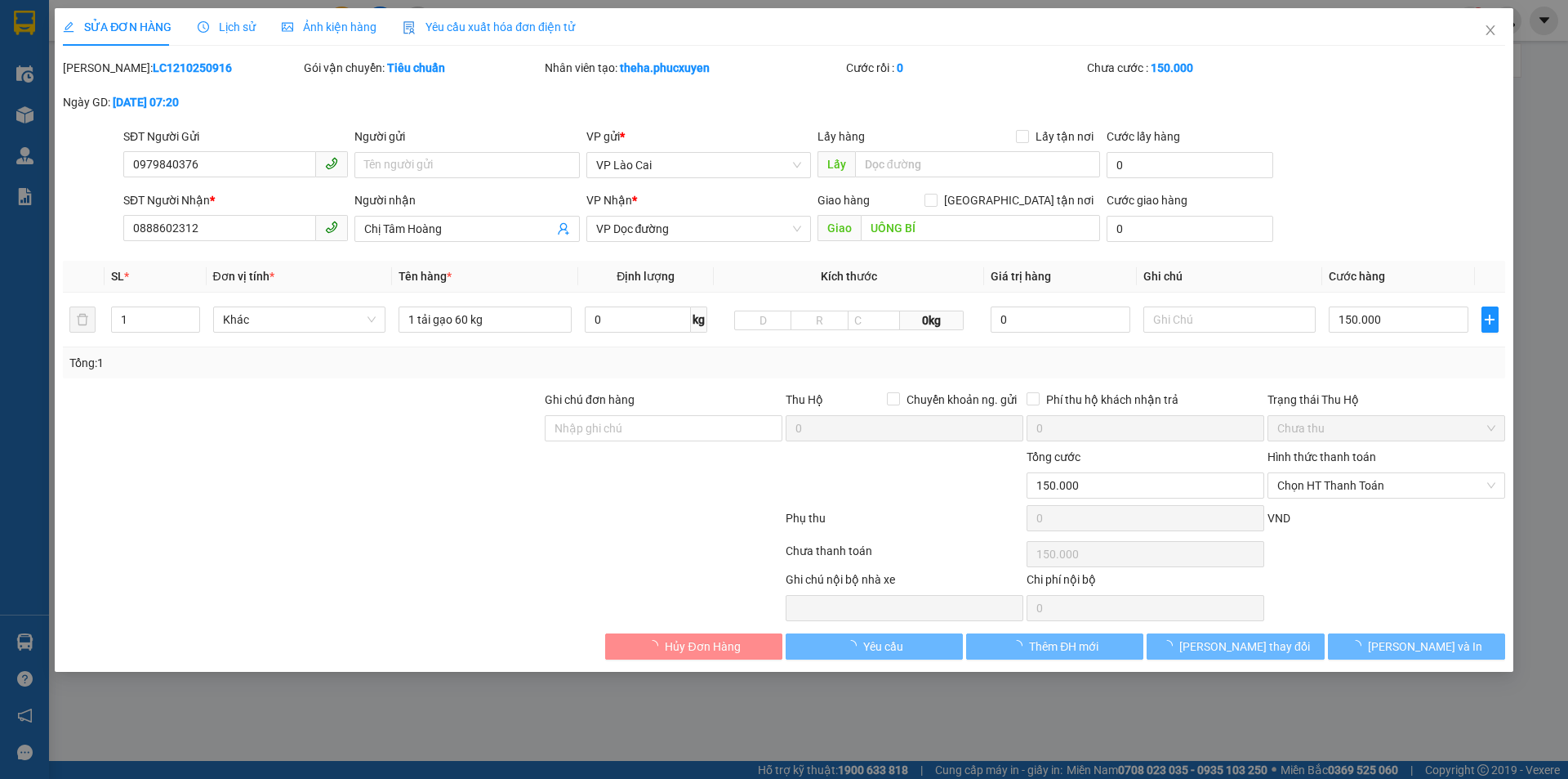
click at [177, 137] on div "SĐT Người Gửi" at bounding box center [236, 136] width 224 height 18
click at [177, 152] on input "0979840376" at bounding box center [220, 164] width 193 height 26
click at [175, 156] on input "0979840376" at bounding box center [220, 164] width 193 height 26
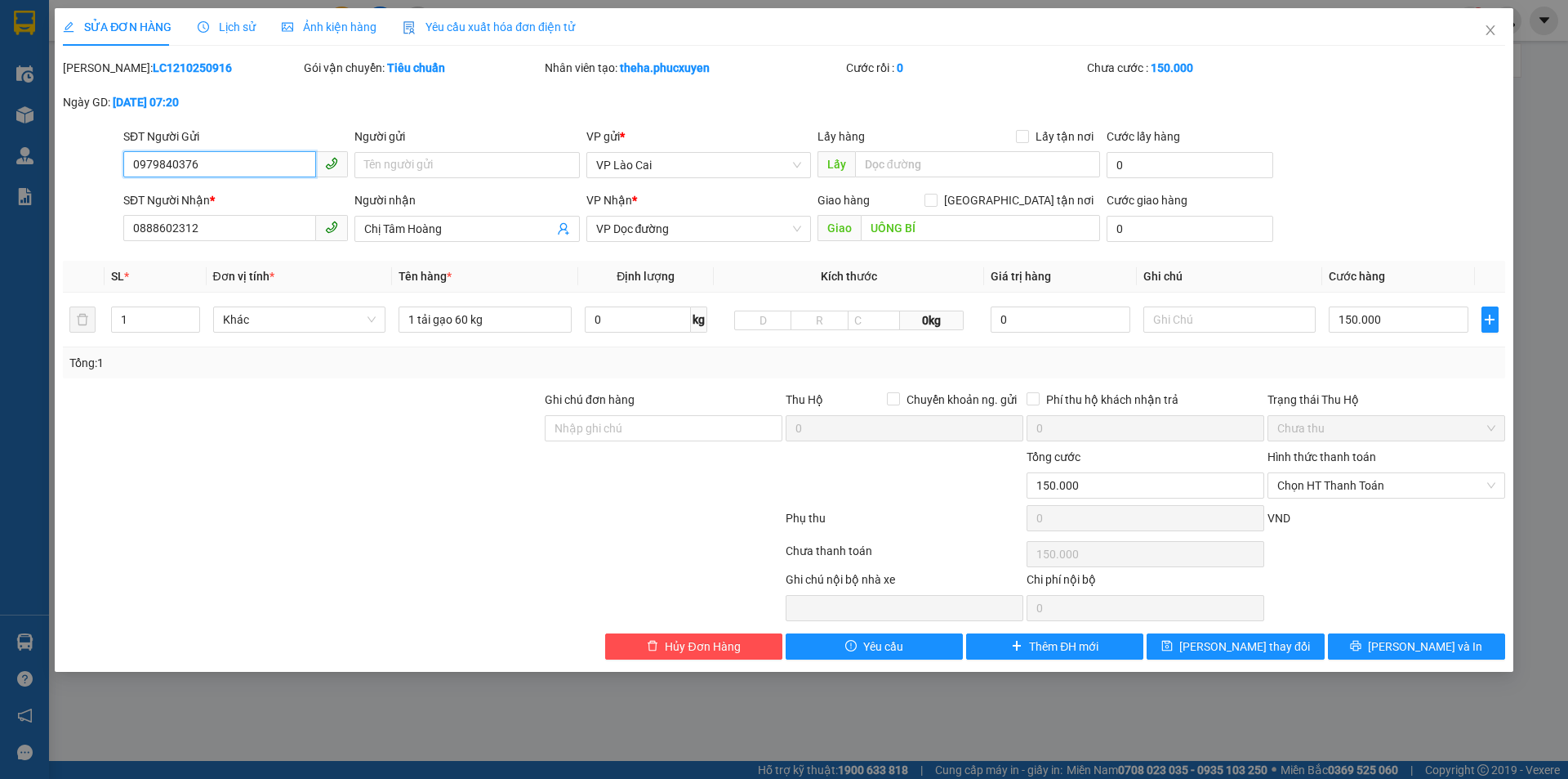
click at [175, 156] on input "0979840376" at bounding box center [220, 164] width 193 height 26
click at [222, 228] on input "0888602312" at bounding box center [220, 227] width 193 height 26
click at [474, 312] on input "1 tải gạo 60 kg" at bounding box center [485, 319] width 174 height 26
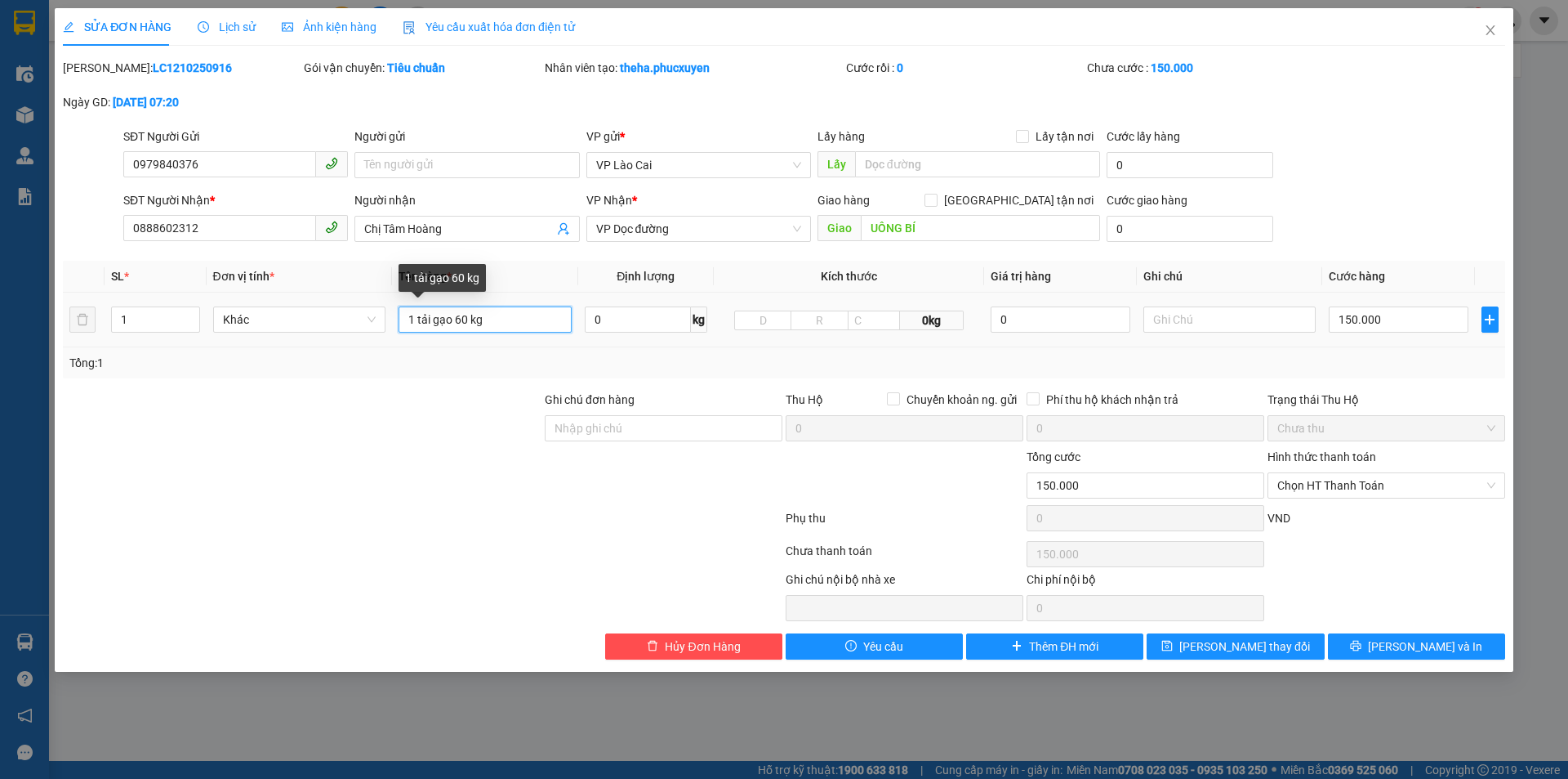
click at [474, 312] on input "1 tải gạo 60 kg" at bounding box center [485, 319] width 174 height 26
click at [196, 149] on div "SĐT Người Gửi" at bounding box center [236, 140] width 224 height 25
click at [196, 157] on input "0979840376" at bounding box center [220, 164] width 193 height 26
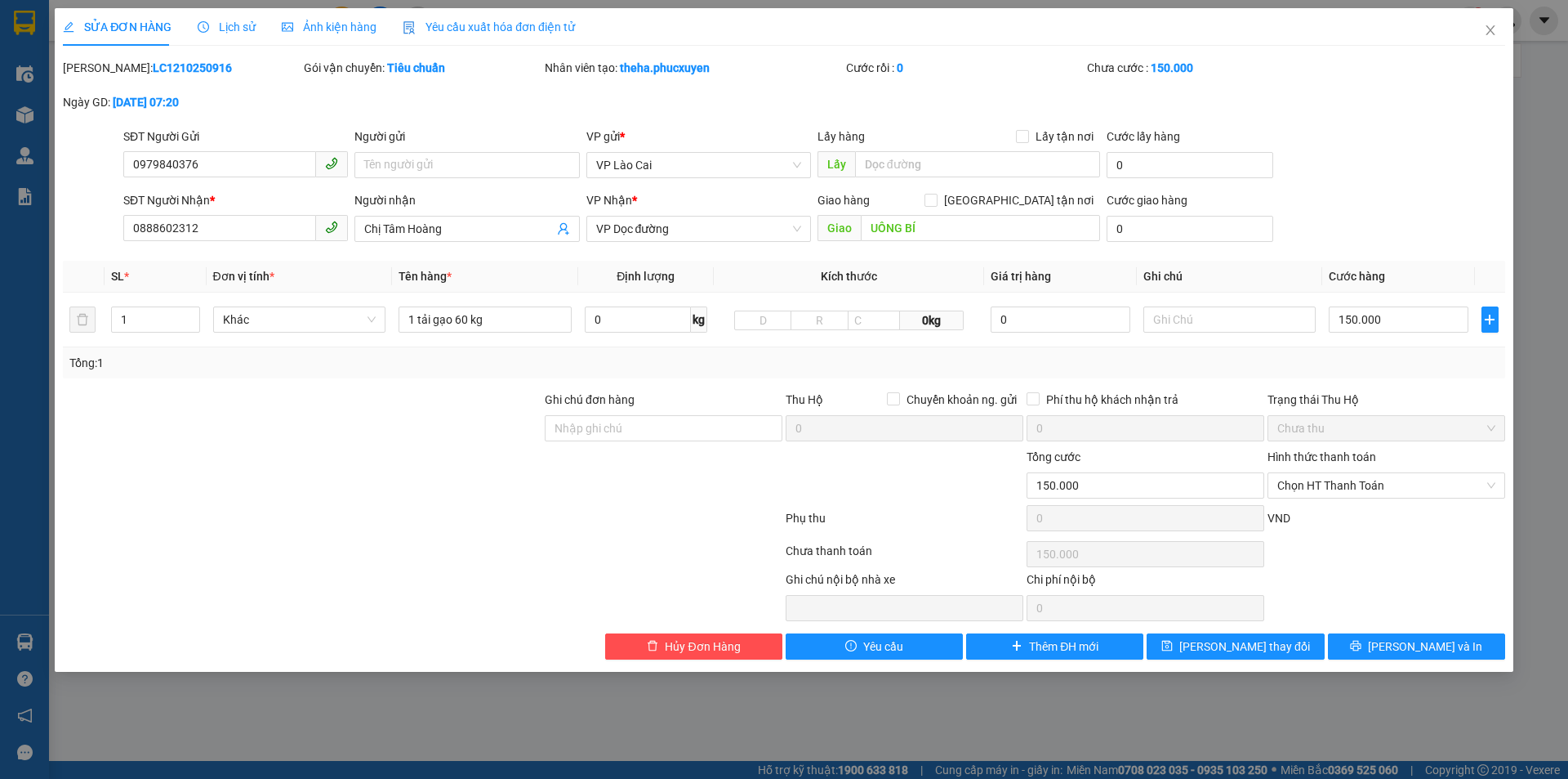
click at [1480, 59] on div "SỬA ĐƠN HÀNG Lịch sử Ảnh kiện hàng Yêu cầu xuất hóa đơn điện tử Total Paid Fee …" at bounding box center [784, 334] width 1442 height 651
click at [1484, 44] on span "Close" at bounding box center [1490, 32] width 46 height 46
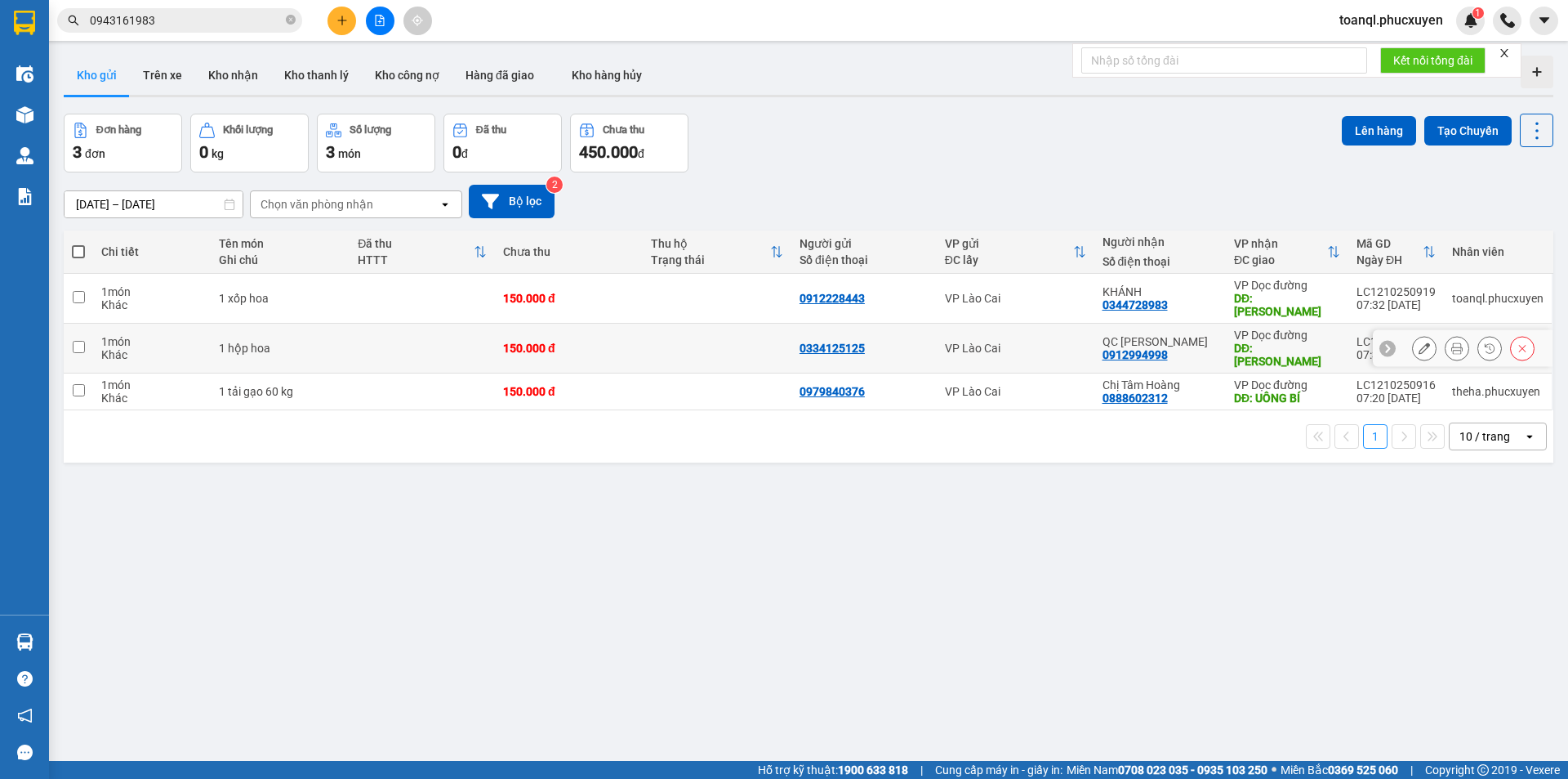
click at [1422, 336] on div at bounding box center [1424, 348] width 25 height 25
drag, startPoint x: 1392, startPoint y: 350, endPoint x: 1406, endPoint y: 324, distance: 29.5
click at [1393, 345] on tbody "1 món Khác 1 xốp hoa 150.000 đ 0912228443 VP Lào Cai KHÁNH 0344728983 VP Dọc đư…" at bounding box center [807, 342] width 1489 height 136
click at [1431, 336] on div at bounding box center [1473, 348] width 123 height 25
click at [1424, 336] on div at bounding box center [1473, 348] width 123 height 25
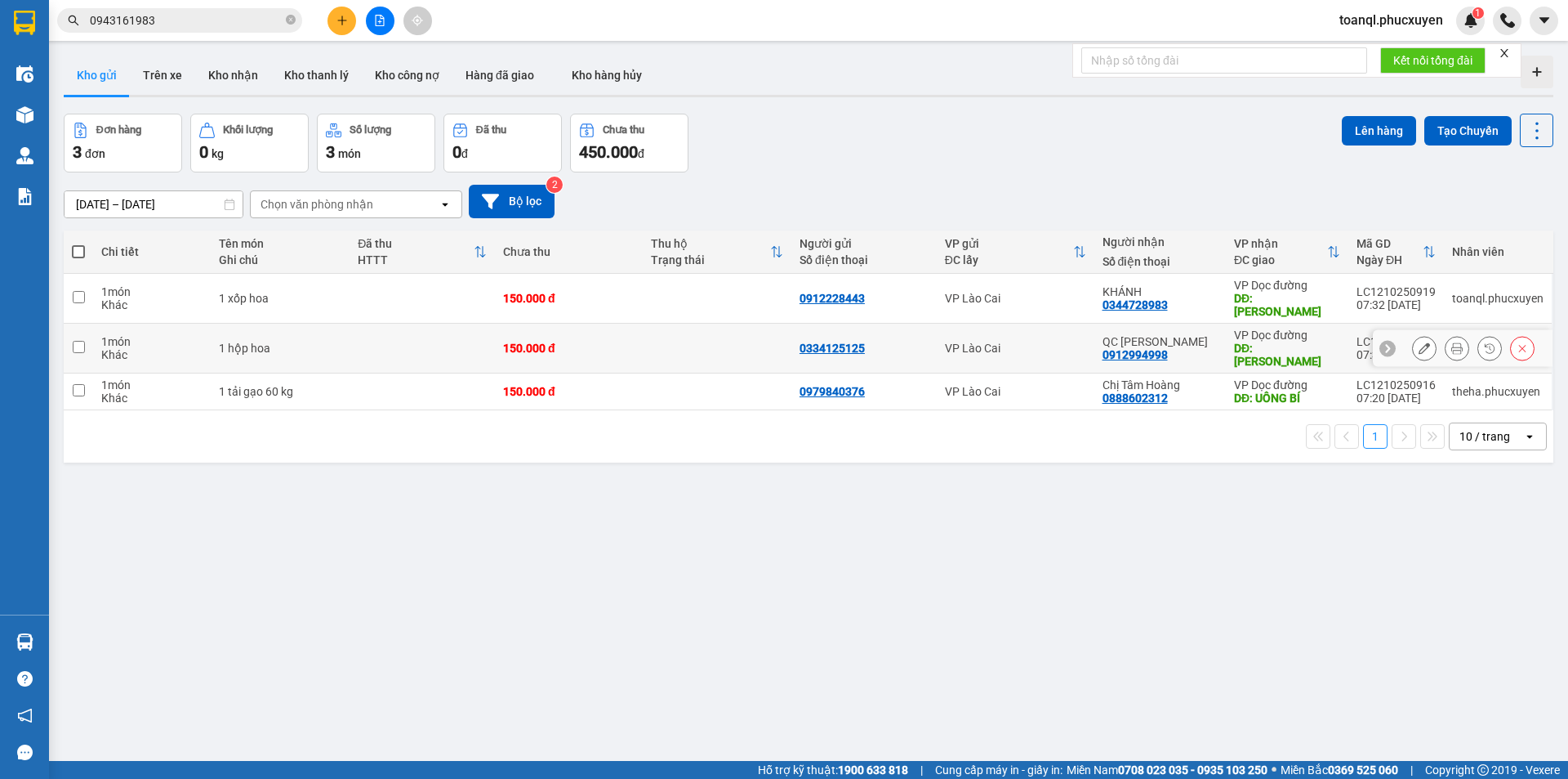
click at [1418, 342] on icon at bounding box center [1424, 348] width 12 height 12
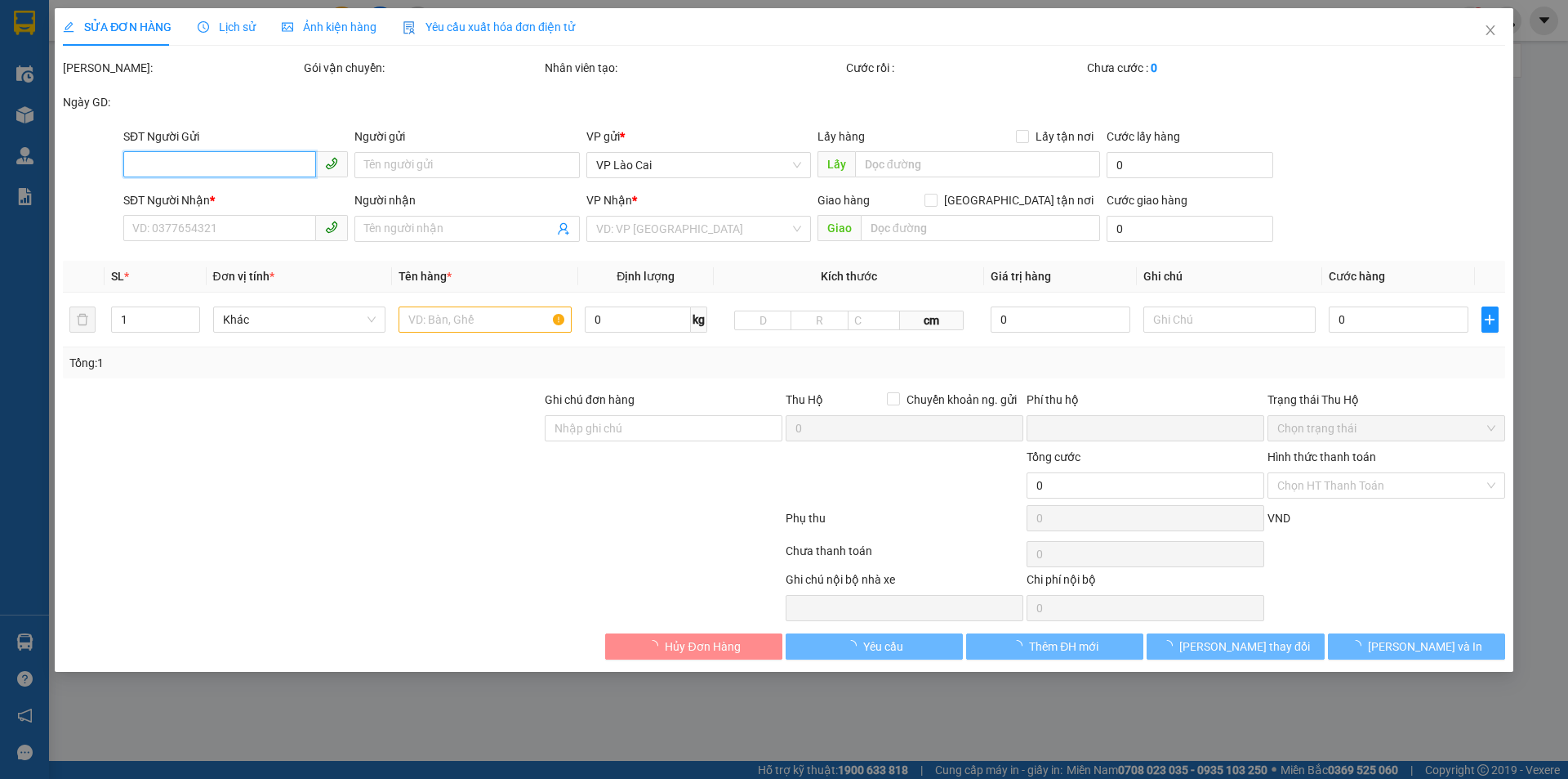
type input "0334125125"
type input "0912994998"
type input "QC Mạnh Tôn"
type input "HẠ LONG"
type input "0"
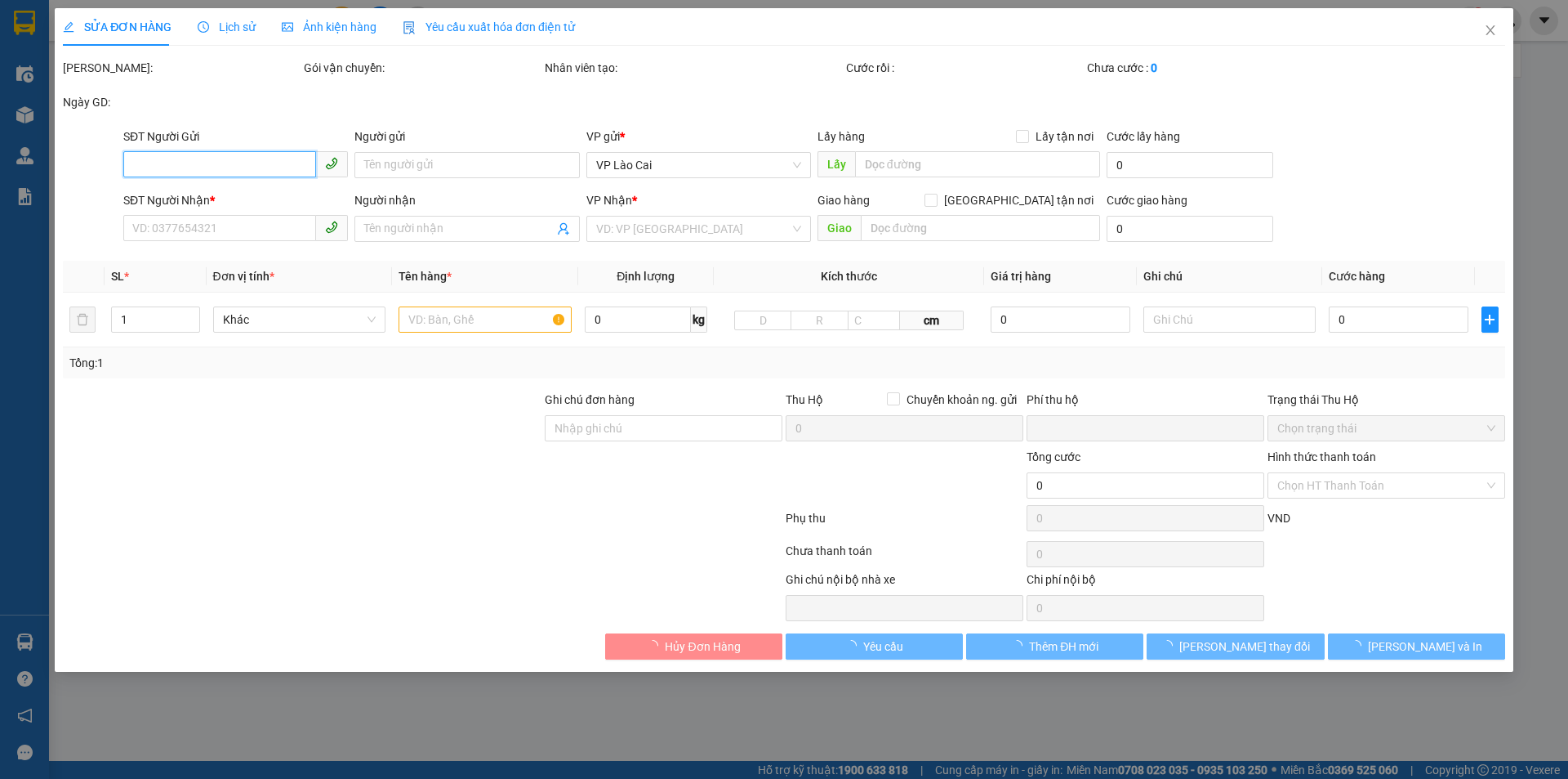
type input "150.000"
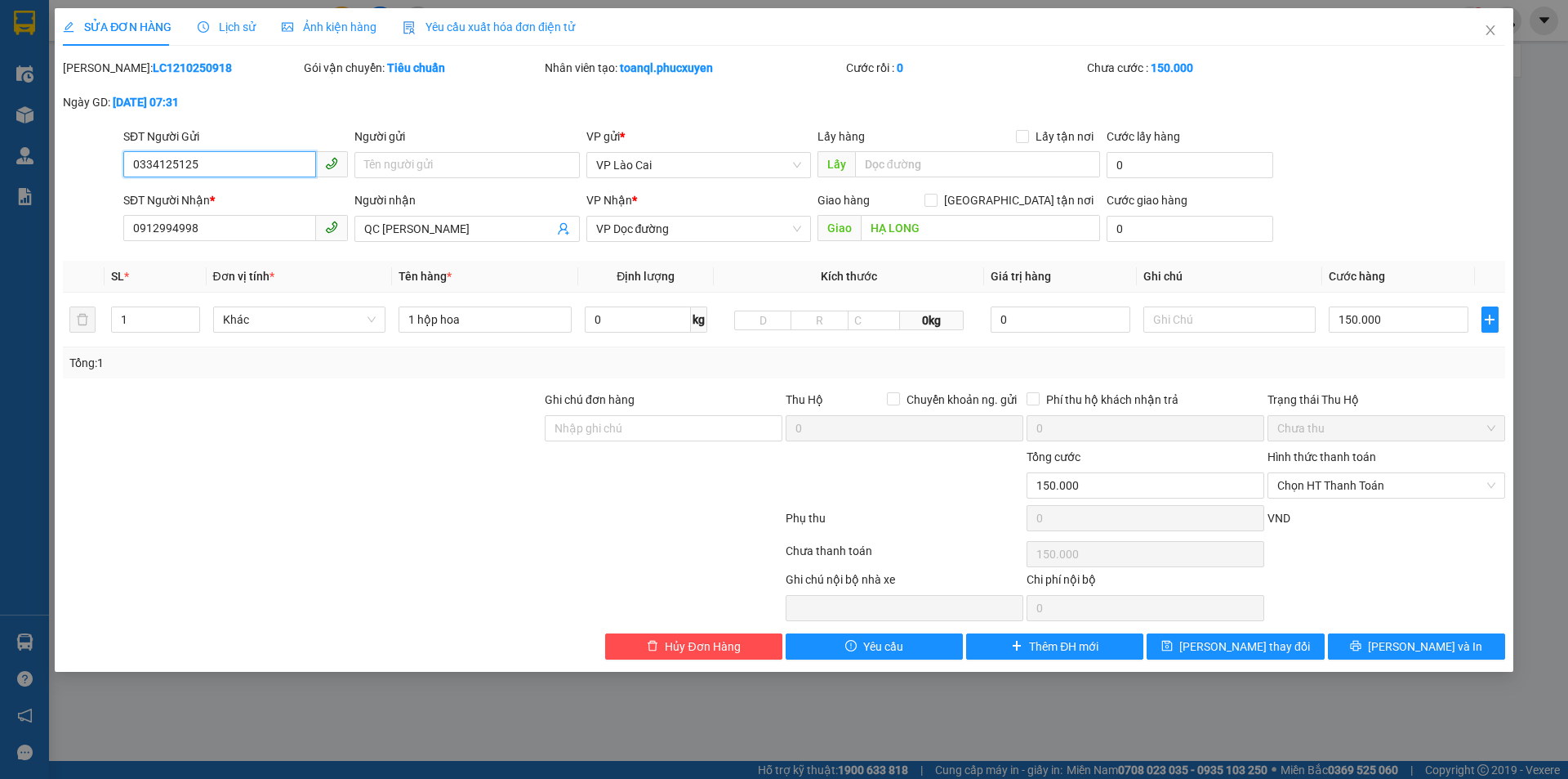
click at [198, 168] on input "0334125125" at bounding box center [220, 164] width 193 height 26
click at [192, 229] on input "0912994998" at bounding box center [220, 227] width 193 height 26
click at [1494, 47] on span "Close" at bounding box center [1490, 32] width 46 height 46
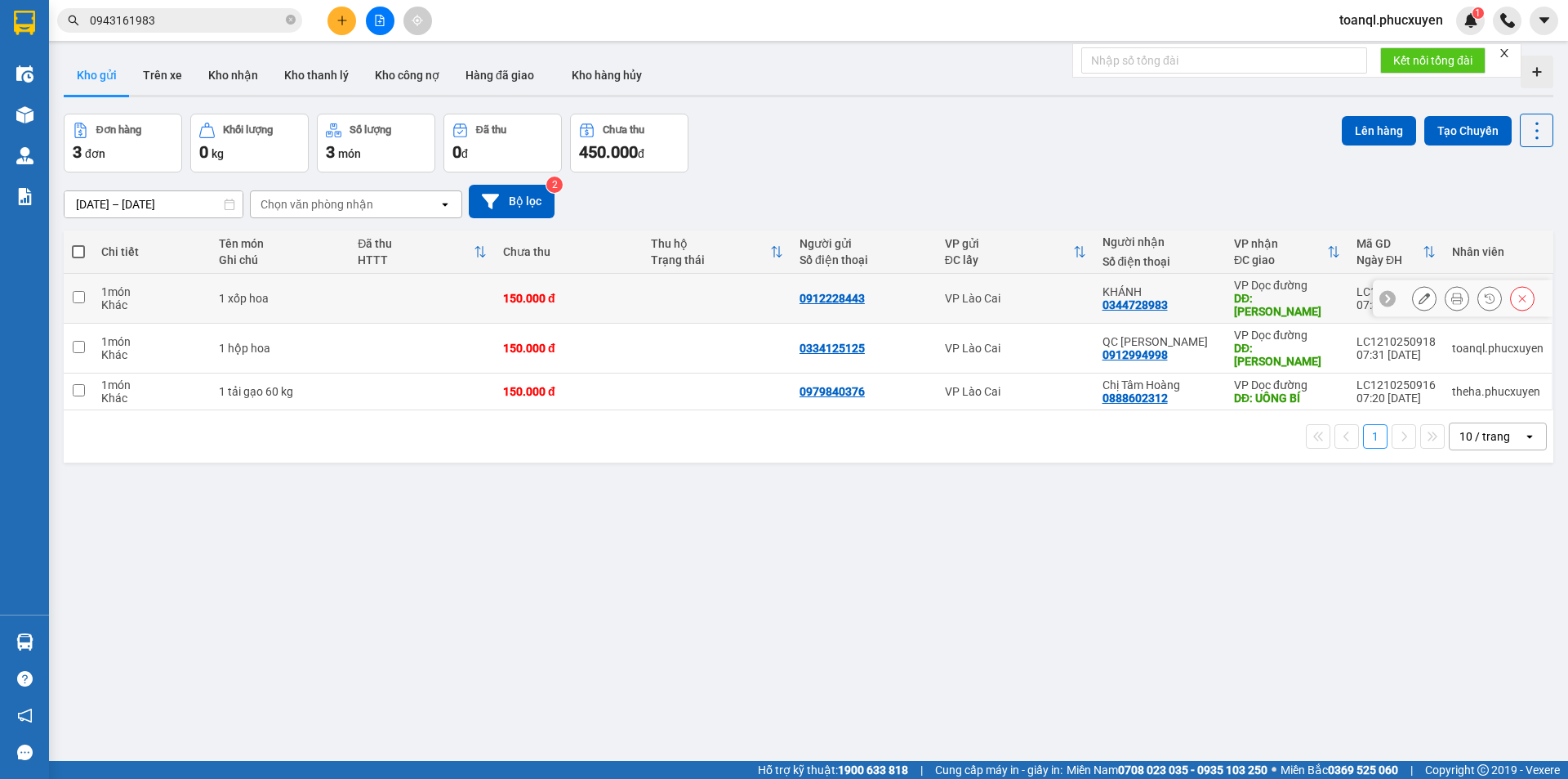
click at [1413, 294] on button at bounding box center [1424, 298] width 23 height 29
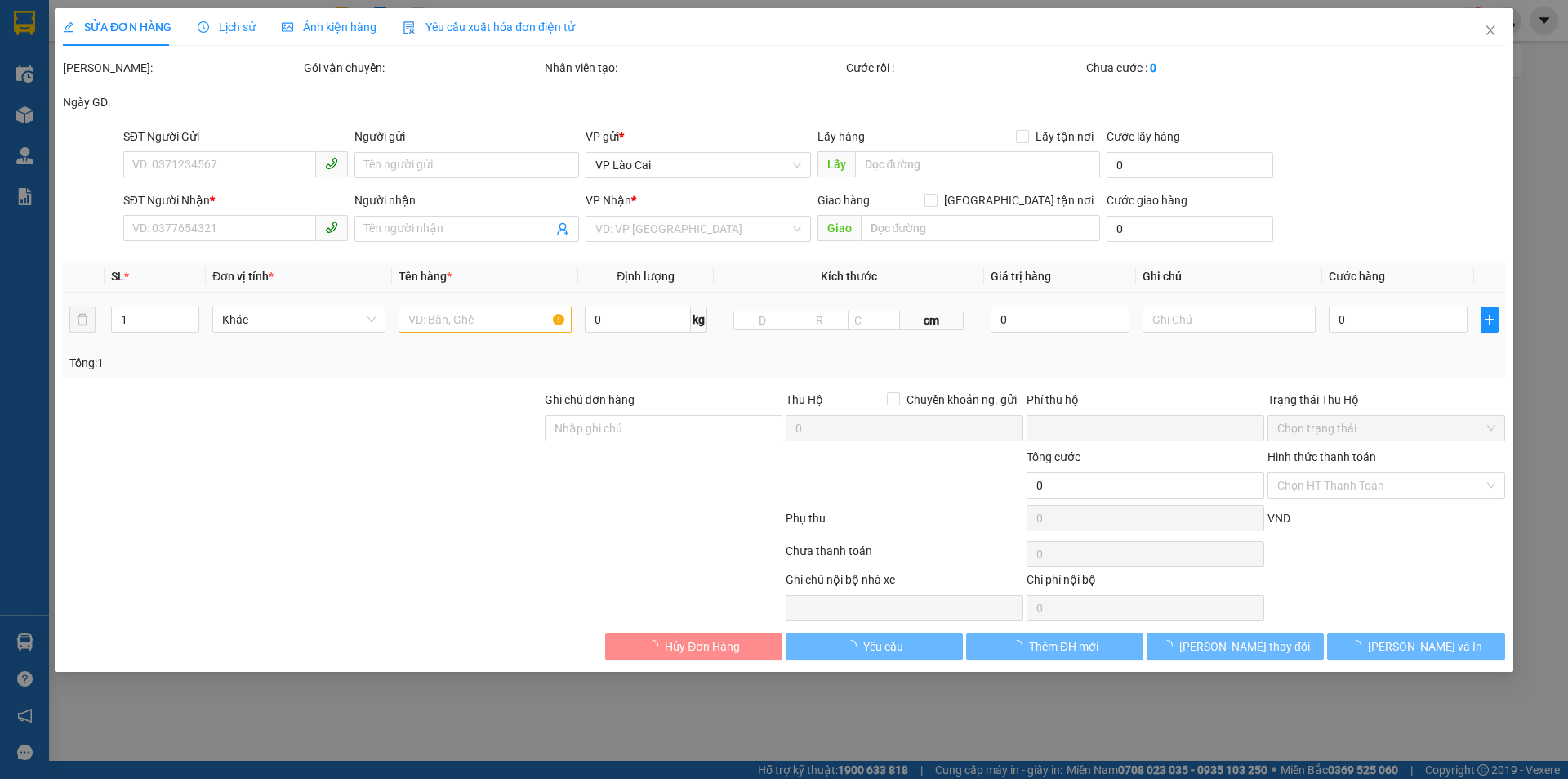
type input "0912228443"
type input "0344728983"
type input "KHÁNH"
type input "HẠ LONG"
type input "0"
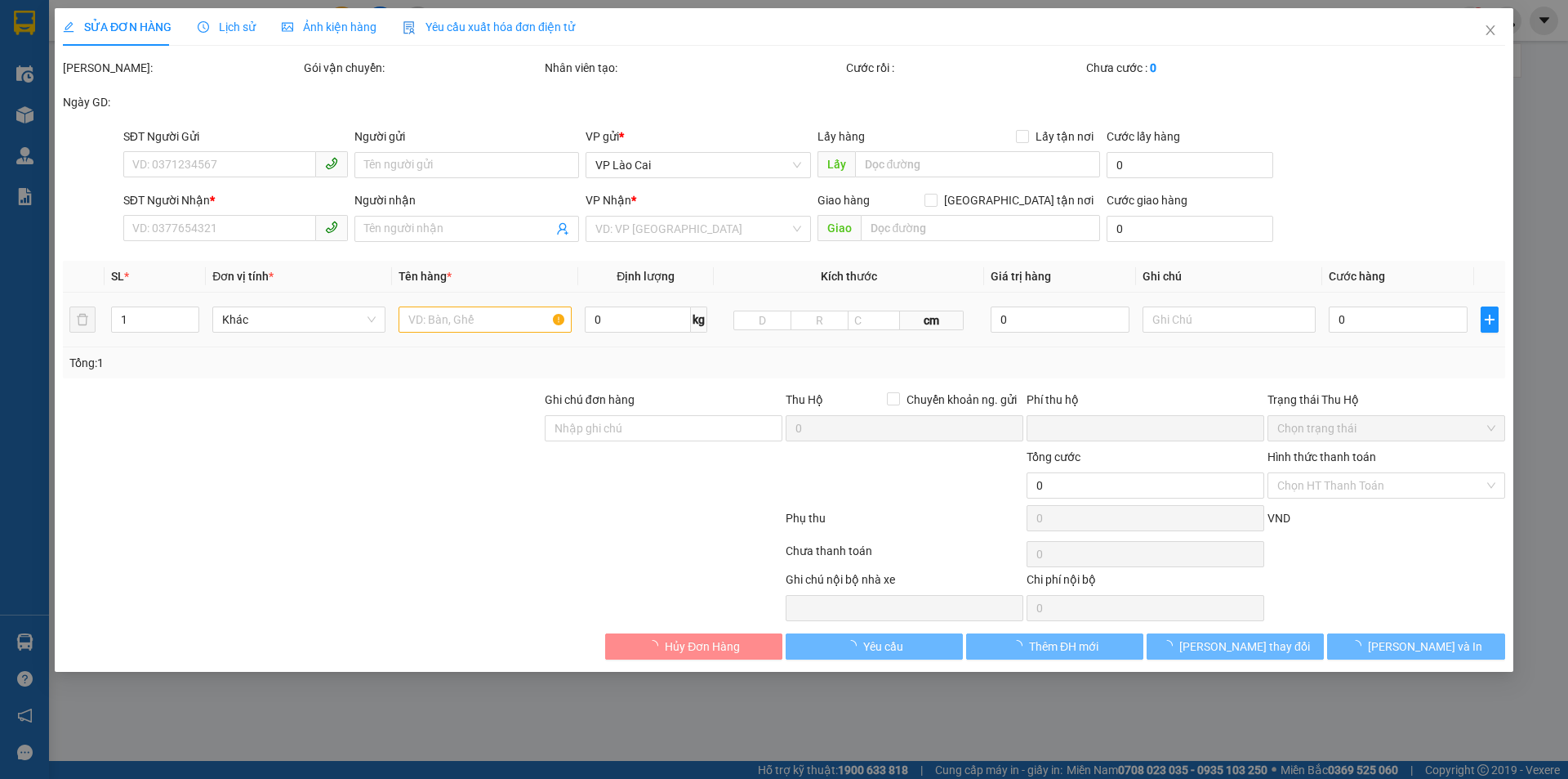
type input "150.000"
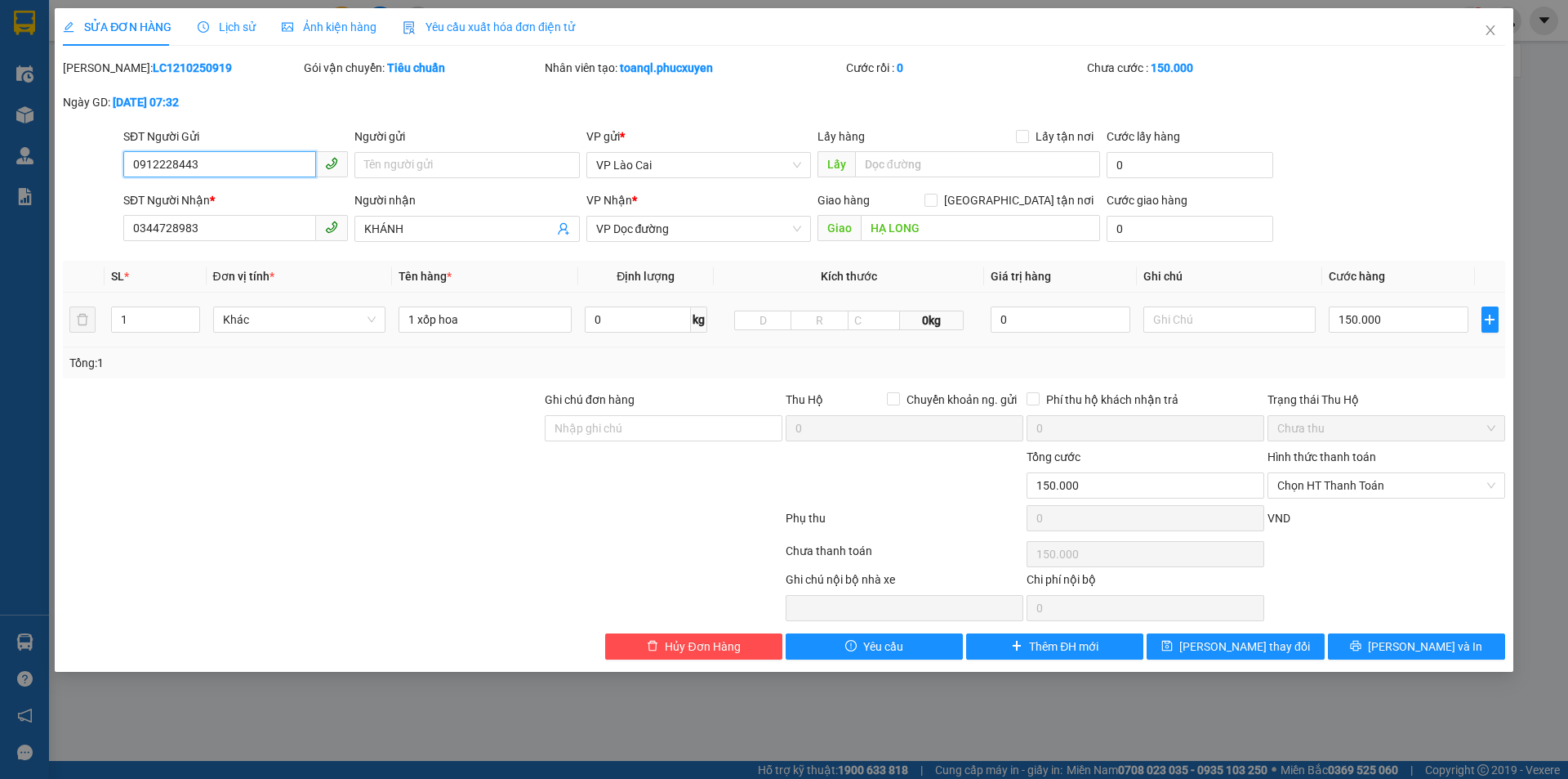
click at [202, 168] on input "0912228443" at bounding box center [220, 164] width 193 height 26
click at [259, 218] on input "0344728983" at bounding box center [220, 227] width 193 height 26
click at [257, 218] on input "0344728983" at bounding box center [220, 227] width 193 height 26
click at [1495, 46] on span "Close" at bounding box center [1490, 32] width 46 height 46
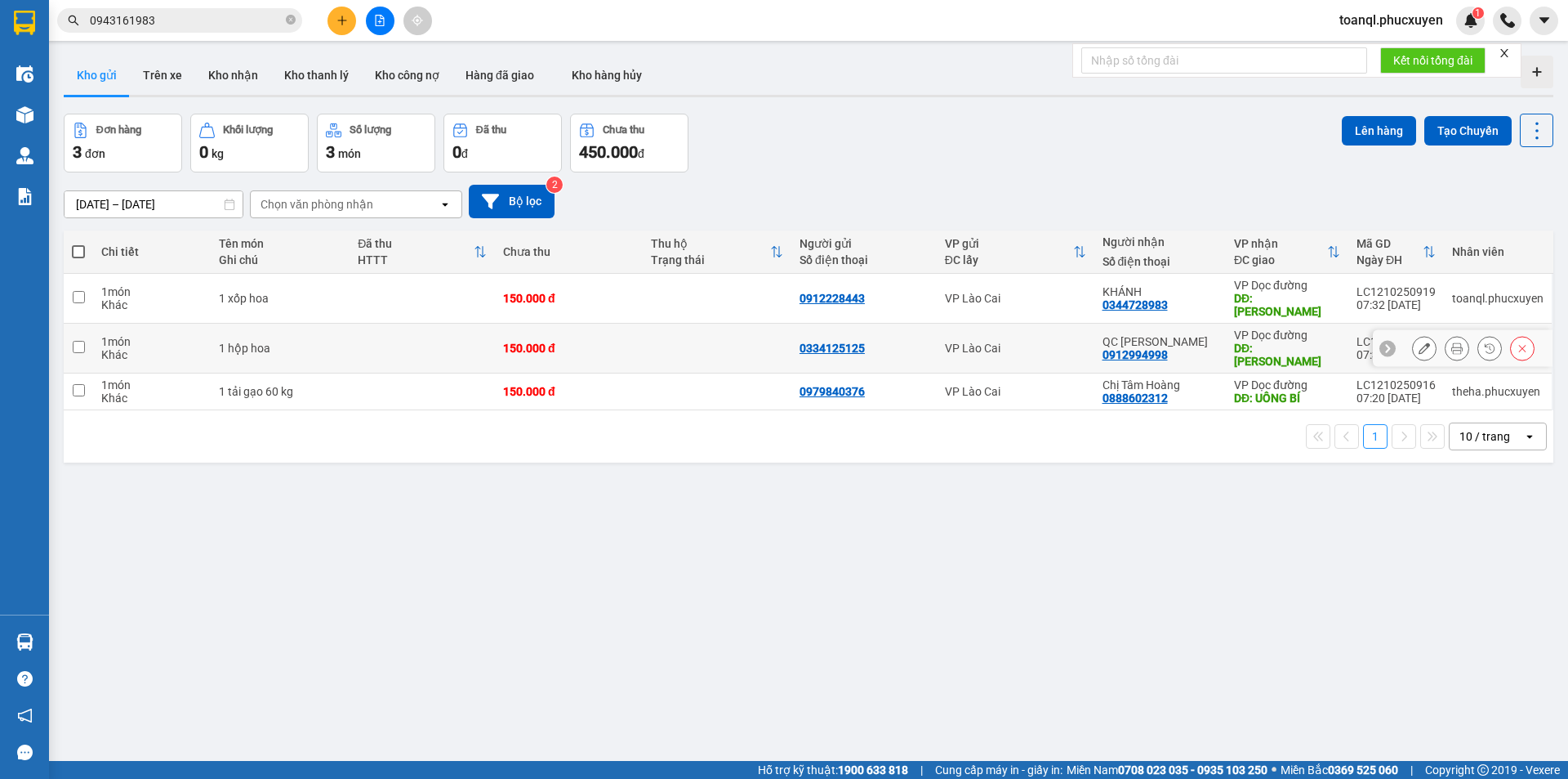
click at [527, 306] on td "150.000 đ" at bounding box center [569, 298] width 149 height 50
checkbox input "true"
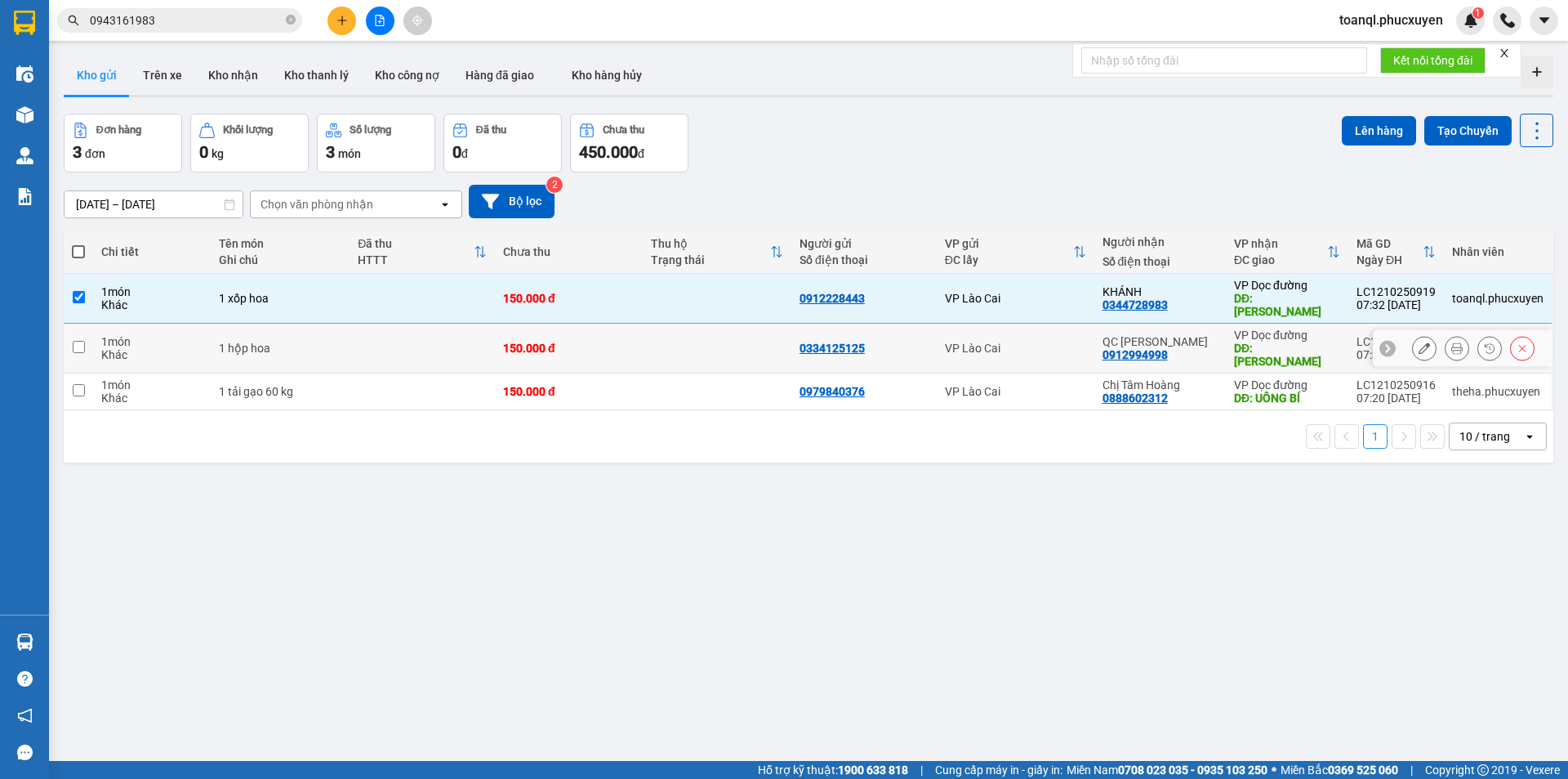
click at [498, 373] on td "150.000 đ" at bounding box center [569, 391] width 149 height 36
checkbox input "true"
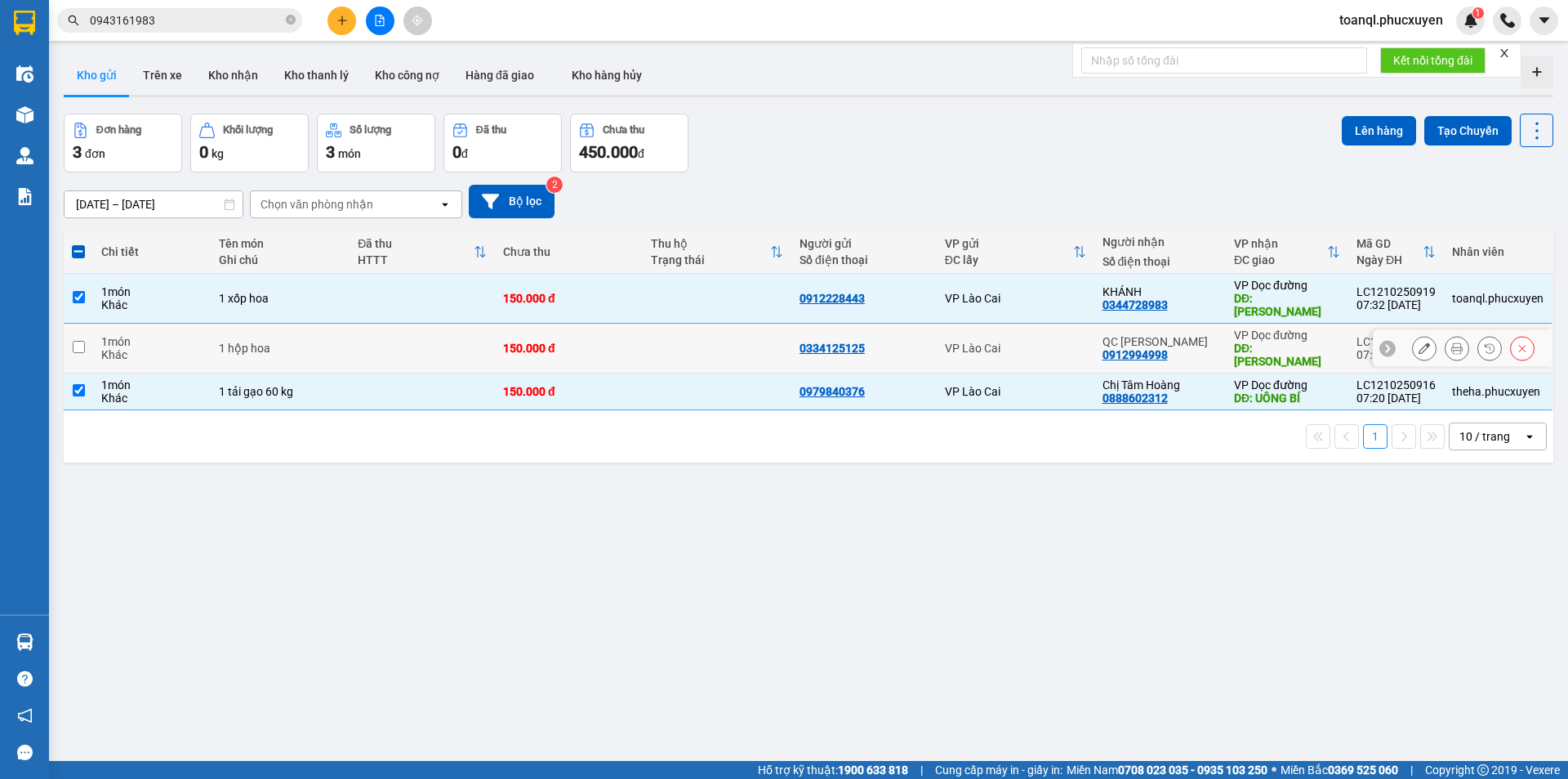
click at [495, 327] on td "150.000 đ" at bounding box center [569, 348] width 149 height 50
checkbox input "true"
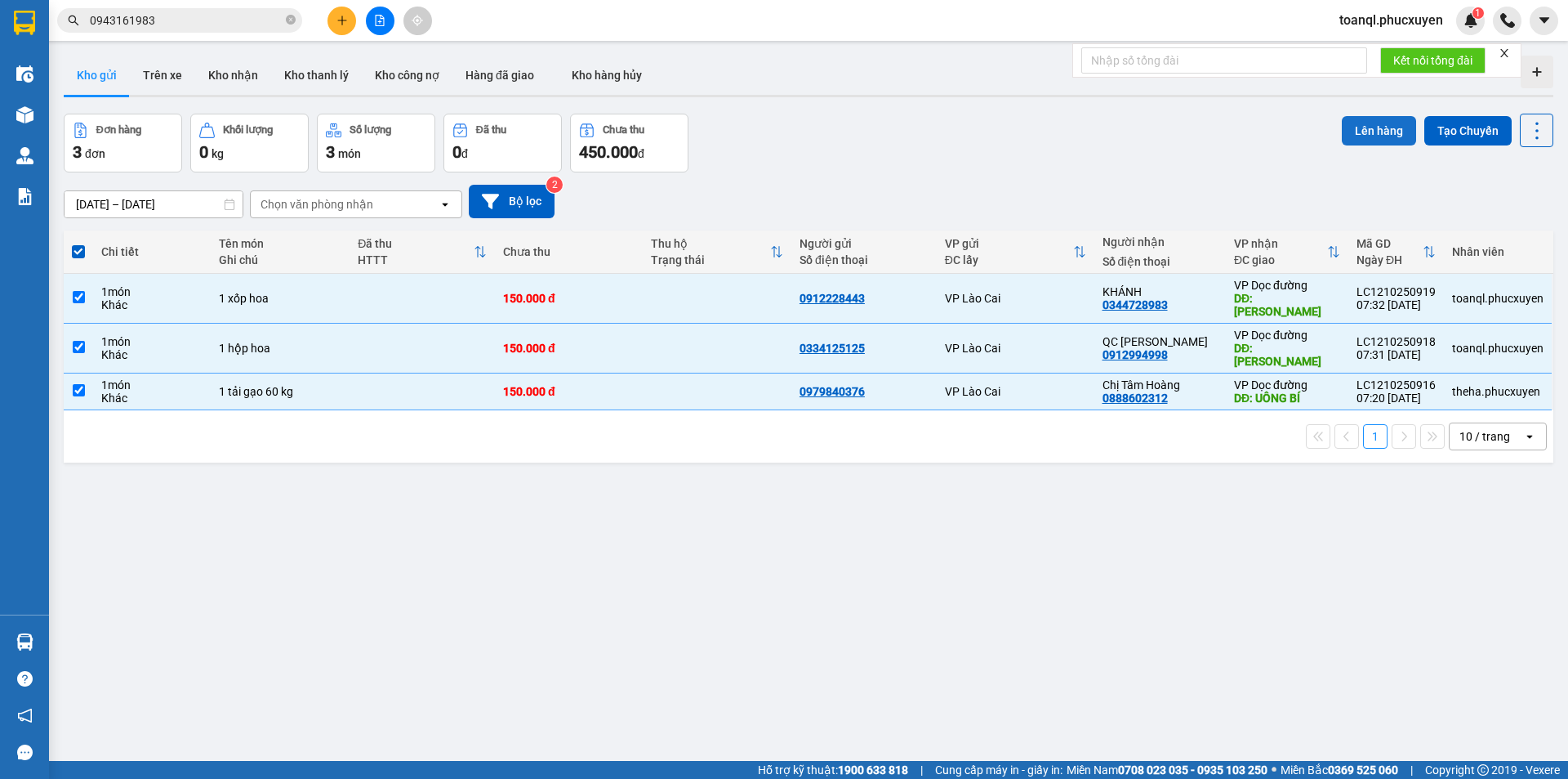
click at [1364, 133] on button "Lên hàng" at bounding box center [1378, 130] width 74 height 30
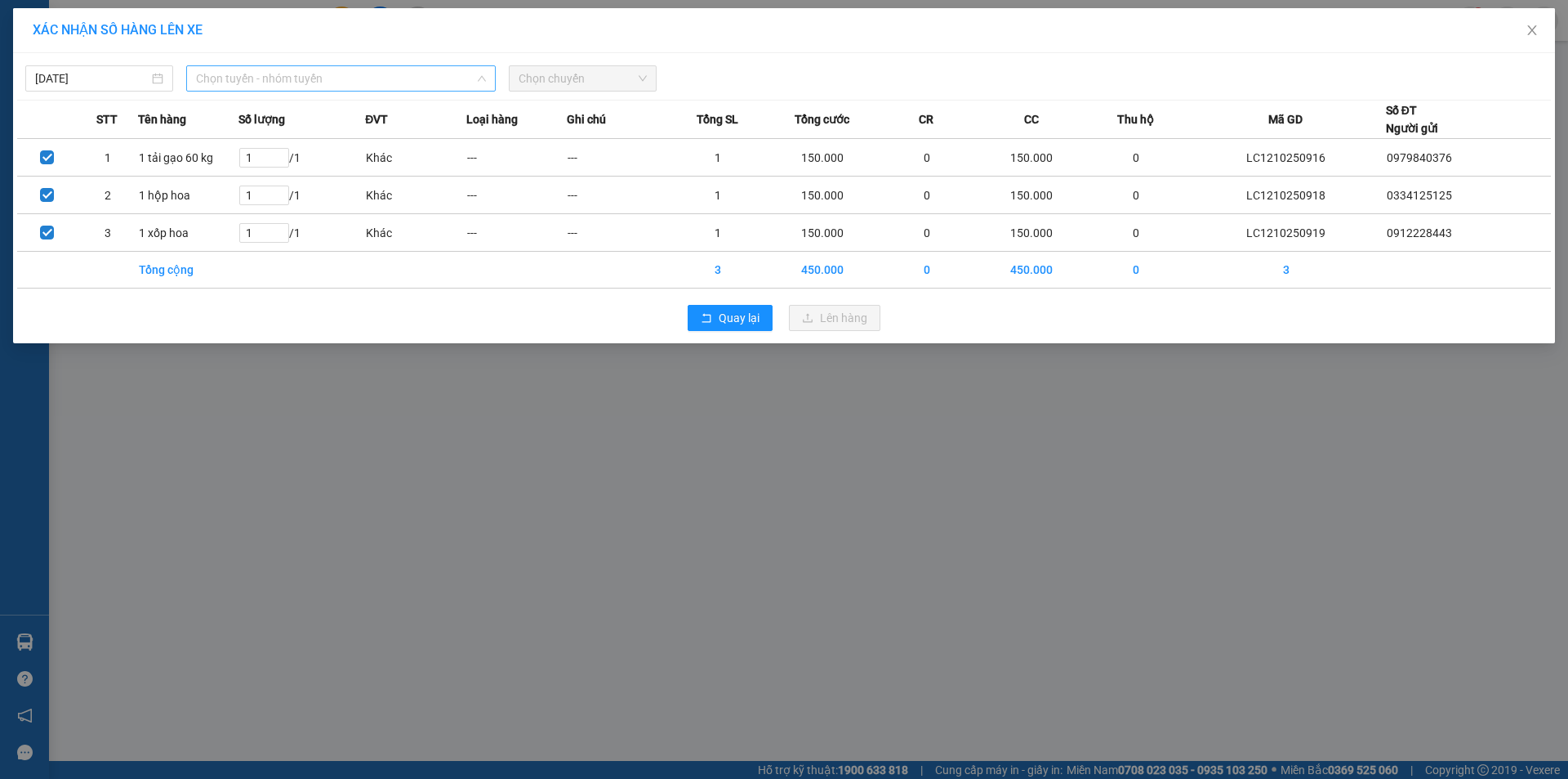
click at [373, 88] on span "Chọn tuyến - nhóm tuyến" at bounding box center [340, 79] width 290 height 25
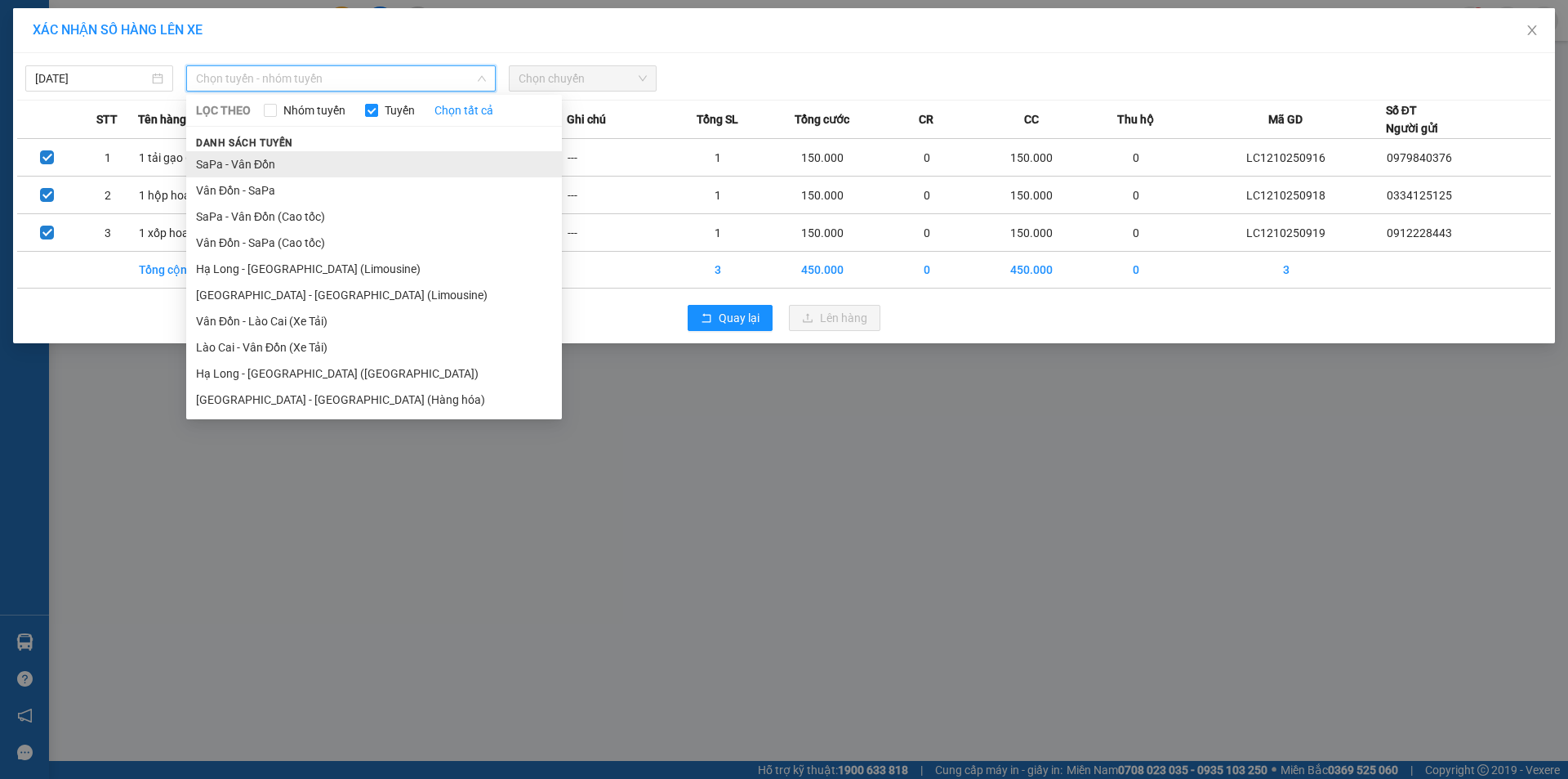
click at [308, 172] on li "SaPa - Vân Đồn" at bounding box center [374, 164] width 376 height 26
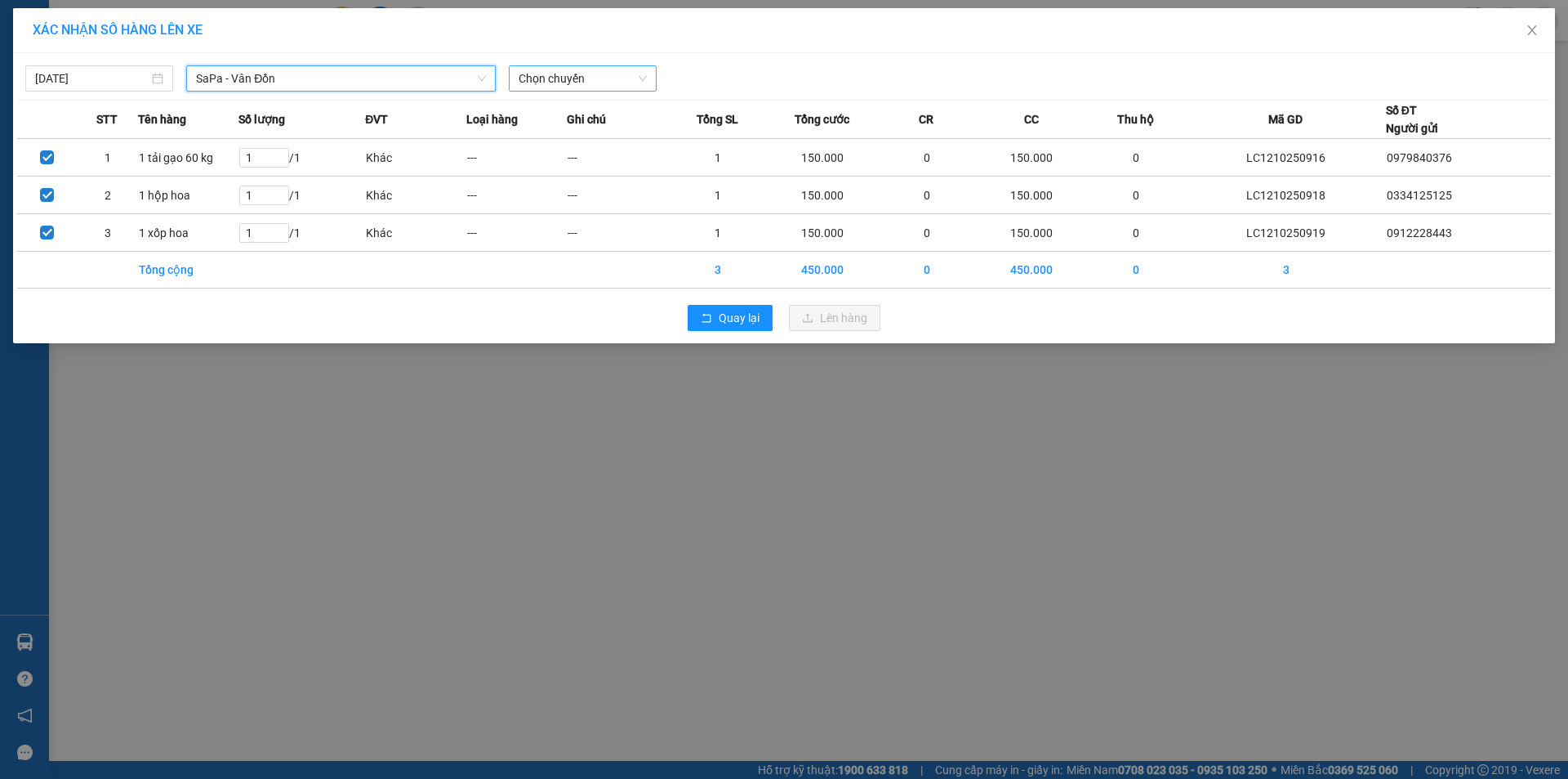
click at [592, 78] on span "Chọn chuyến" at bounding box center [583, 79] width 129 height 25
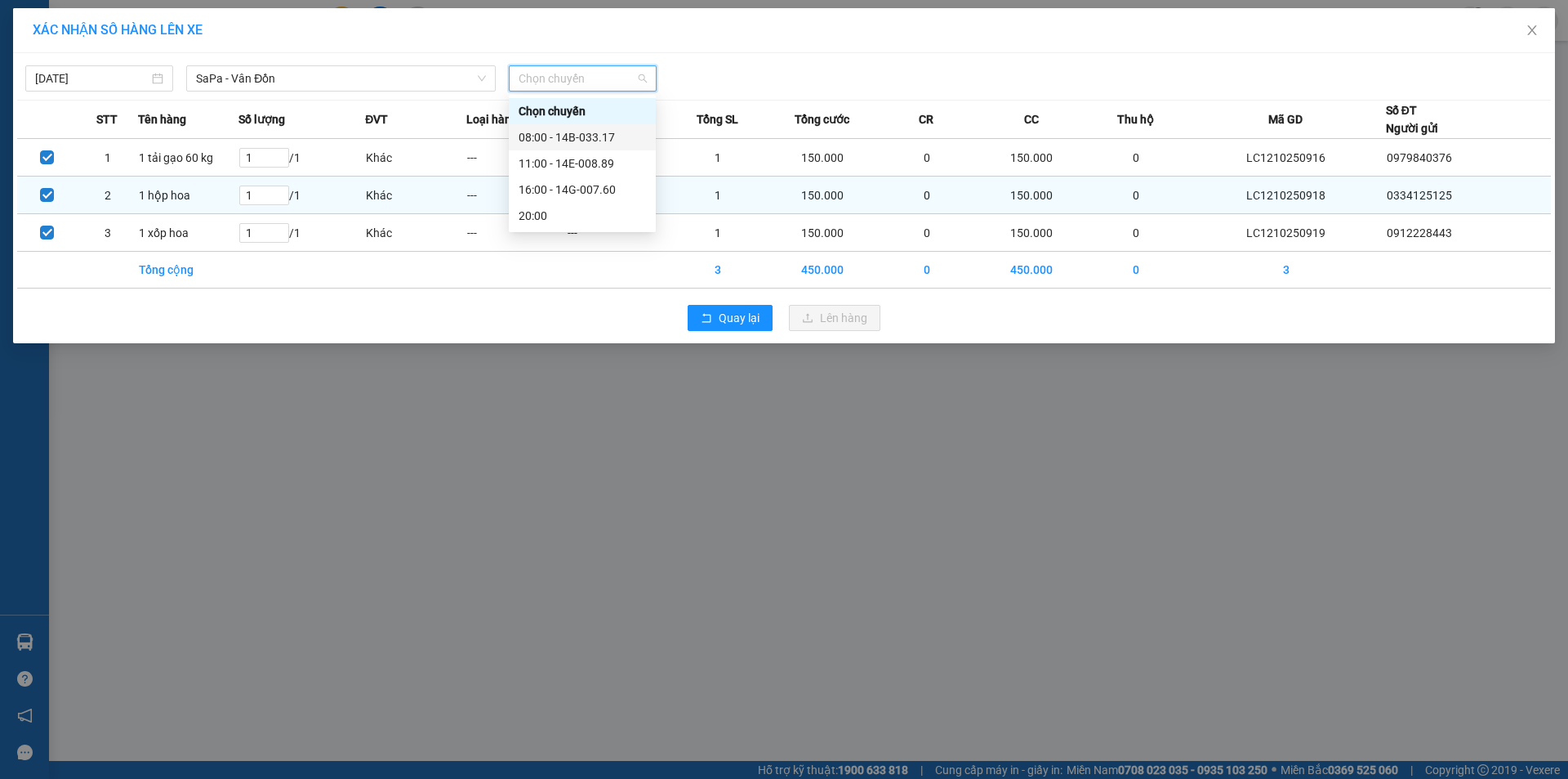
drag, startPoint x: 608, startPoint y: 135, endPoint x: 671, endPoint y: 197, distance: 88.4
click at [609, 135] on div "08:00 - 14B-033.17" at bounding box center [582, 137] width 128 height 18
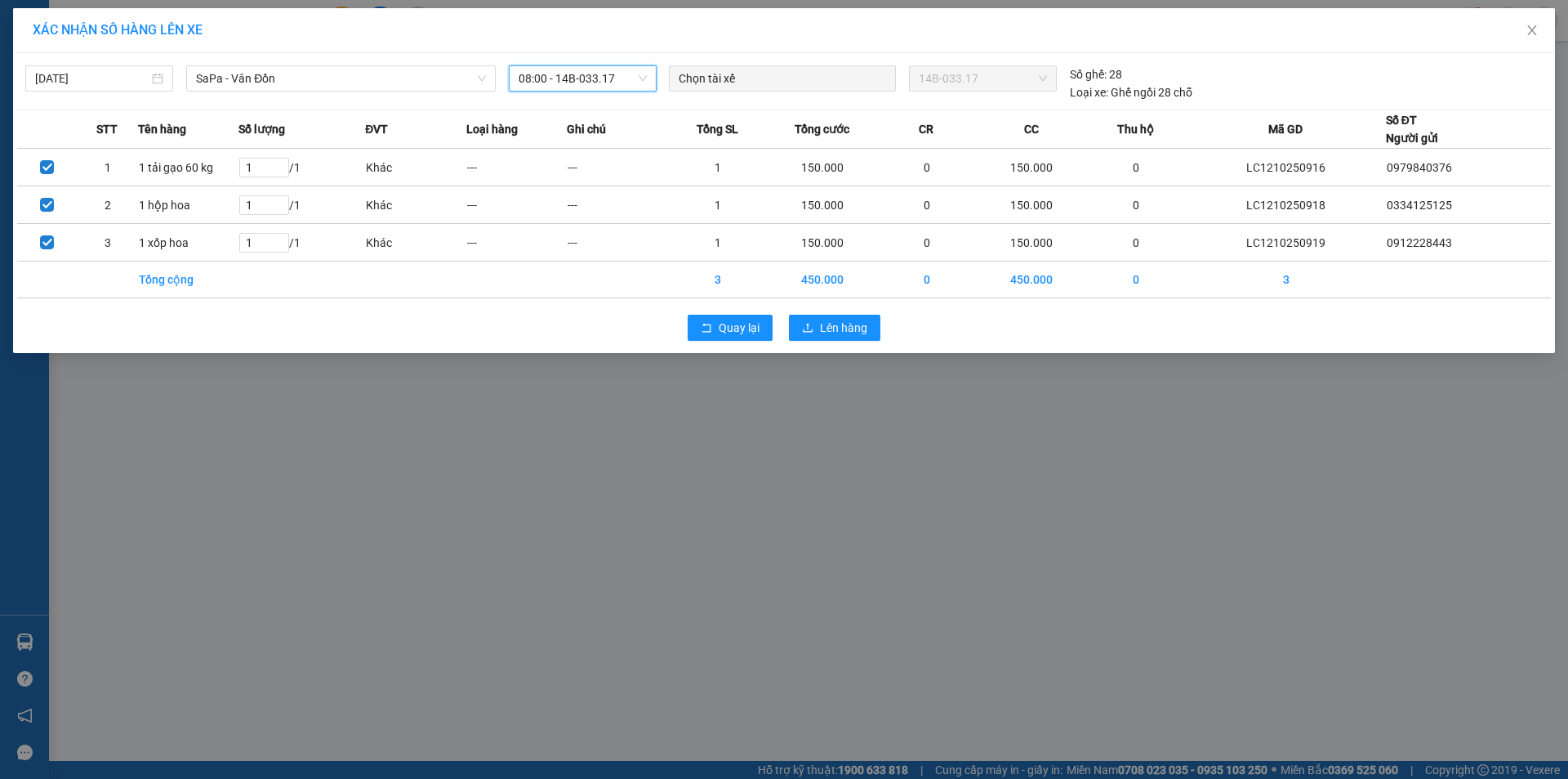
click at [831, 341] on div "Quay lại Lên hàng" at bounding box center [784, 327] width 1533 height 42
click at [843, 321] on span "Lên hàng" at bounding box center [843, 327] width 47 height 18
